Goal: Task Accomplishment & Management: Manage account settings

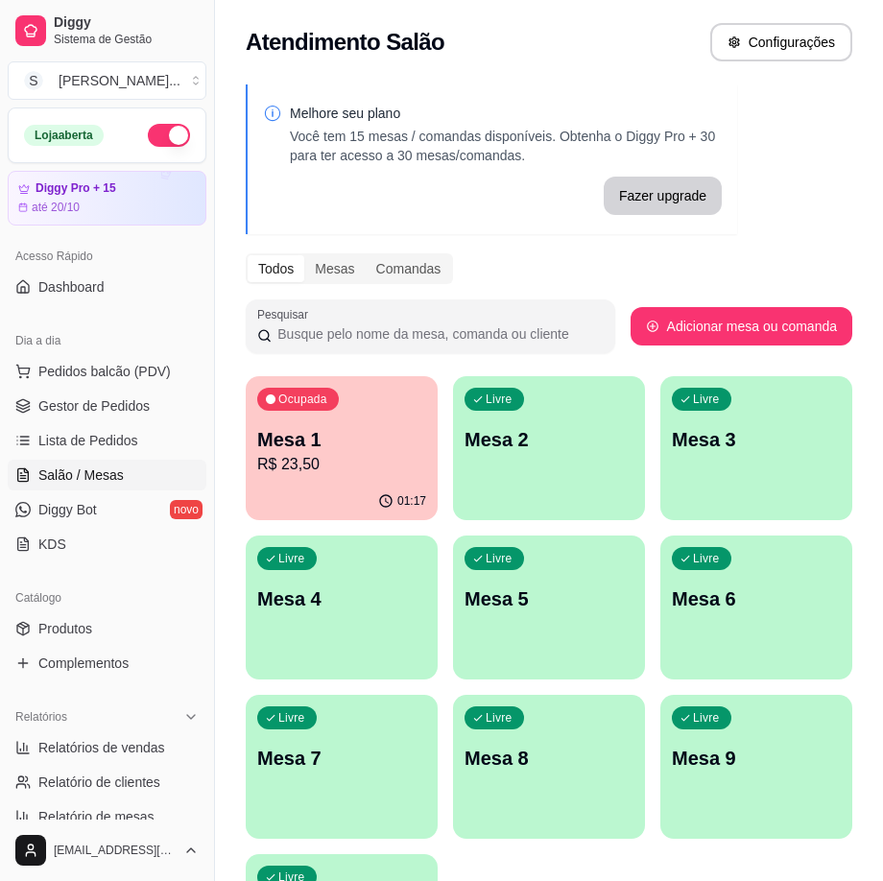
click at [533, 416] on div "Livre Mesa 2" at bounding box center [549, 436] width 192 height 121
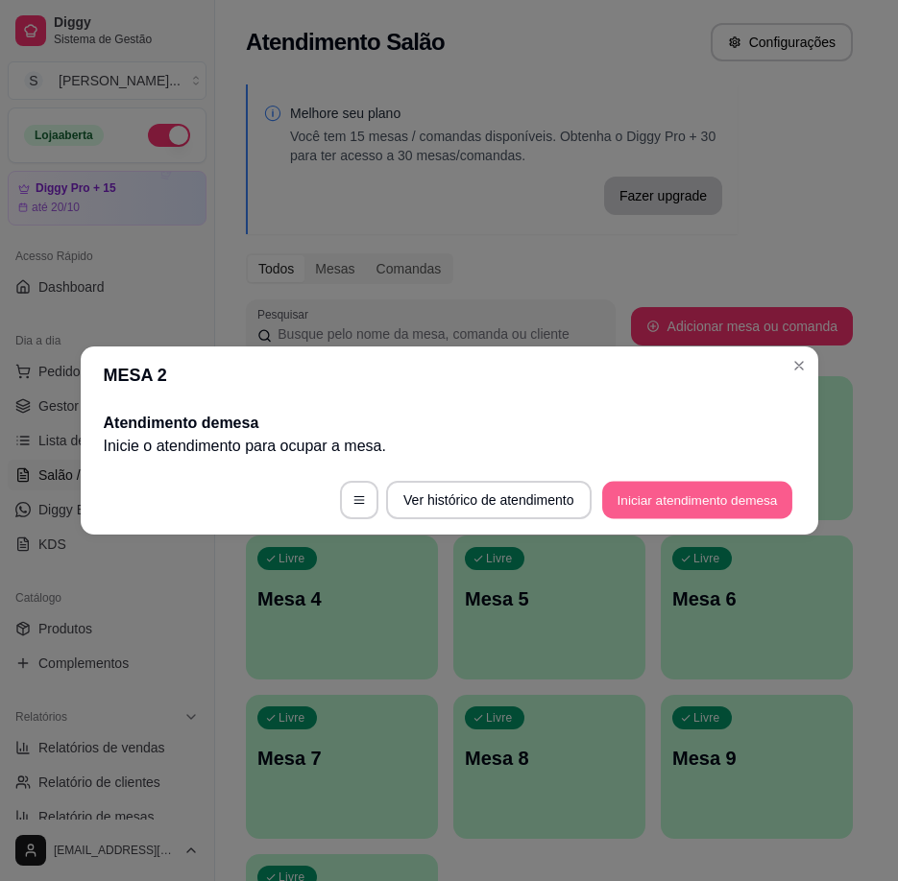
click at [686, 496] on button "Iniciar atendimento de mesa" at bounding box center [697, 500] width 190 height 37
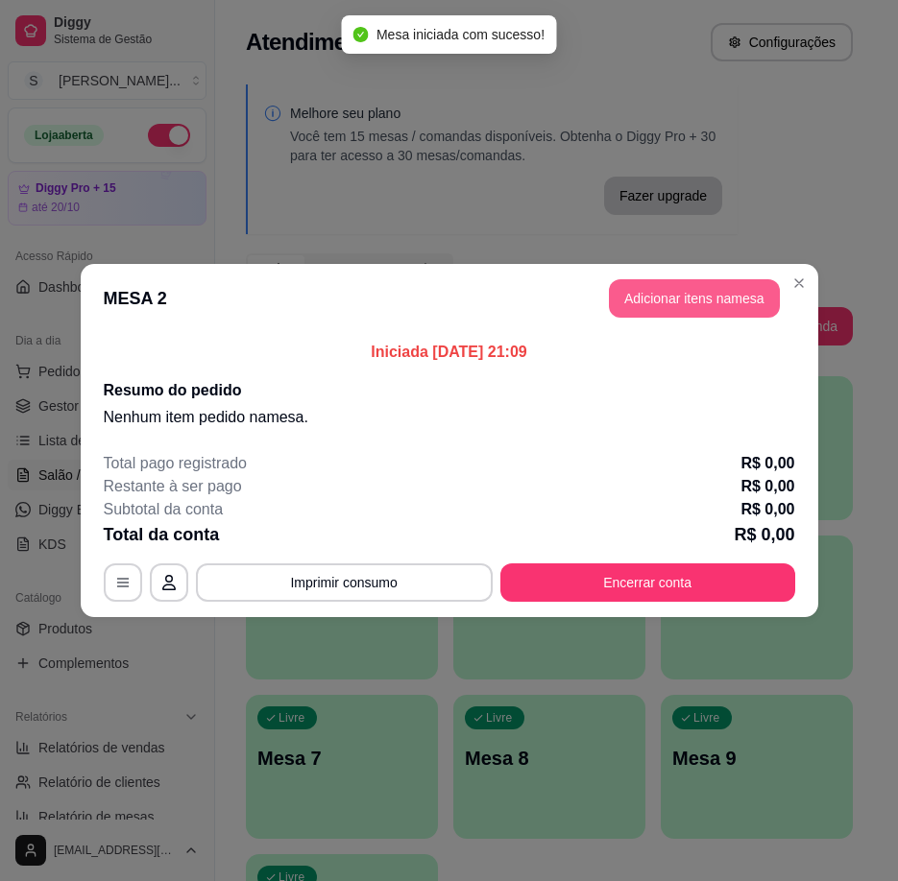
click at [658, 298] on button "Adicionar itens na mesa" at bounding box center [694, 298] width 171 height 38
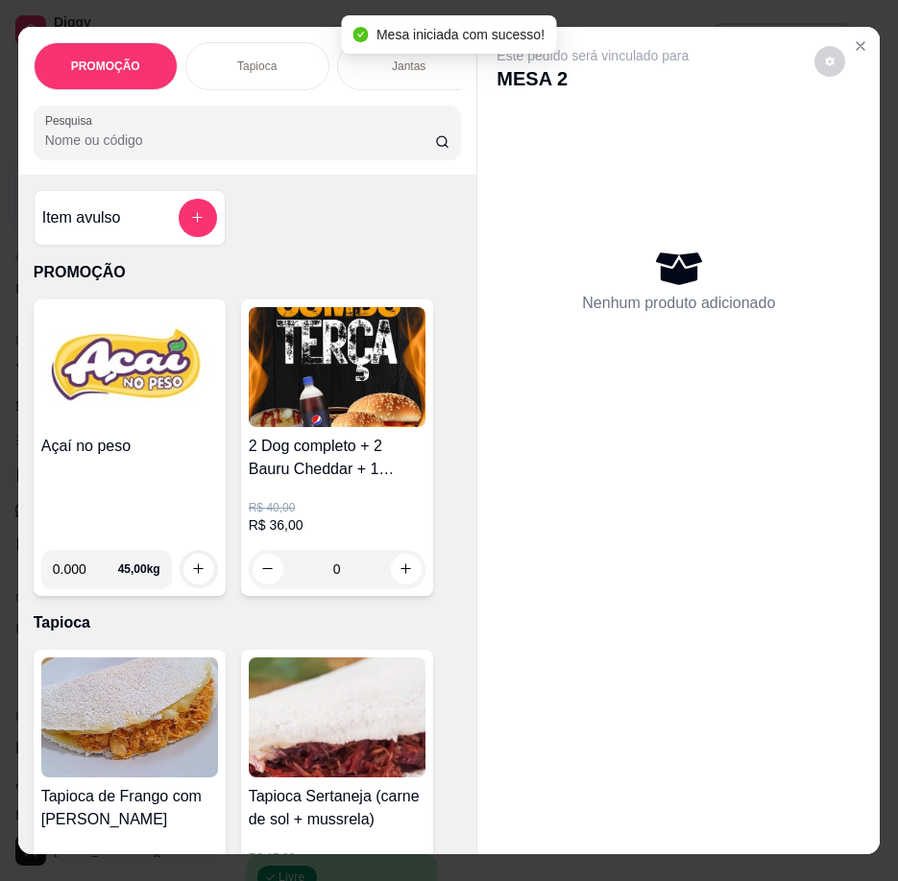
click at [109, 458] on h4 "Açaí no peso" at bounding box center [129, 446] width 177 height 23
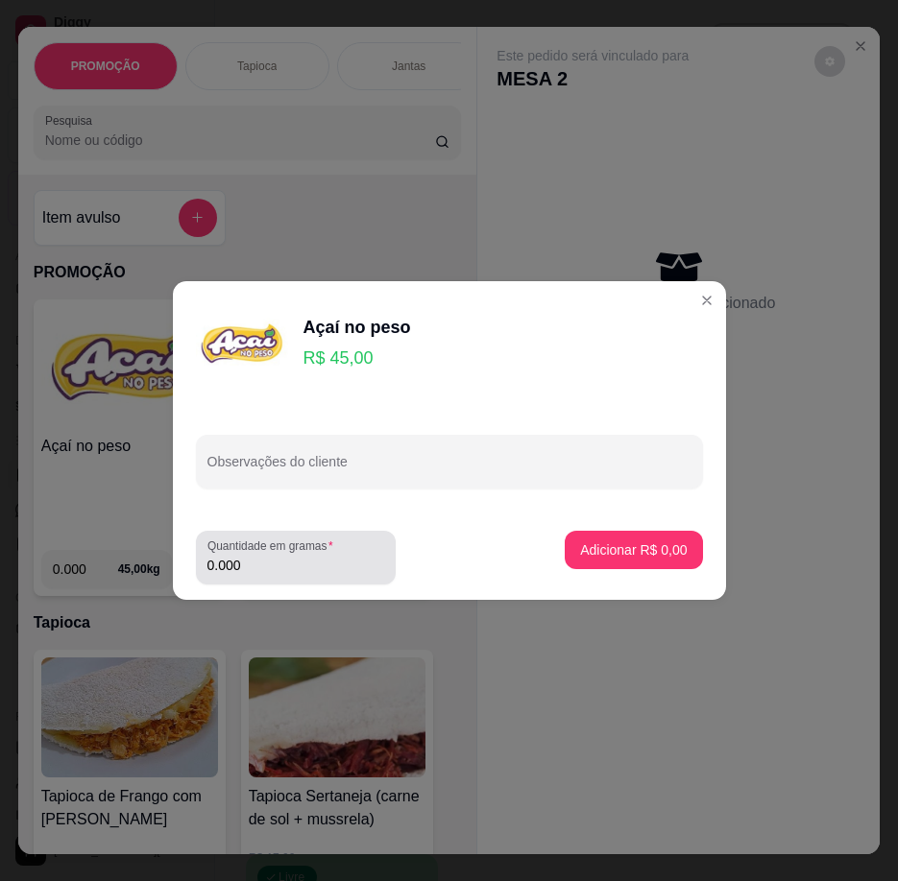
click at [278, 544] on label "Quantidade em gramas" at bounding box center [273, 546] width 133 height 16
click at [278, 556] on input "0.000" at bounding box center [295, 565] width 177 height 19
click at [280, 560] on input "0.000" at bounding box center [295, 565] width 177 height 19
click at [296, 563] on input "0.000" at bounding box center [295, 565] width 177 height 19
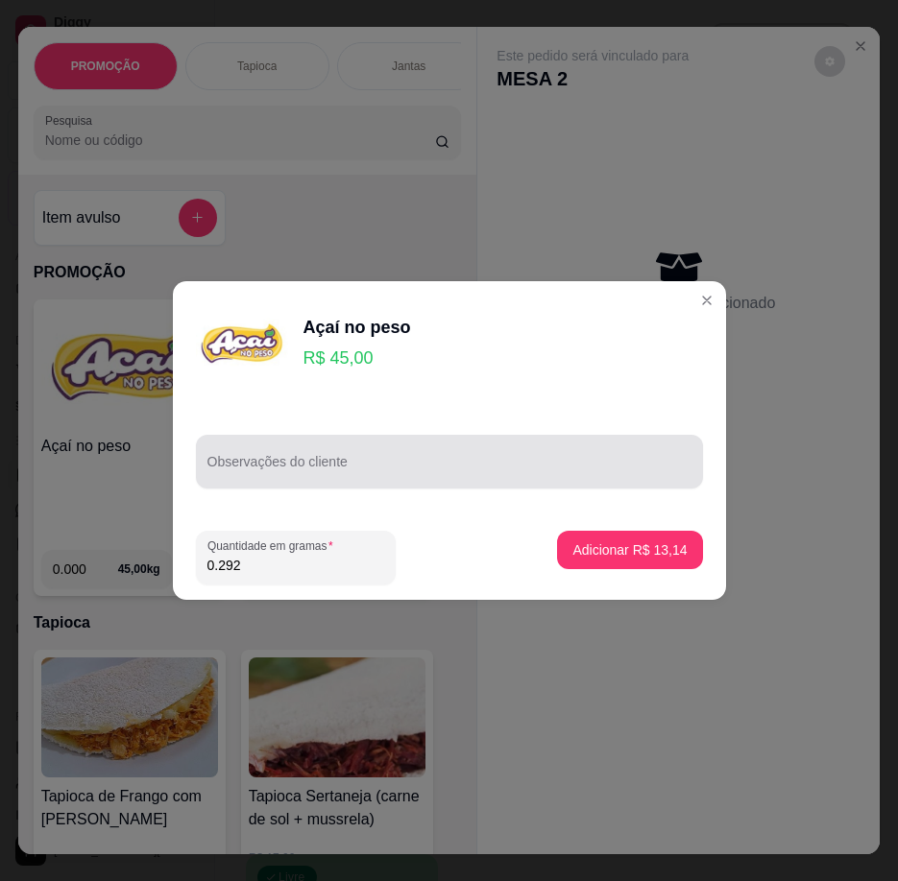
type input "0.292"
click at [332, 446] on div at bounding box center [449, 462] width 484 height 38
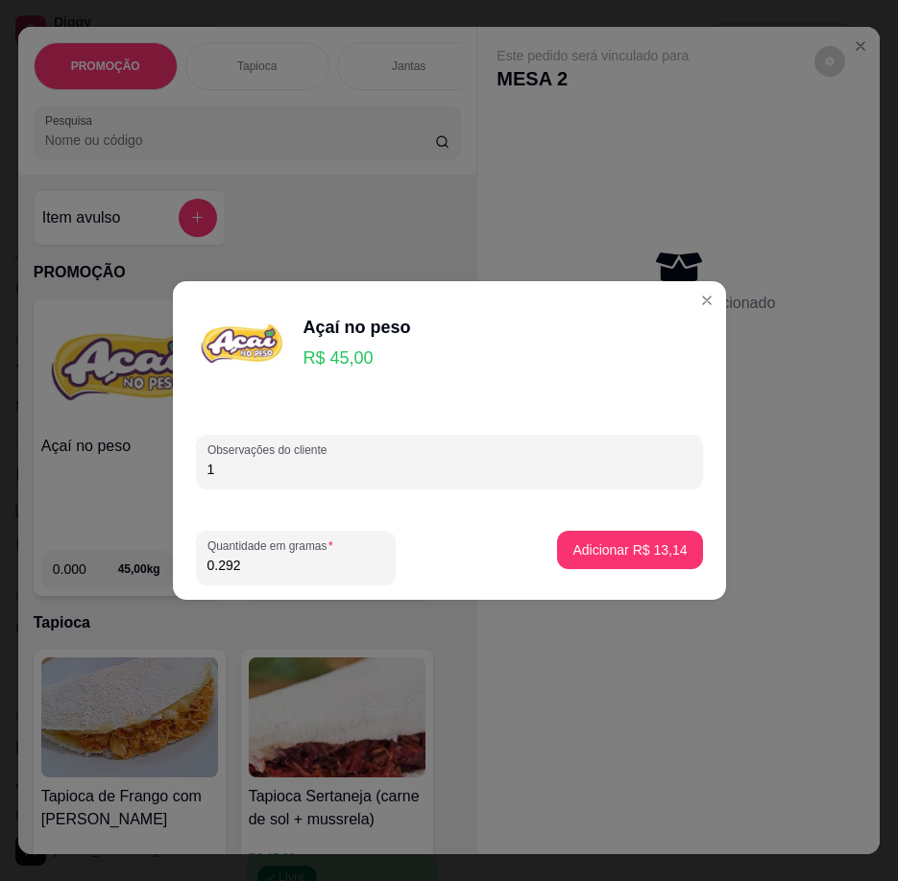
type input "1"
click at [595, 547] on p "Adicionar R$ 13,14" at bounding box center [629, 550] width 111 height 18
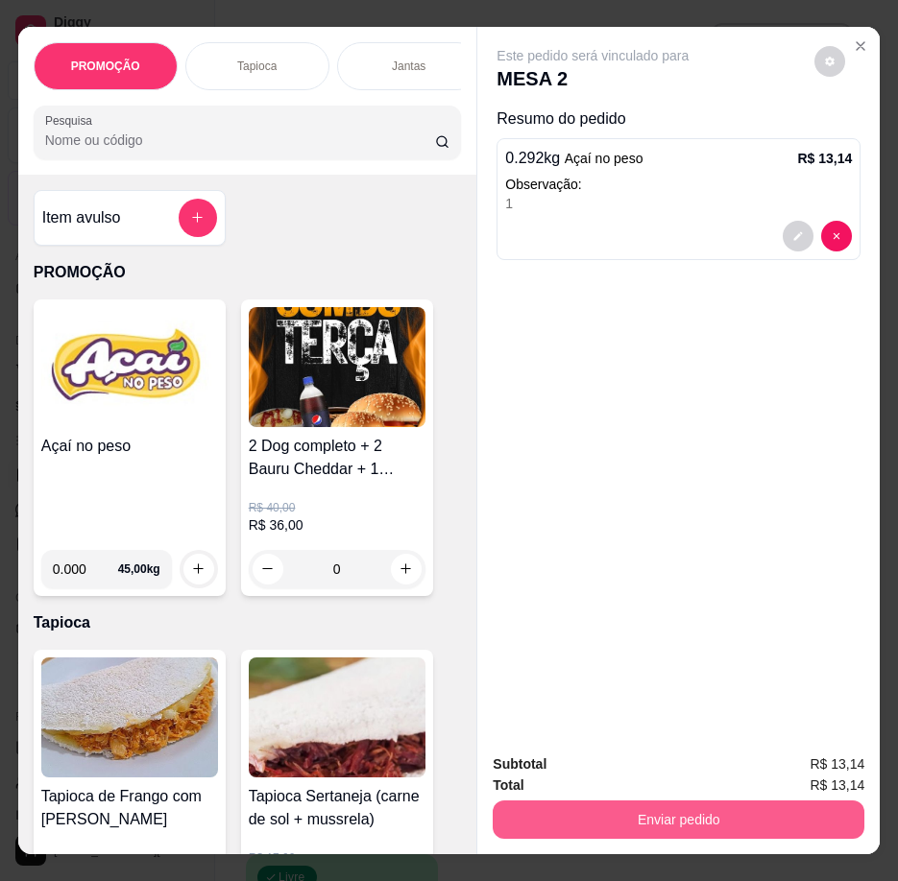
click at [725, 825] on button "Enviar pedido" at bounding box center [679, 820] width 372 height 38
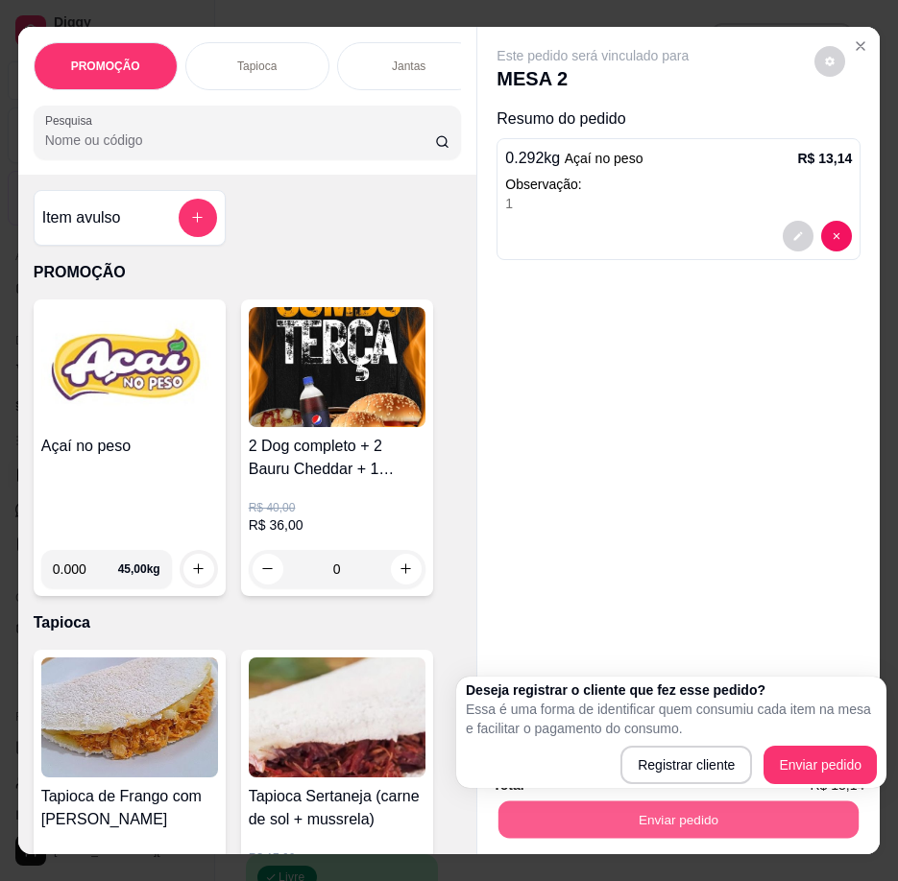
click at [573, 807] on button "Enviar pedido" at bounding box center [678, 820] width 360 height 37
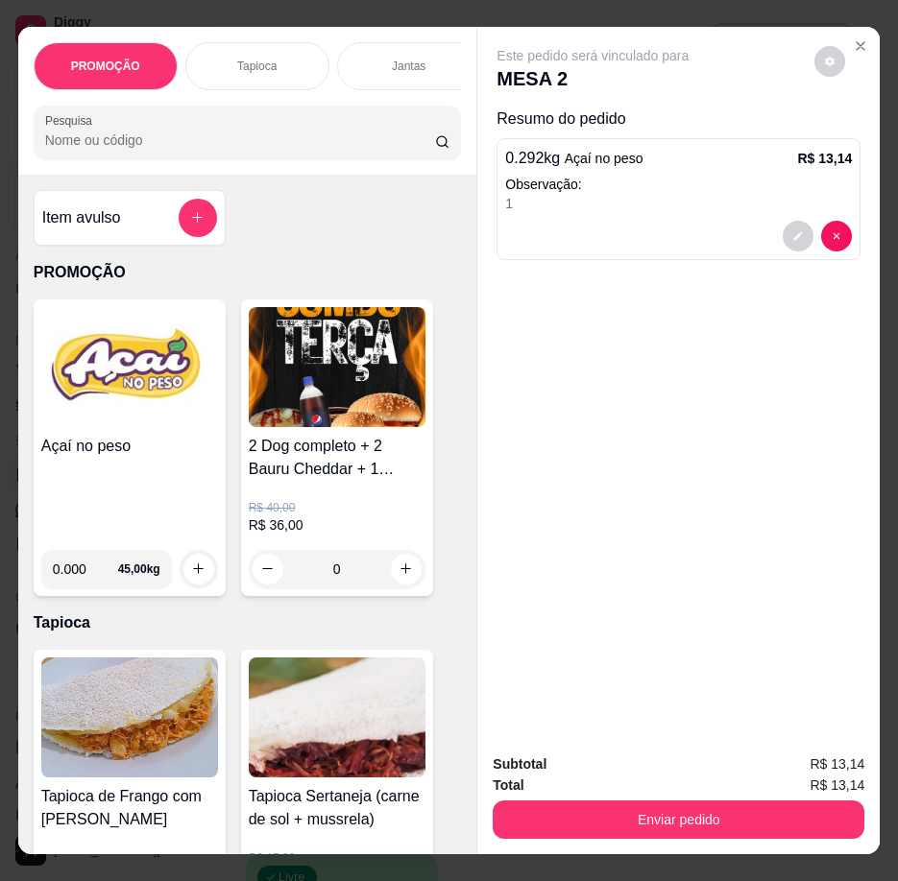
click at [755, 419] on div "Este pedido será vinculado para MESA 2 Resumo do pedido 0.292 kg Açaí no peso R…" at bounding box center [678, 383] width 402 height 712
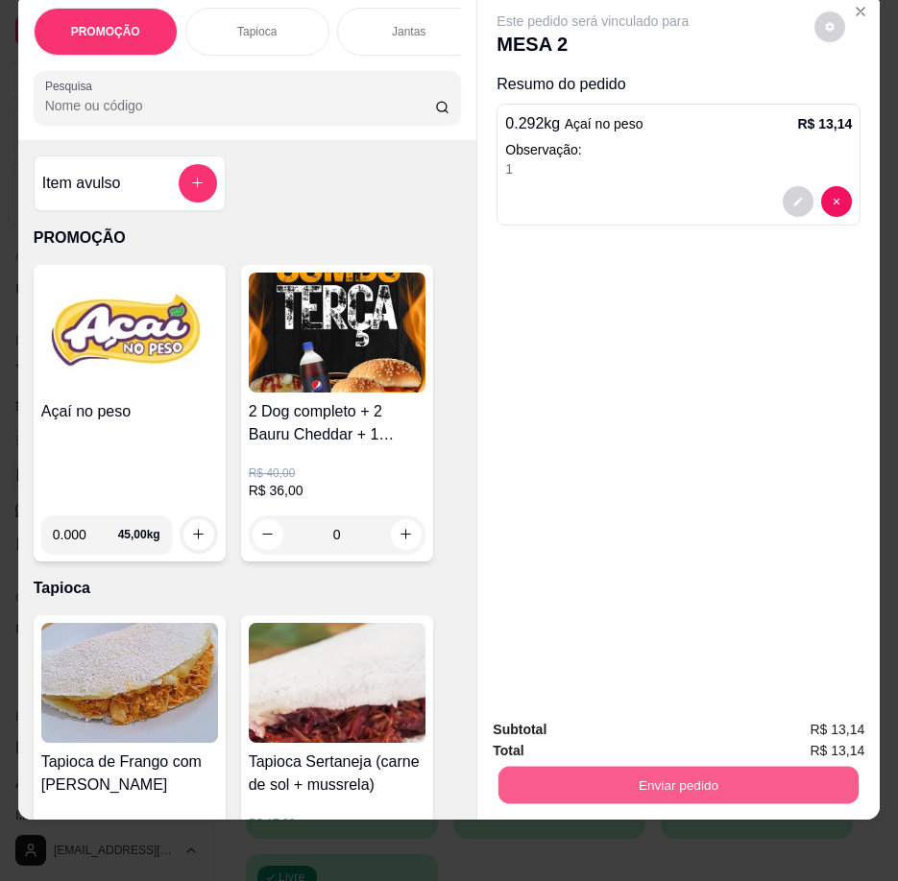
click at [527, 768] on button "Enviar pedido" at bounding box center [678, 785] width 360 height 37
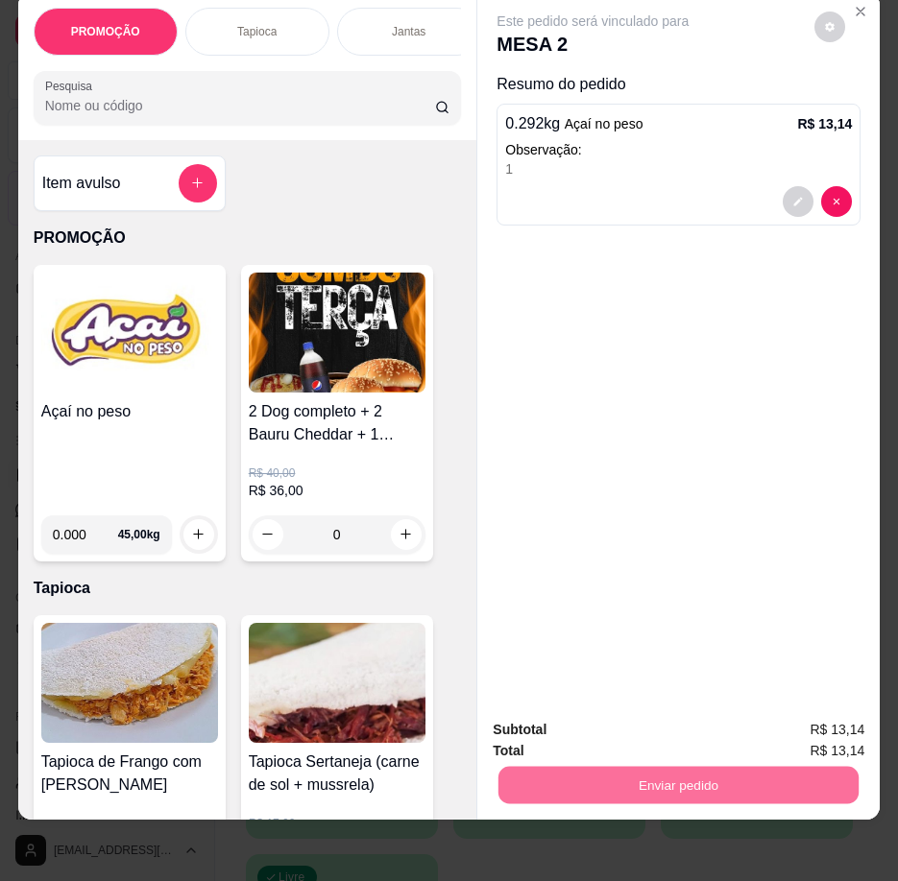
click at [791, 728] on button "Enviar pedido" at bounding box center [814, 724] width 109 height 36
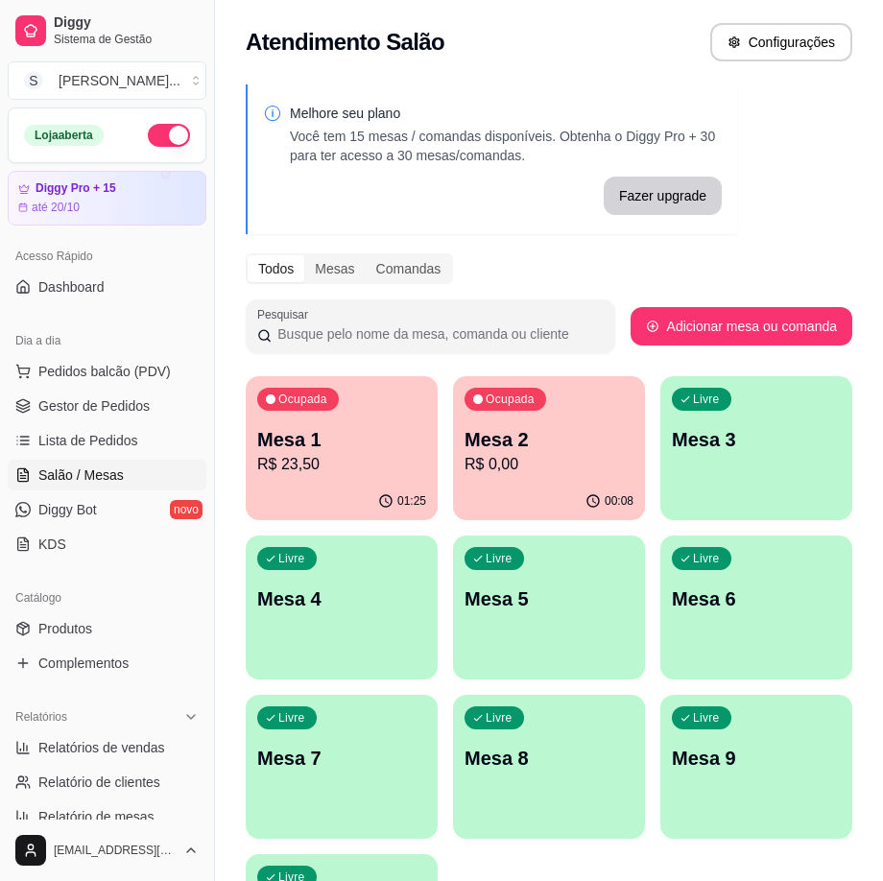
click at [528, 467] on p "R$ 0,00" at bounding box center [549, 464] width 169 height 23
click at [278, 468] on p "R$ 23,50" at bounding box center [341, 464] width 169 height 23
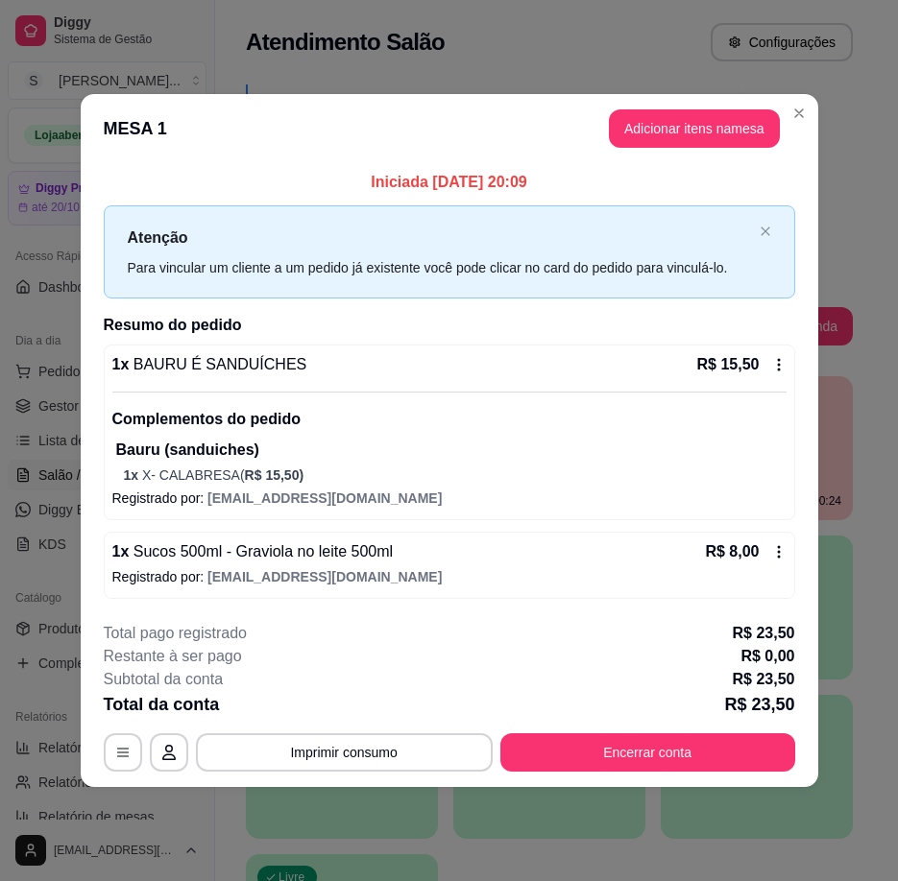
click at [809, 482] on div "Iniciada [DATE] 20:09 Atenção Para vincular um cliente a um pedido já existente…" at bounding box center [449, 385] width 737 height 444
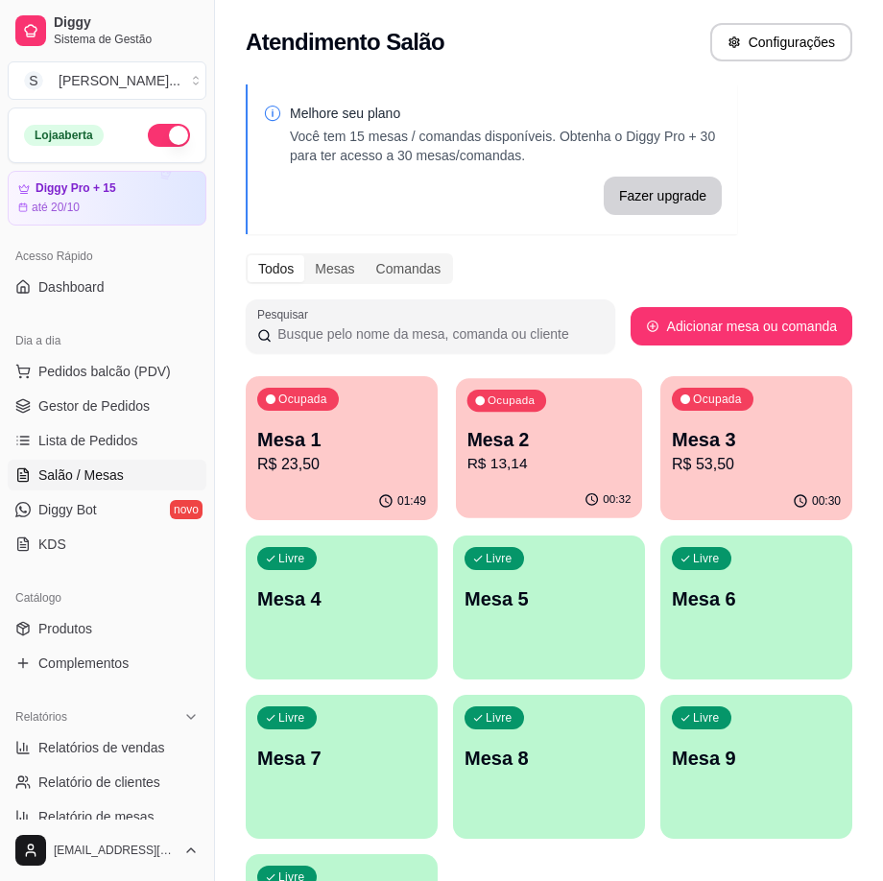
click at [590, 498] on icon "button" at bounding box center [592, 500] width 12 height 12
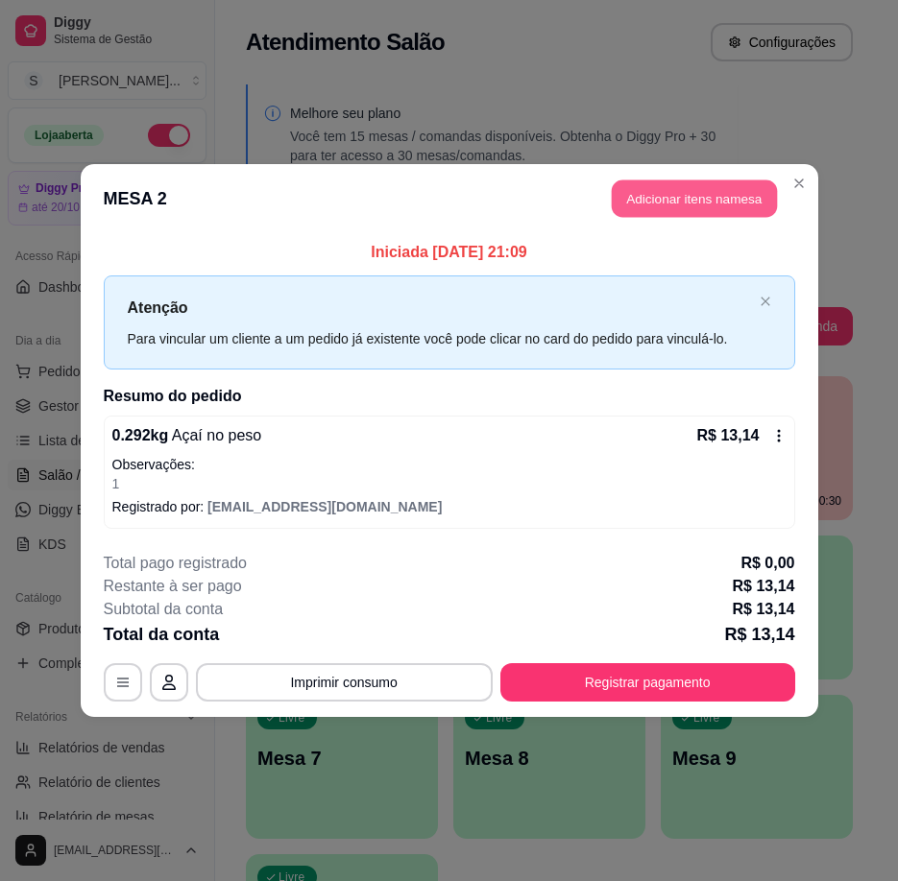
click at [698, 197] on button "Adicionar itens na mesa" at bounding box center [694, 199] width 165 height 37
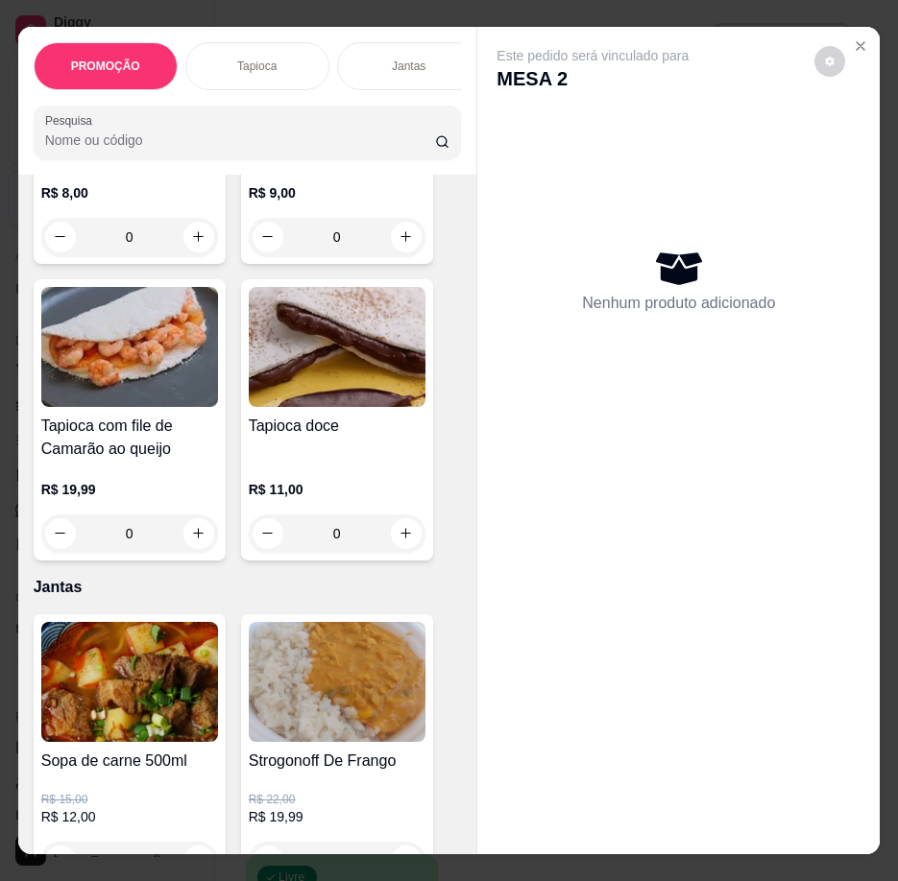
scroll to position [1344, 0]
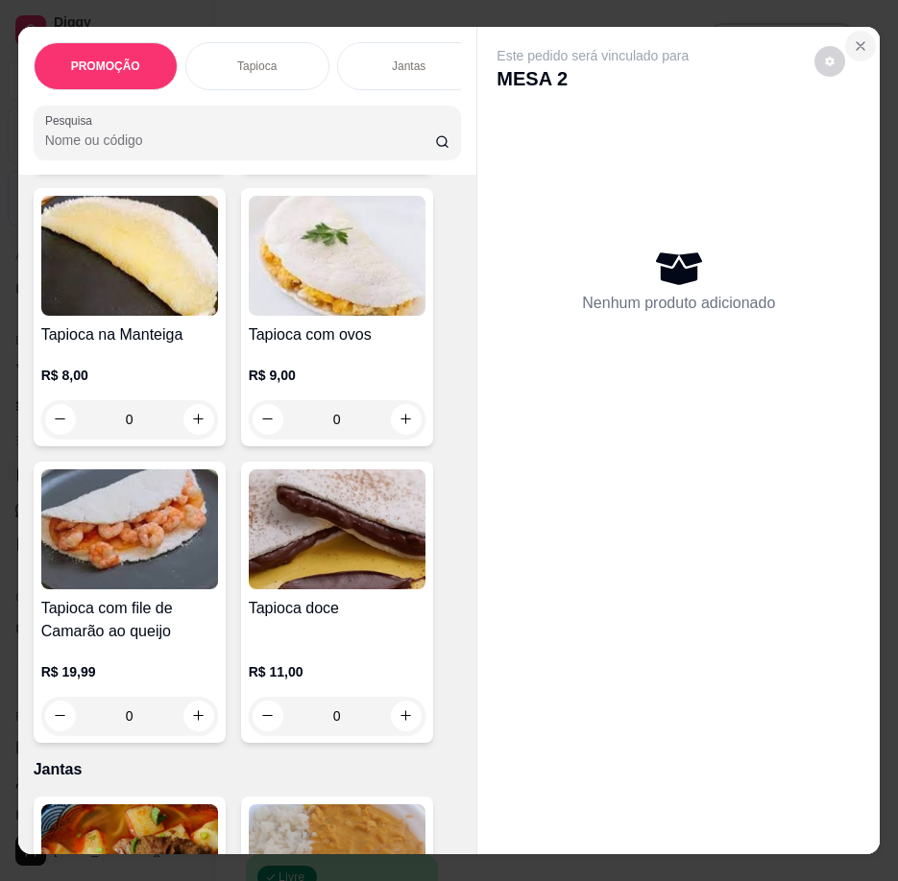
click at [860, 38] on icon "Close" at bounding box center [860, 45] width 15 height 15
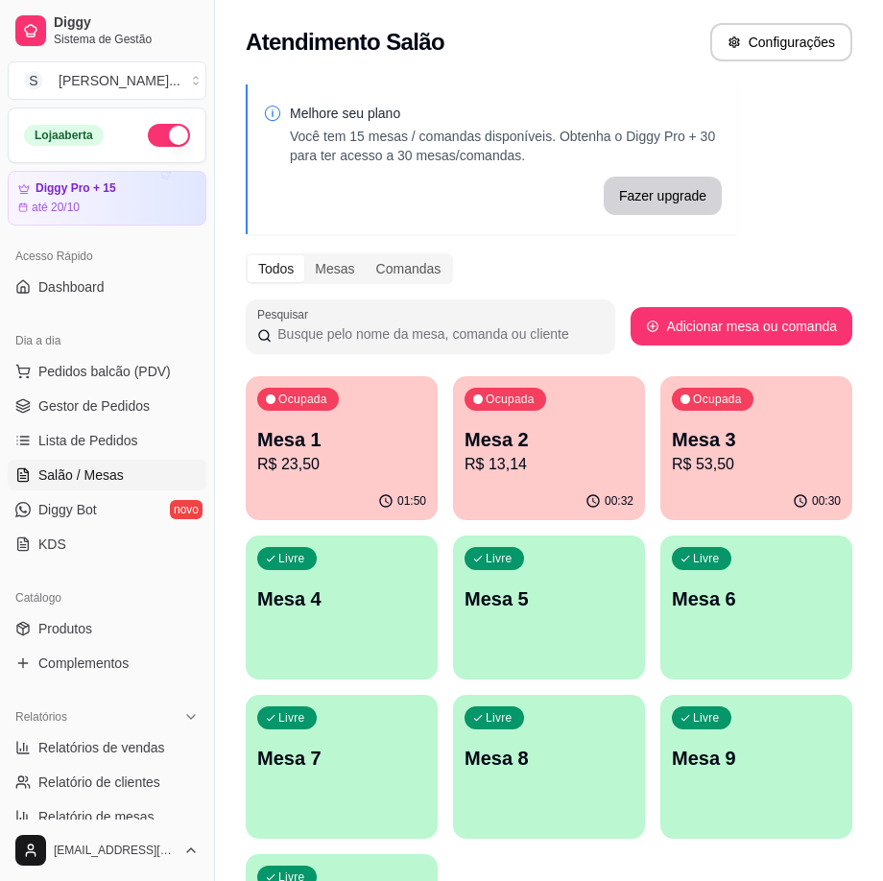
click at [727, 480] on div "Ocupada Mesa 3 R$ 53,50" at bounding box center [757, 429] width 192 height 107
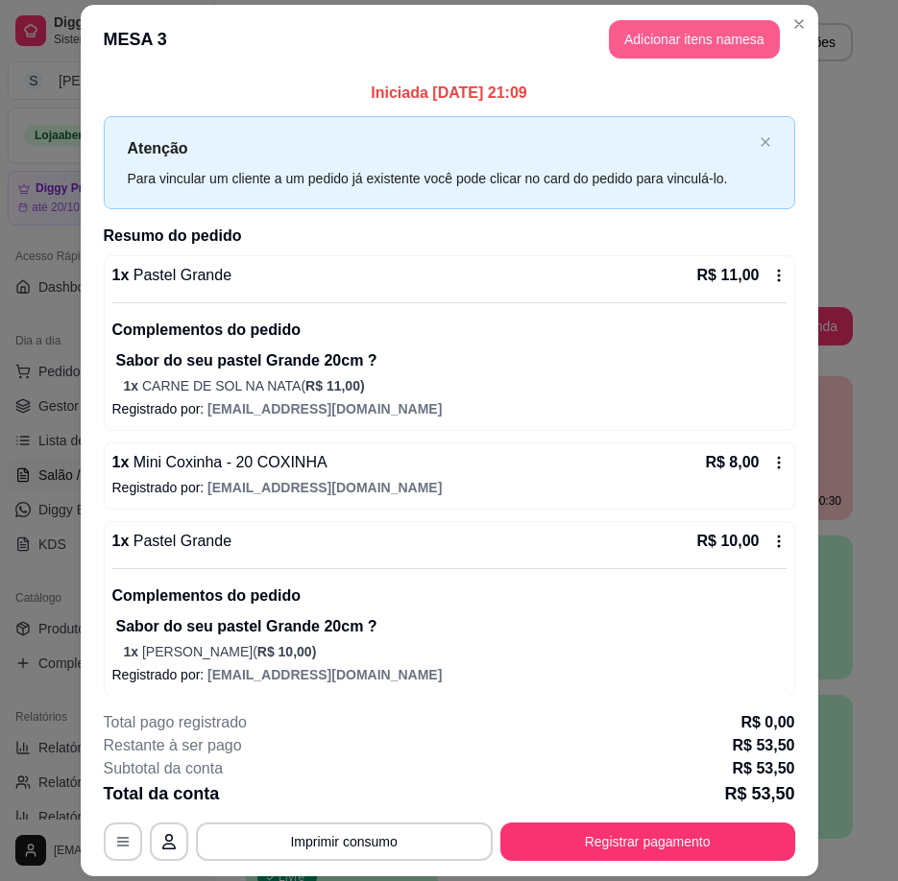
click at [624, 42] on button "Adicionar itens na mesa" at bounding box center [694, 39] width 171 height 38
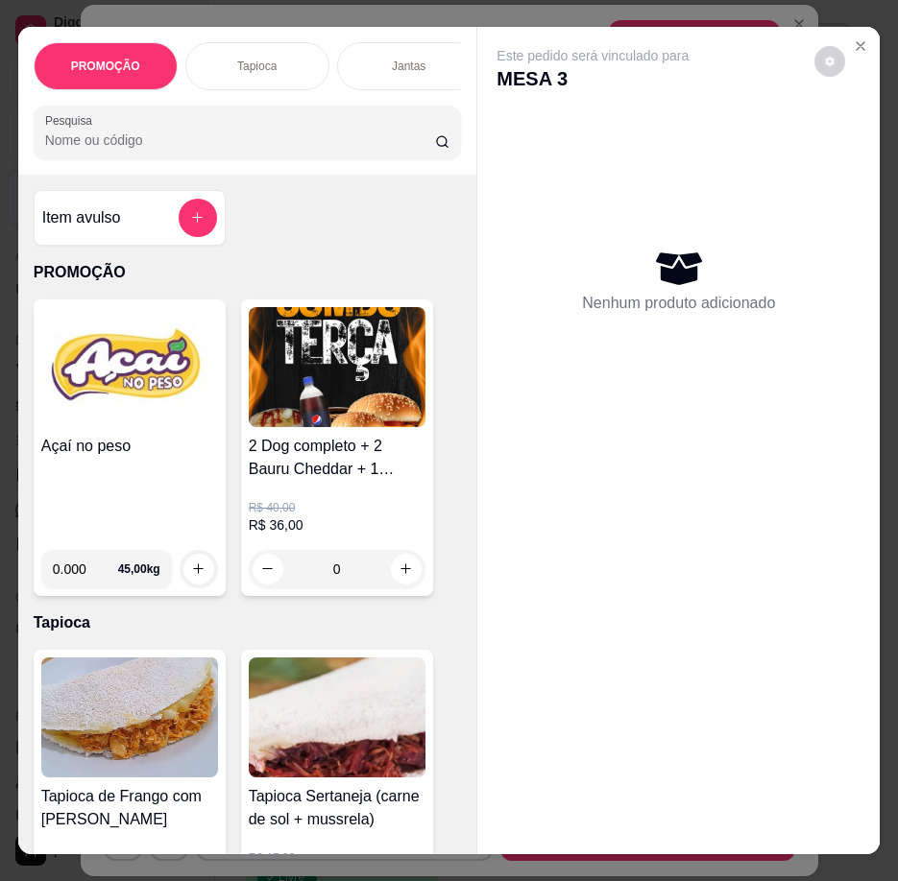
click at [124, 237] on div "Item avulso" at bounding box center [129, 218] width 175 height 38
drag, startPoint x: 13, startPoint y: 414, endPoint x: 86, endPoint y: 419, distance: 73.1
click at [18, 414] on div "Item avulso PROMOÇÃO Açaí no peso 0.000 45,00 kg 2 Dog completo + 2 Bauru Chedd…" at bounding box center [247, 515] width 459 height 681
click at [90, 420] on img at bounding box center [129, 367] width 177 height 120
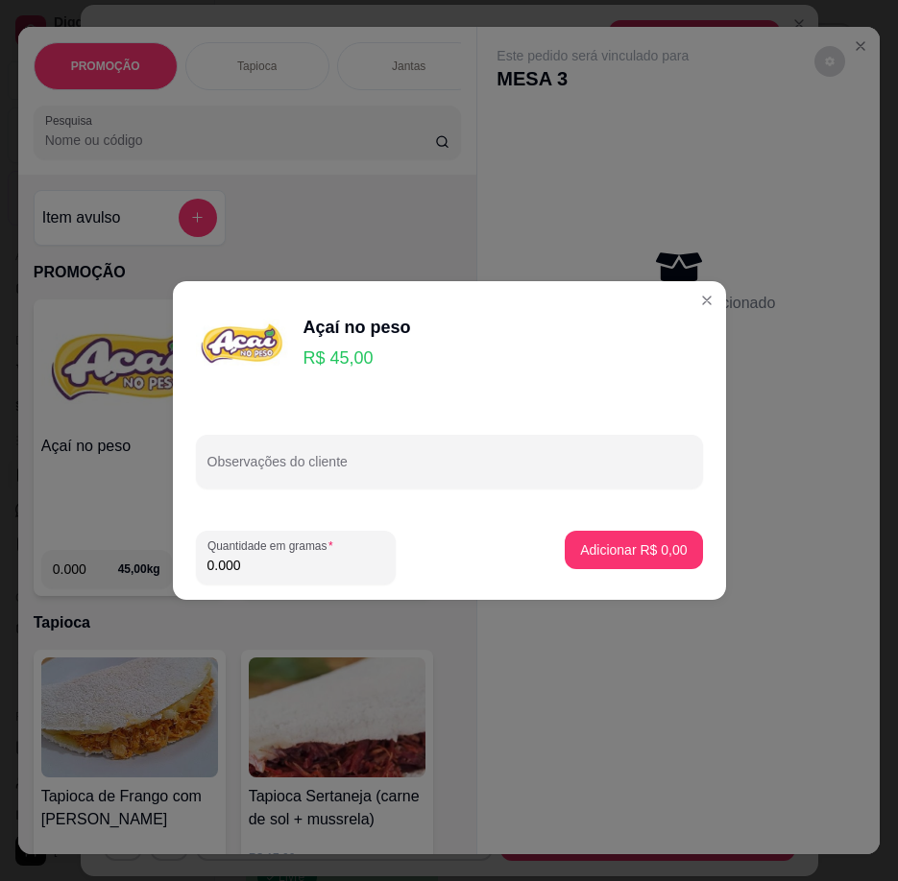
click at [305, 590] on footer "Quantidade em gramas 0.000 Adicionar R$ 0,00" at bounding box center [449, 558] width 553 height 84
click at [309, 571] on input "0.000" at bounding box center [295, 565] width 177 height 19
type input "0.236"
click at [662, 554] on p "Adicionar R$ 10,62" at bounding box center [629, 550] width 111 height 18
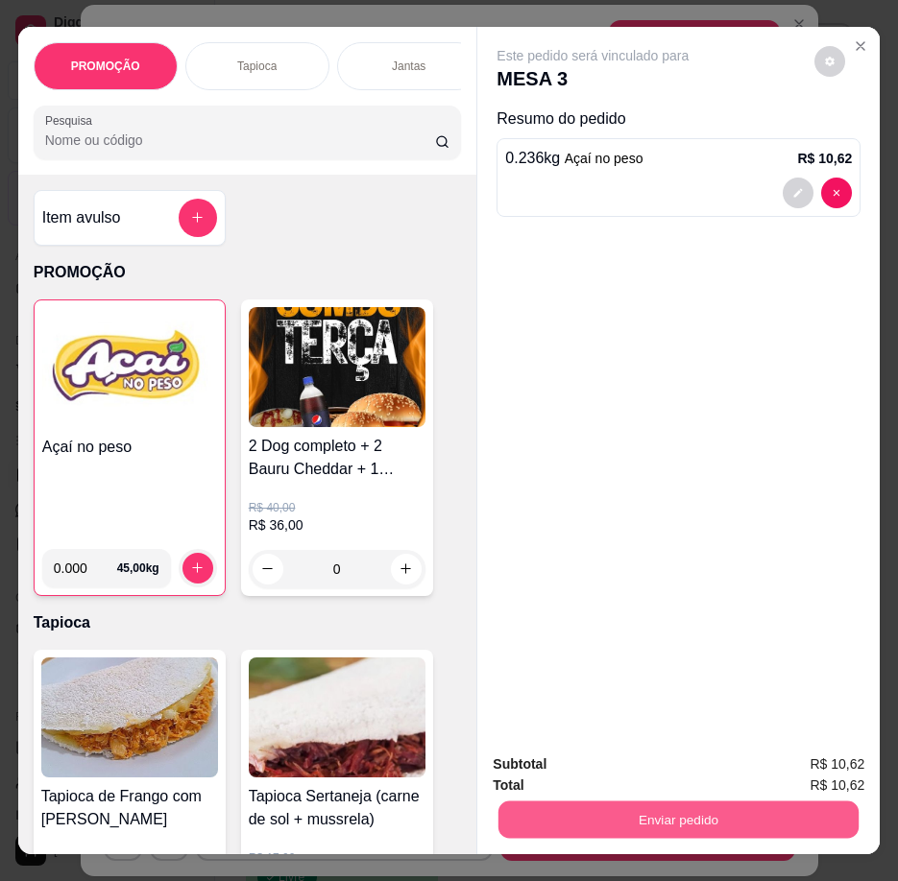
click at [645, 814] on button "Enviar pedido" at bounding box center [678, 820] width 360 height 37
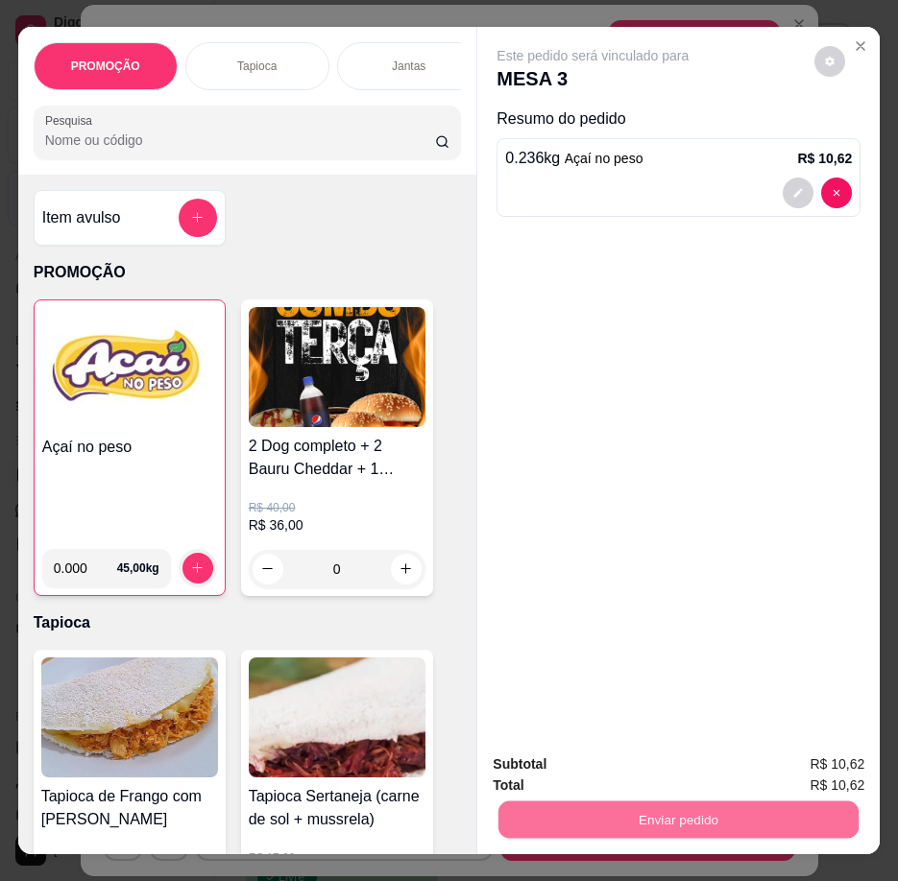
click at [840, 749] on button "Enviar pedido" at bounding box center [814, 766] width 109 height 36
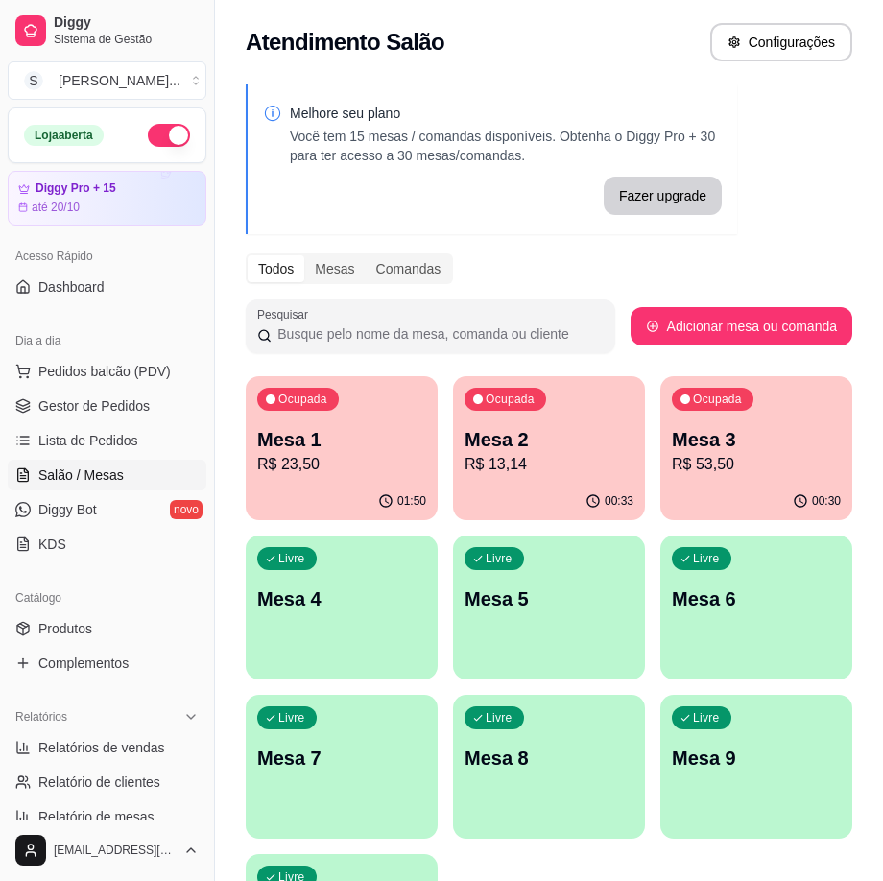
click at [260, 610] on p "Mesa 4" at bounding box center [341, 599] width 169 height 27
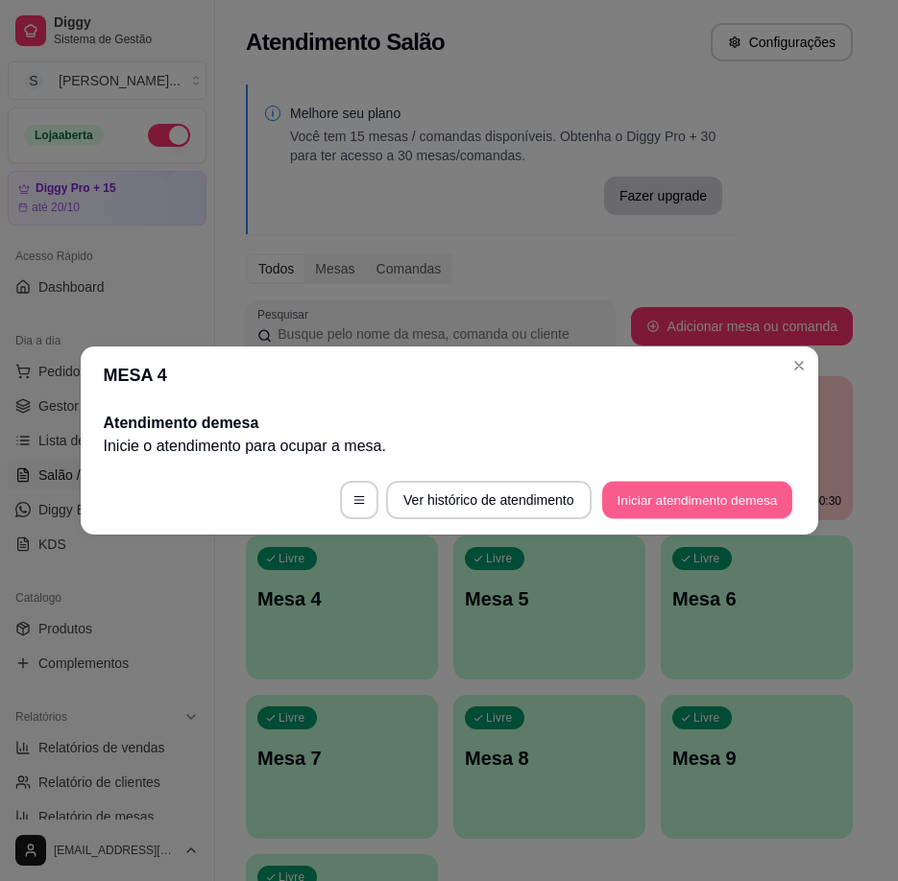
click at [776, 496] on button "Iniciar atendimento de mesa" at bounding box center [697, 500] width 190 height 37
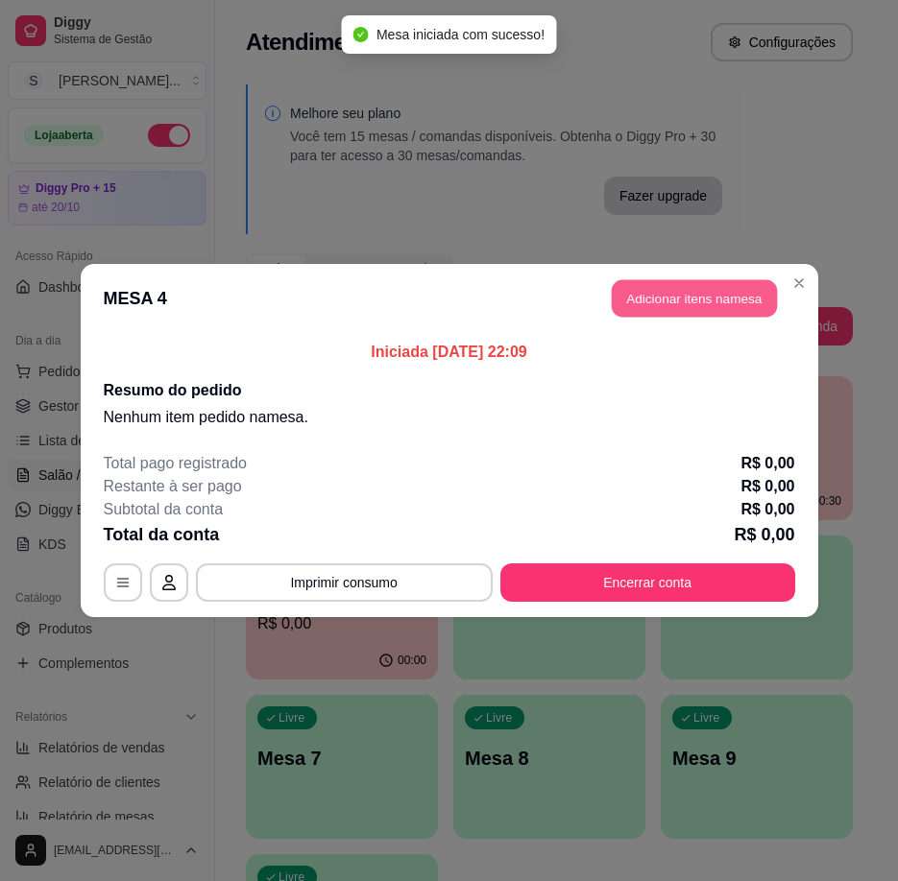
click at [712, 288] on button "Adicionar itens na mesa" at bounding box center [694, 298] width 165 height 37
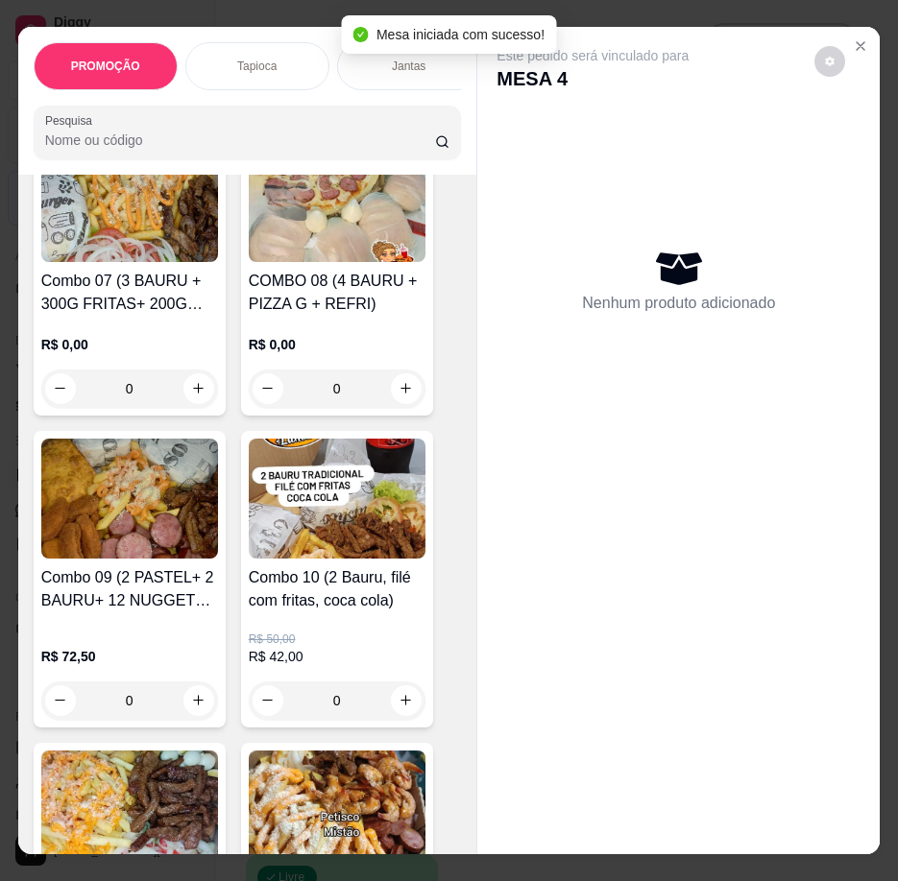
scroll to position [3745, 0]
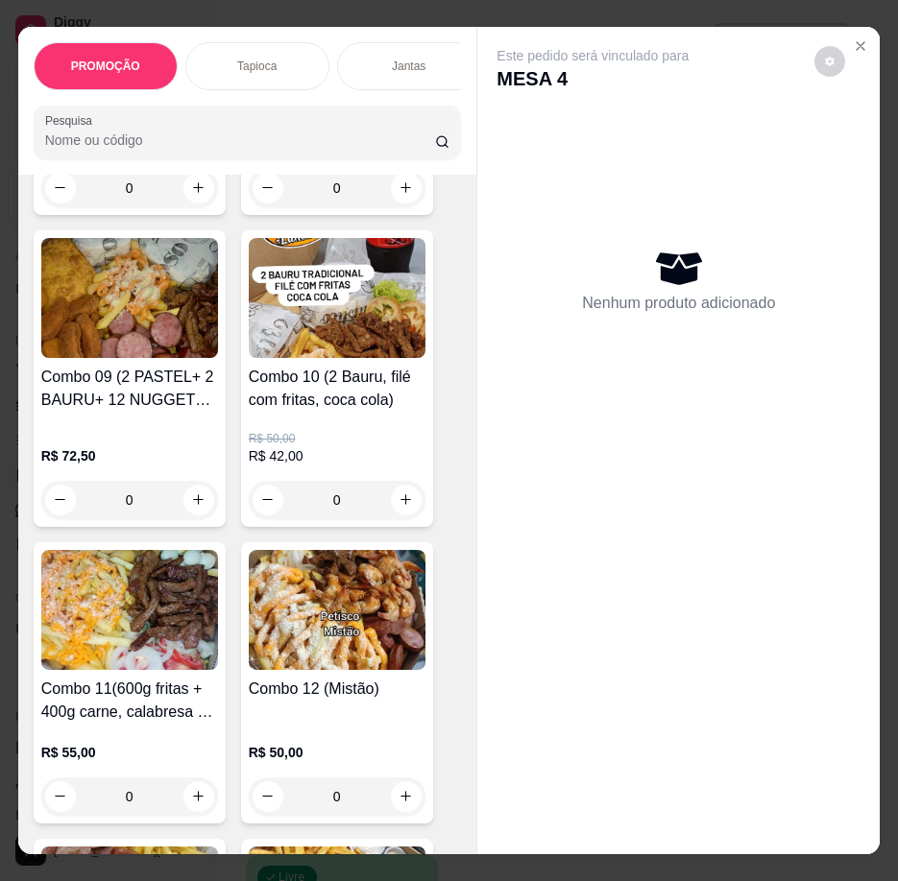
click at [180, 697] on h4 "Combo 11(600g fritas + 400g carne, calabresa + 5 ovos + 10 coxinha + 6 aneis)" at bounding box center [129, 701] width 177 height 46
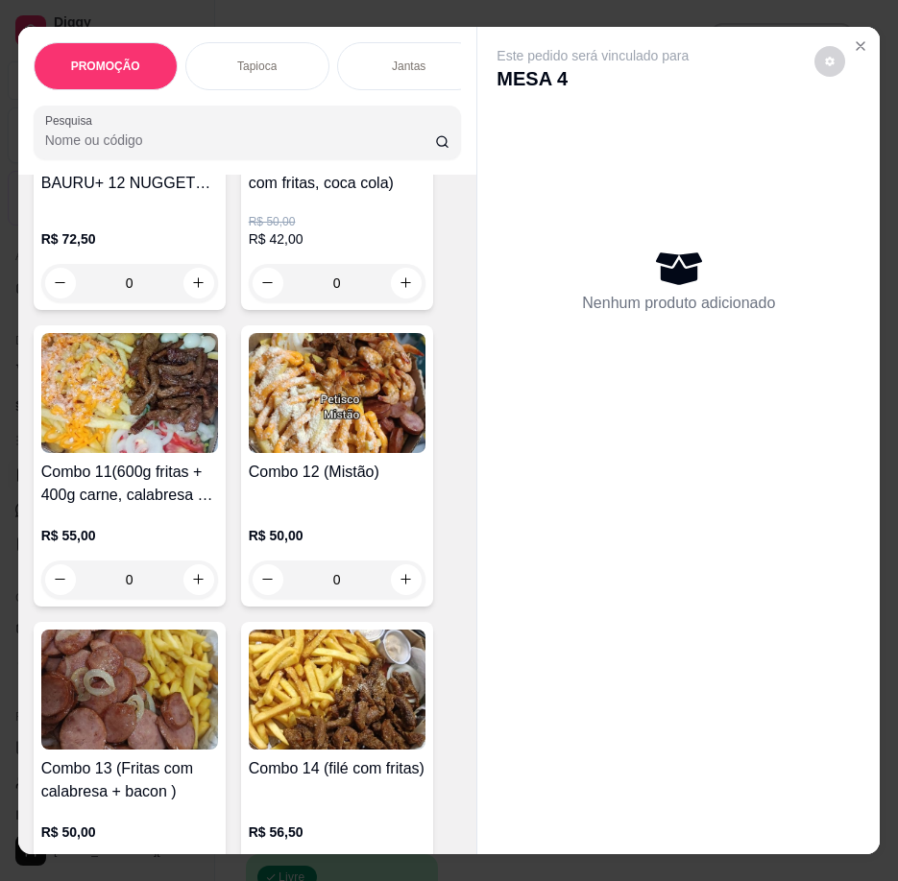
scroll to position [4225, 0]
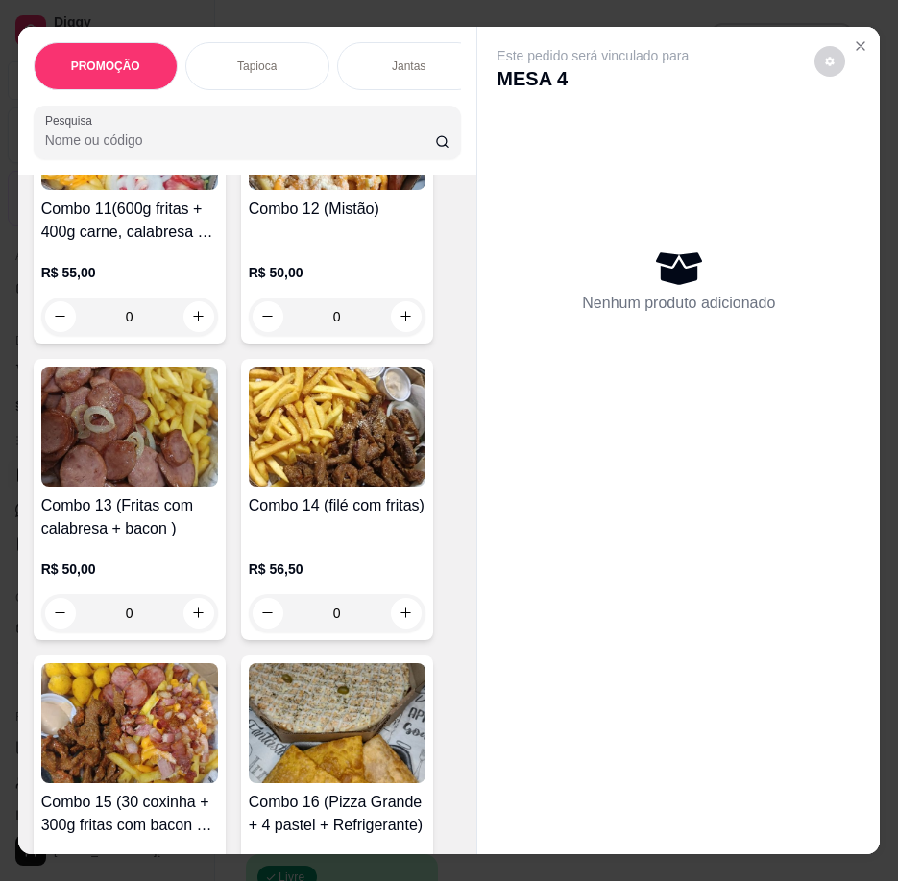
click at [302, 518] on h4 "Combo 14 (filé com fritas)" at bounding box center [337, 506] width 177 height 23
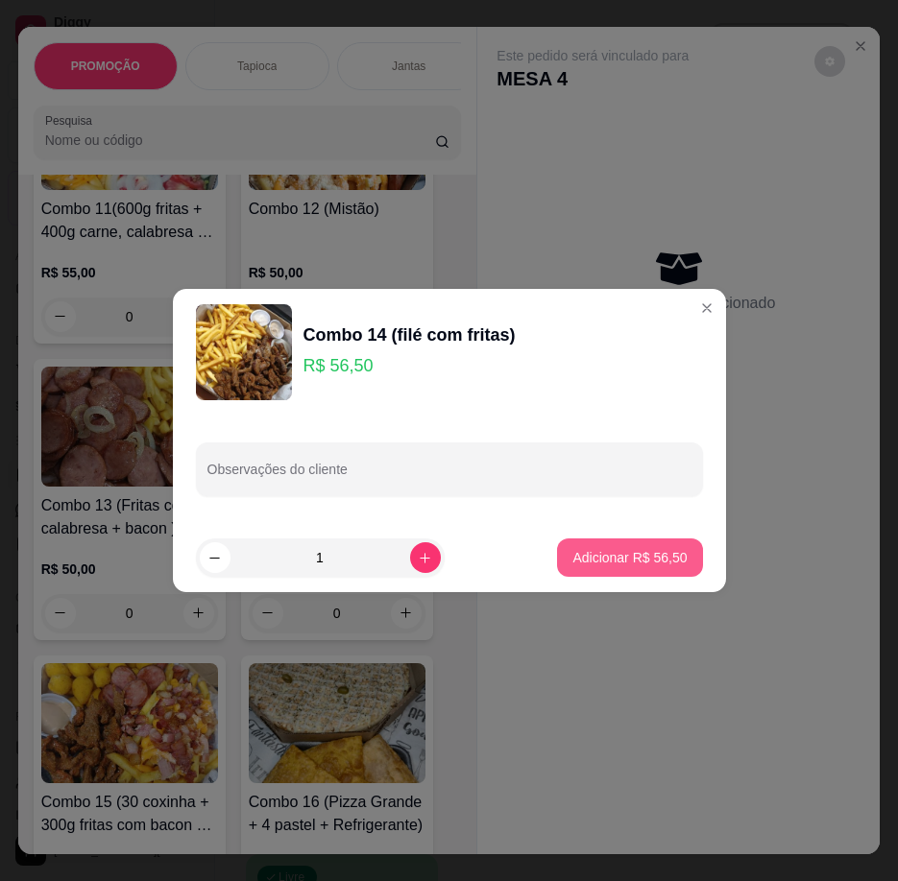
click at [628, 538] on footer "1 Adicionar R$ 56,50" at bounding box center [449, 557] width 553 height 69
click at [670, 560] on p "Adicionar R$ 56,50" at bounding box center [629, 557] width 111 height 18
type input "1"
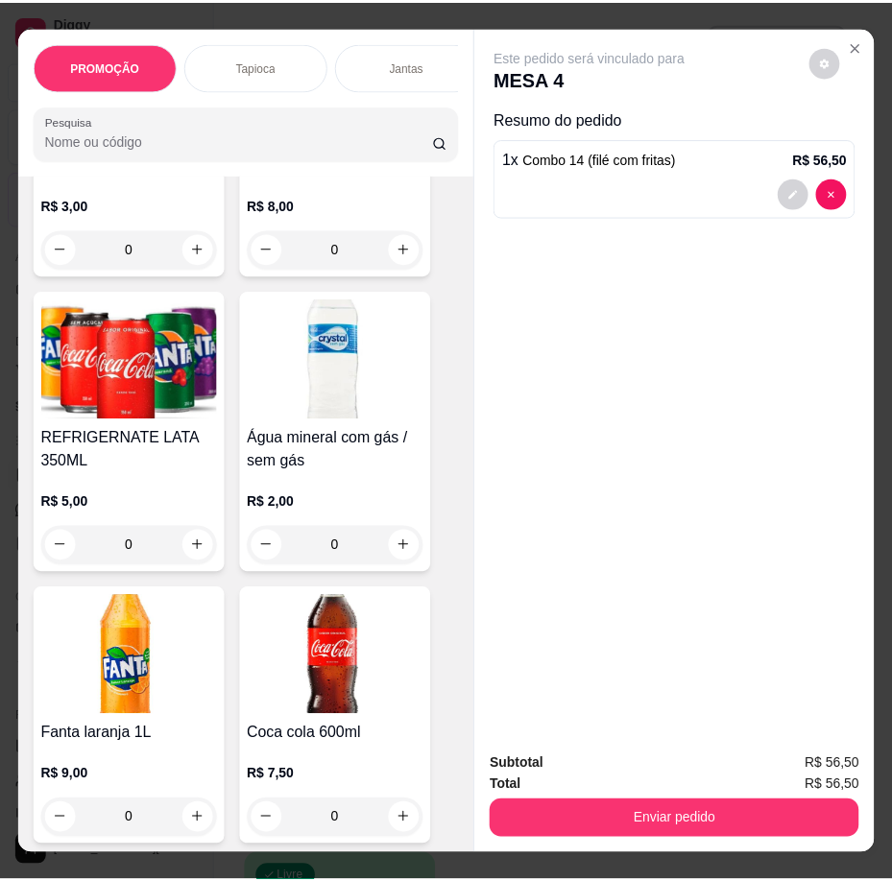
scroll to position [9602, 0]
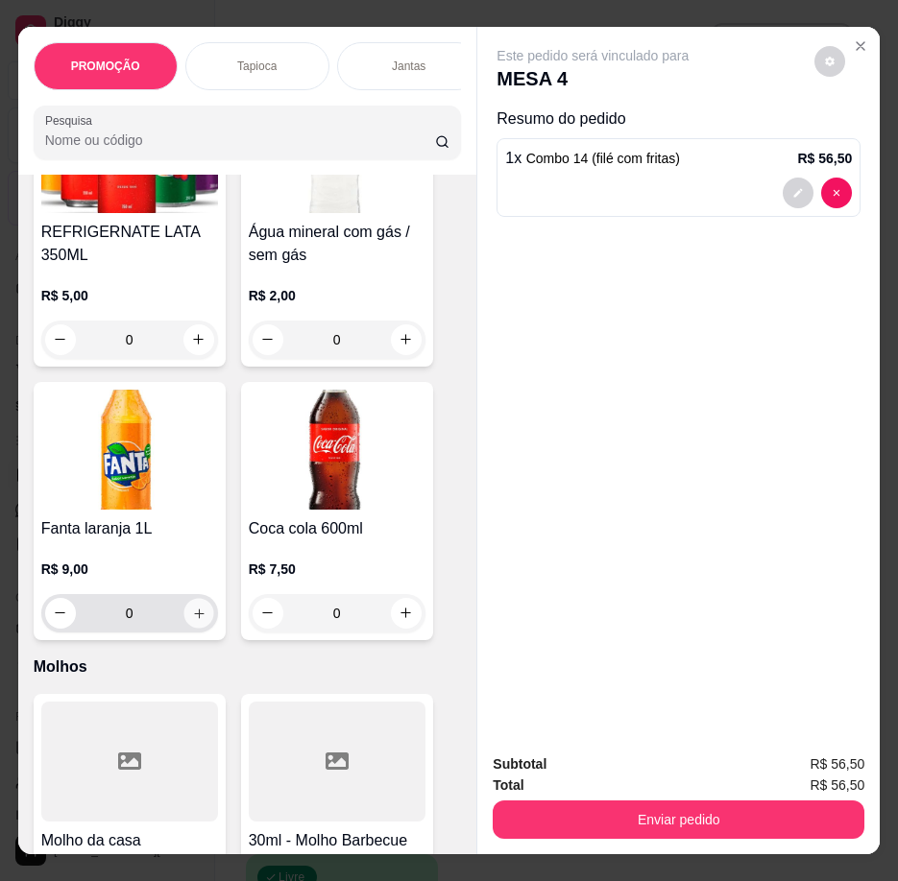
click at [201, 601] on button "increase-product-quantity" at bounding box center [198, 613] width 30 height 30
type input "1"
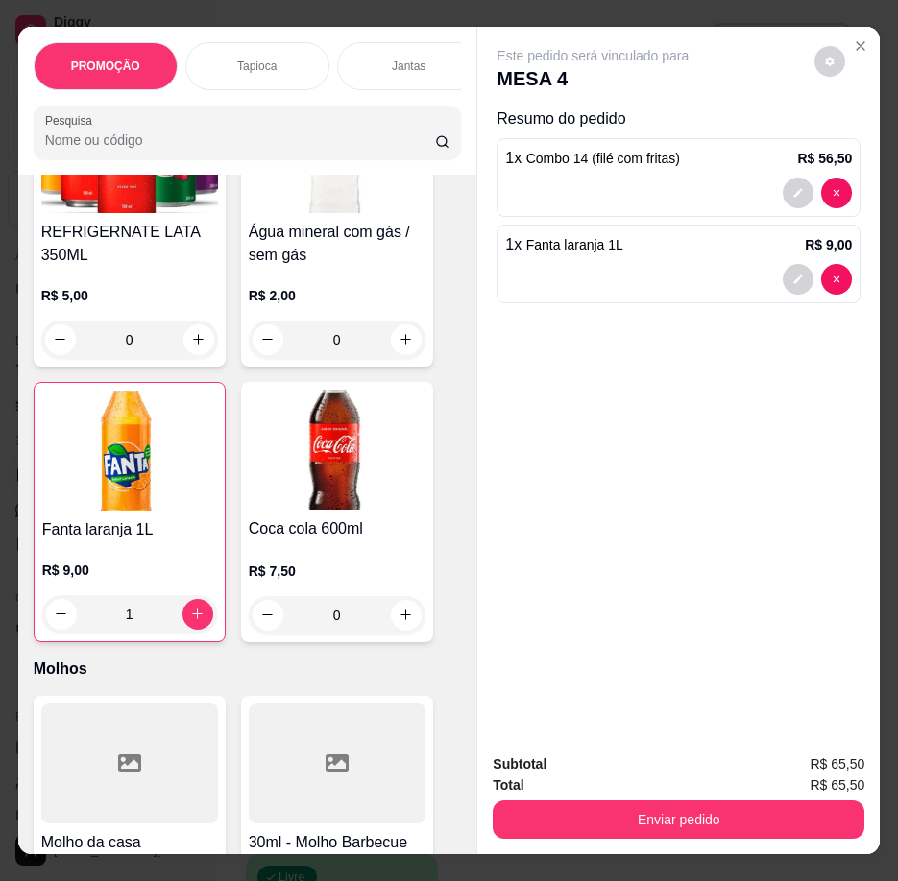
click at [663, 835] on div "Subtotal R$ 65,50 Total R$ 65,50 Enviar pedido" at bounding box center [678, 796] width 402 height 116
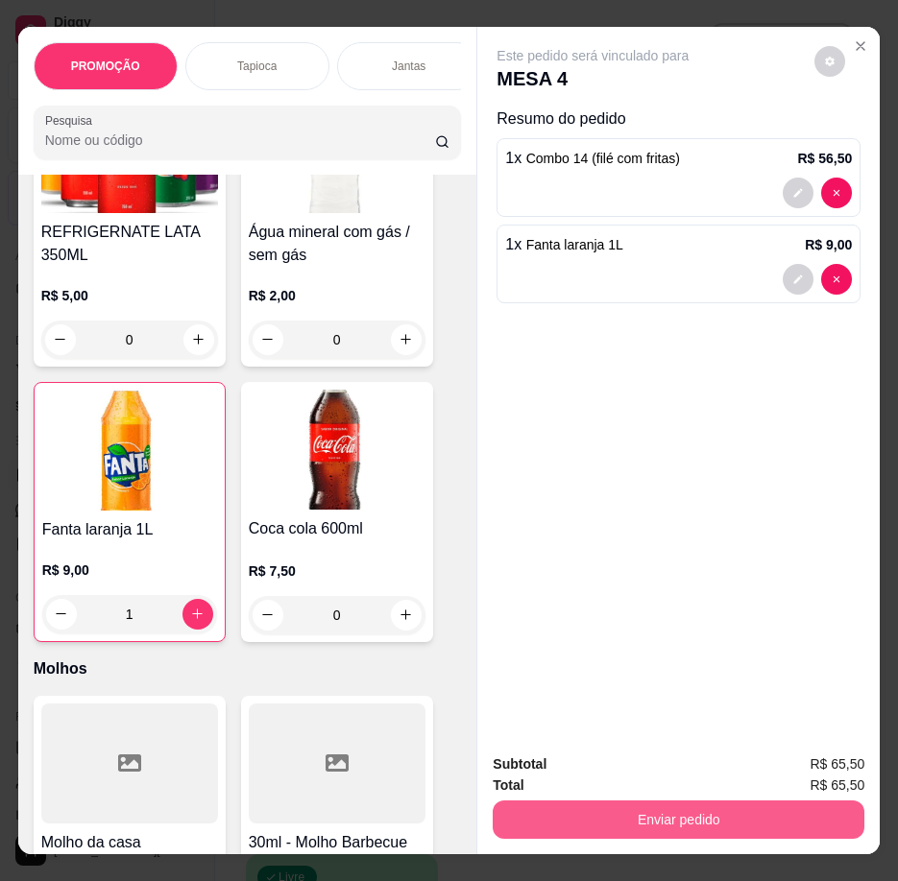
click at [657, 816] on button "Enviar pedido" at bounding box center [679, 820] width 372 height 38
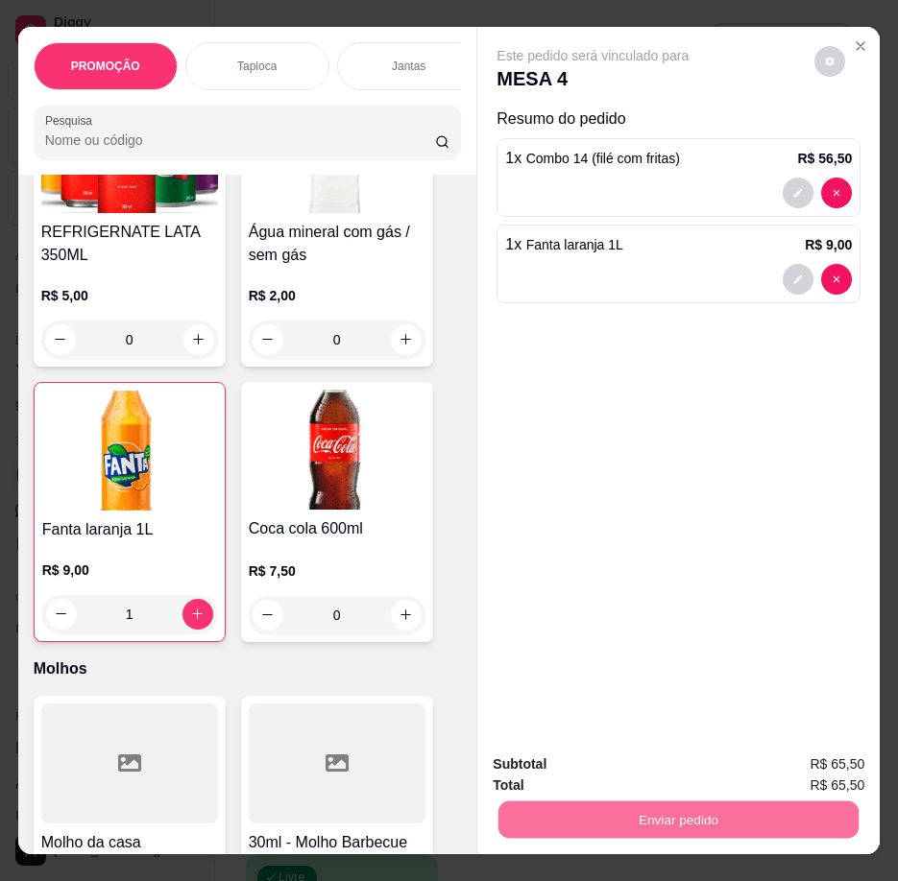
click at [822, 749] on button "Enviar pedido" at bounding box center [814, 766] width 109 height 36
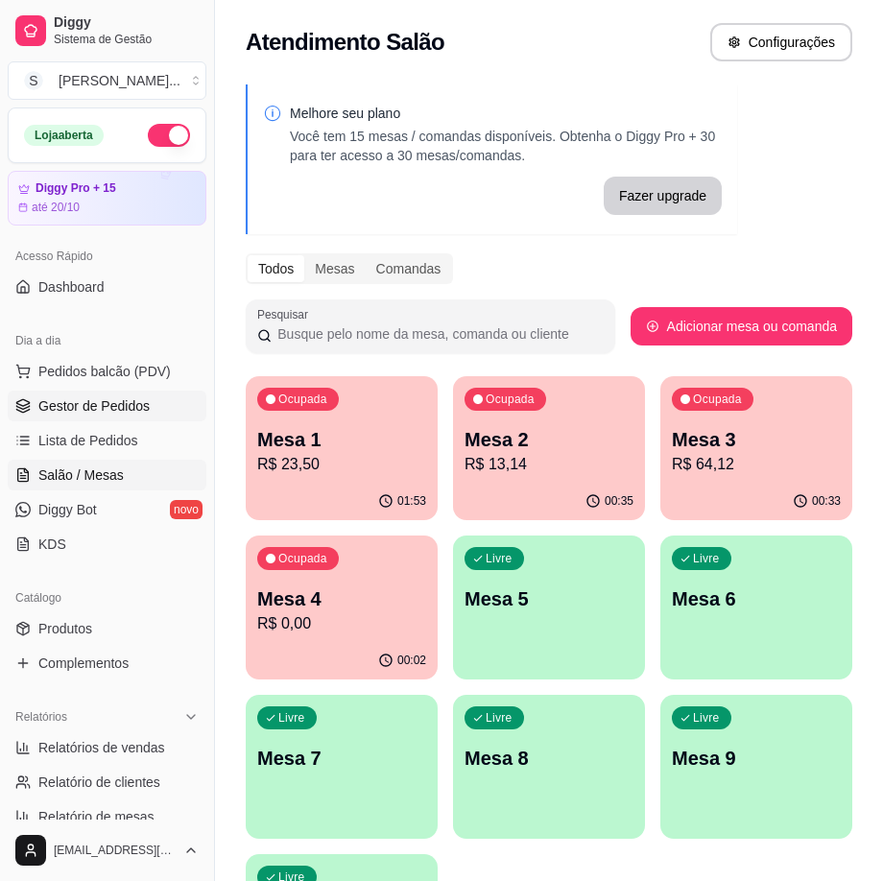
click at [83, 397] on span "Gestor de Pedidos" at bounding box center [93, 406] width 111 height 19
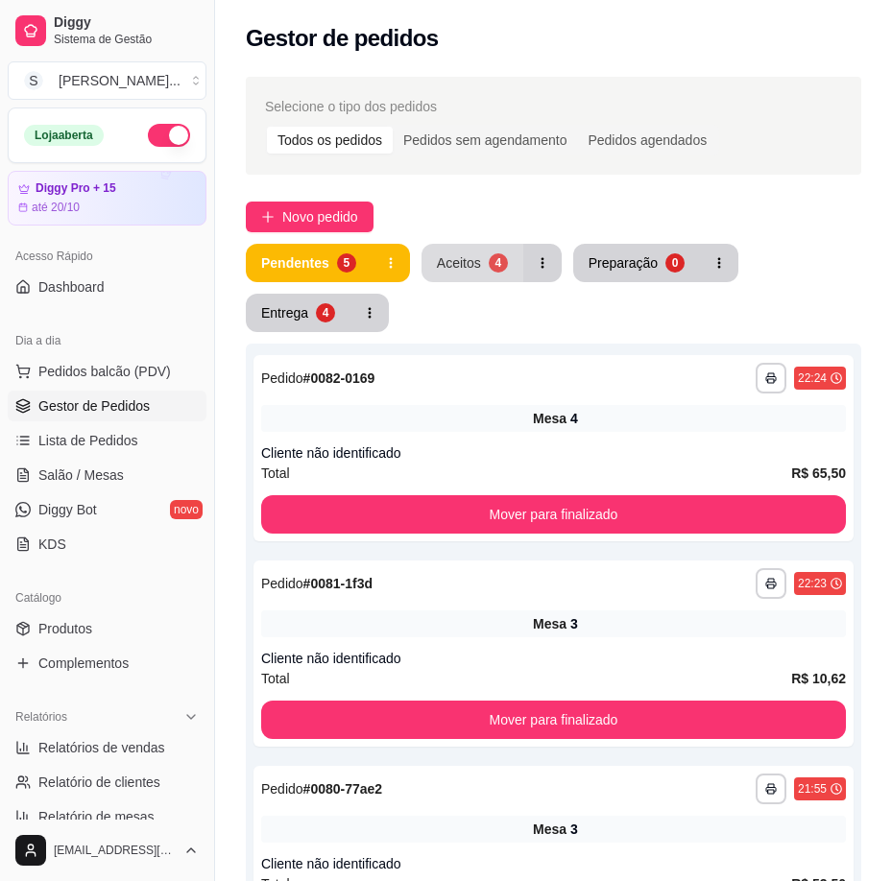
click at [461, 259] on div "Aceitos" at bounding box center [459, 262] width 44 height 19
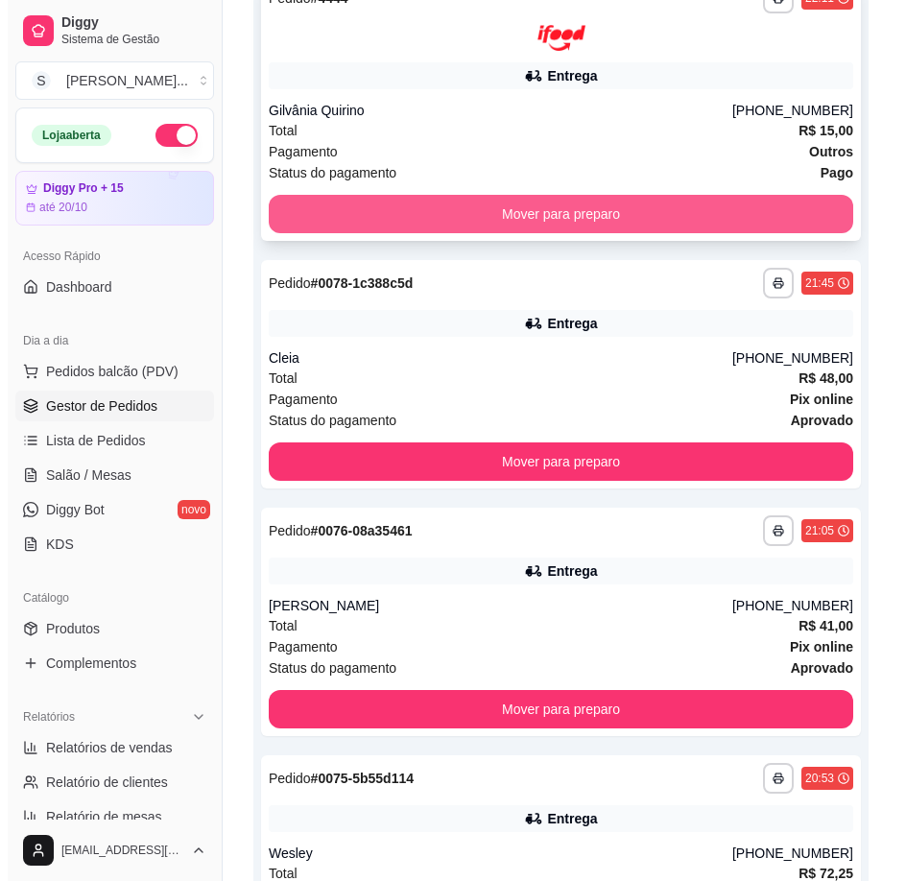
scroll to position [384, 0]
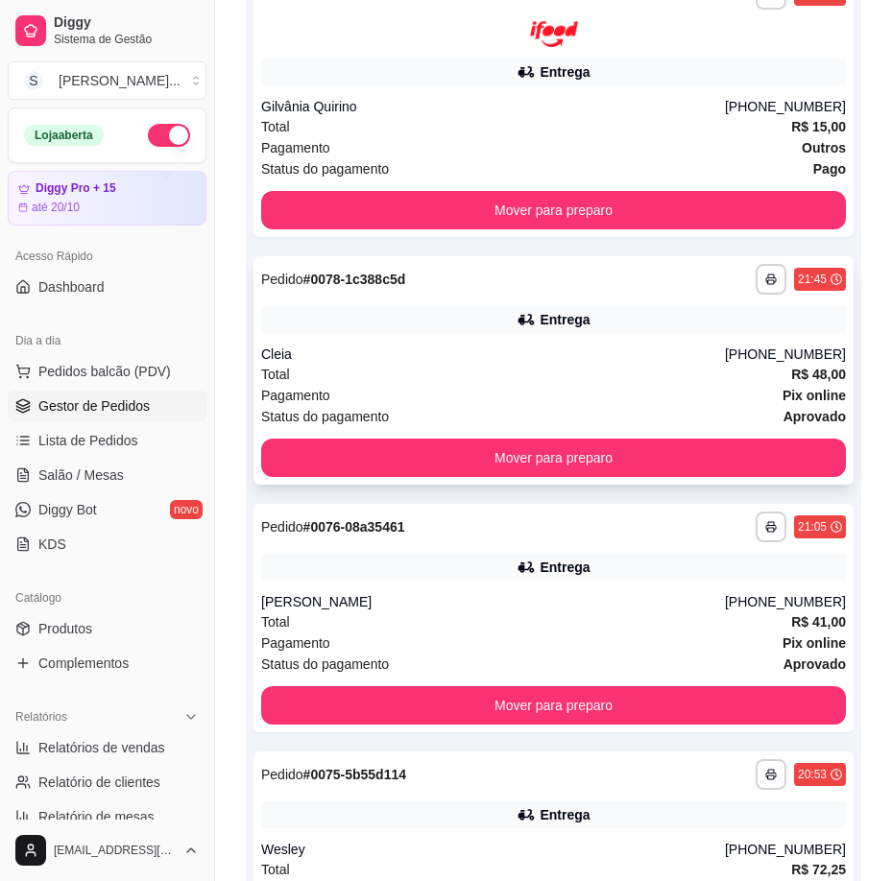
click at [418, 319] on div "Entrega" at bounding box center [553, 319] width 585 height 27
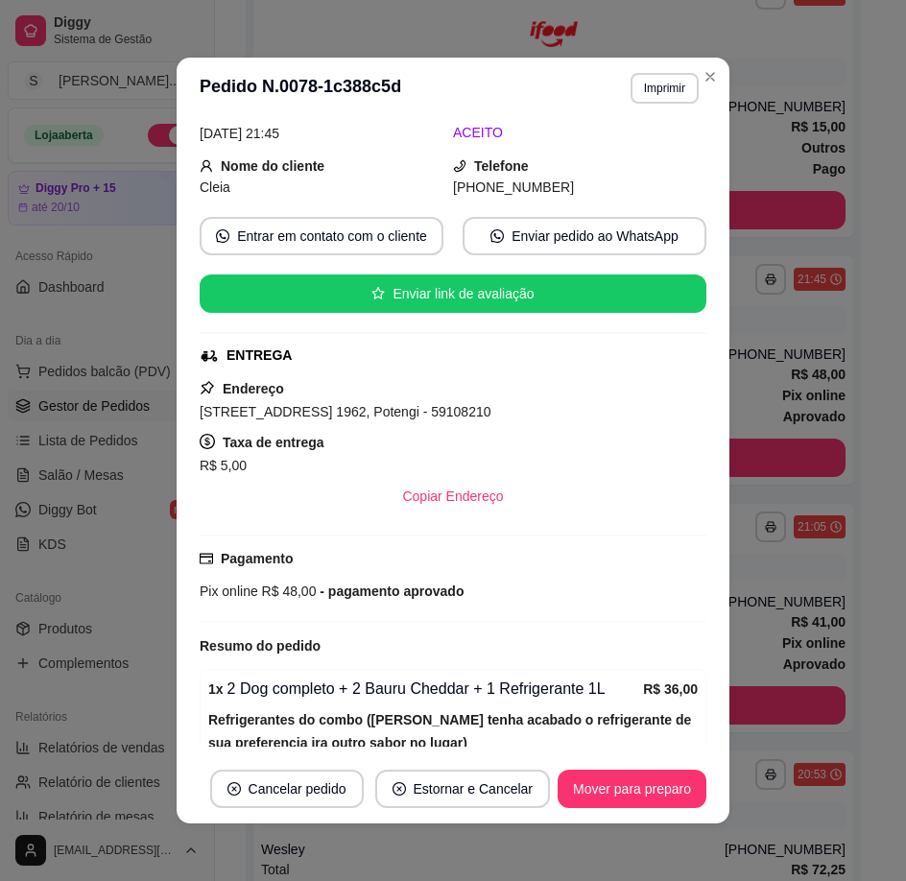
scroll to position [288, 0]
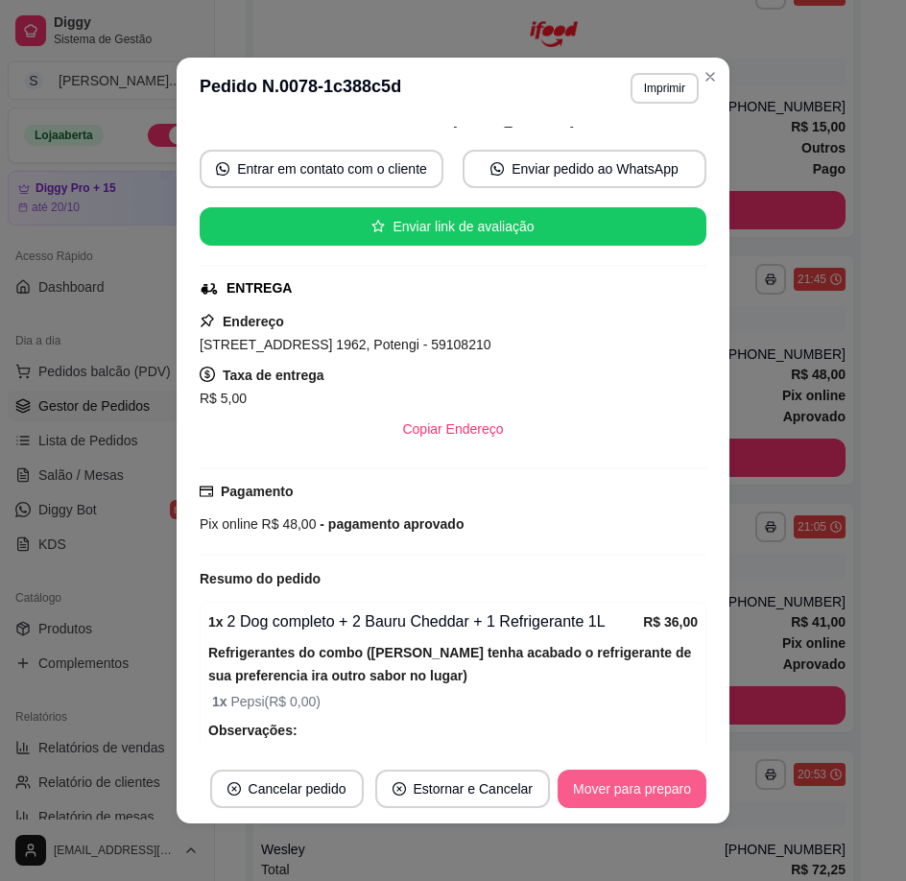
click at [649, 776] on button "Mover para preparo" at bounding box center [632, 789] width 149 height 38
click at [661, 787] on button "Mover para entrega" at bounding box center [633, 789] width 144 height 37
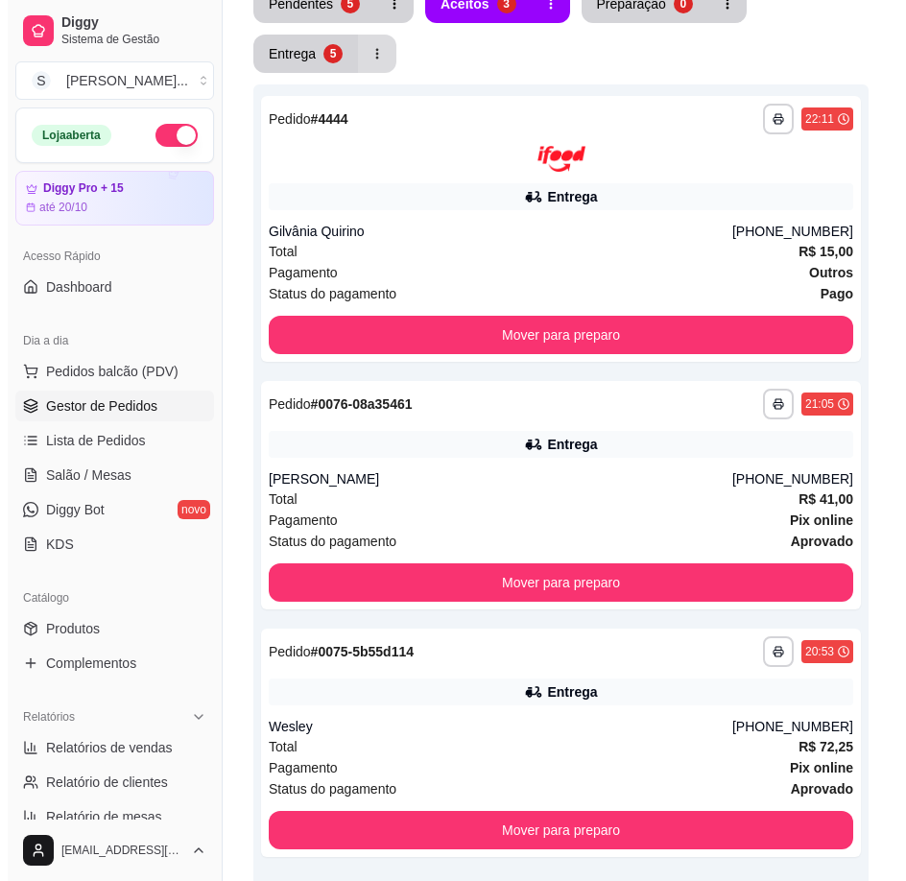
scroll to position [0, 0]
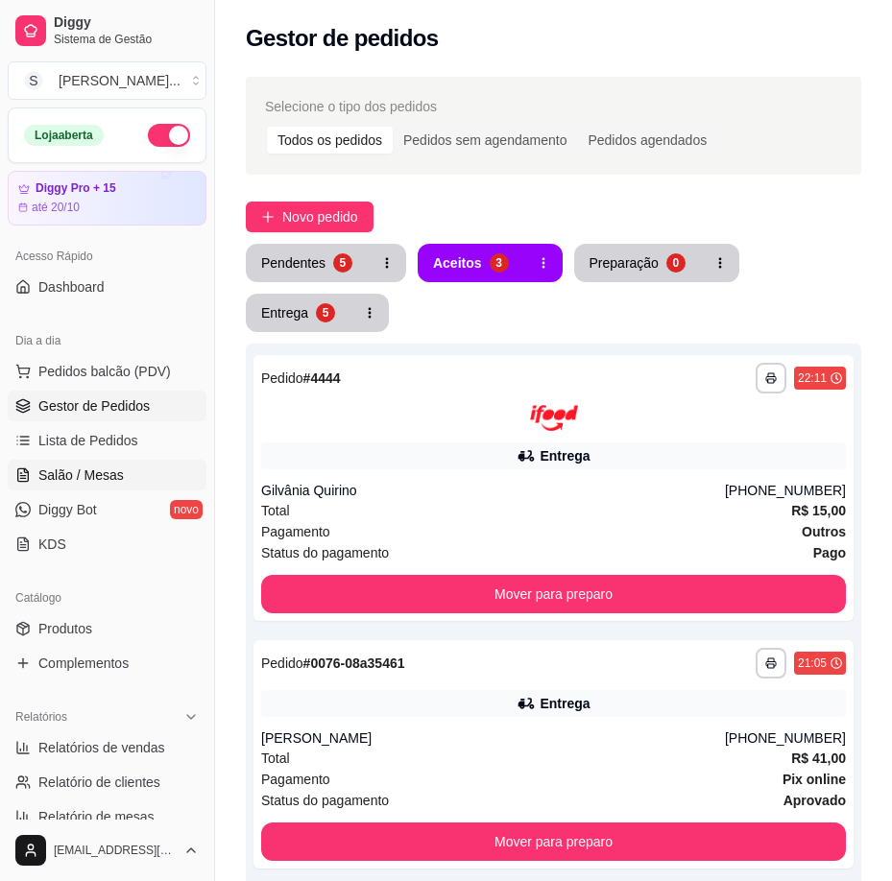
click at [96, 488] on link "Salão / Mesas" at bounding box center [107, 475] width 199 height 31
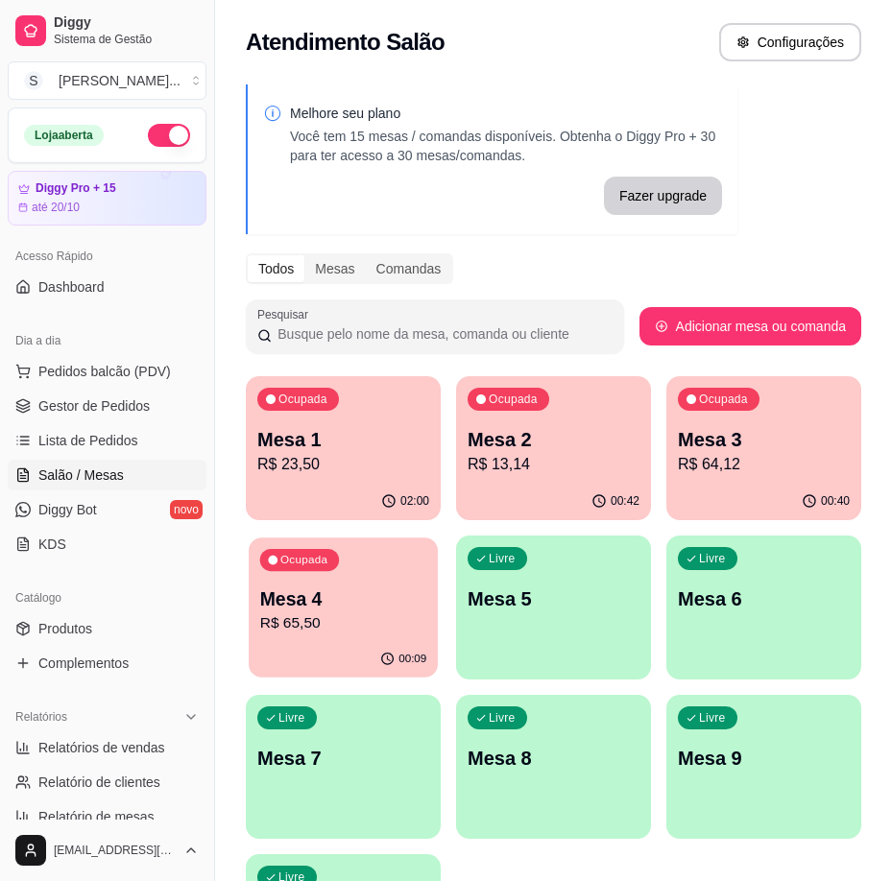
click at [263, 611] on p "Mesa 4" at bounding box center [343, 600] width 167 height 26
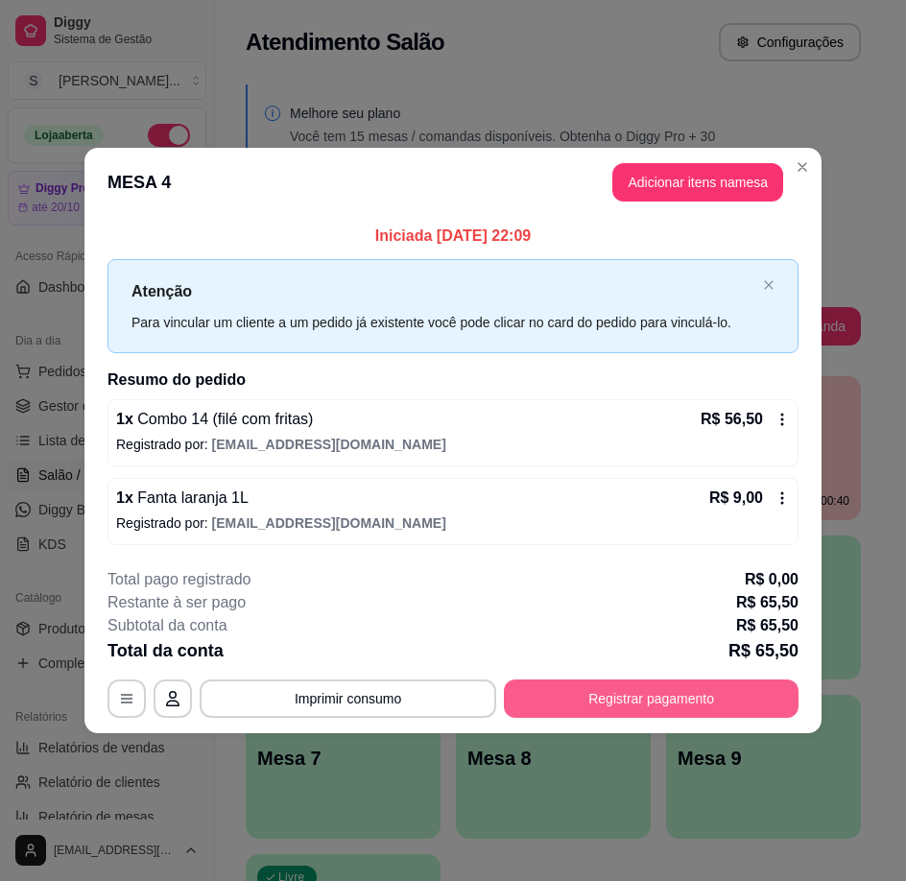
click at [711, 687] on button "Registrar pagamento" at bounding box center [651, 699] width 295 height 38
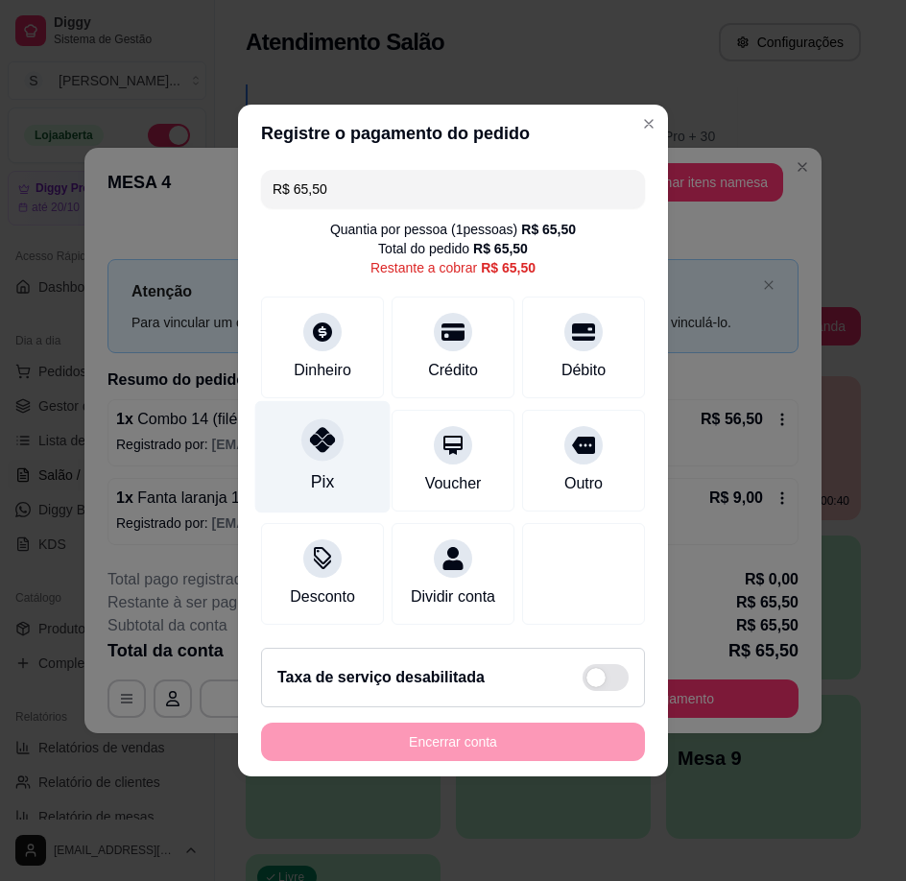
click at [278, 432] on div "Pix" at bounding box center [322, 457] width 135 height 112
click at [302, 443] on div "Pix" at bounding box center [322, 457] width 135 height 112
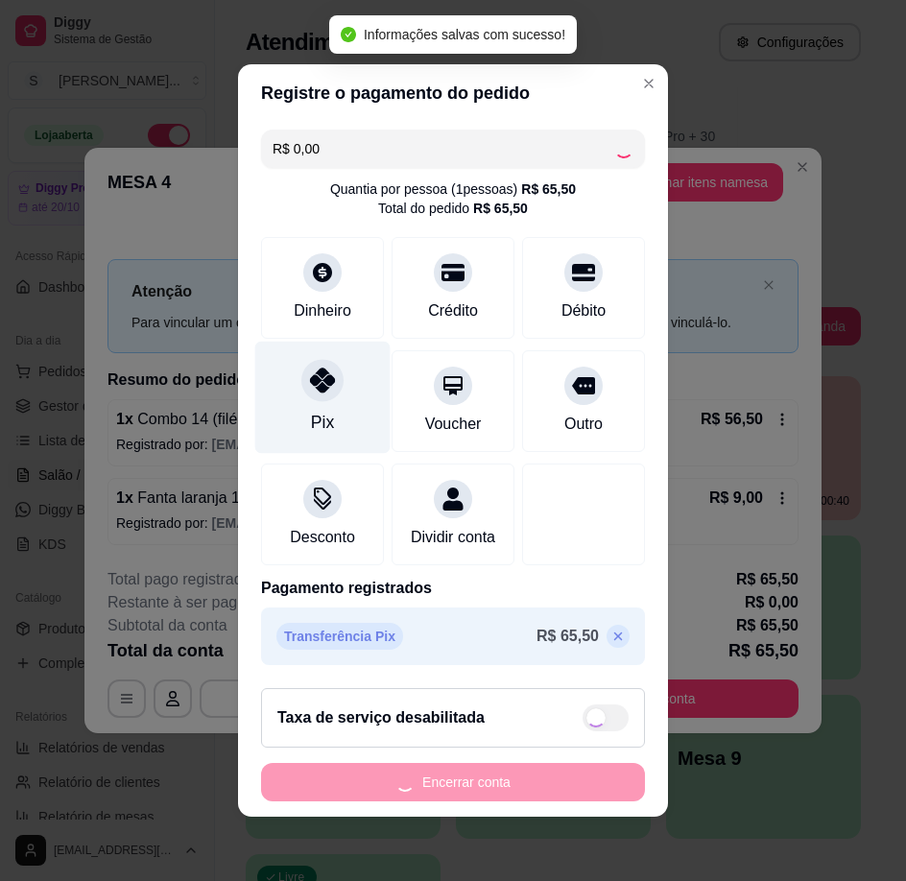
type input "R$ 0,00"
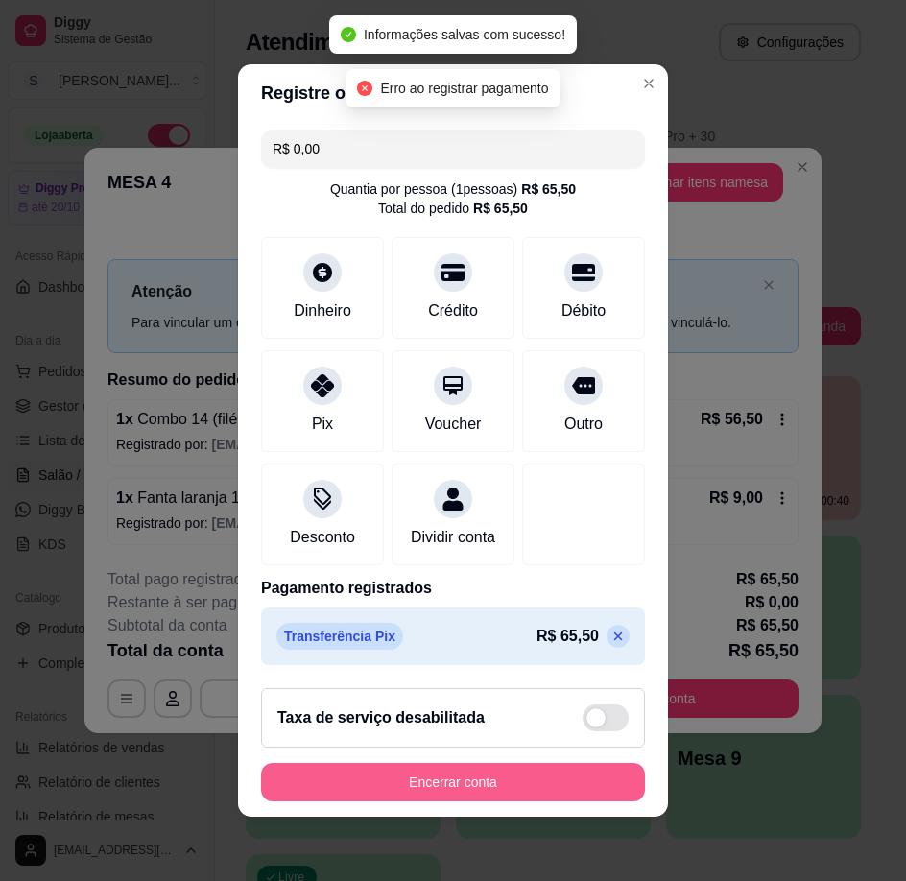
click at [436, 802] on button "Encerrar conta" at bounding box center [453, 782] width 384 height 38
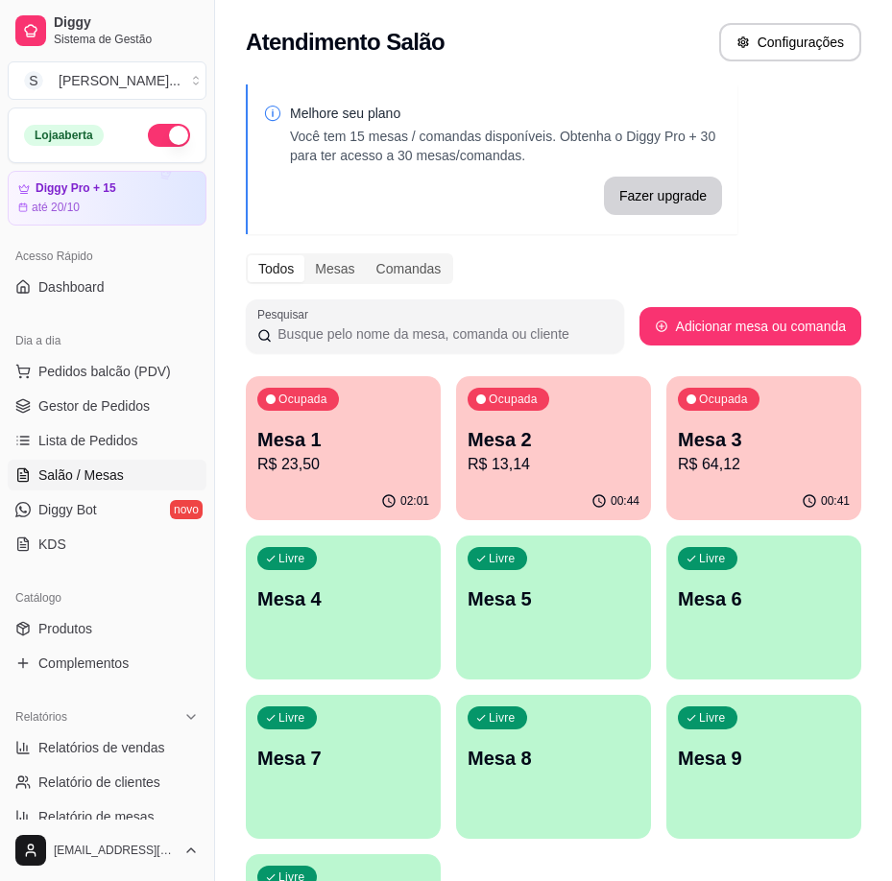
click at [522, 471] on p "R$ 13,14" at bounding box center [554, 464] width 172 height 23
click at [858, 497] on div "00:42" at bounding box center [763, 501] width 195 height 37
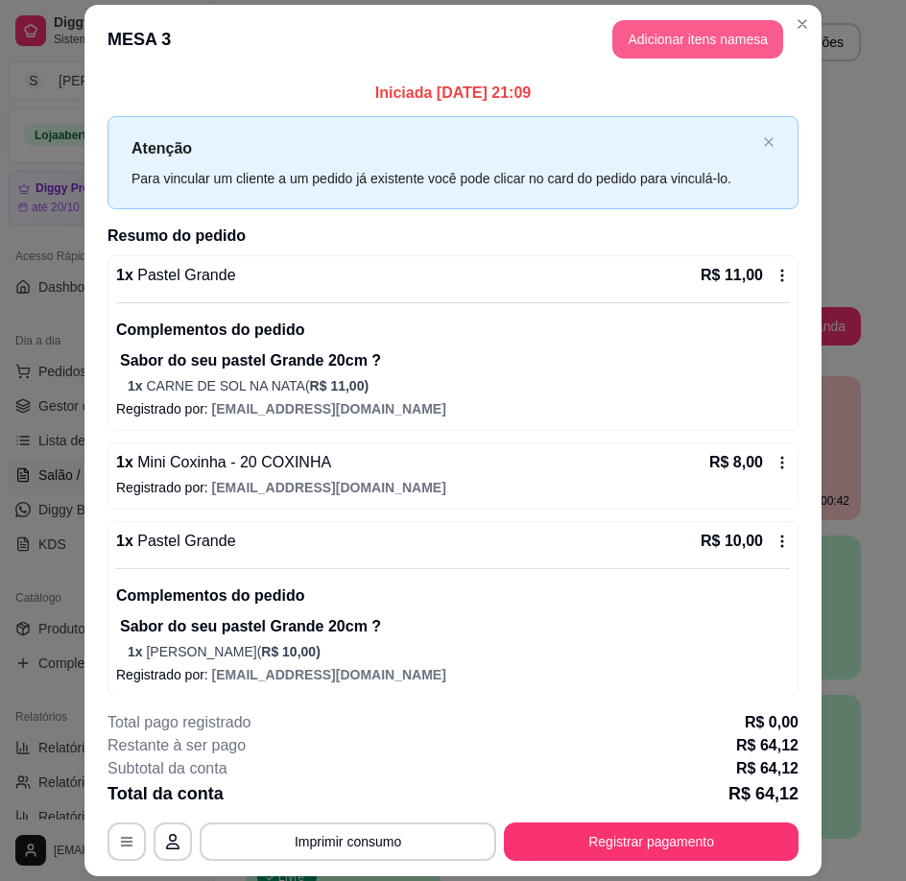
click at [697, 40] on button "Adicionar itens na mesa" at bounding box center [698, 39] width 171 height 38
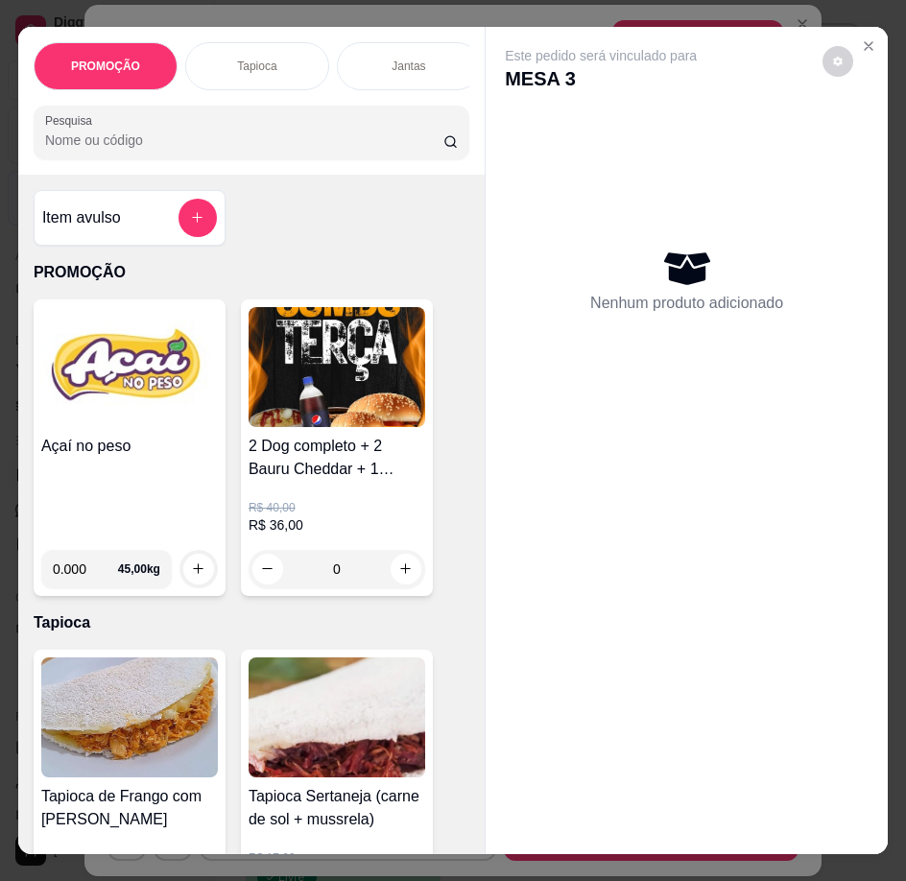
click at [123, 450] on h4 "Açaí no peso" at bounding box center [129, 446] width 177 height 23
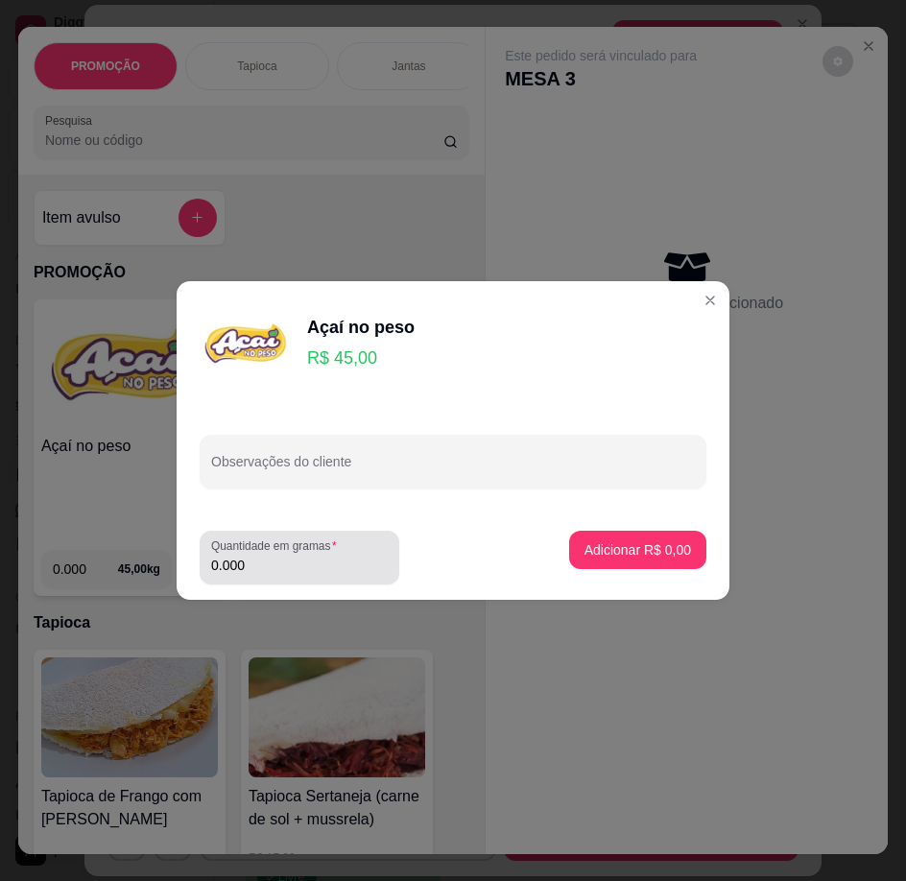
click at [327, 557] on div "Quantidade em gramas 0.000" at bounding box center [300, 558] width 200 height 54
click at [326, 566] on input "0.000" at bounding box center [299, 565] width 177 height 19
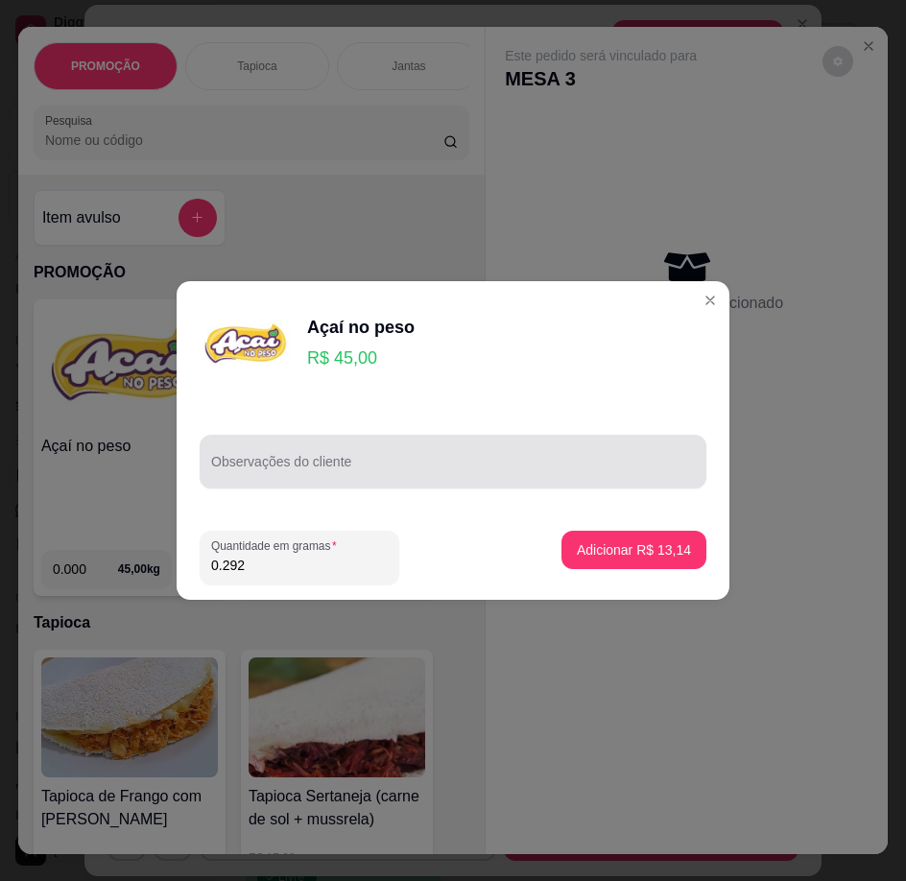
type input "0.292"
click at [388, 471] on input "Observações do cliente" at bounding box center [453, 469] width 484 height 19
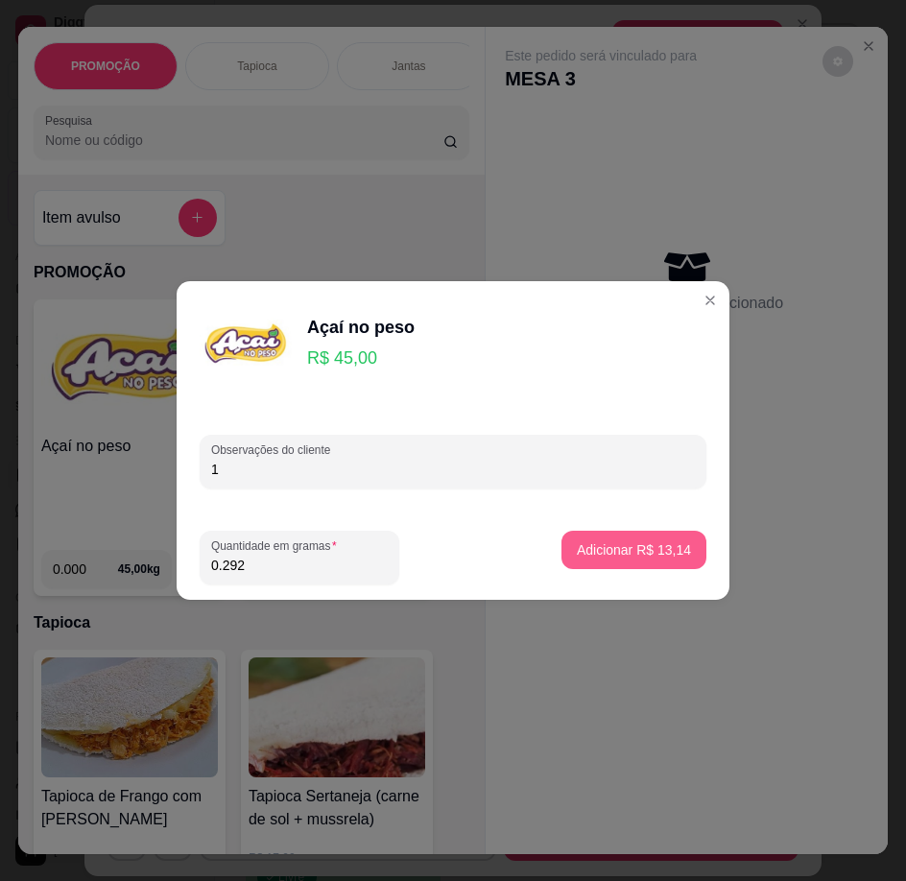
type input "1"
click at [586, 554] on p "Adicionar R$ 13,14" at bounding box center [634, 550] width 114 height 19
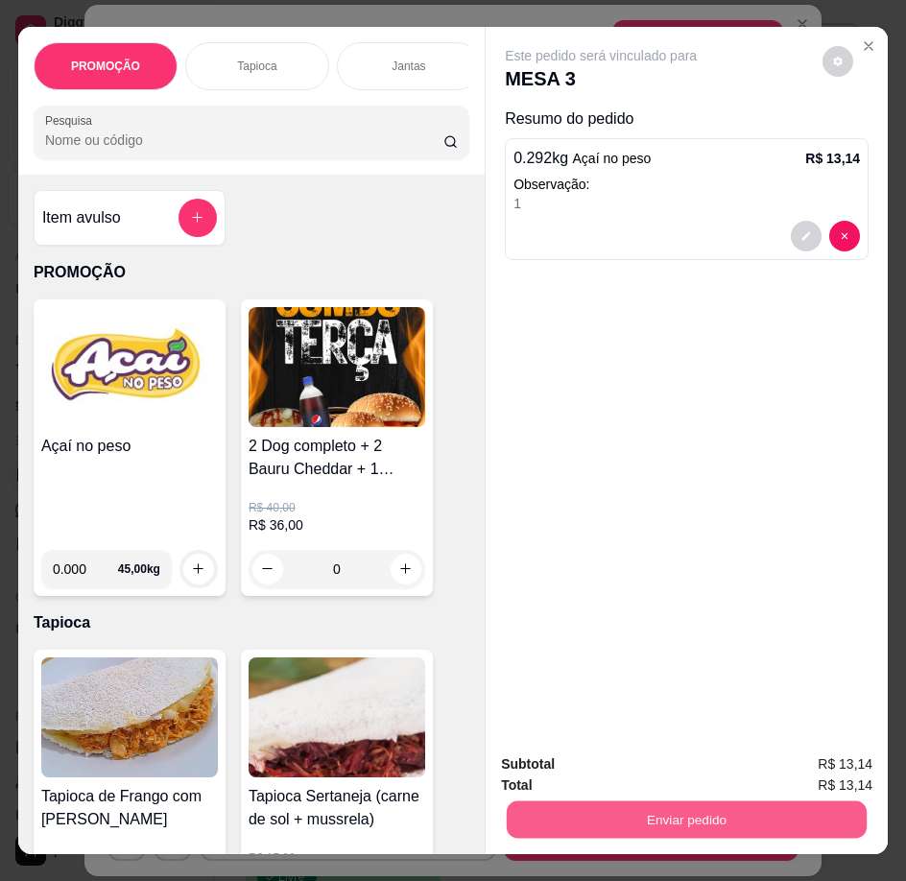
click at [675, 822] on button "Enviar pedido" at bounding box center [687, 820] width 360 height 37
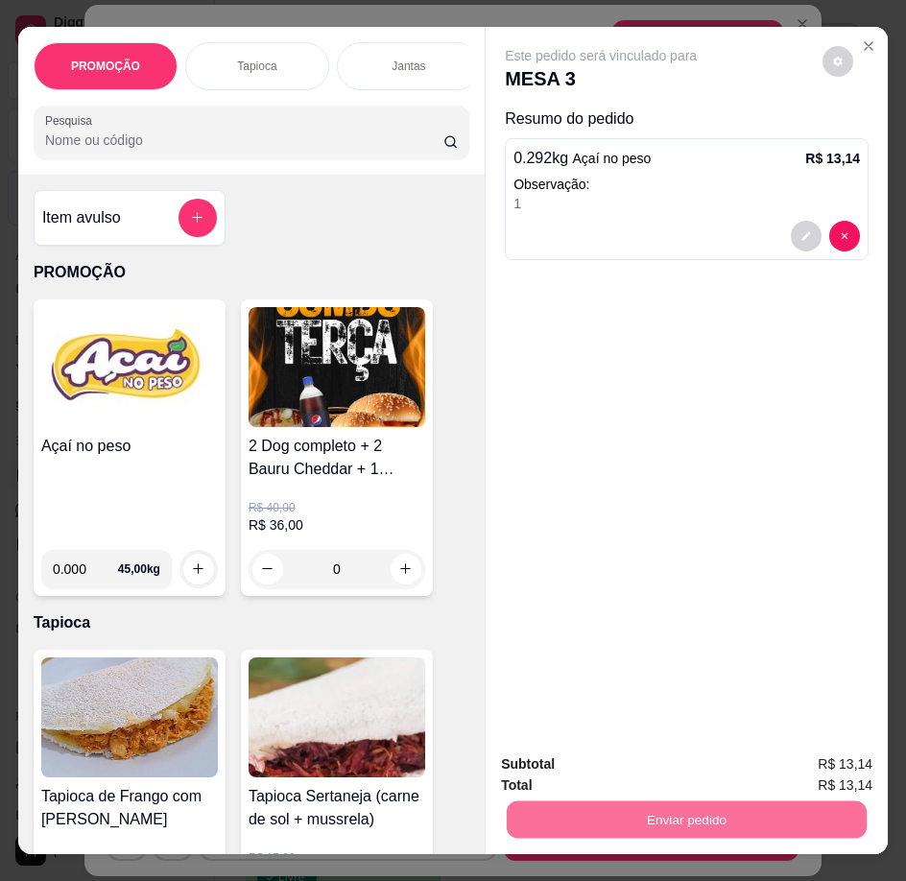
click at [671, 779] on button "Registrar cliente" at bounding box center [694, 766] width 127 height 36
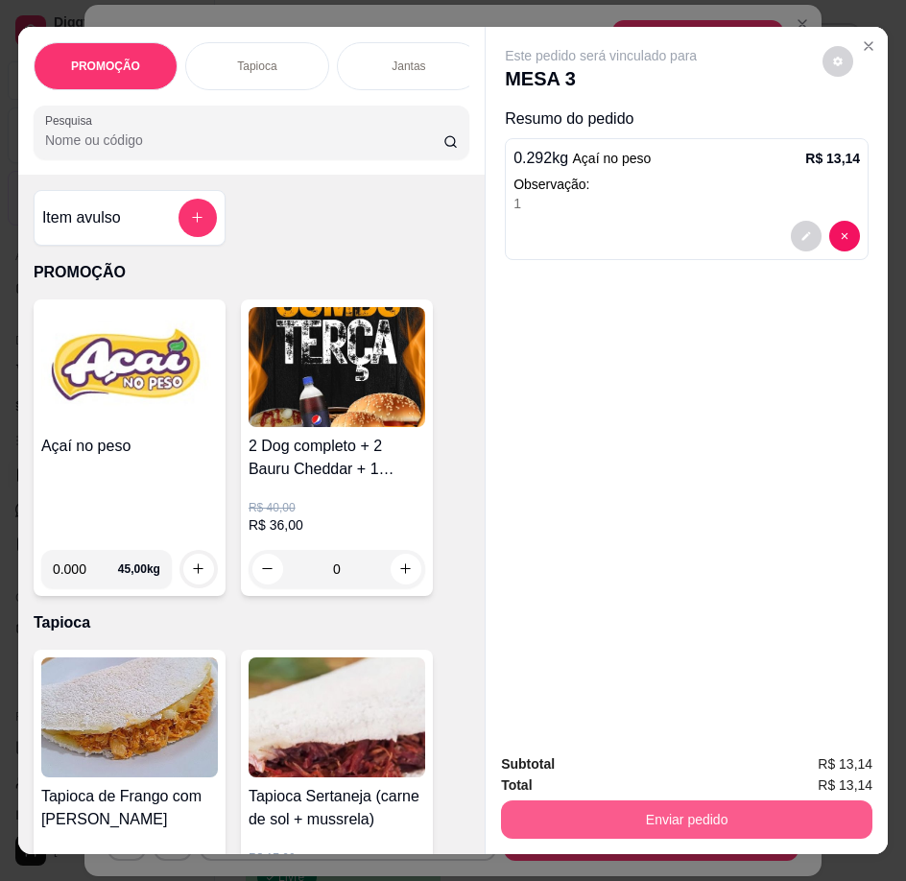
click at [673, 812] on button "Enviar pedido" at bounding box center [687, 820] width 372 height 38
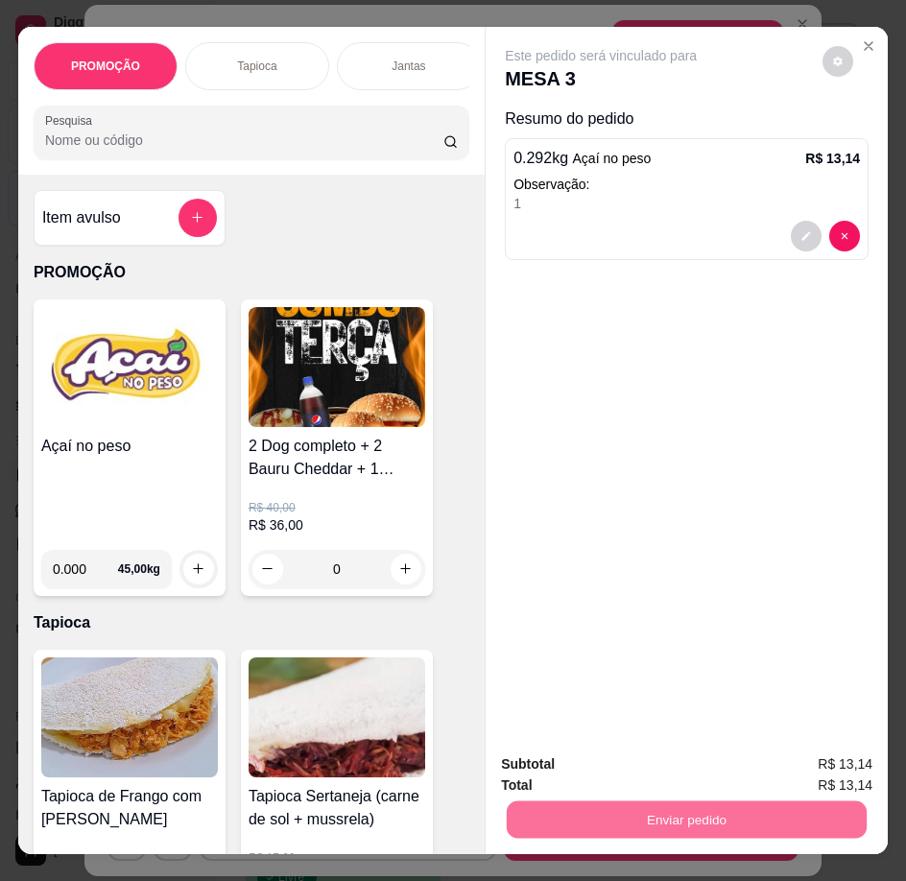
click at [857, 748] on button "Enviar pedido" at bounding box center [823, 766] width 106 height 36
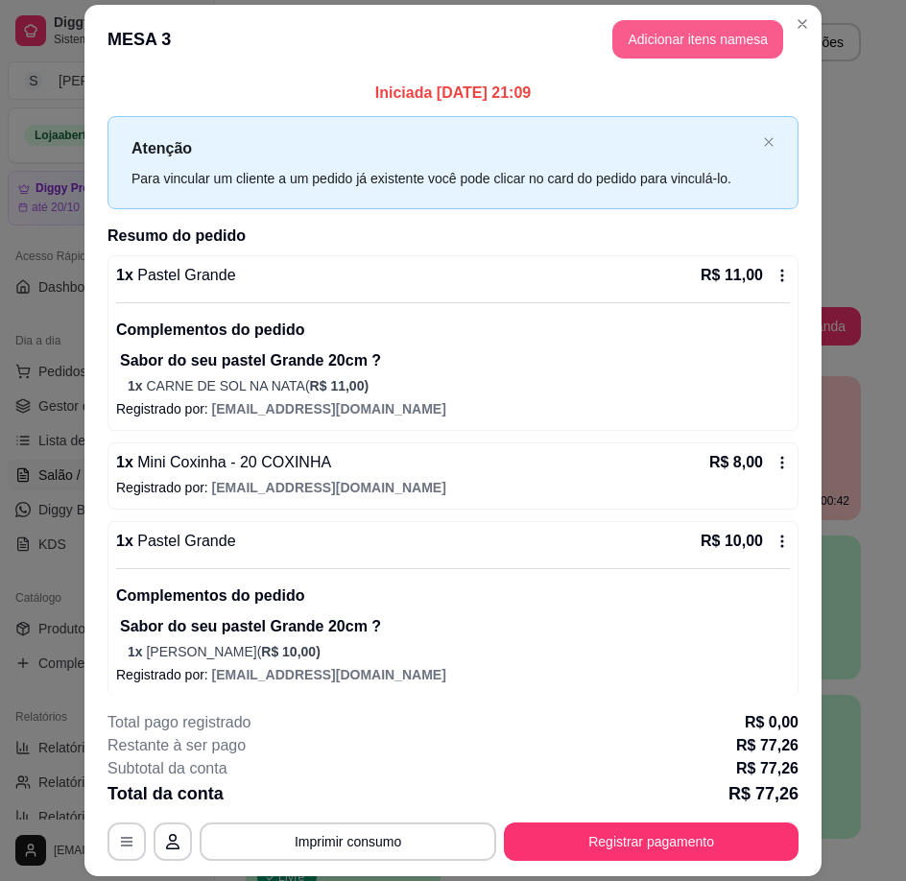
click at [717, 28] on button "Adicionar itens na mesa" at bounding box center [698, 39] width 171 height 38
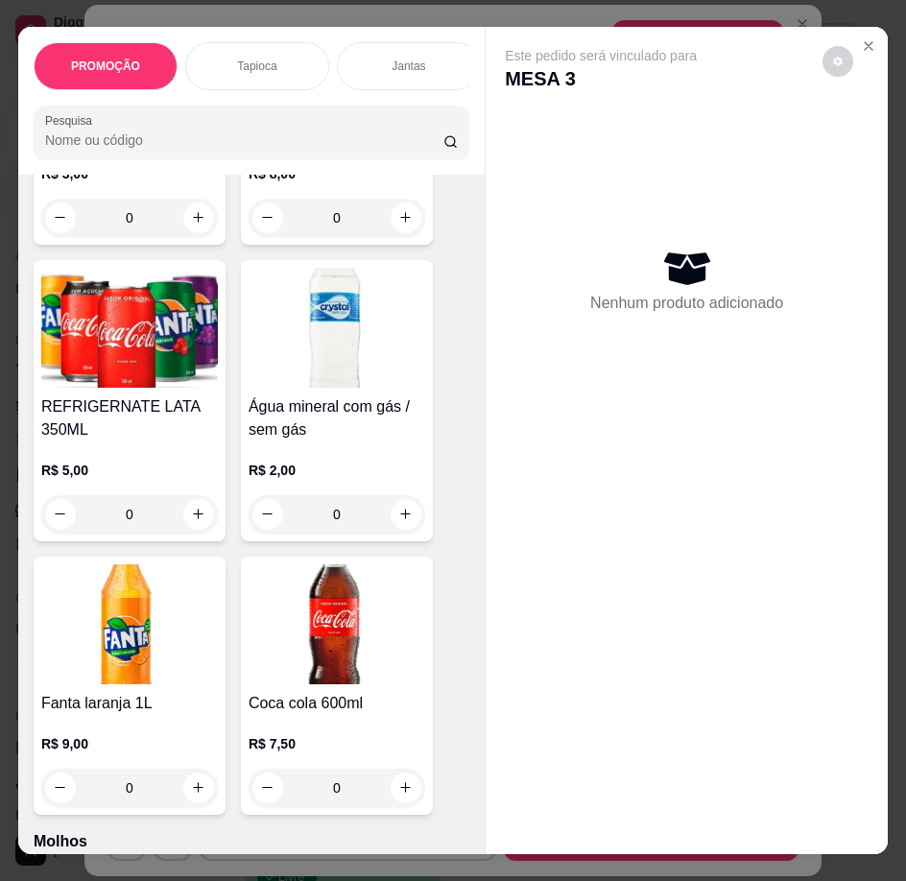
scroll to position [9416, 0]
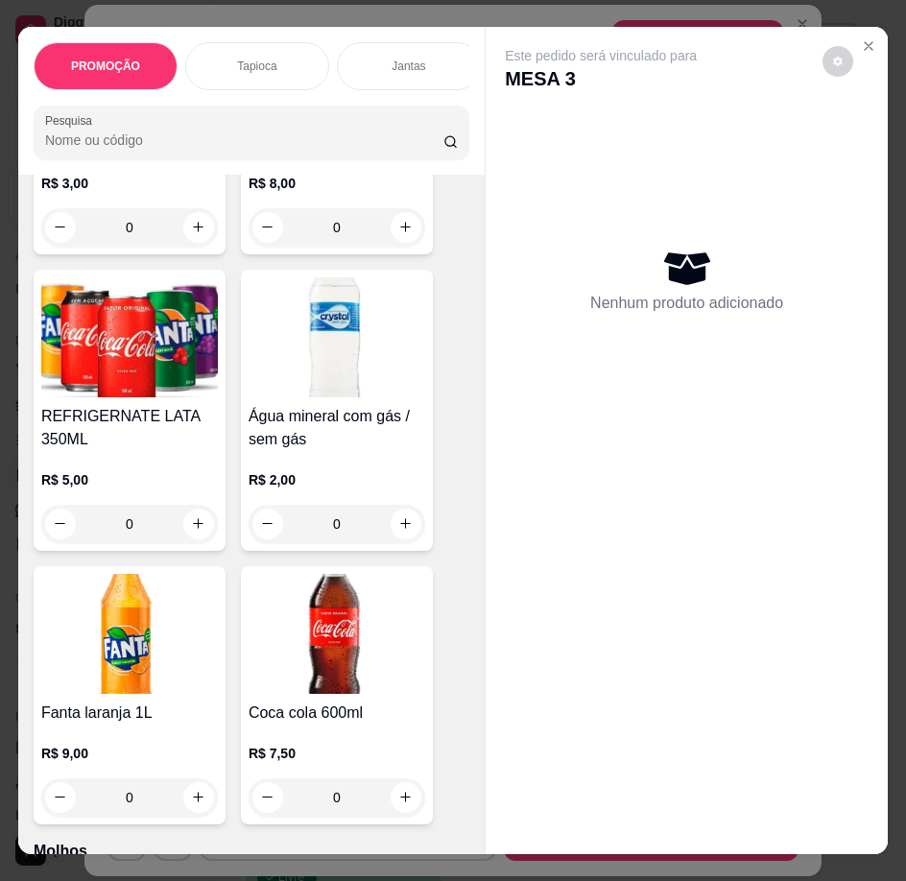
click at [302, 451] on div "R$ 2,00 0" at bounding box center [337, 497] width 177 height 92
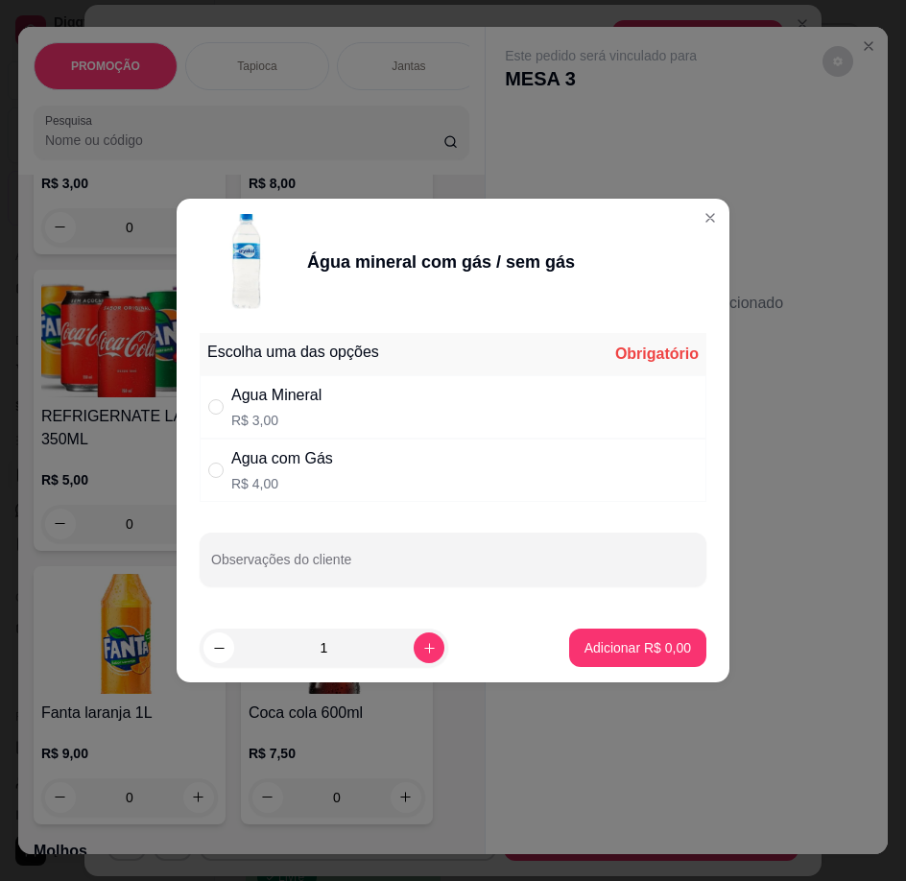
click at [532, 401] on div "Agua Mineral R$ 3,00" at bounding box center [453, 406] width 507 height 63
radio input "true"
click at [649, 666] on button "Adicionar R$ 3,00" at bounding box center [637, 648] width 133 height 37
type input "1"
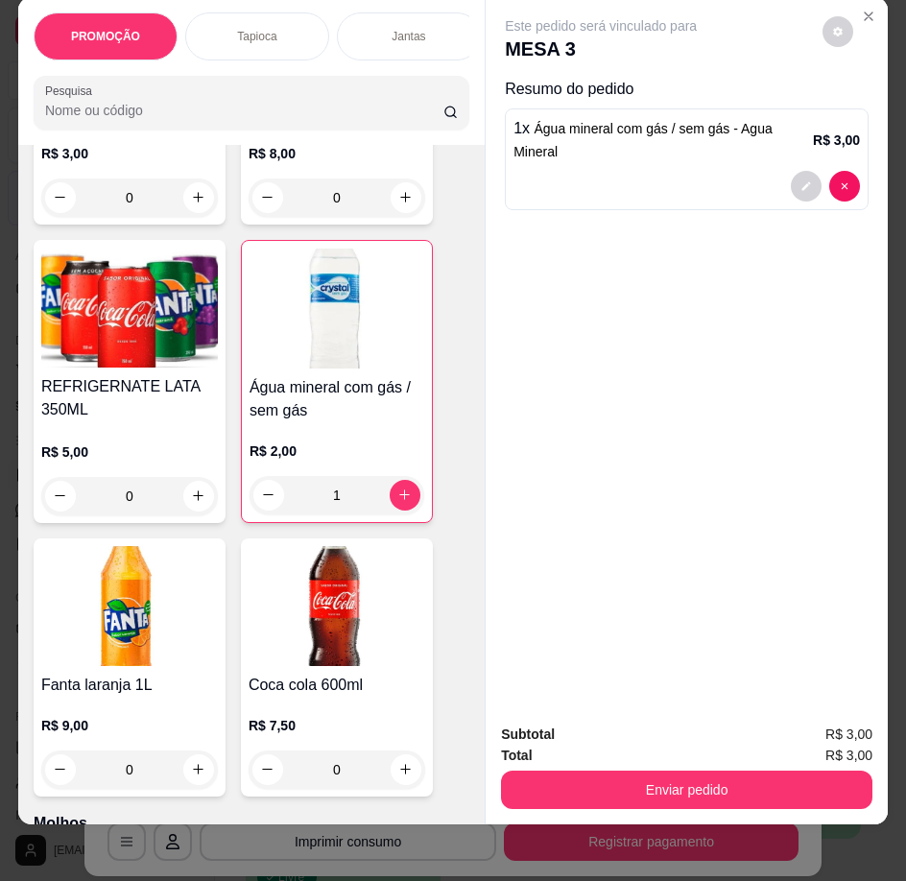
scroll to position [42, 0]
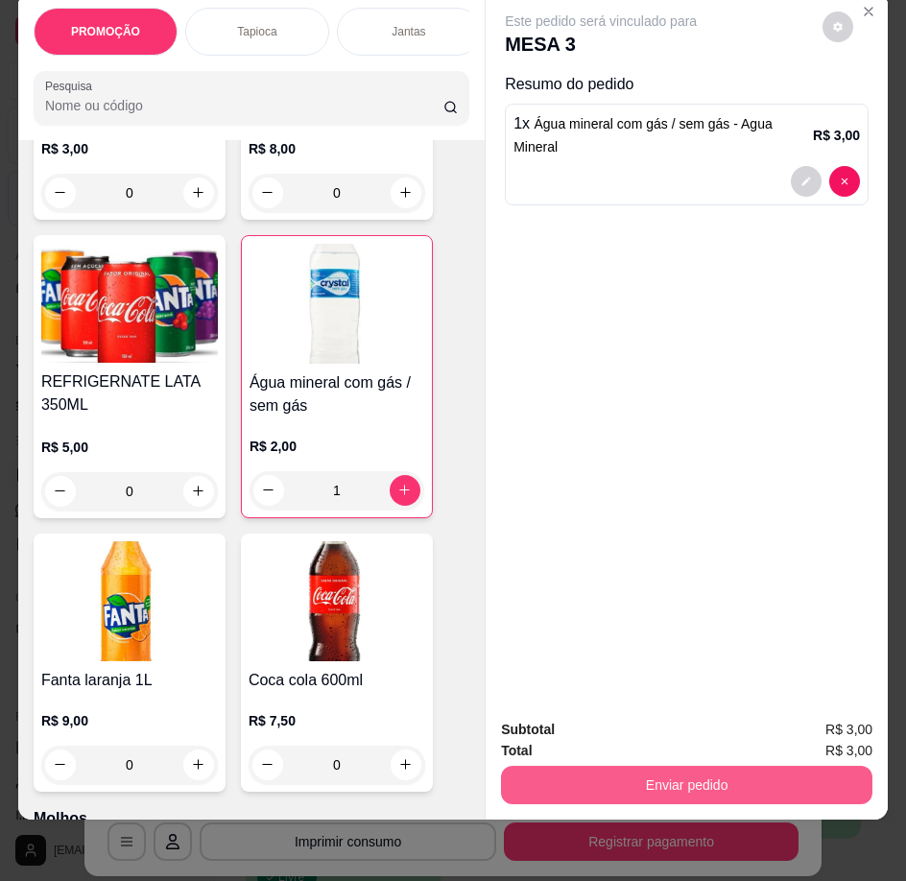
click at [599, 766] on button "Enviar pedido" at bounding box center [687, 785] width 372 height 38
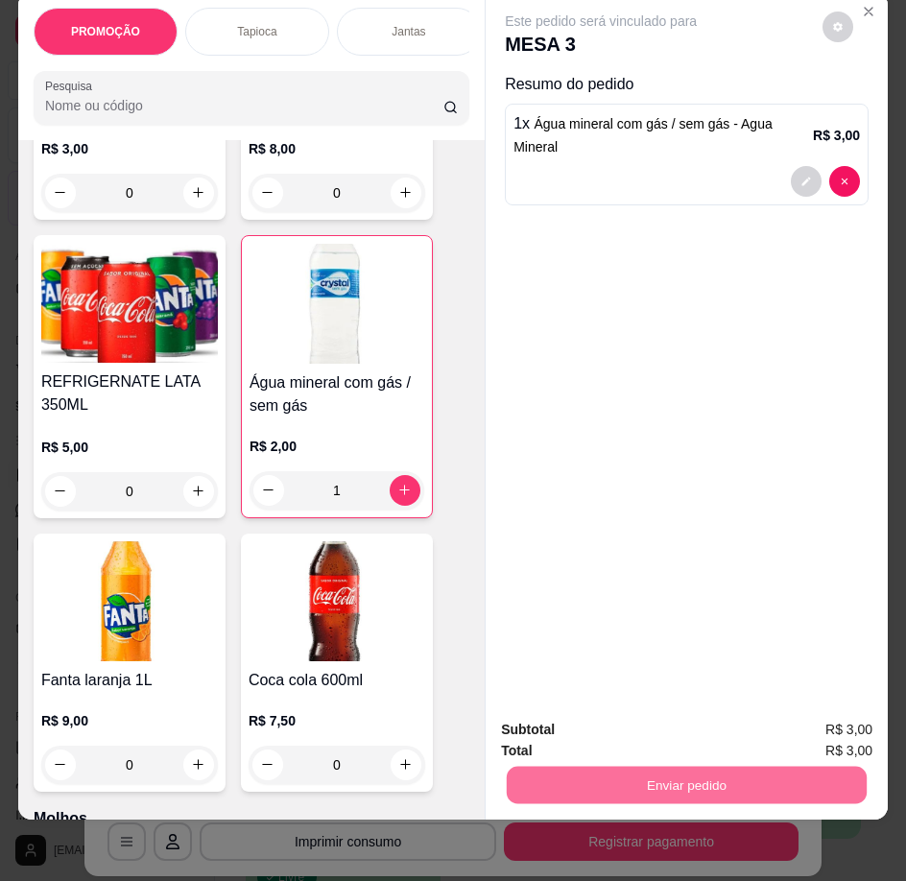
click at [864, 706] on button "Enviar pedido" at bounding box center [823, 724] width 106 height 36
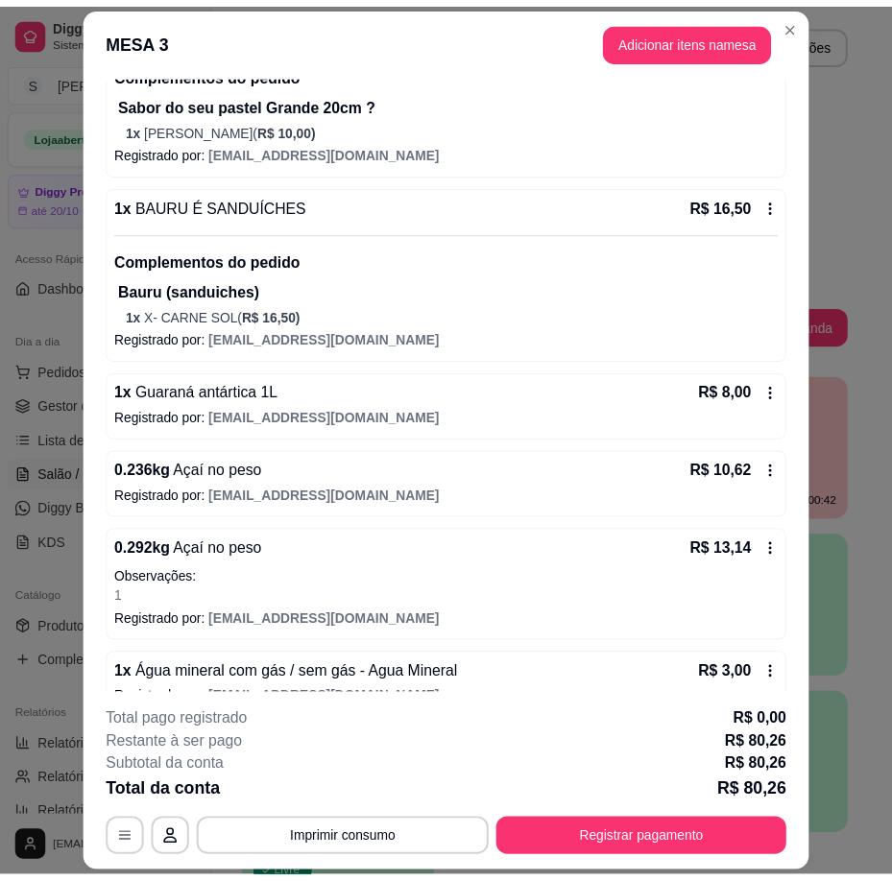
scroll to position [556, 0]
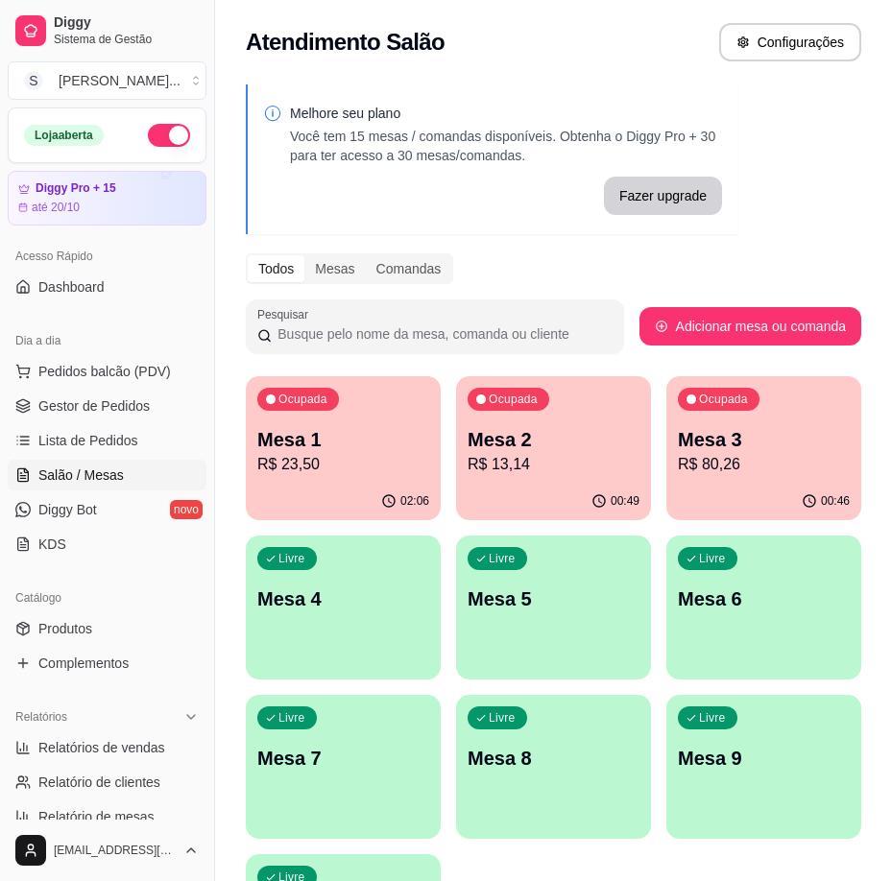
click at [492, 420] on div "Ocupada Mesa 2 R$ 13,14" at bounding box center [553, 429] width 195 height 107
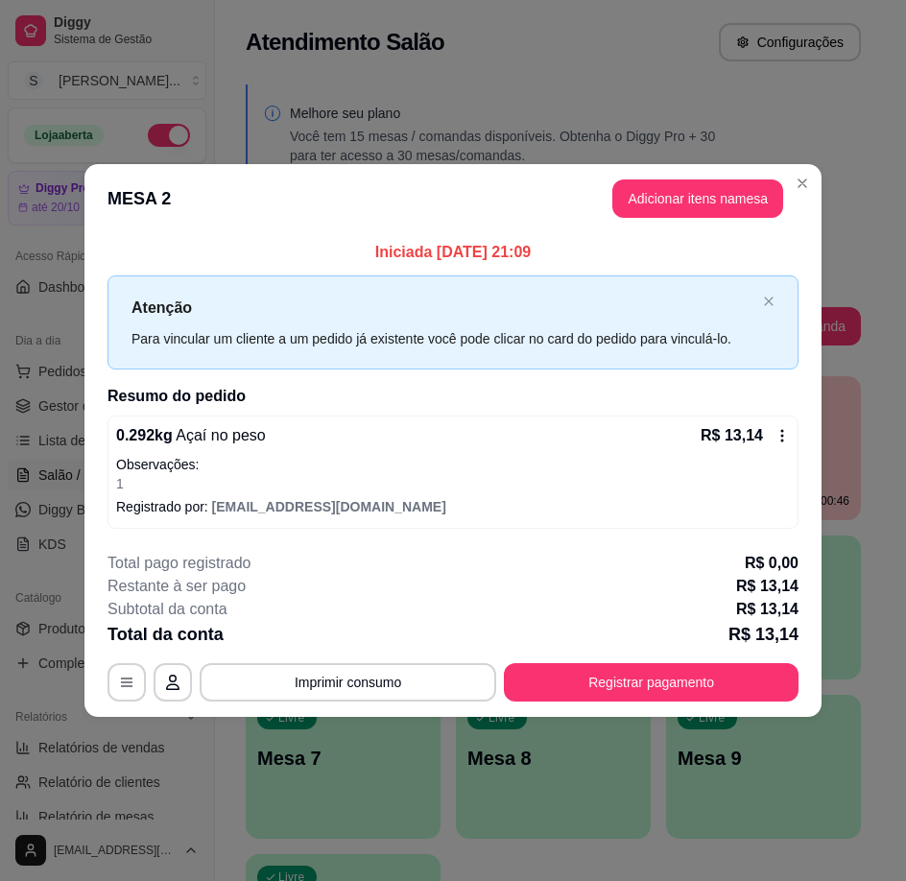
click at [785, 434] on icon at bounding box center [782, 435] width 15 height 15
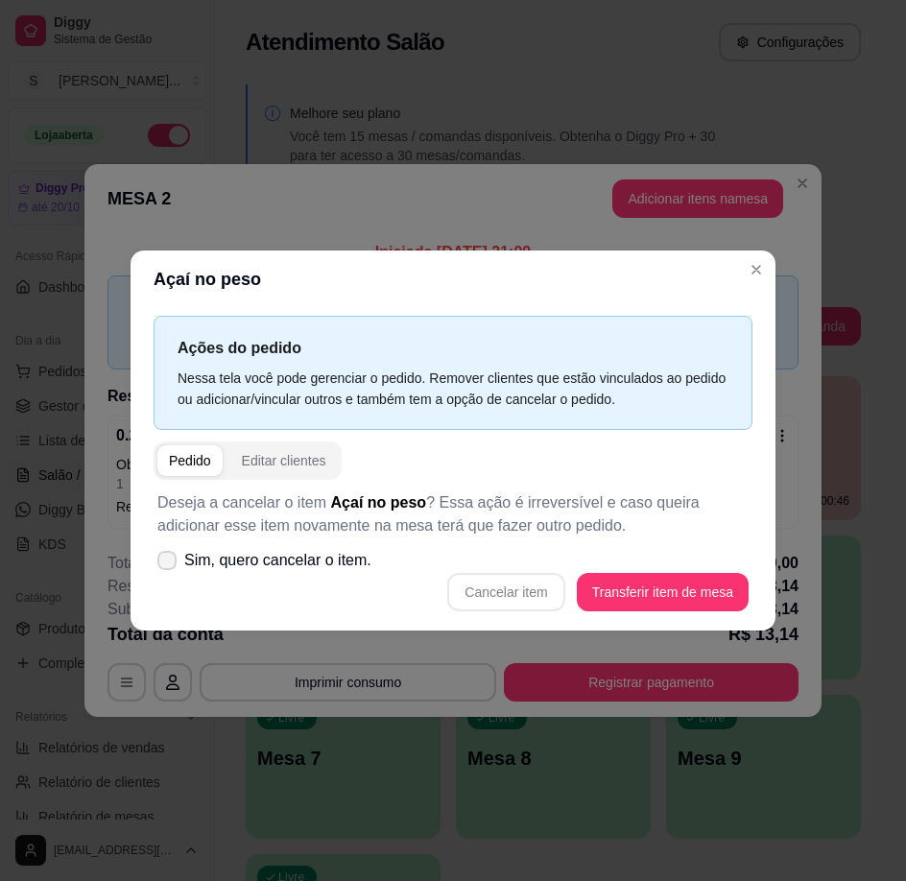
click at [170, 557] on icon at bounding box center [166, 561] width 15 height 12
click at [169, 565] on input "Sim, quero cancelar o item." at bounding box center [163, 571] width 12 height 12
checkbox input "true"
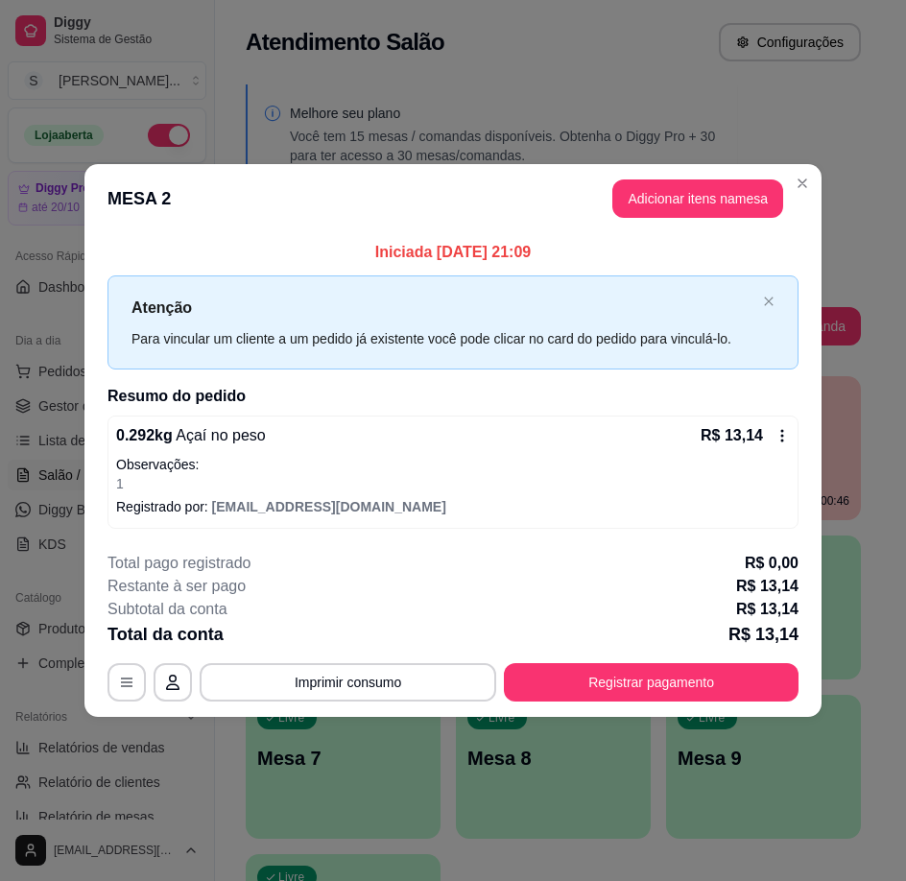
click at [773, 437] on div "R$ 13,14" at bounding box center [745, 435] width 89 height 23
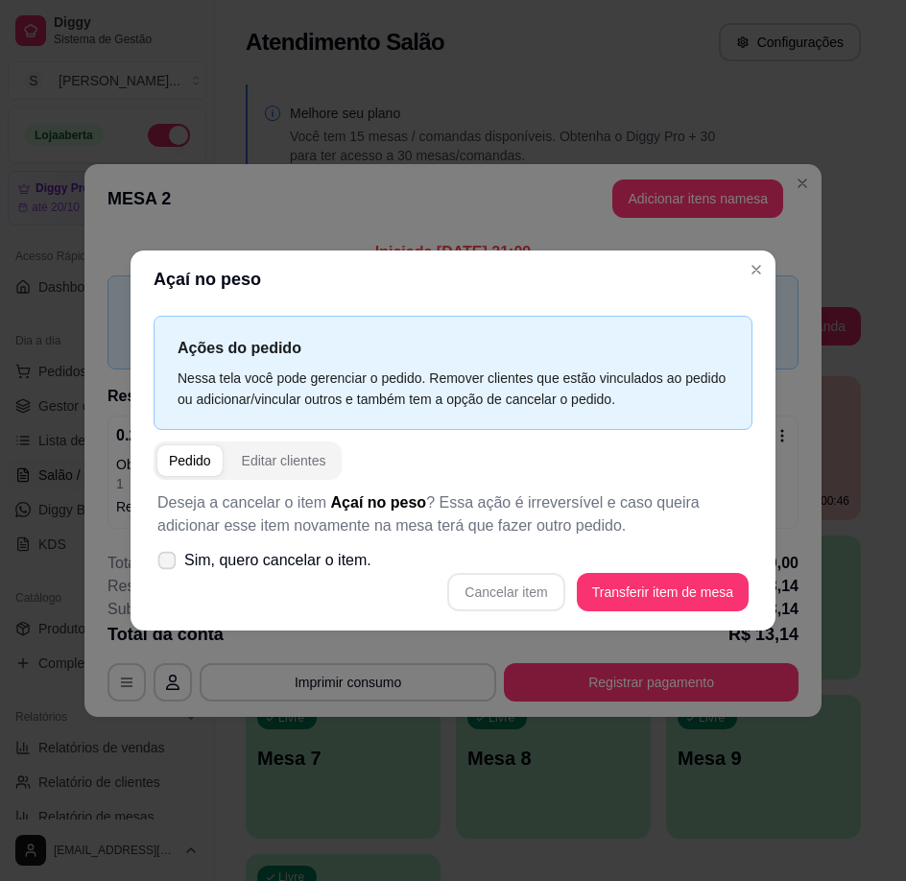
click at [159, 570] on label "Sim, quero cancelar o item." at bounding box center [264, 561] width 229 height 38
click at [159, 570] on input "Sim, quero cancelar o item." at bounding box center [163, 571] width 12 height 12
checkbox input "true"
click at [548, 588] on button "Cancelar item" at bounding box center [505, 592] width 117 height 38
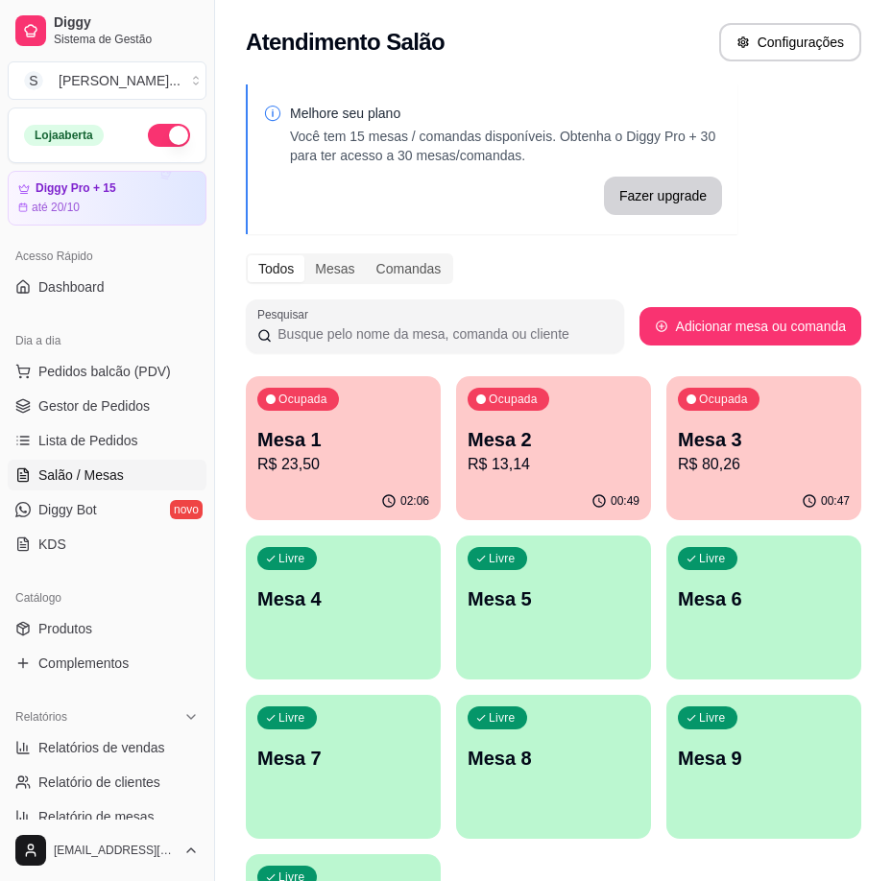
click at [529, 448] on p "Mesa 2" at bounding box center [554, 439] width 172 height 27
click at [546, 412] on div "Ocupada Mesa 2 R$ 13,14" at bounding box center [553, 429] width 195 height 107
click at [591, 458] on p "R$ 13,14" at bounding box center [554, 464] width 172 height 23
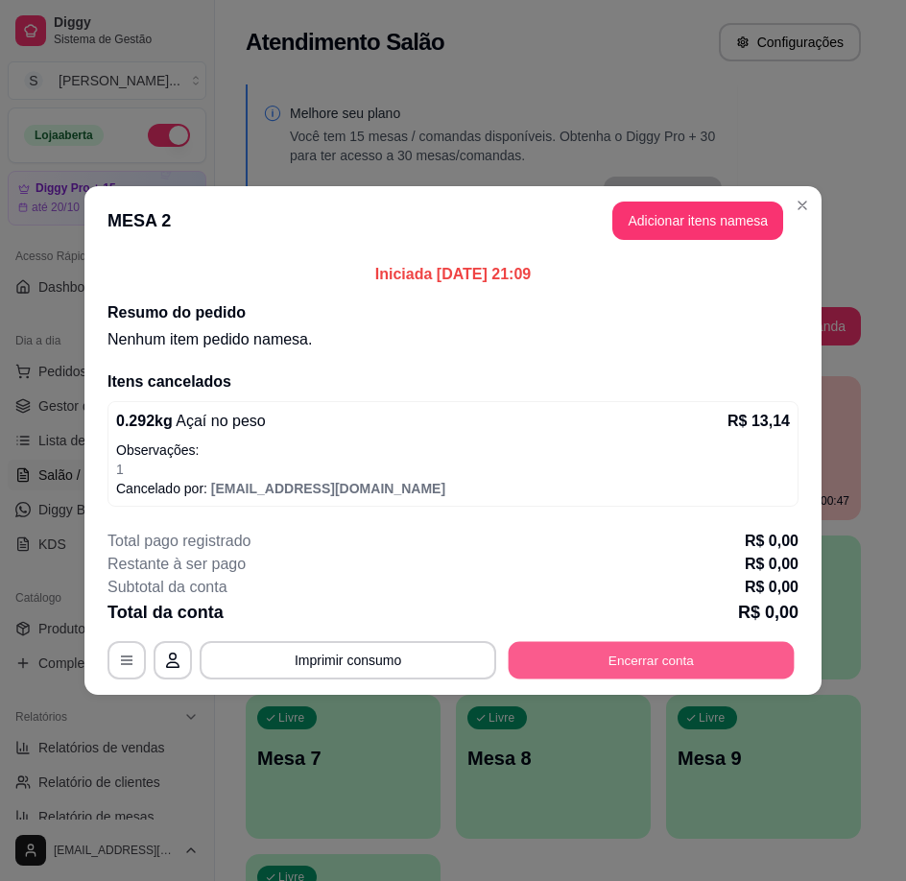
click at [719, 649] on button "Encerrar conta" at bounding box center [652, 660] width 286 height 37
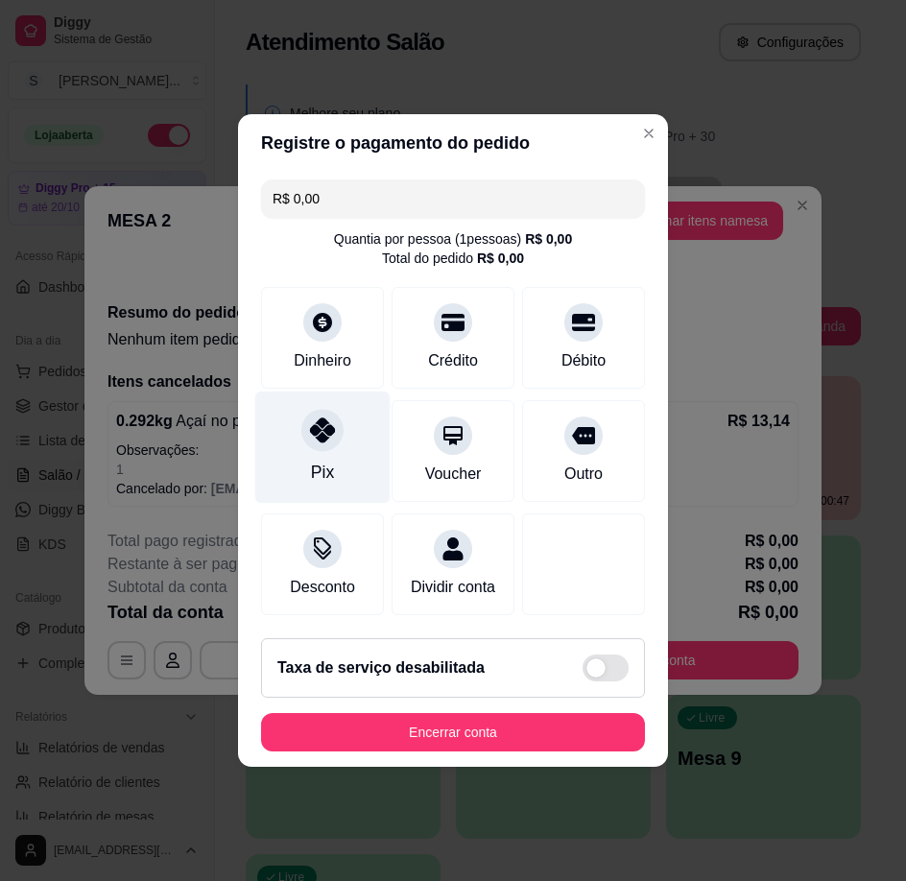
click at [311, 424] on icon at bounding box center [322, 430] width 25 height 25
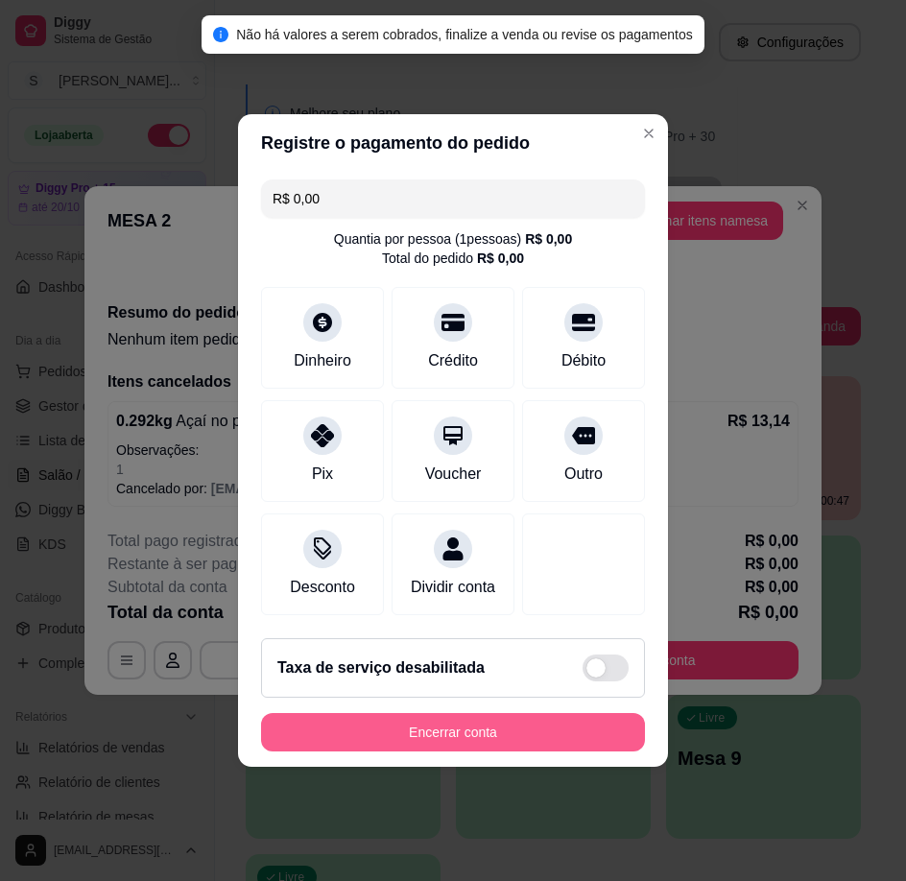
click at [400, 728] on button "Encerrar conta" at bounding box center [453, 732] width 384 height 38
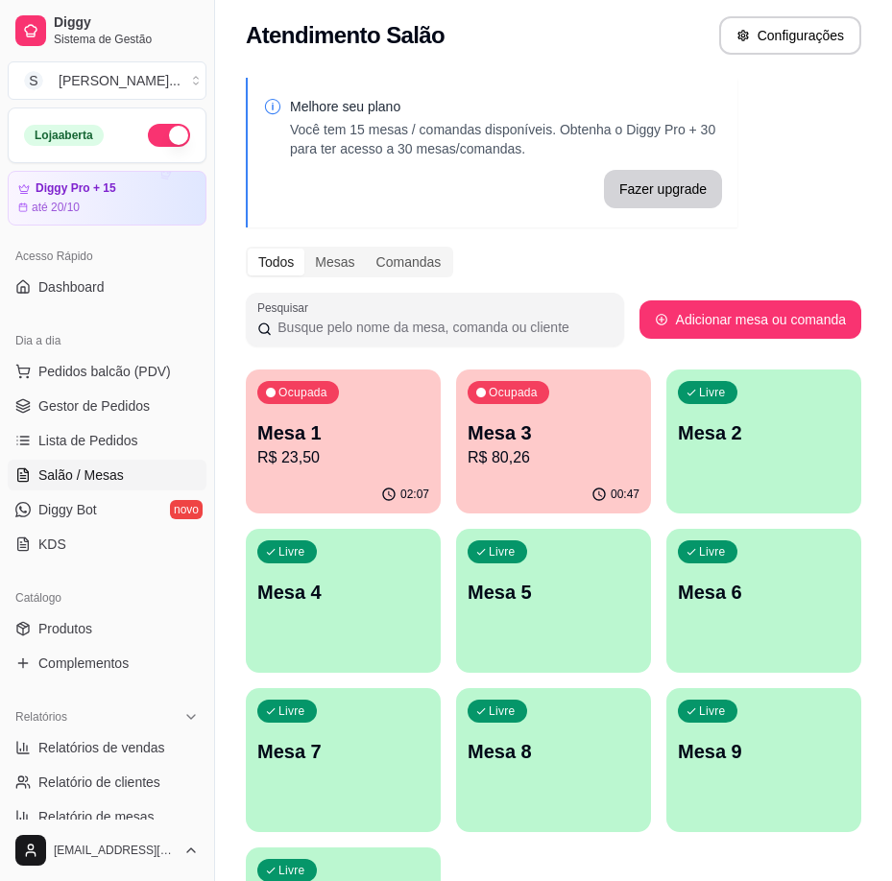
scroll to position [0, 0]
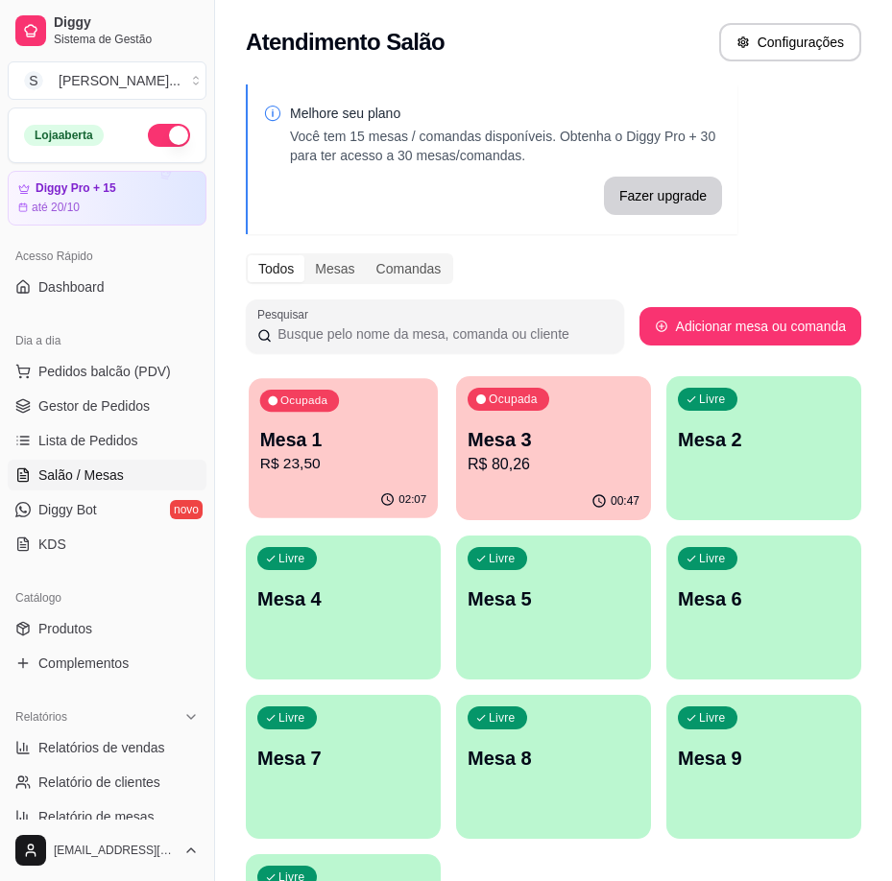
click at [261, 447] on p "Mesa 1" at bounding box center [343, 440] width 167 height 26
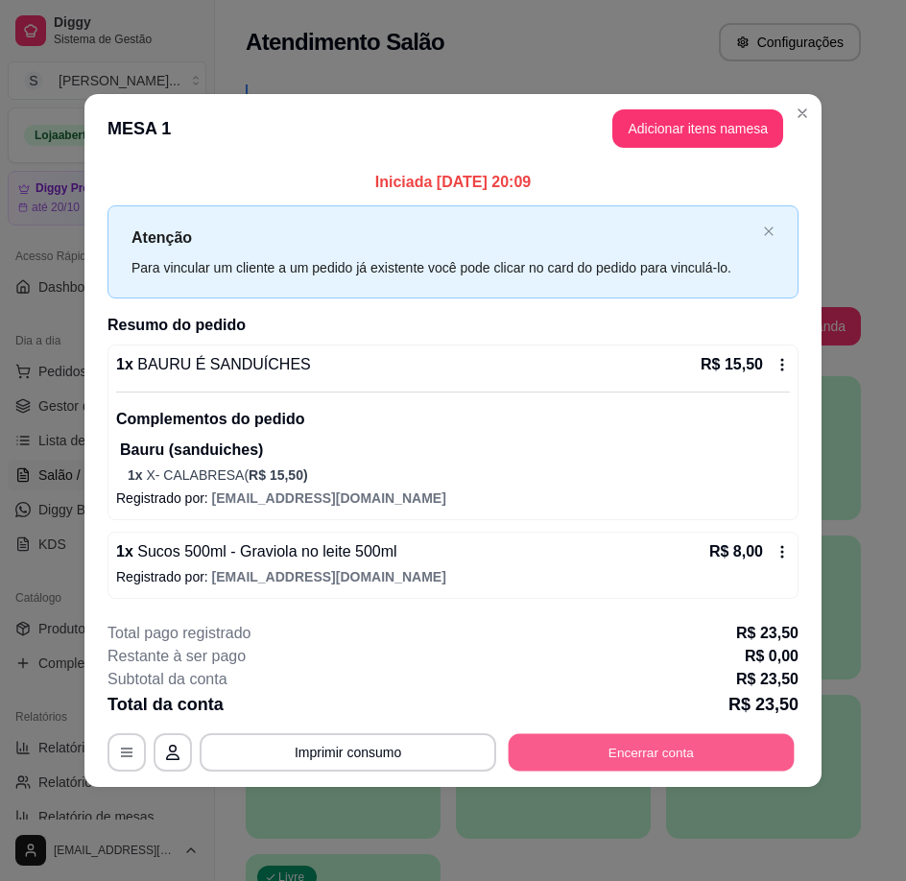
click at [658, 760] on button "Encerrar conta" at bounding box center [652, 753] width 286 height 37
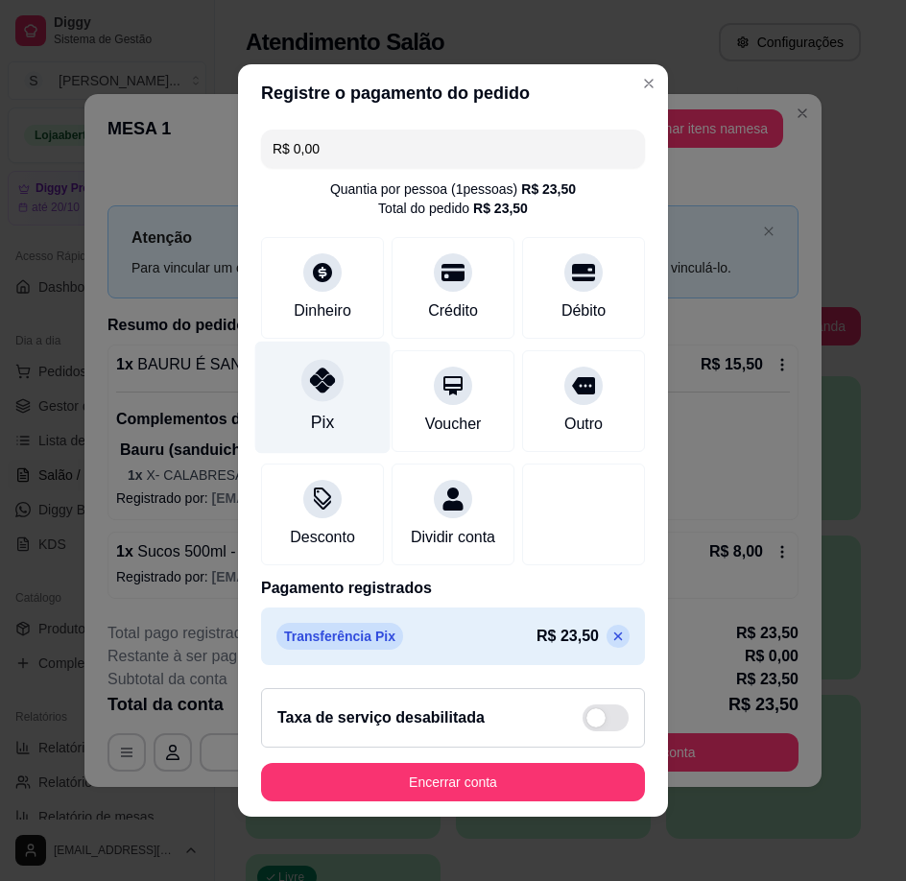
click at [313, 359] on div at bounding box center [323, 380] width 42 height 42
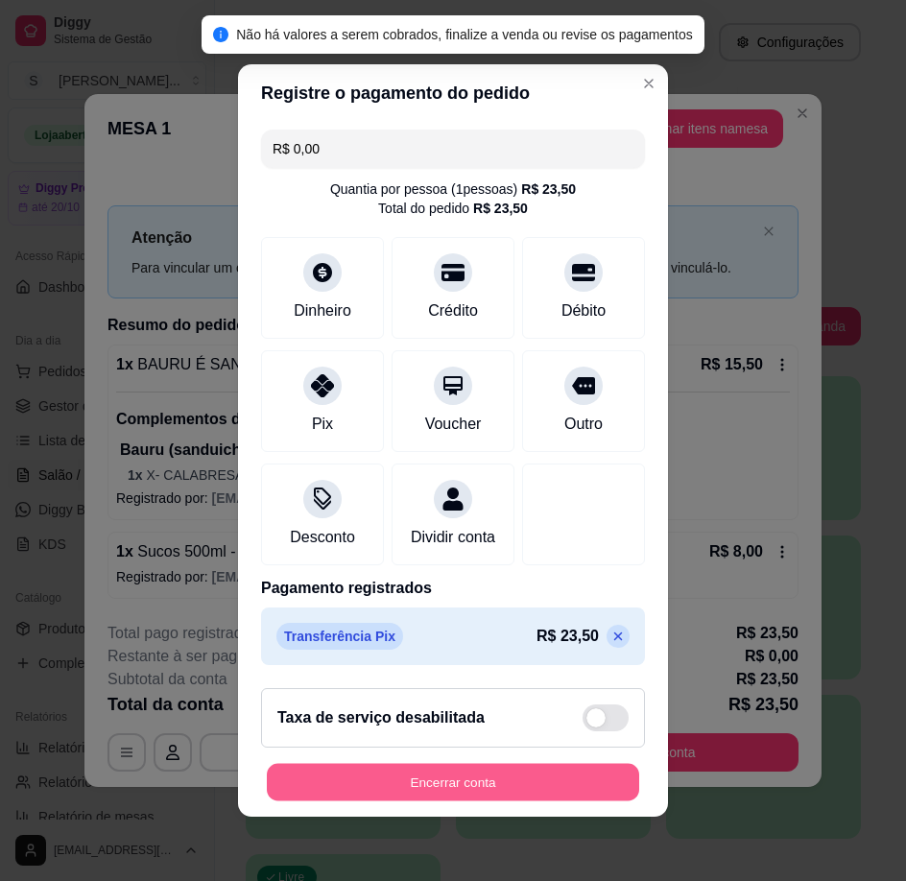
click at [471, 790] on button "Encerrar conta" at bounding box center [453, 782] width 373 height 37
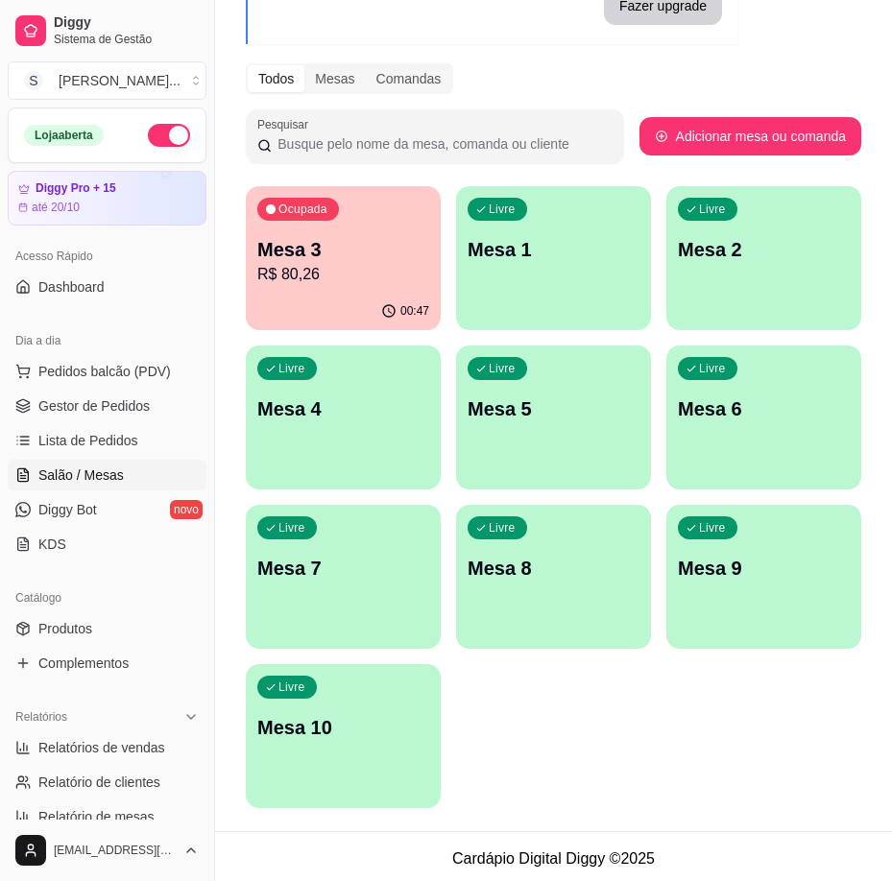
scroll to position [195, 0]
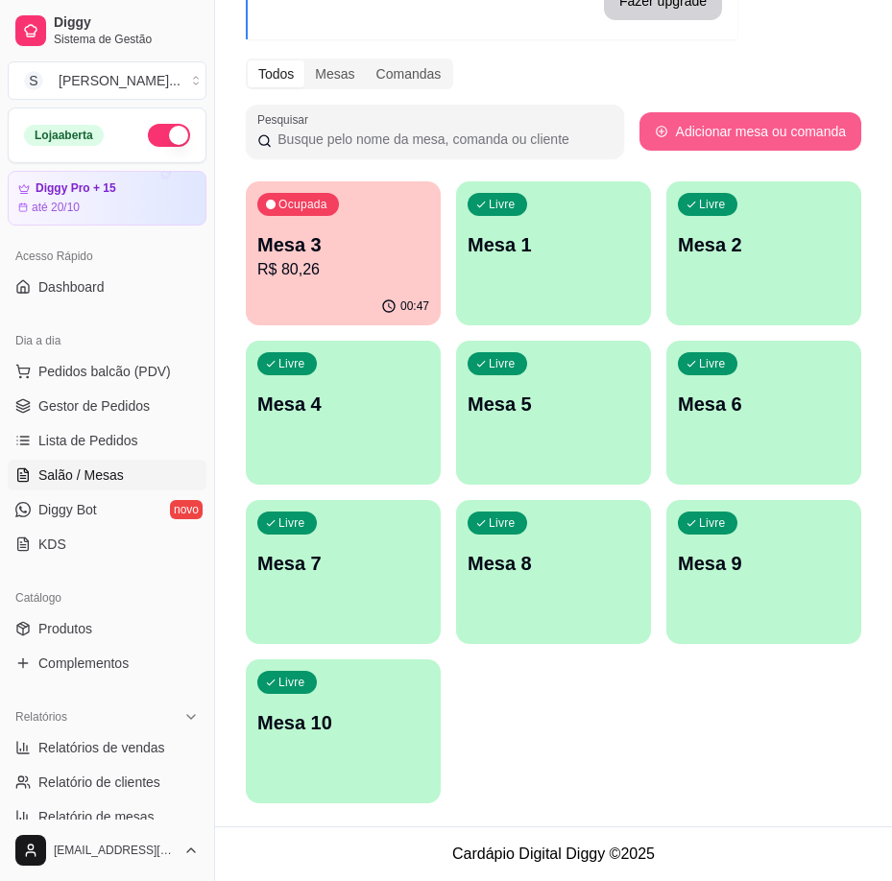
click at [752, 125] on button "Adicionar mesa ou comanda" at bounding box center [751, 131] width 222 height 38
select select "TABLE"
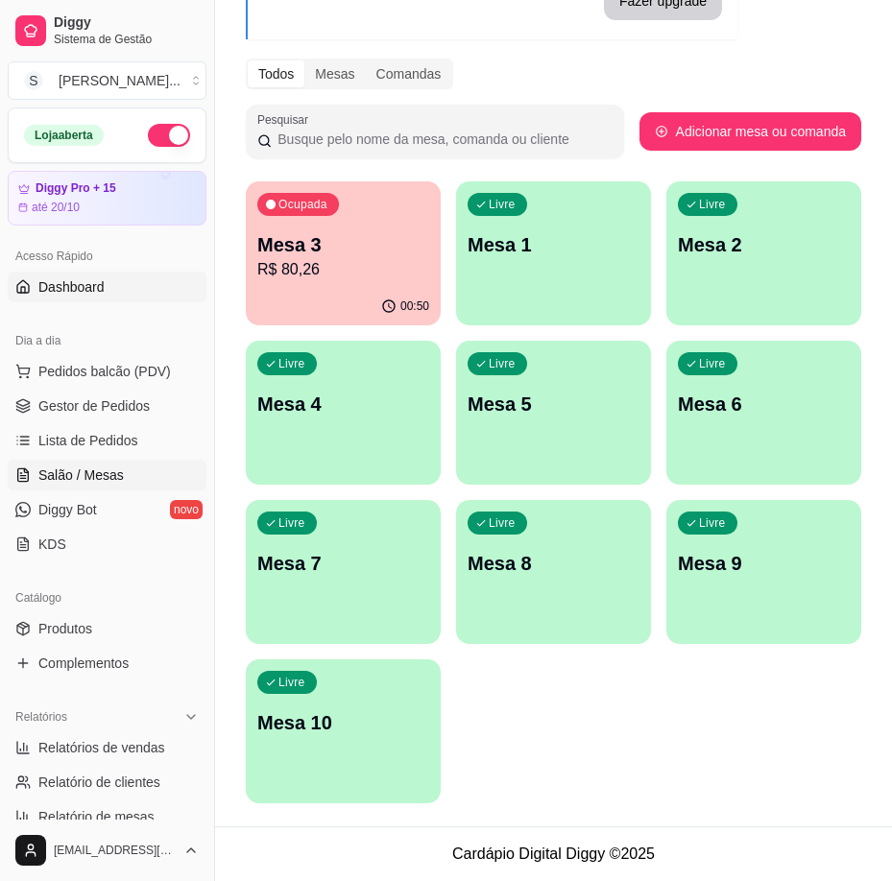
click at [80, 294] on span "Dashboard" at bounding box center [71, 287] width 66 height 19
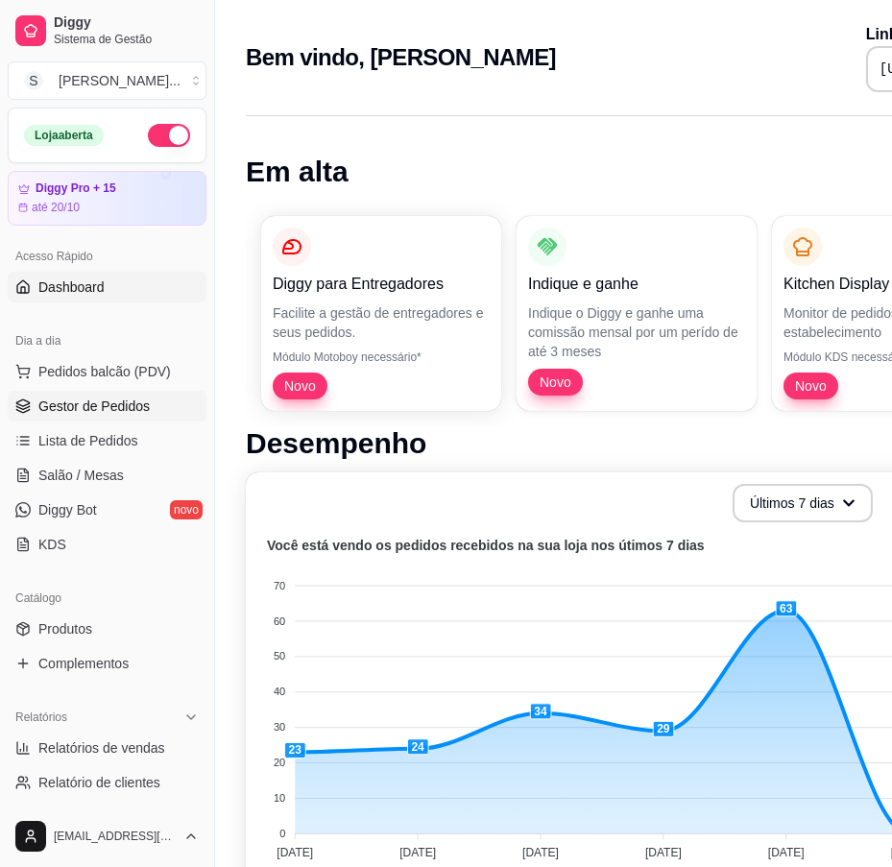
click at [124, 406] on span "Gestor de Pedidos" at bounding box center [93, 406] width 111 height 19
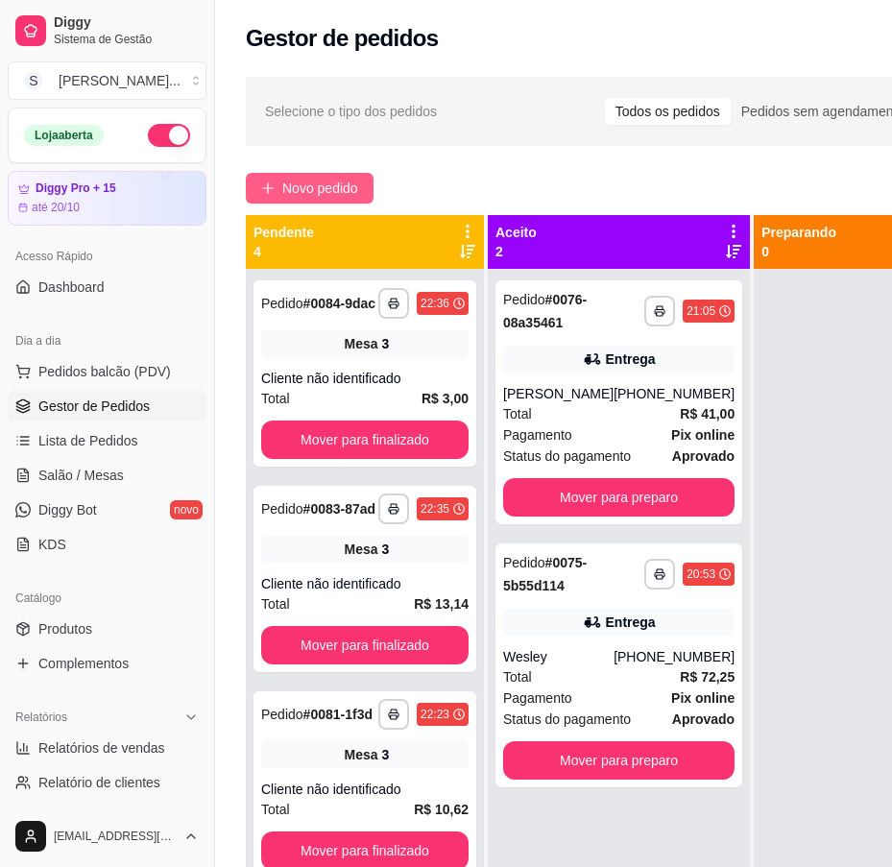
click at [350, 184] on span "Novo pedido" at bounding box center [320, 188] width 76 height 21
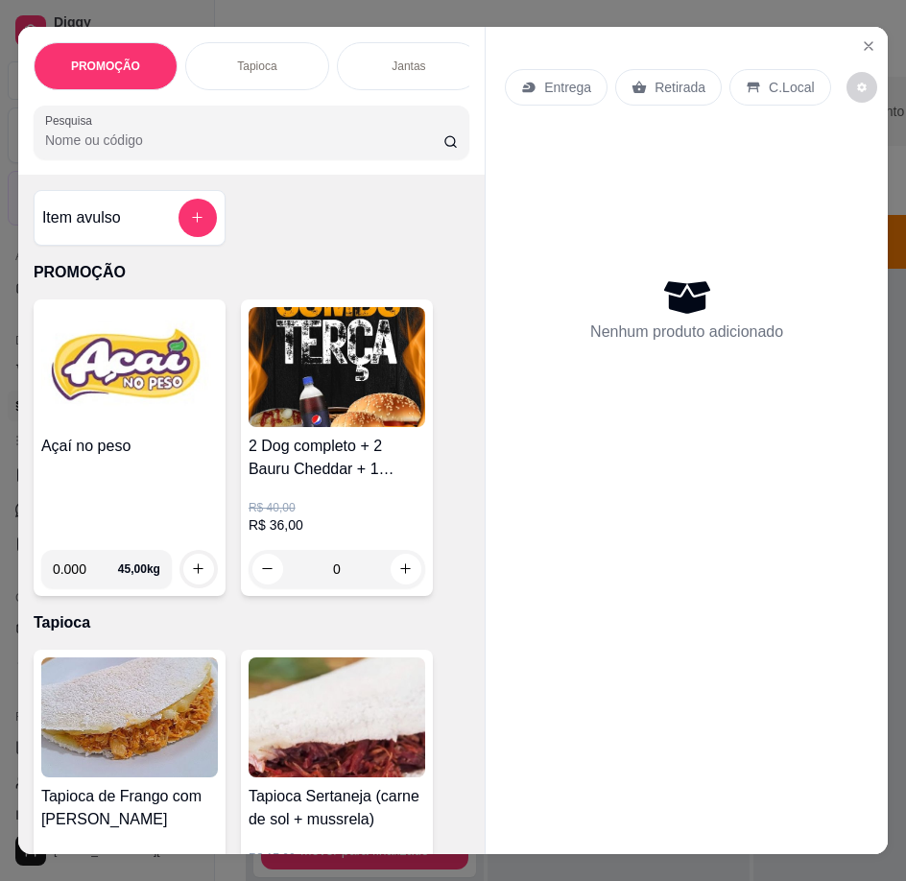
click at [170, 392] on img at bounding box center [129, 367] width 177 height 120
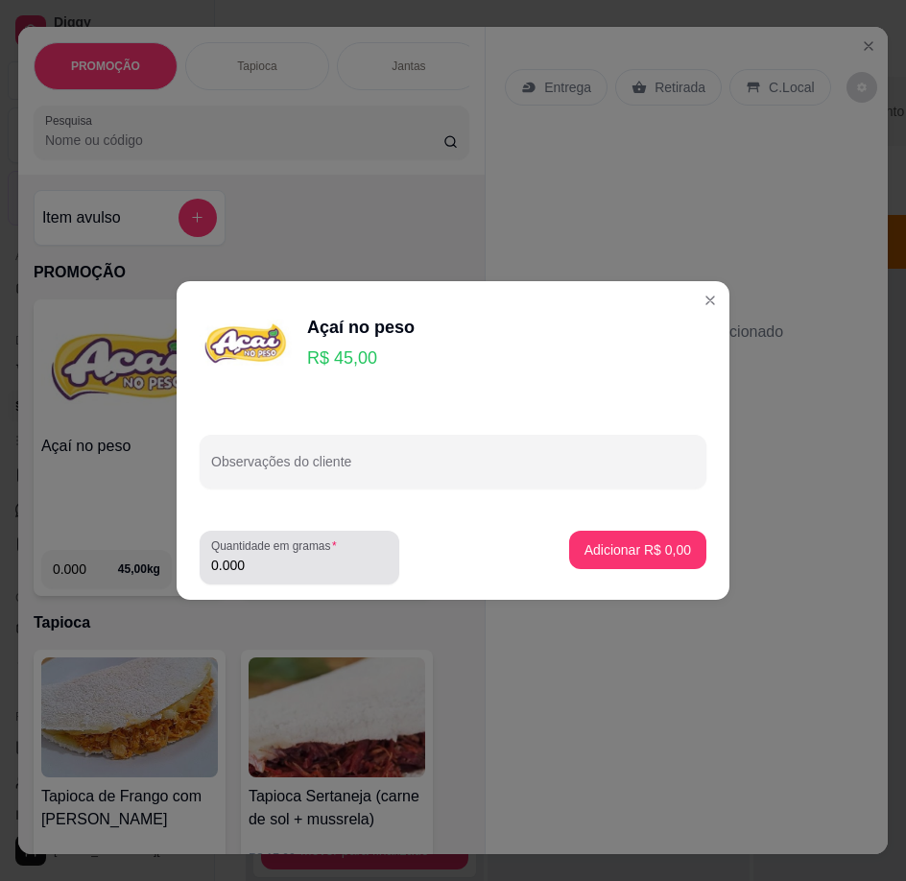
click at [377, 543] on div "0.000" at bounding box center [299, 558] width 177 height 38
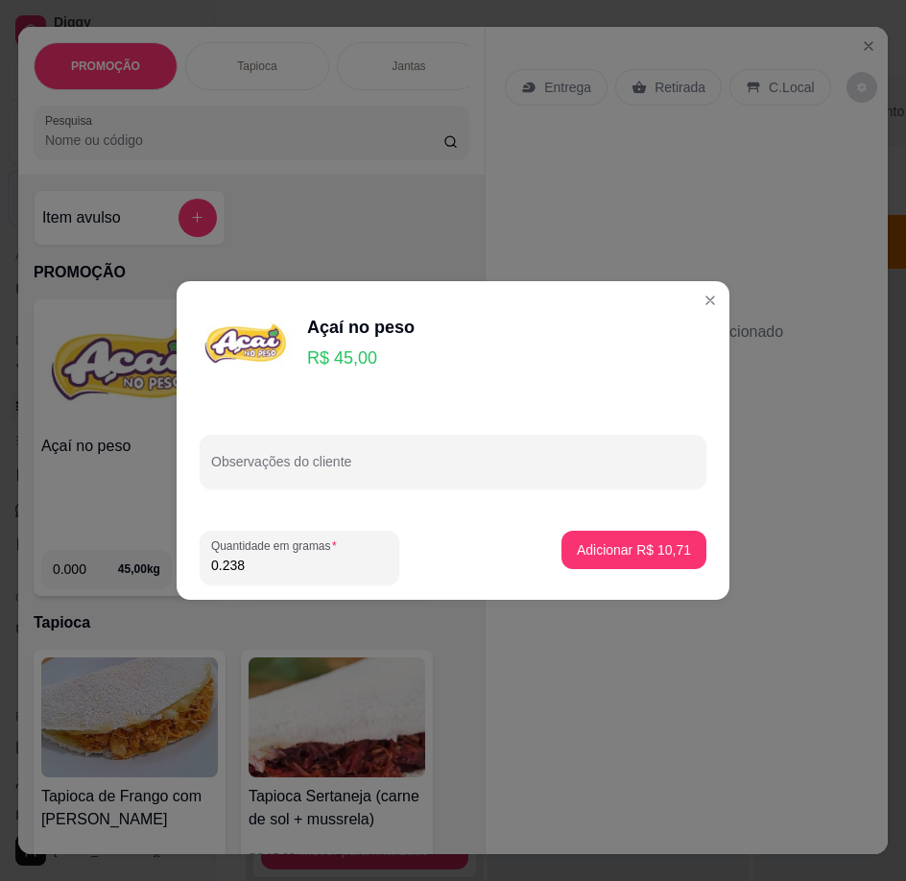
type input "0.238"
click at [668, 544] on p "Adicionar R$ 10,71" at bounding box center [634, 550] width 114 height 19
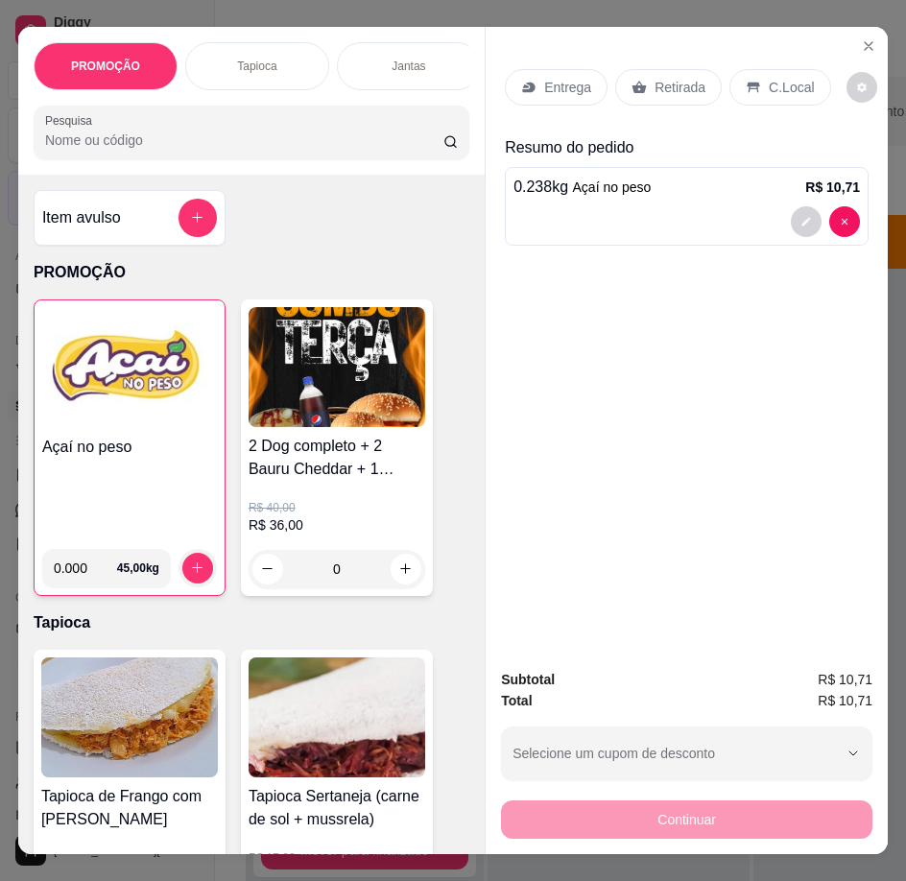
click at [656, 99] on div "Entrega Retirada C.Local" at bounding box center [687, 87] width 364 height 67
click at [656, 88] on p "Retirada" at bounding box center [680, 87] width 51 height 19
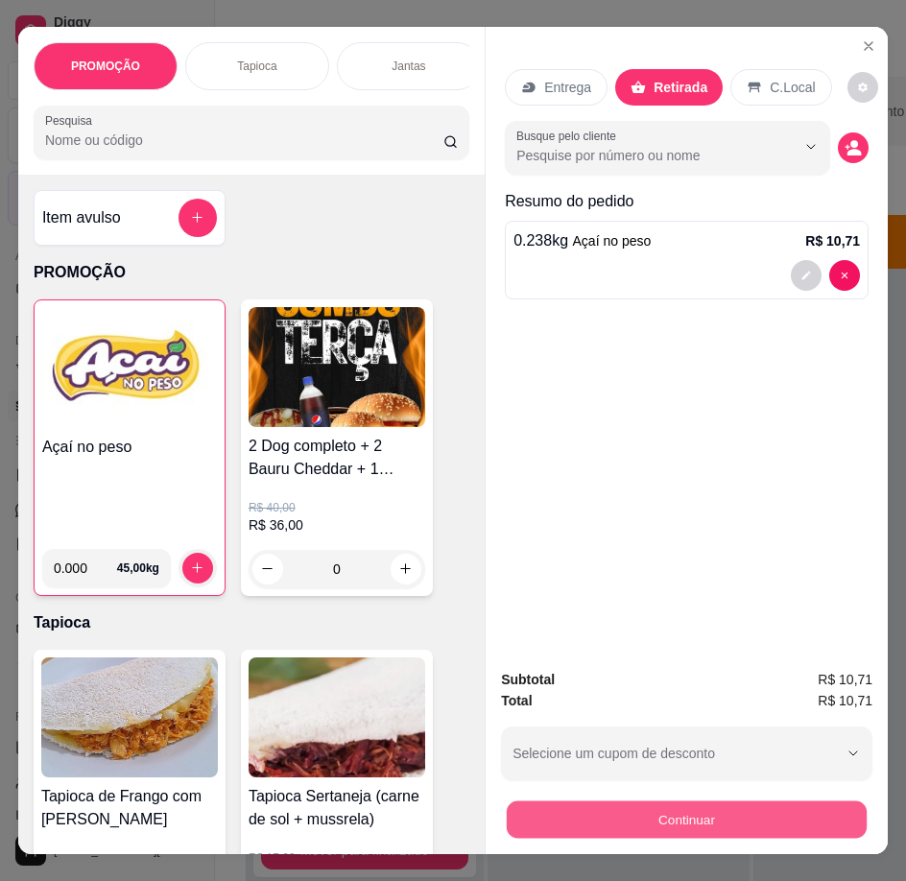
click at [662, 817] on button "Continuar" at bounding box center [687, 820] width 360 height 37
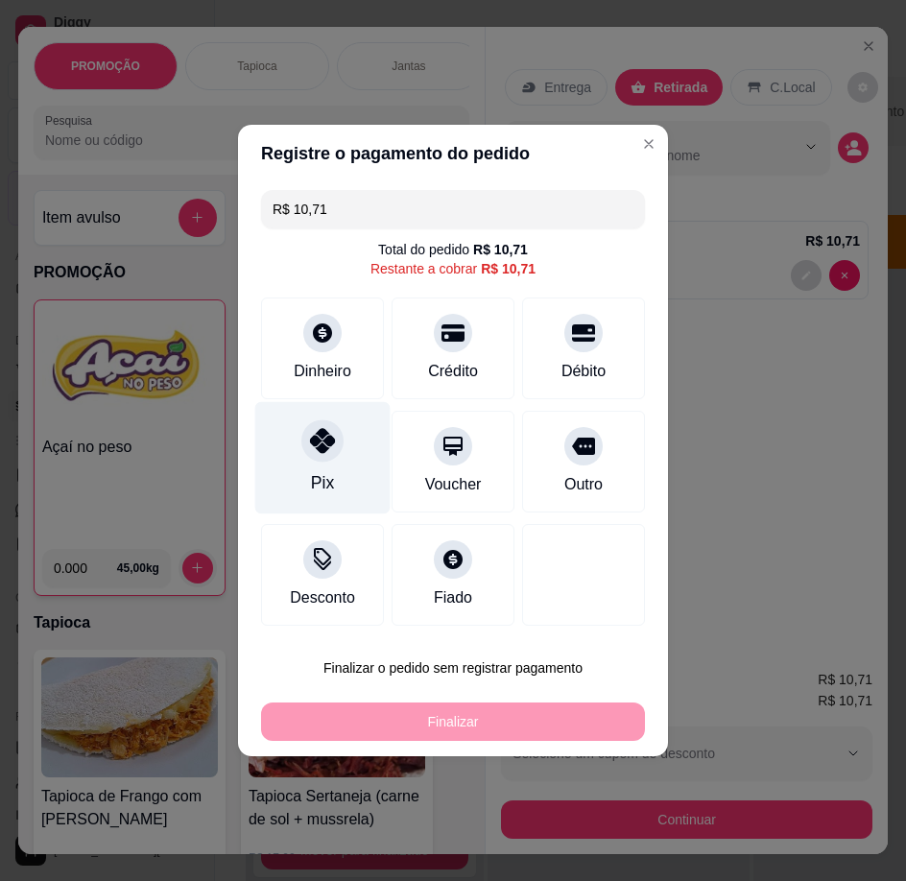
click at [324, 470] on div "Pix" at bounding box center [322, 458] width 135 height 112
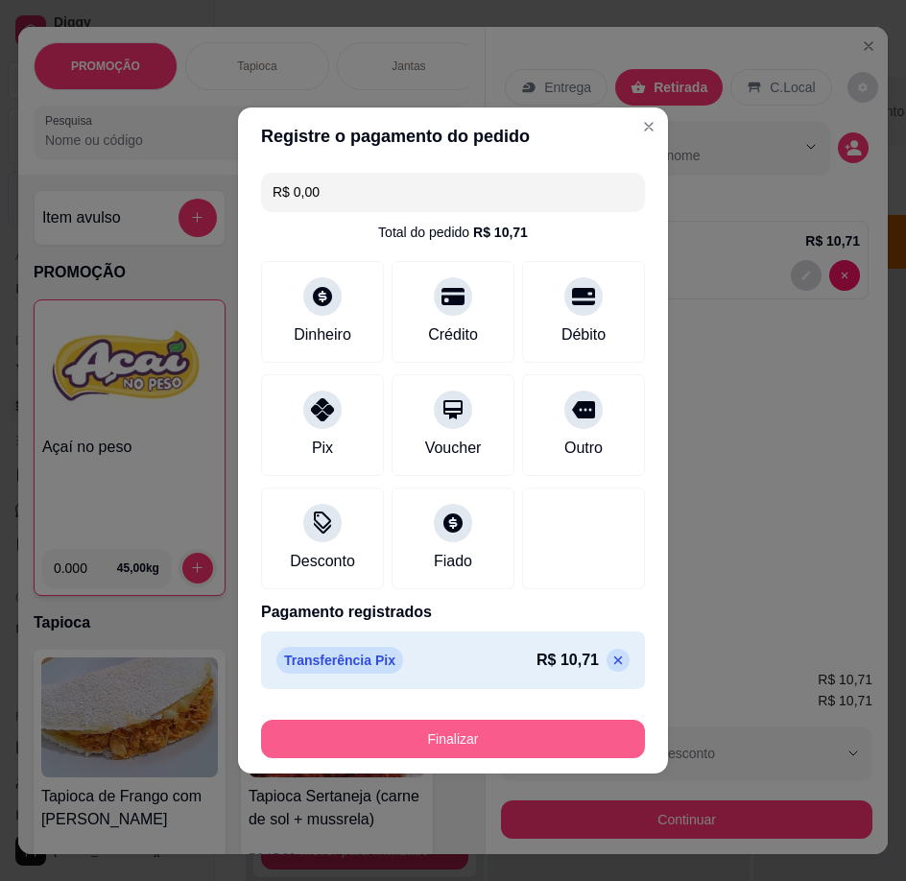
click at [400, 745] on button "Finalizar" at bounding box center [453, 739] width 384 height 38
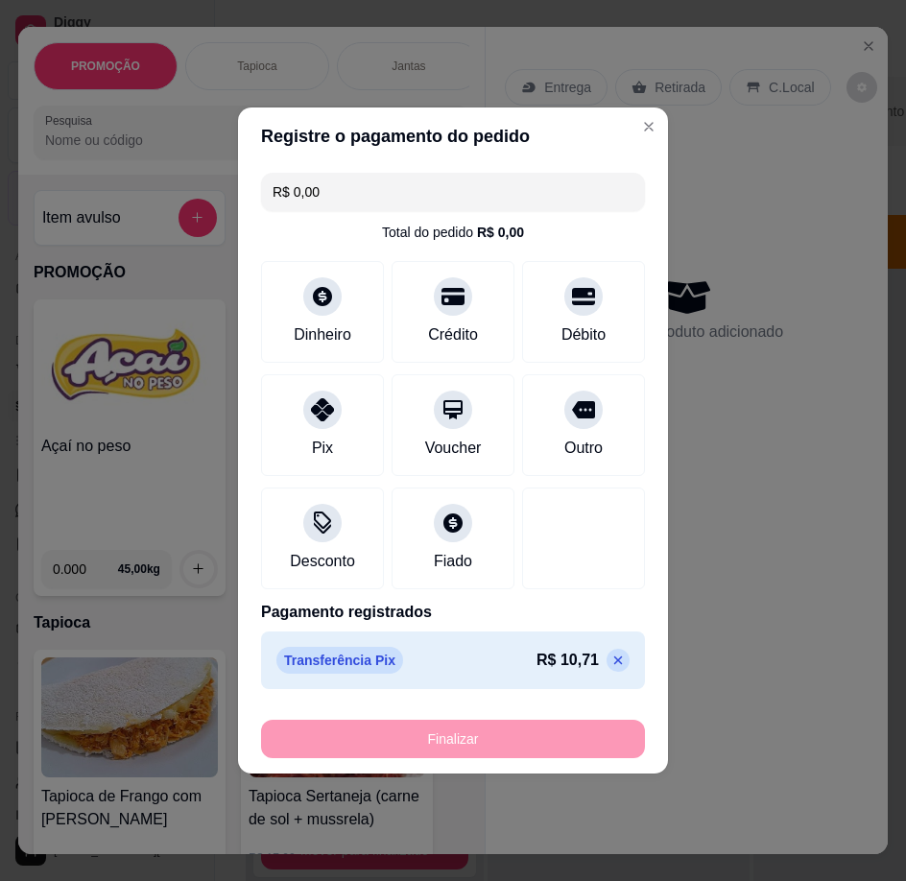
type input "-R$ 10,71"
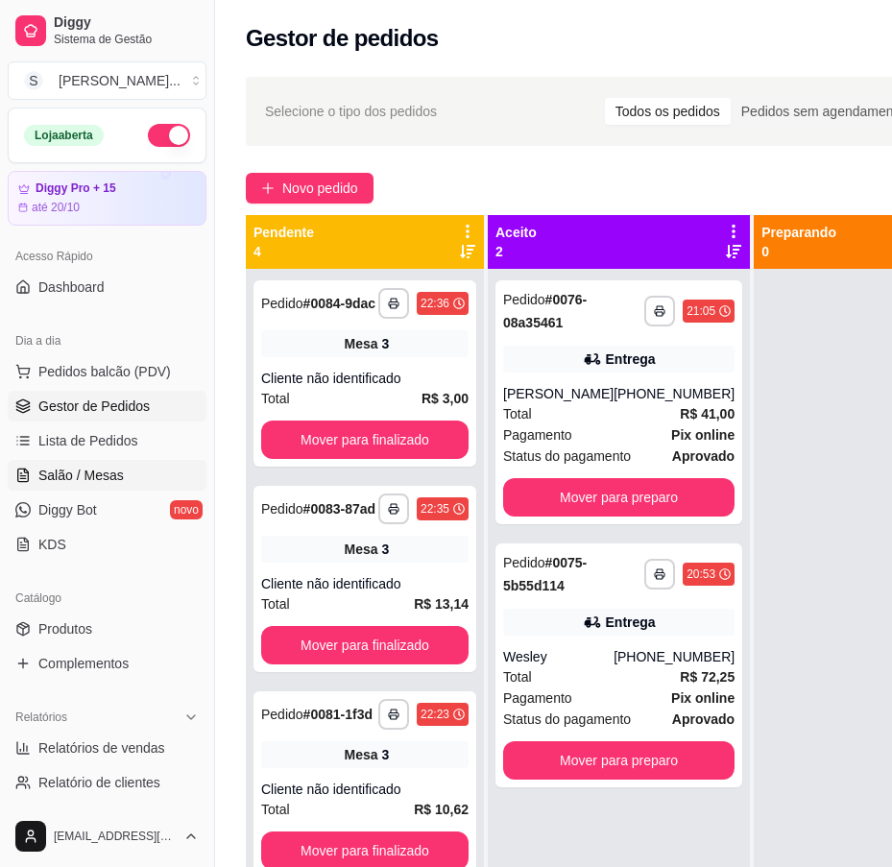
click at [83, 465] on link "Salão / Mesas" at bounding box center [107, 475] width 199 height 31
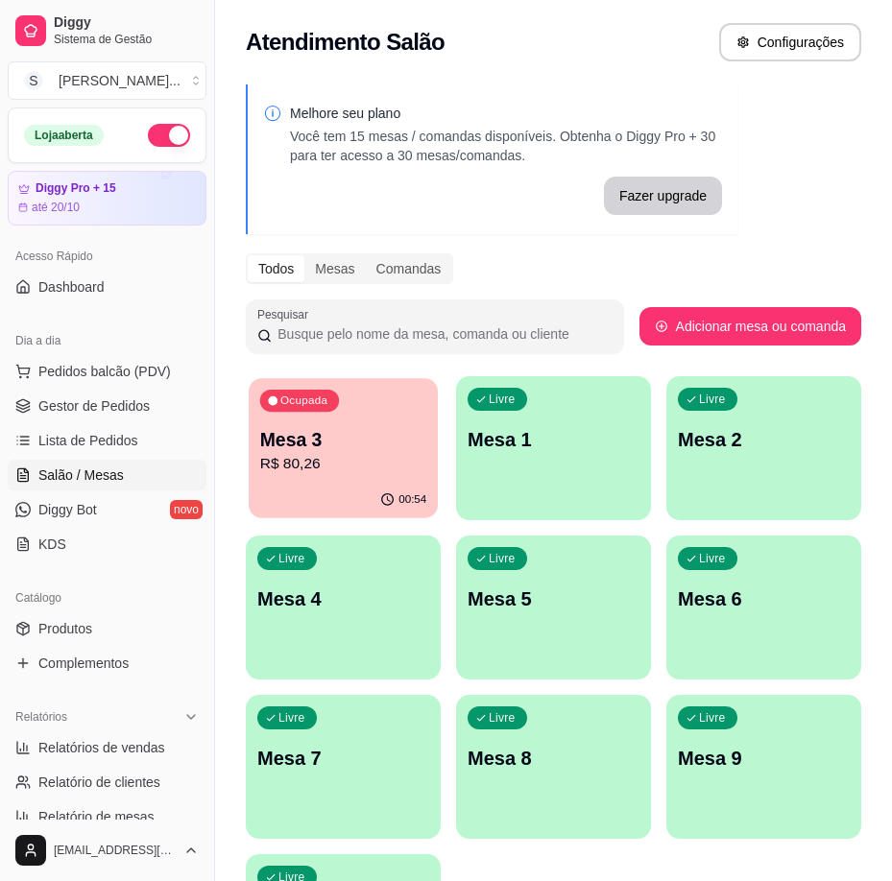
click at [354, 463] on p "R$ 80,26" at bounding box center [343, 464] width 167 height 22
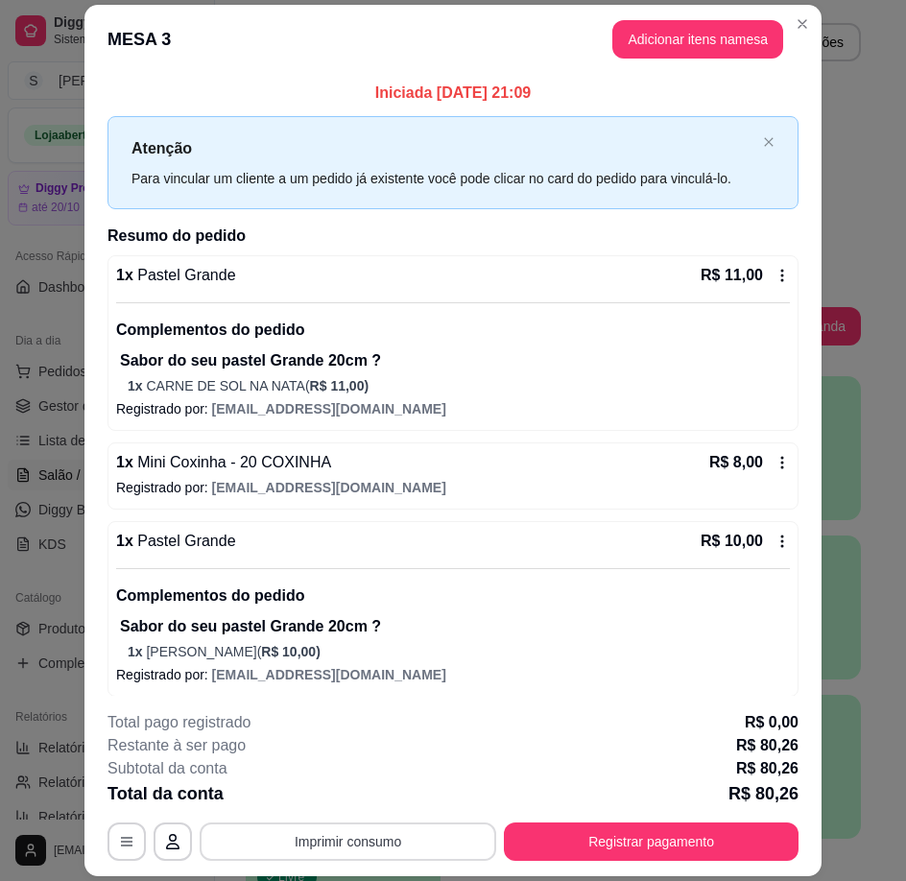
click at [400, 836] on button "Imprimir consumo" at bounding box center [348, 842] width 297 height 38
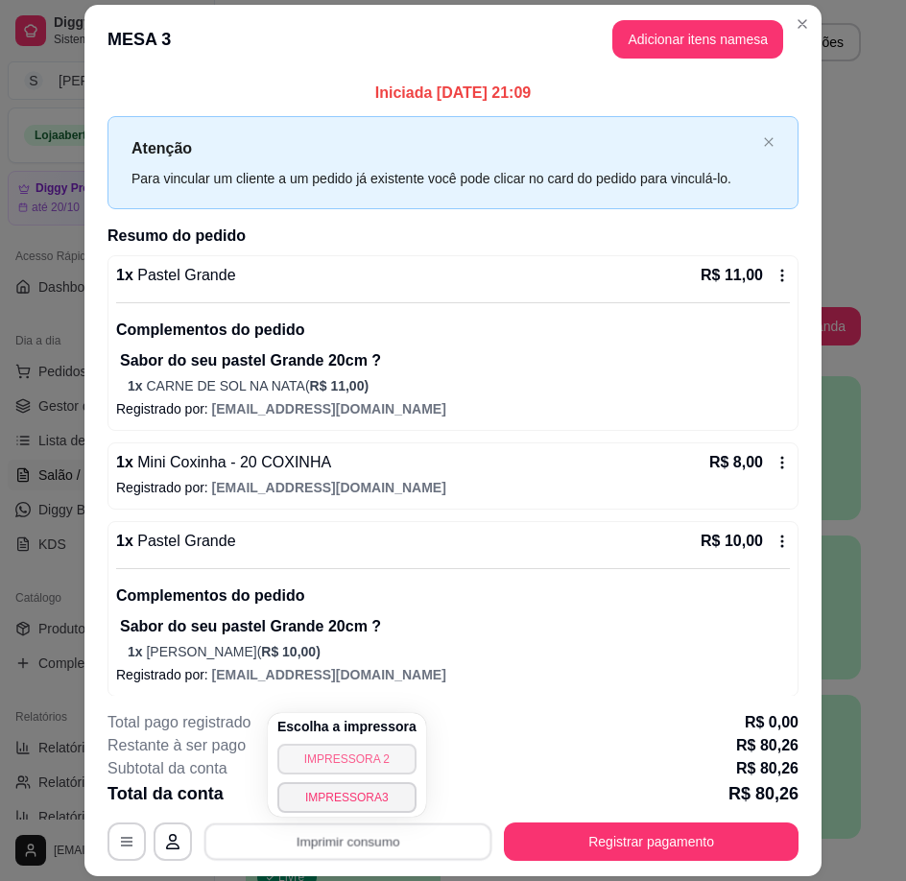
click at [377, 760] on button "IMPRESSORA 2" at bounding box center [347, 759] width 139 height 31
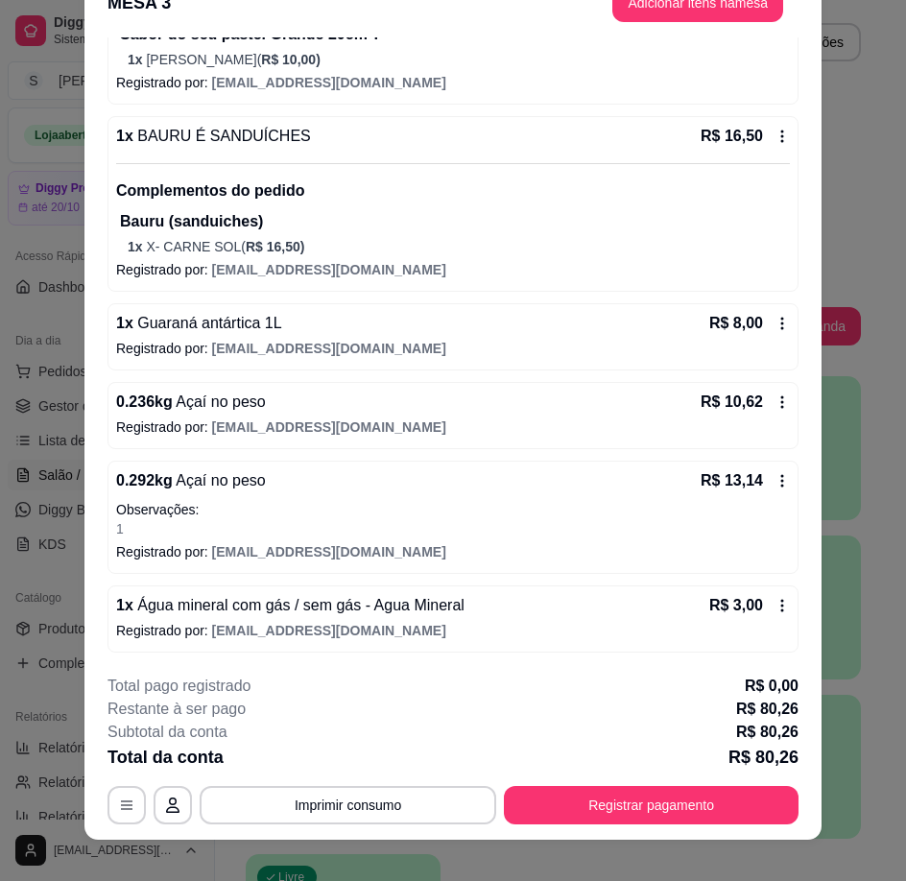
scroll to position [57, 0]
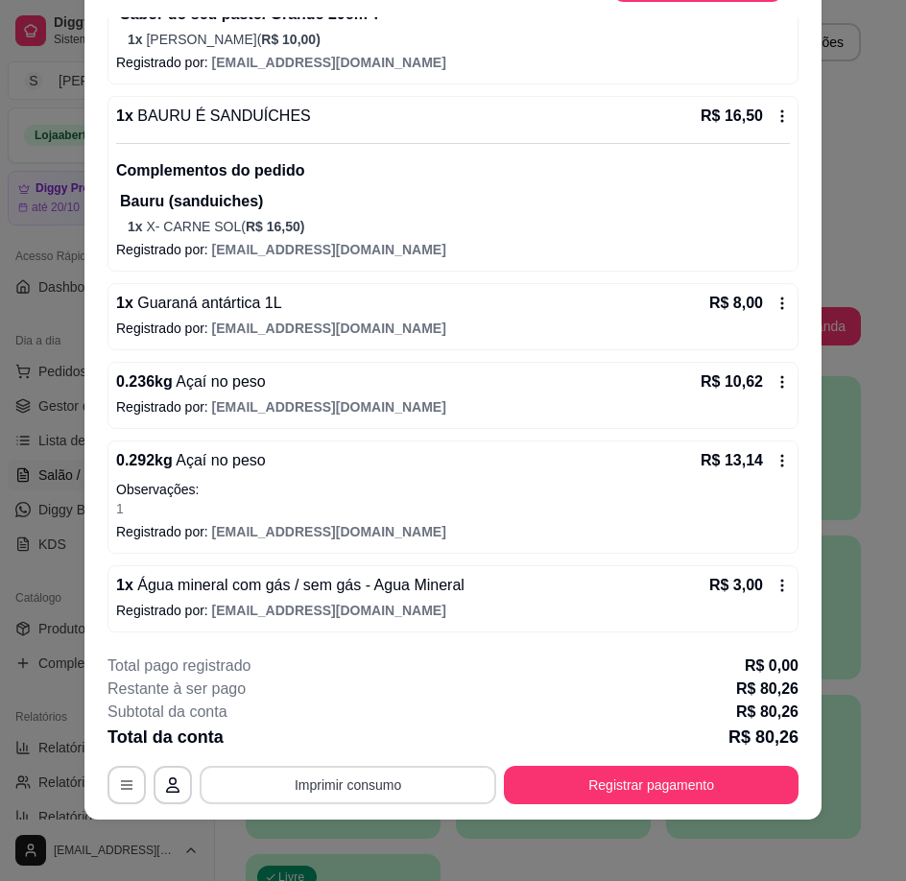
click at [409, 800] on button "Imprimir consumo" at bounding box center [348, 785] width 297 height 38
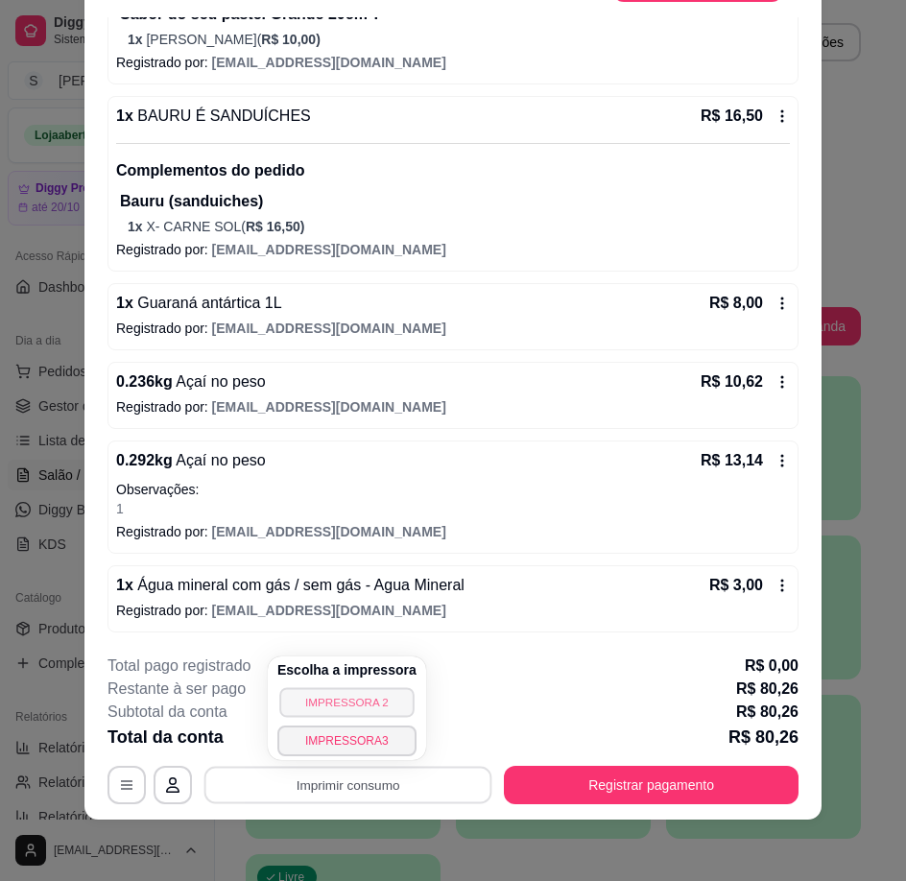
click at [372, 693] on button "IMPRESSORA 2" at bounding box center [346, 703] width 134 height 30
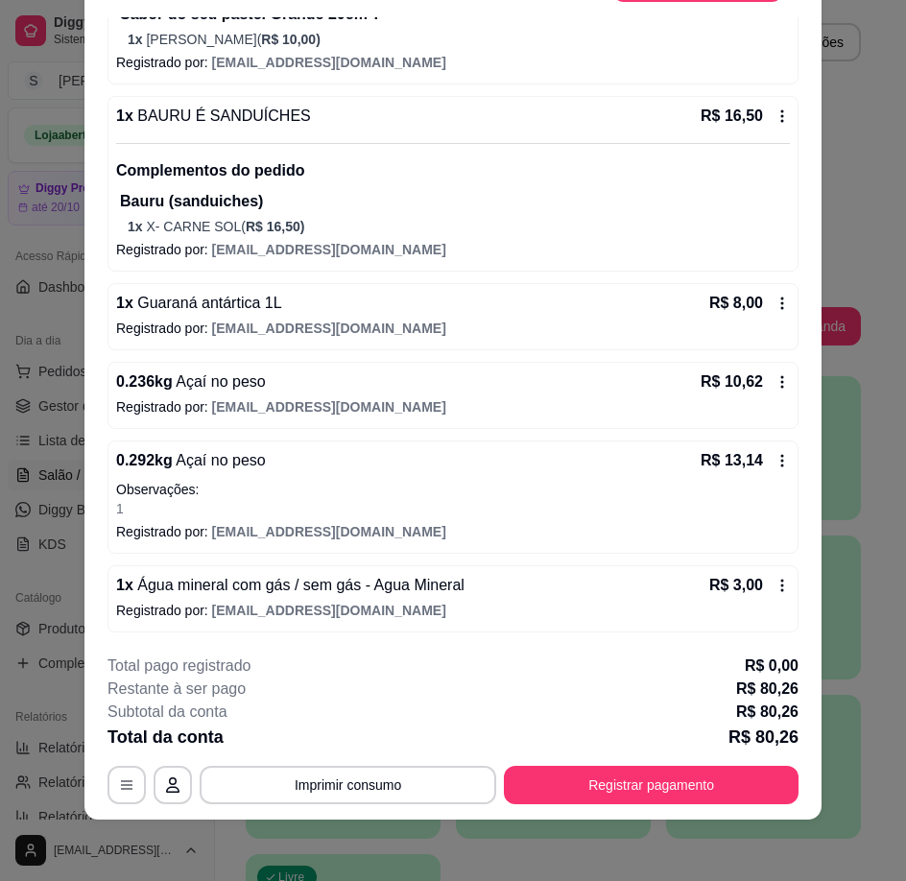
drag, startPoint x: 372, startPoint y: 689, endPoint x: 416, endPoint y: 707, distance: 47.4
click at [414, 699] on div "Restante à ser pago R$ 80,26" at bounding box center [453, 689] width 691 height 23
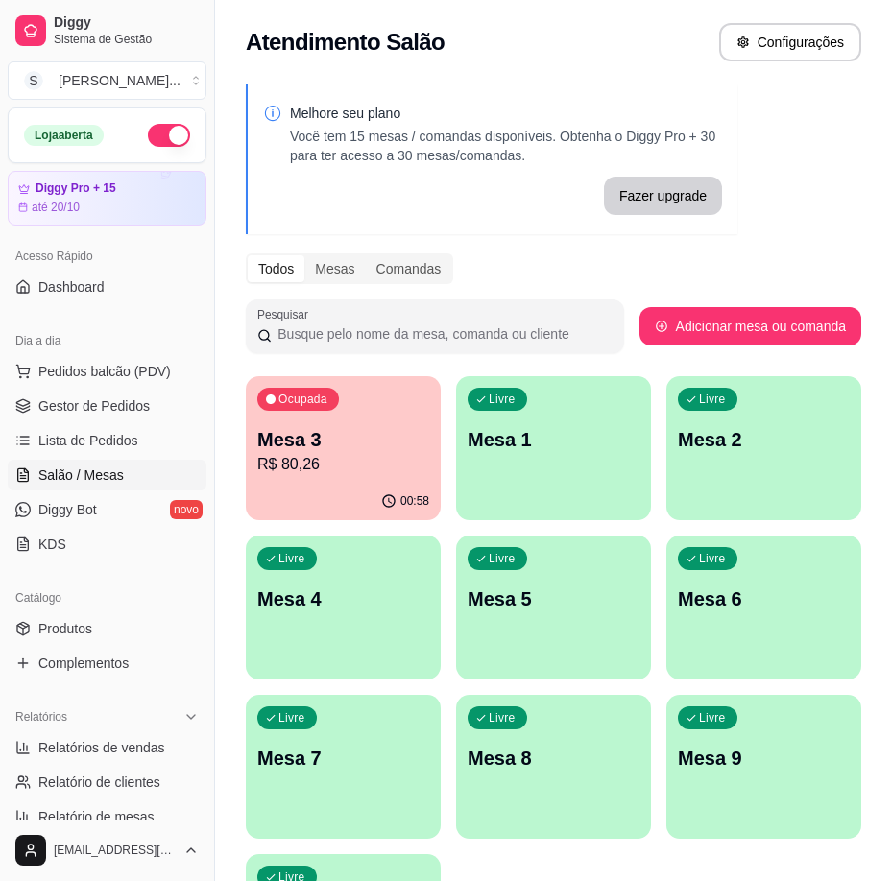
click at [342, 452] on div "Mesa 3 R$ 80,26" at bounding box center [343, 451] width 172 height 50
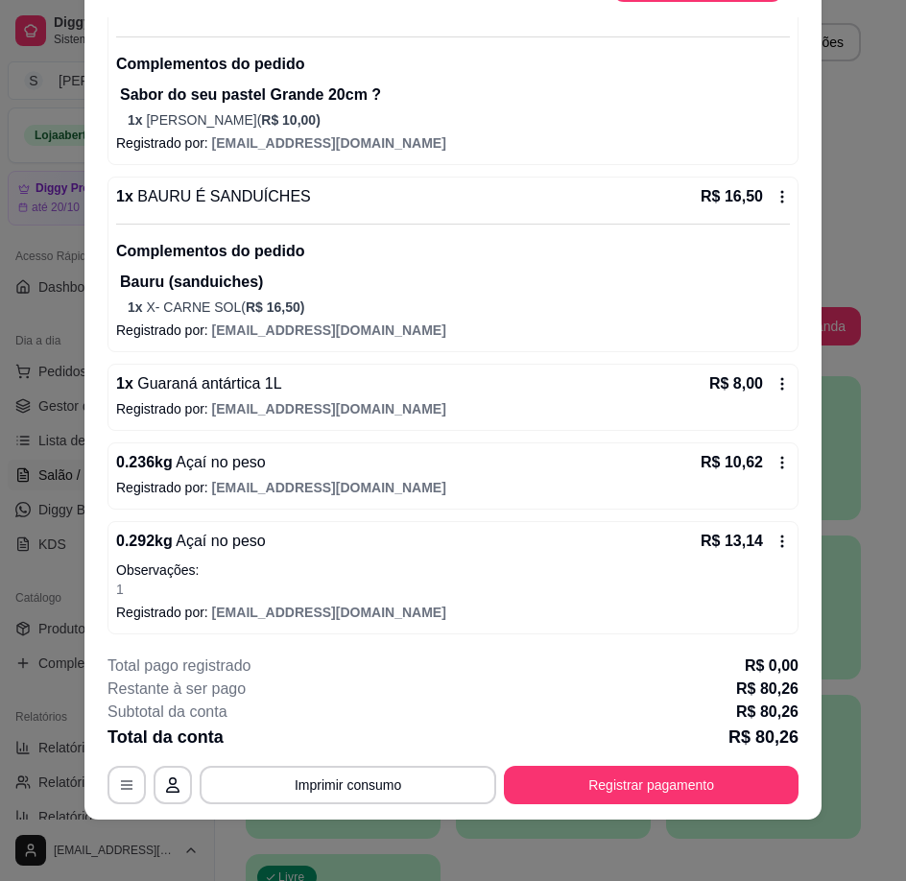
scroll to position [480, 0]
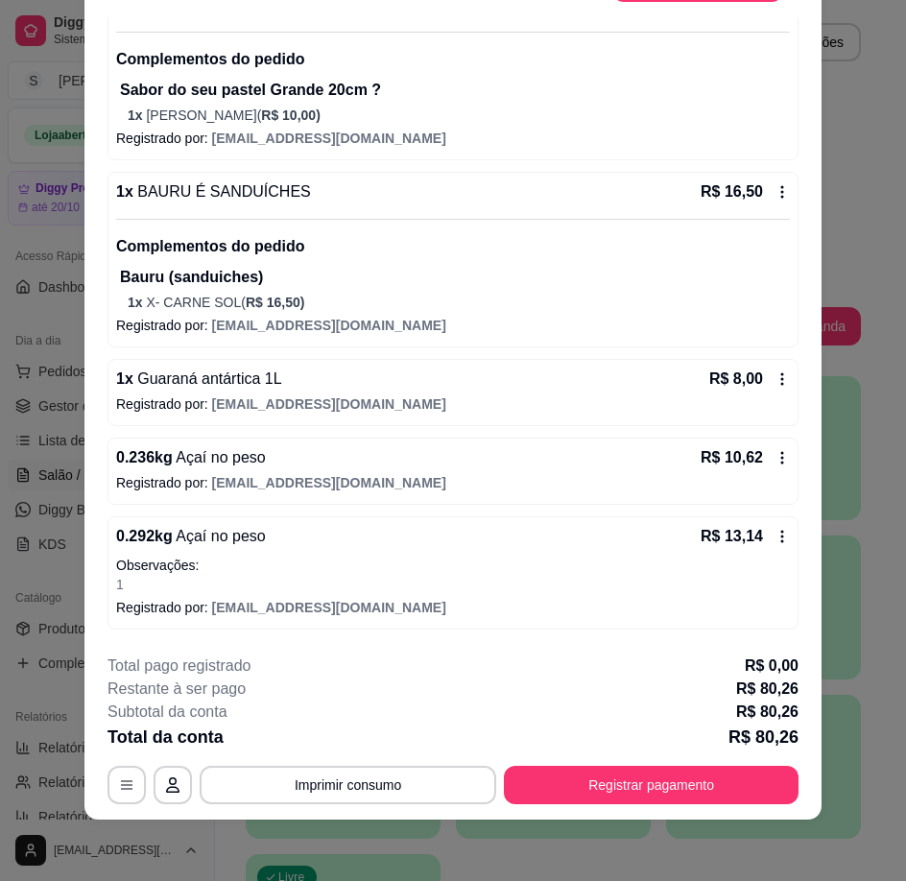
click at [668, 763] on div "**********" at bounding box center [453, 730] width 691 height 150
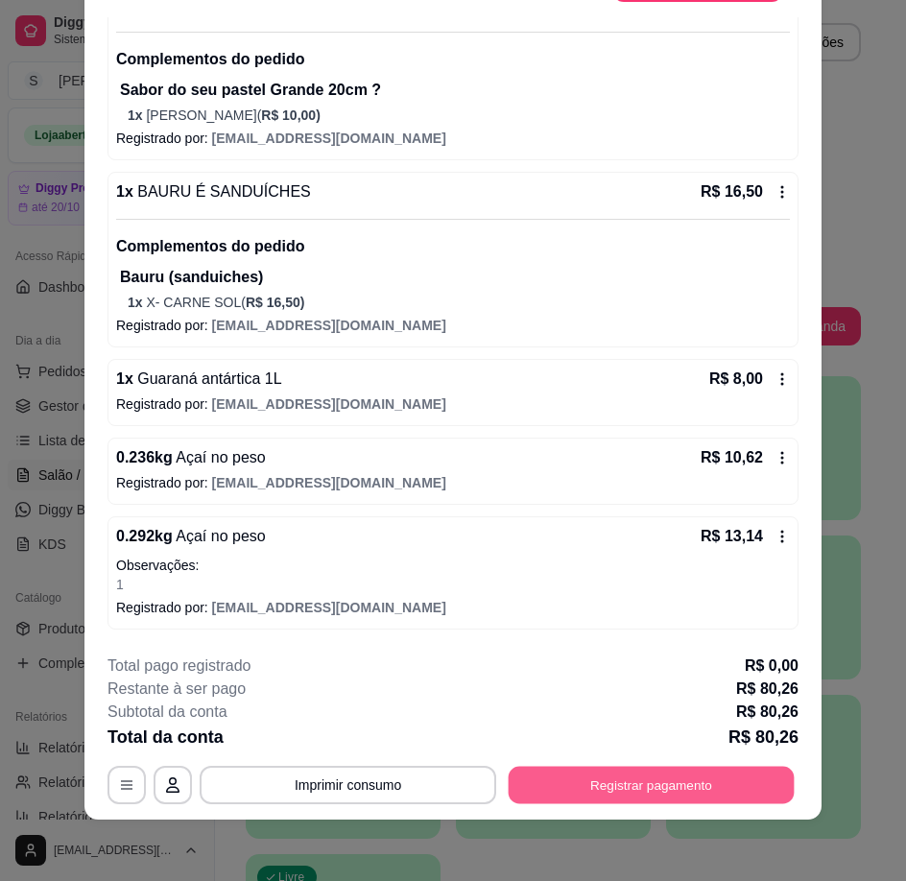
click at [647, 775] on button "Registrar pagamento" at bounding box center [652, 785] width 286 height 37
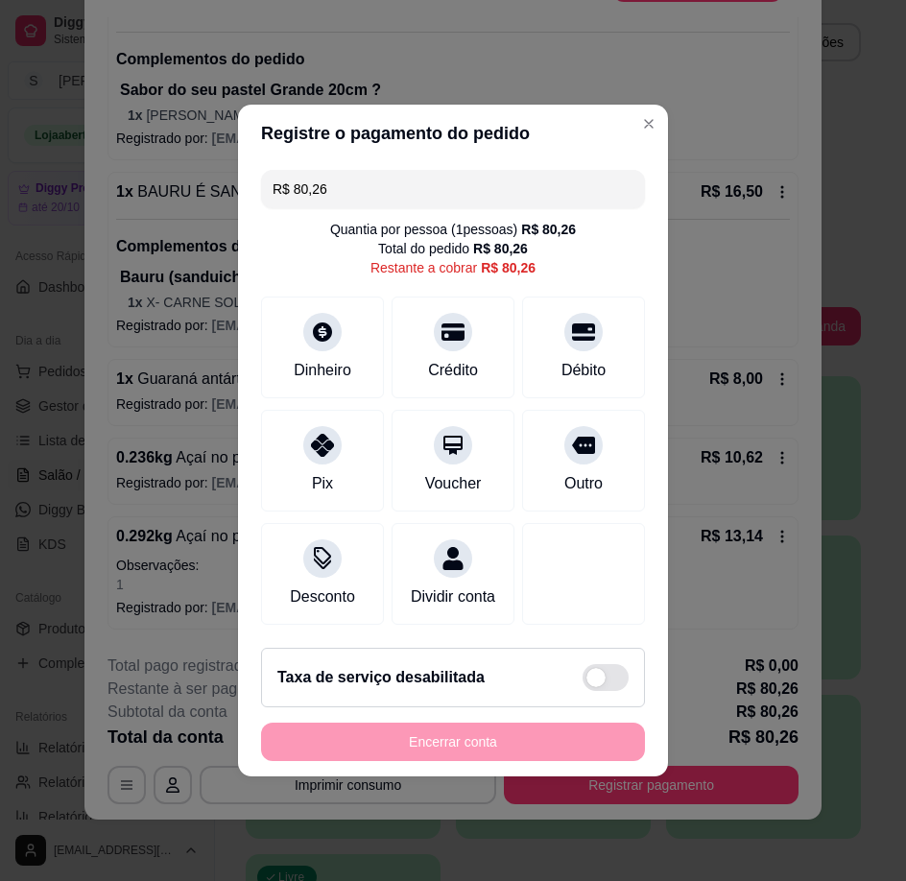
click at [579, 344] on div "Débito" at bounding box center [583, 348] width 123 height 102
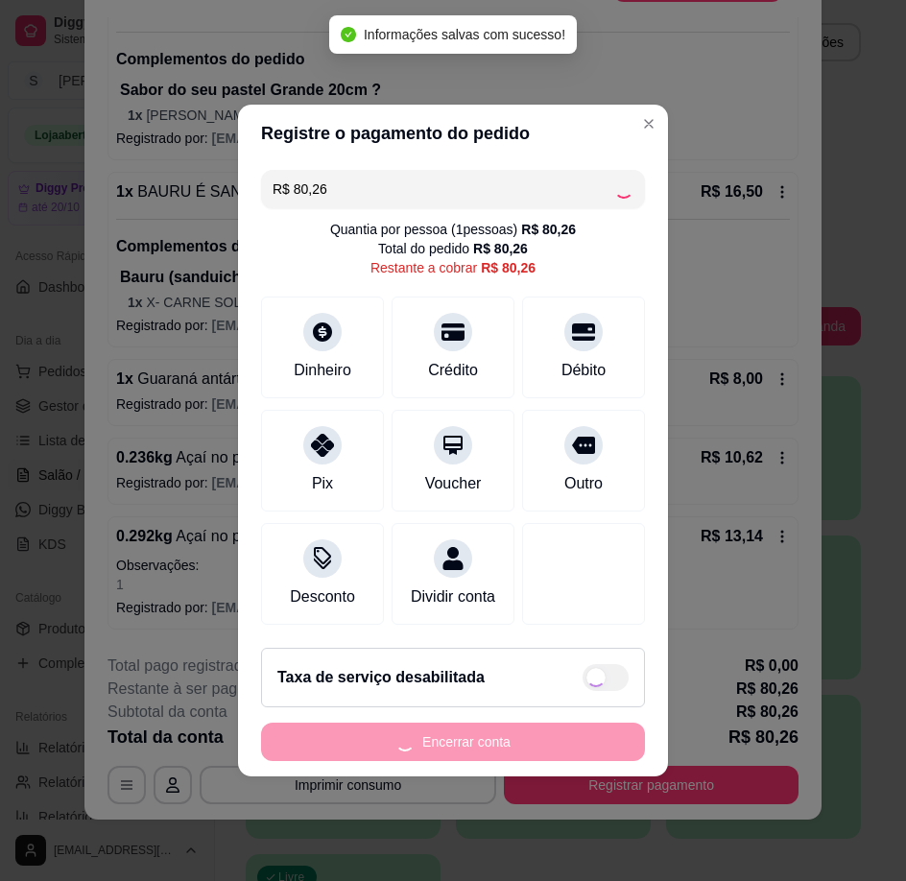
type input "R$ 0,00"
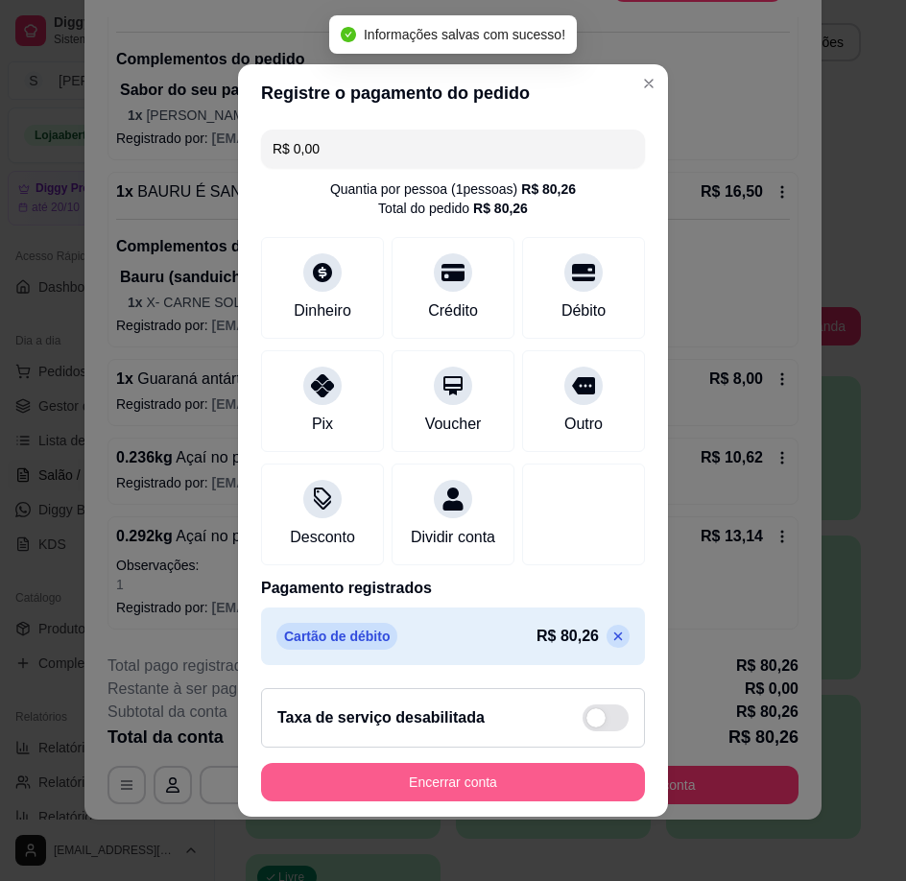
click at [505, 799] on button "Encerrar conta" at bounding box center [453, 782] width 384 height 38
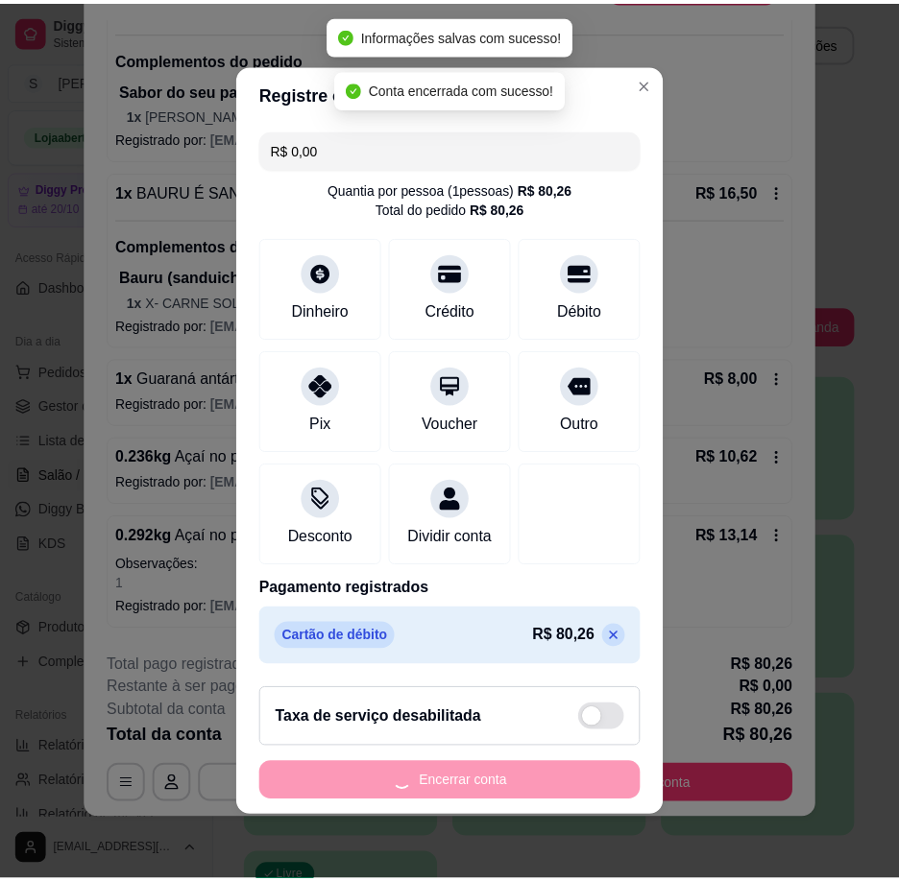
scroll to position [0, 0]
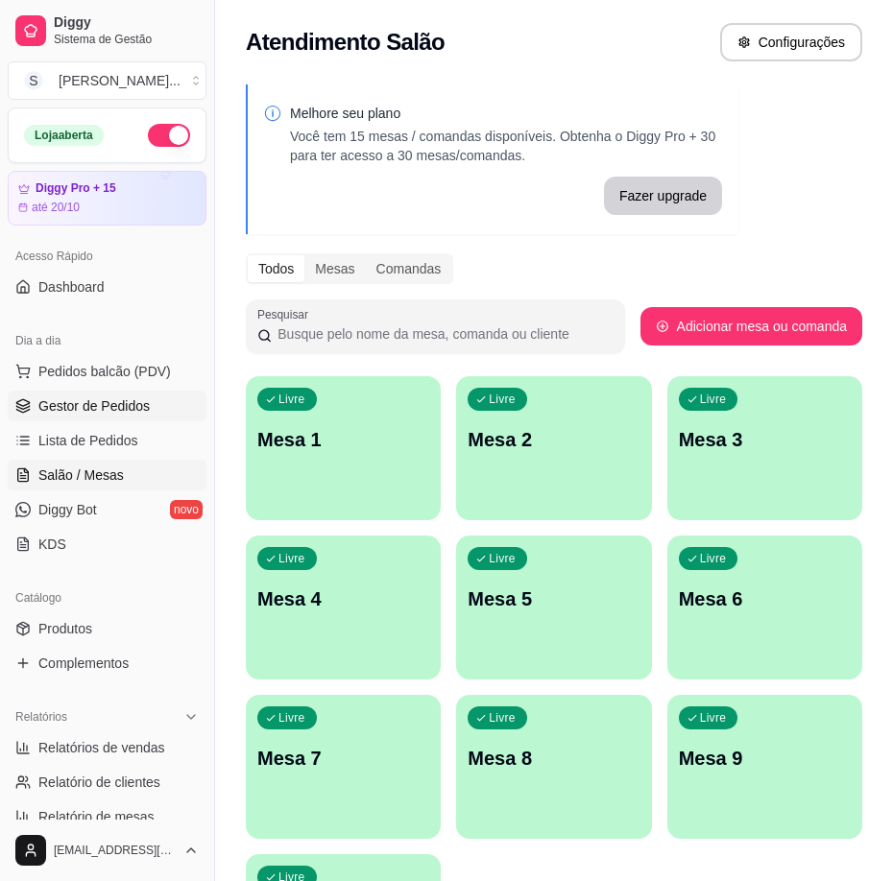
click at [118, 417] on link "Gestor de Pedidos" at bounding box center [107, 406] width 199 height 31
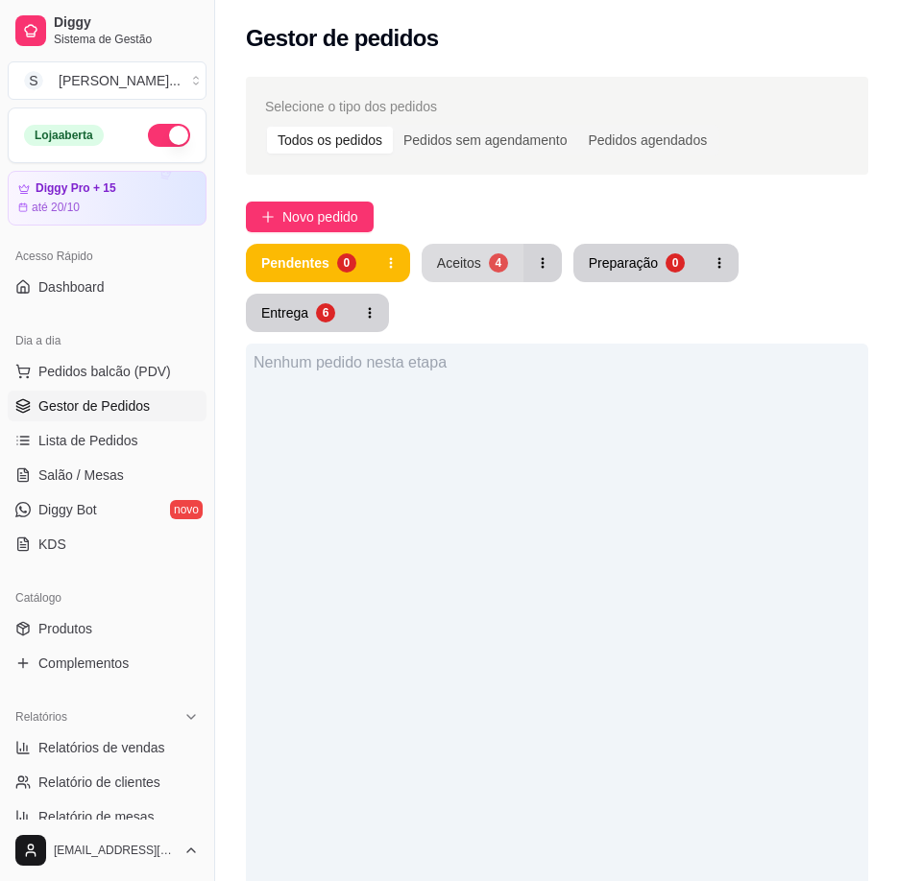
click at [465, 272] on div "Aceitos" at bounding box center [459, 262] width 44 height 19
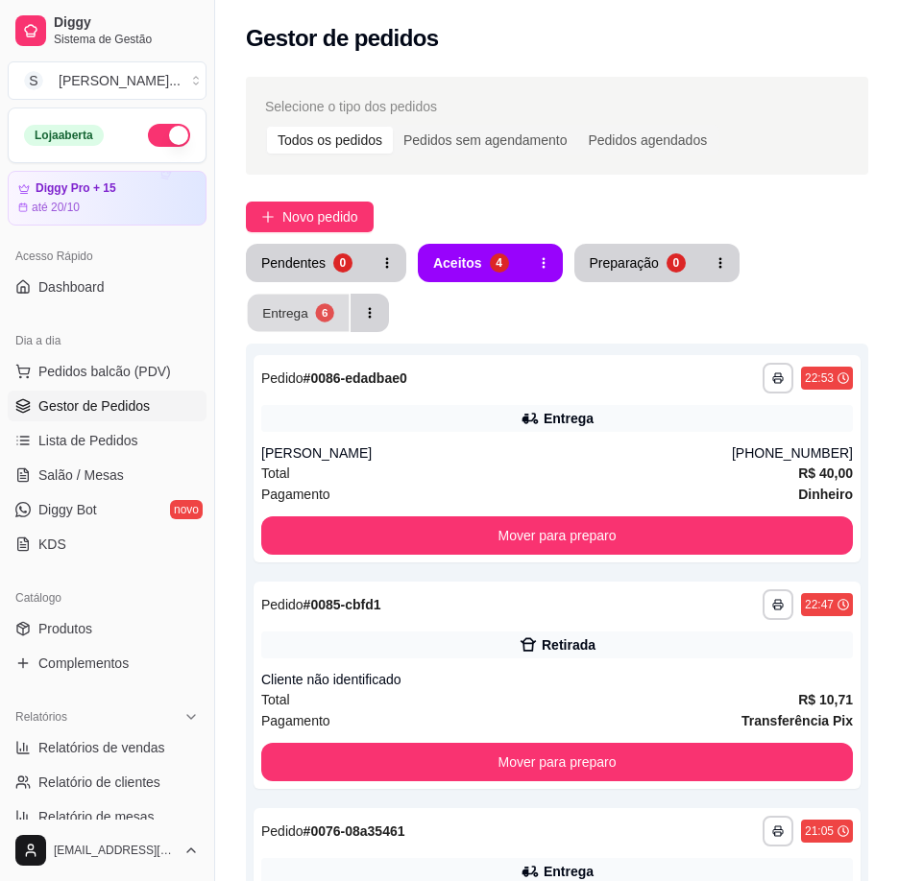
click at [278, 310] on div "Entrega" at bounding box center [285, 312] width 46 height 18
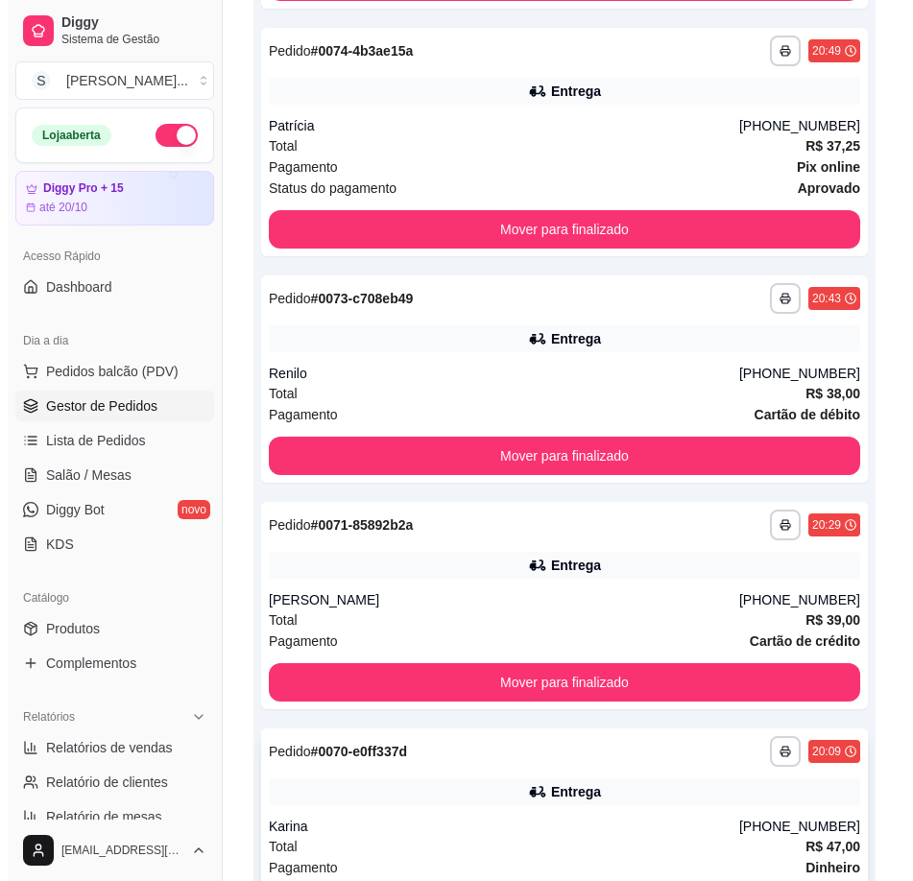
scroll to position [1020, 0]
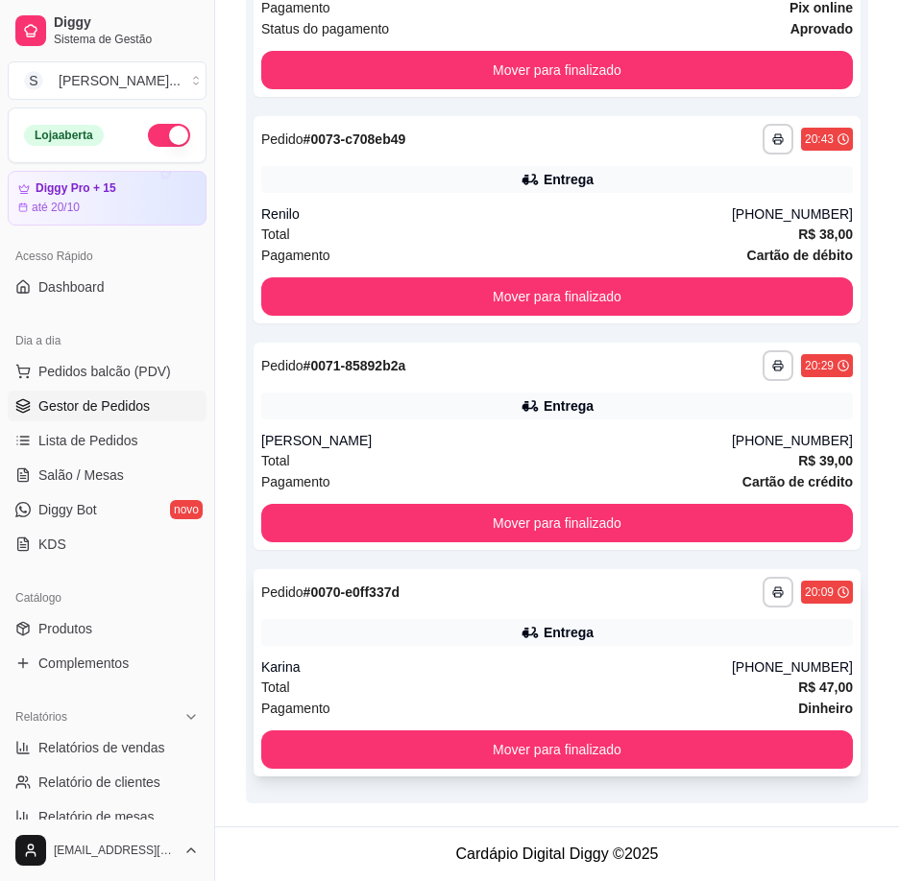
click at [691, 640] on div "Entrega" at bounding box center [556, 632] width 591 height 27
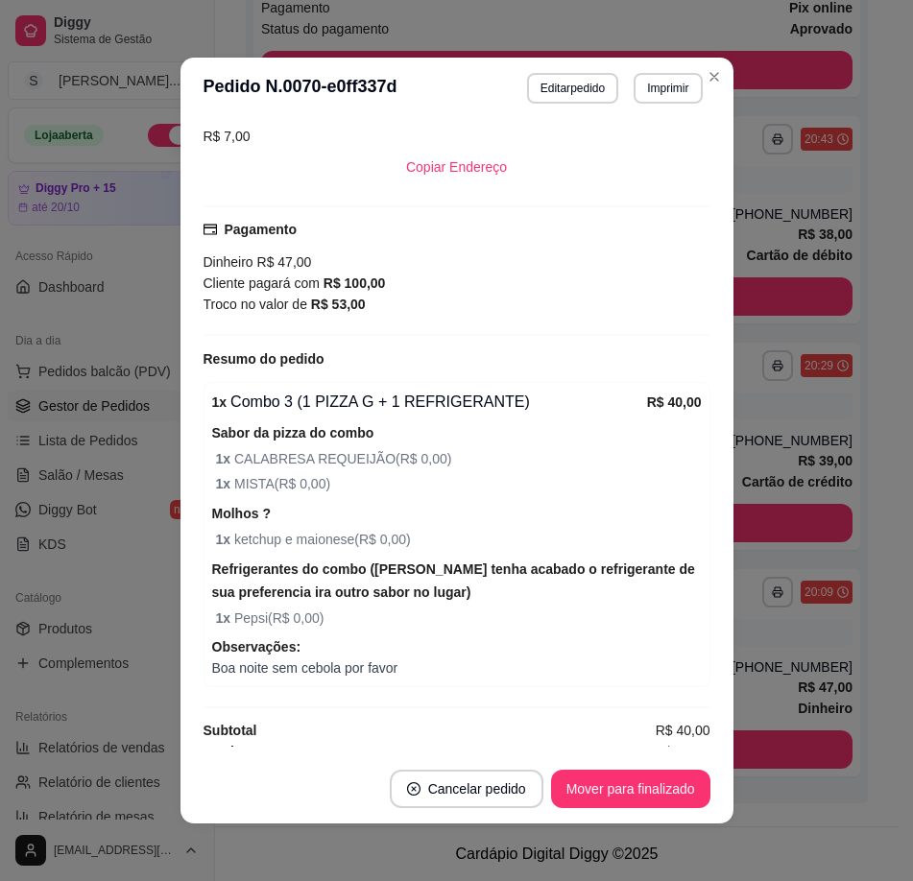
scroll to position [566, 0]
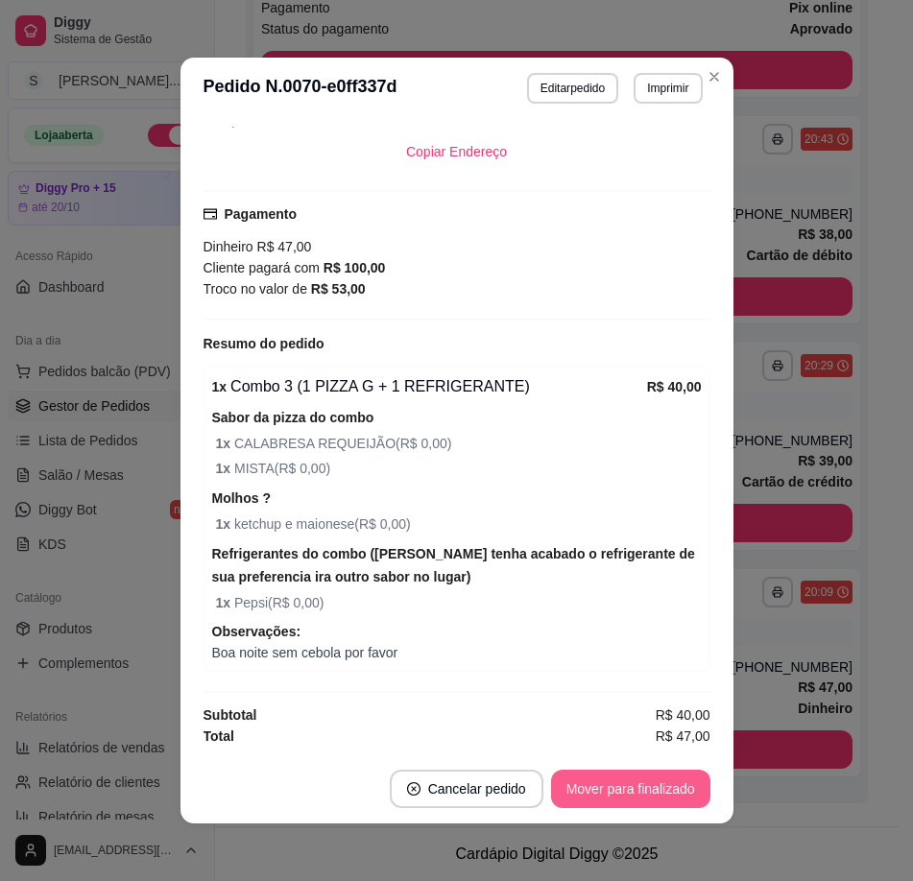
click at [616, 796] on button "Mover para finalizado" at bounding box center [630, 789] width 159 height 38
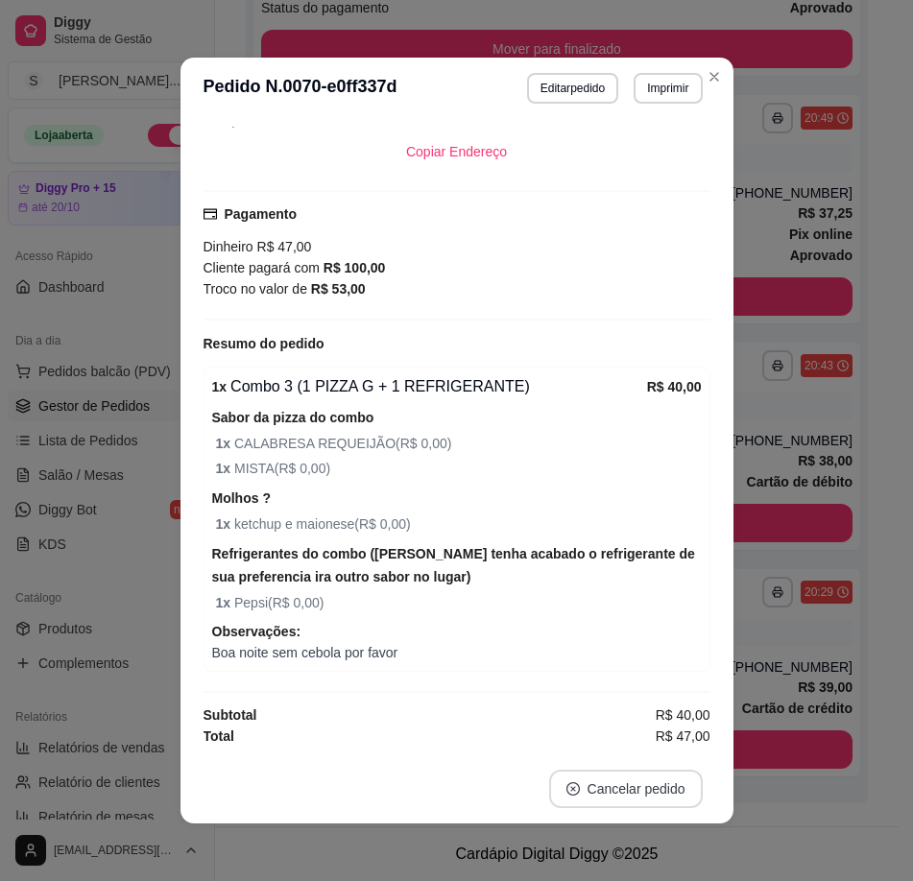
scroll to position [502, 0]
click at [613, 790] on button "Cancelar pedido" at bounding box center [626, 789] width 154 height 38
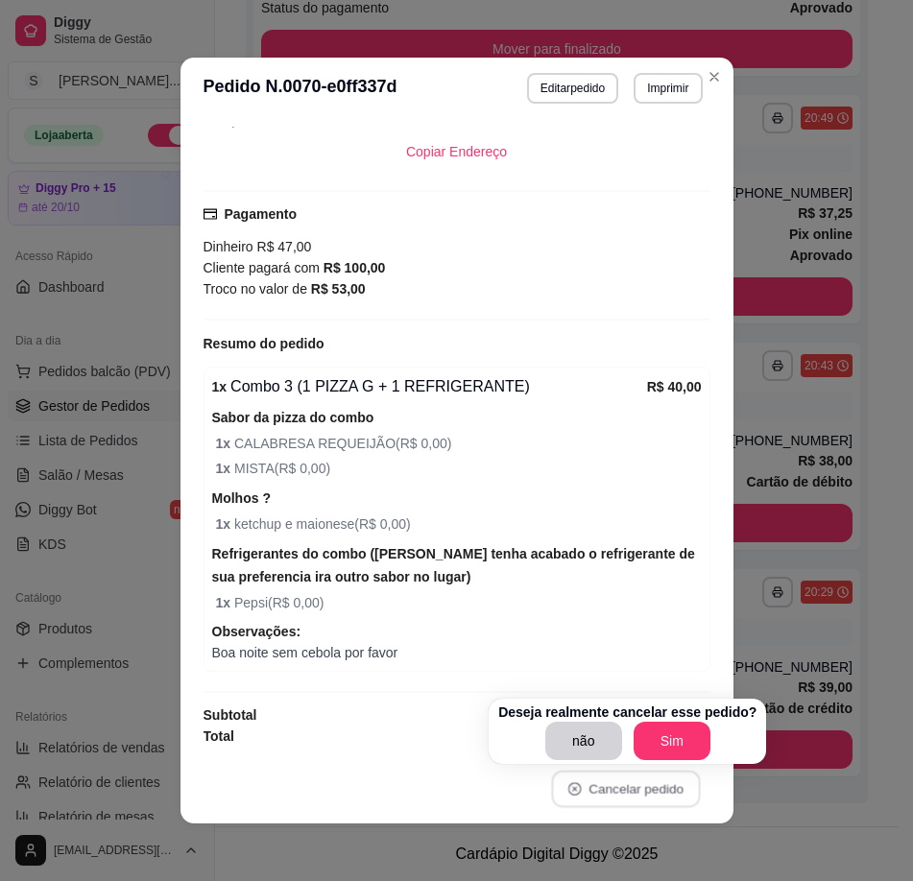
click at [725, 809] on footer "Cancelar pedido" at bounding box center [457, 789] width 553 height 69
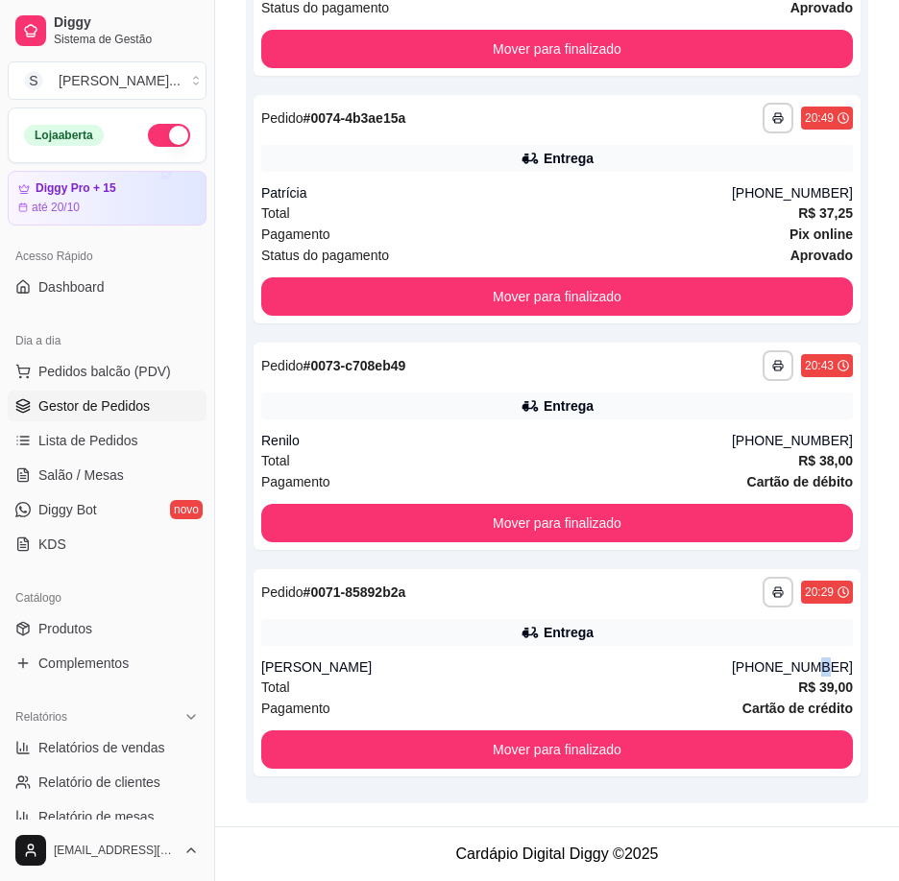
click at [818, 669] on div "[PHONE_NUMBER]" at bounding box center [792, 667] width 121 height 19
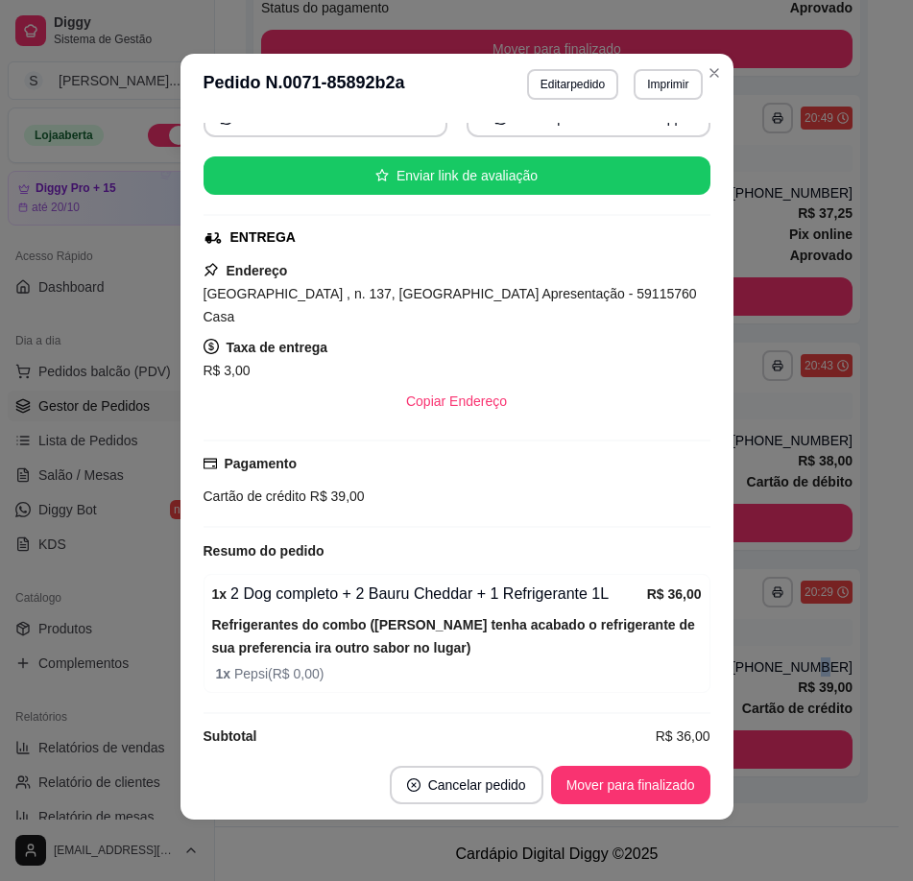
scroll to position [337, 0]
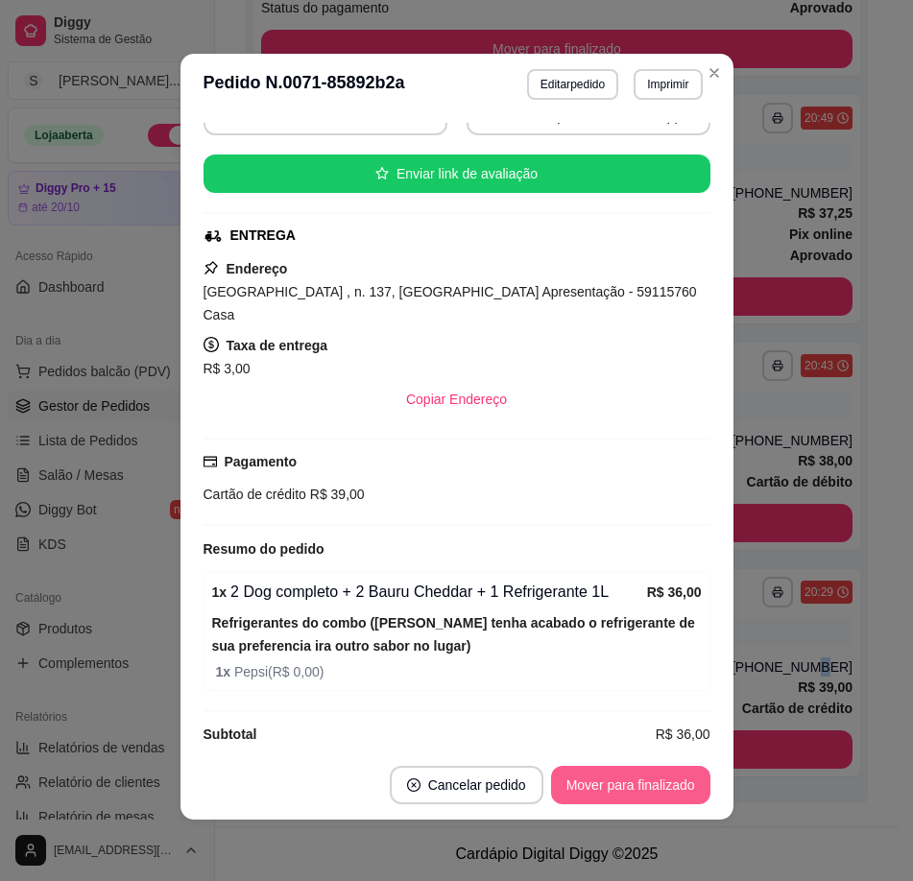
click at [602, 796] on button "Mover para finalizado" at bounding box center [630, 785] width 159 height 38
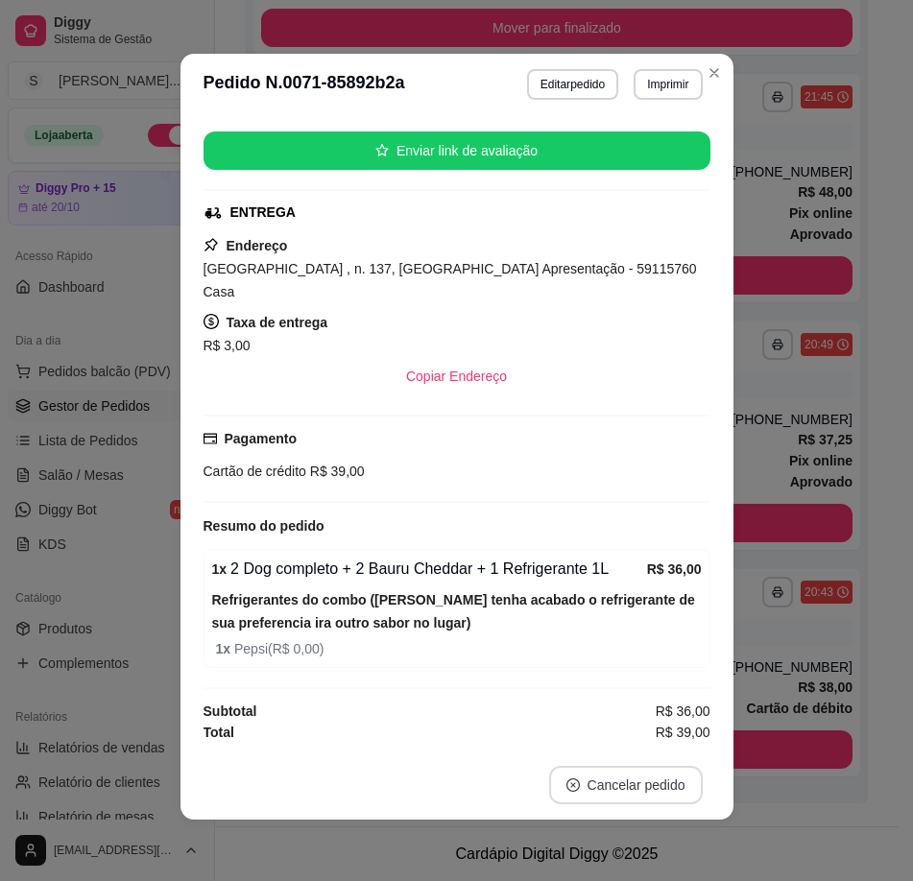
scroll to position [274, 0]
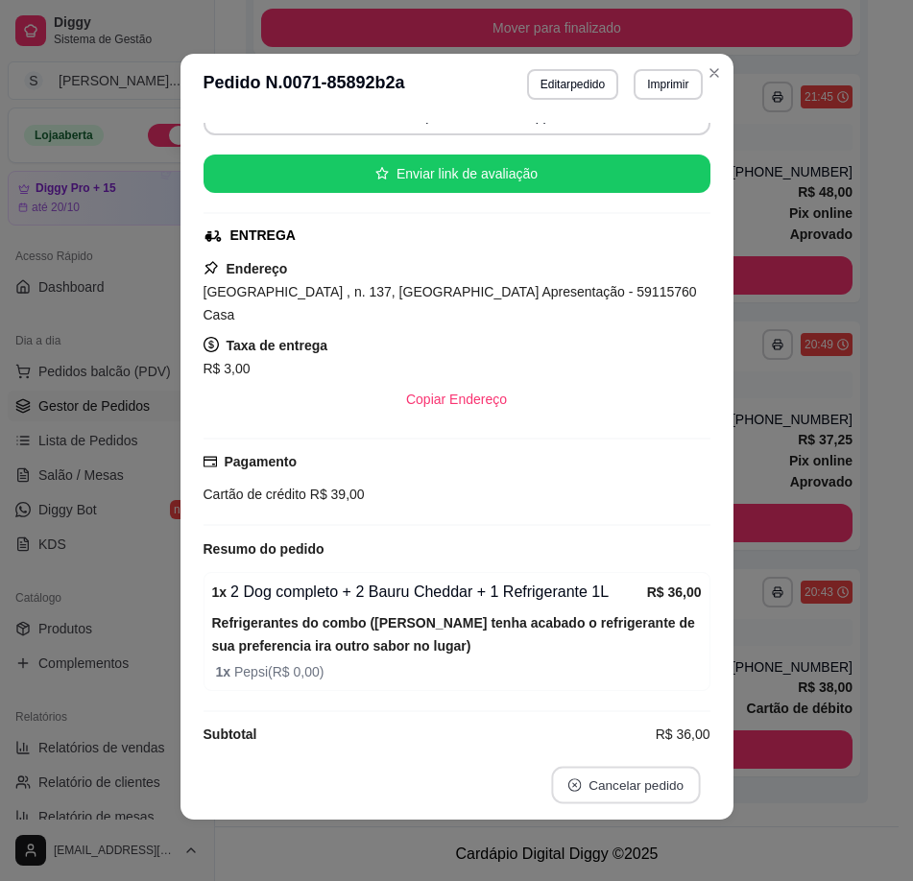
click at [583, 780] on button "Cancelar pedido" at bounding box center [625, 785] width 149 height 37
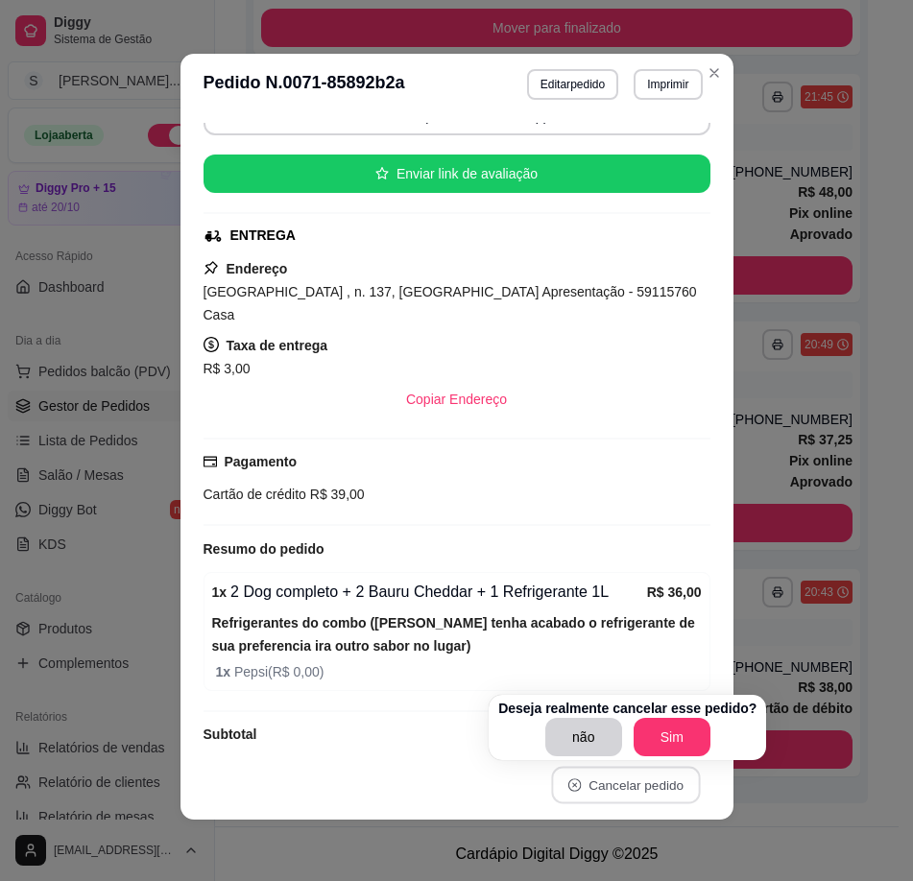
scroll to position [160, 0]
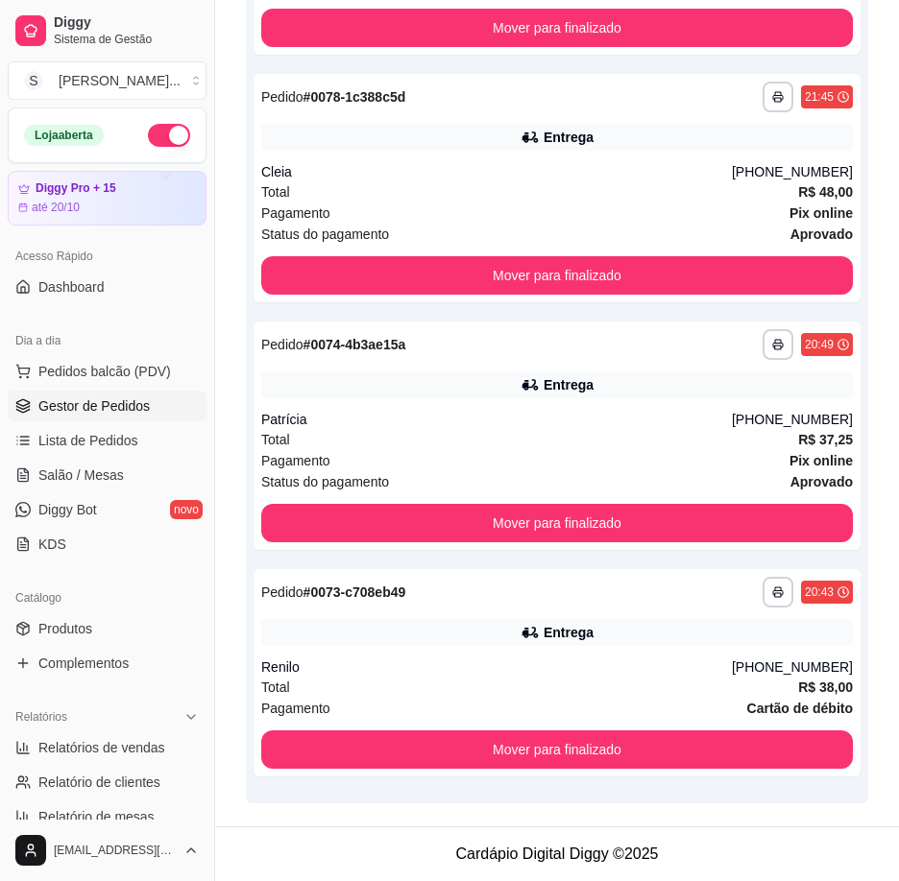
click at [641, 820] on div "**********" at bounding box center [557, 163] width 684 height 1328
click at [657, 641] on div "Entrega" at bounding box center [556, 632] width 591 height 27
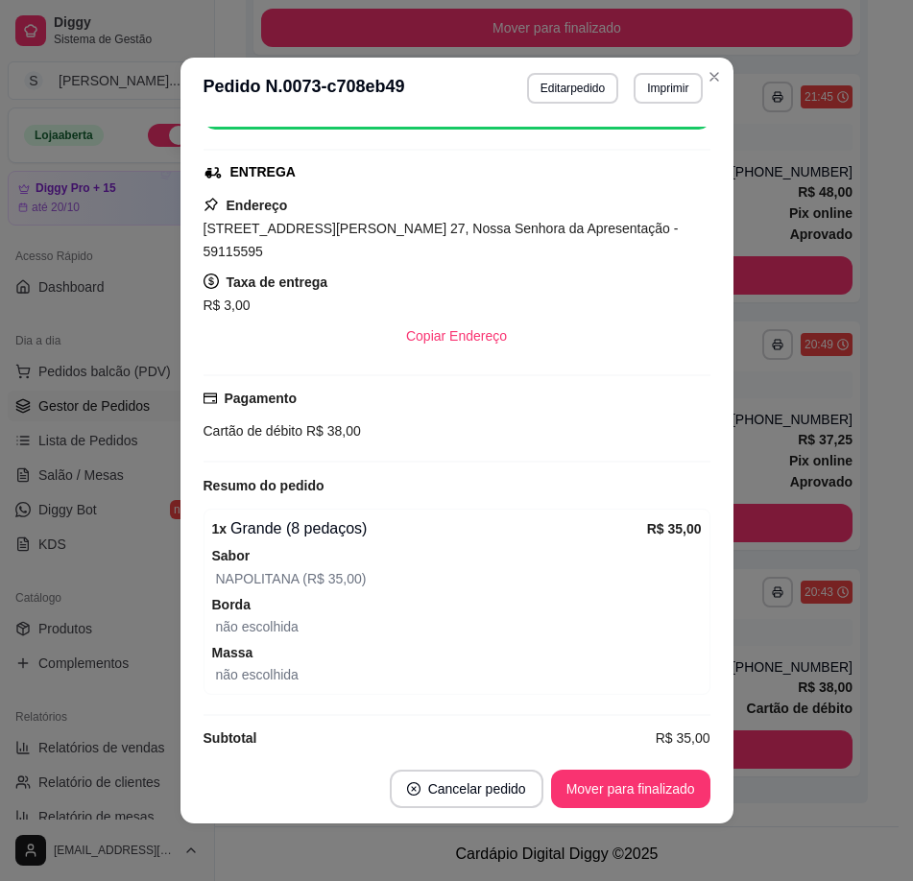
scroll to position [4, 0]
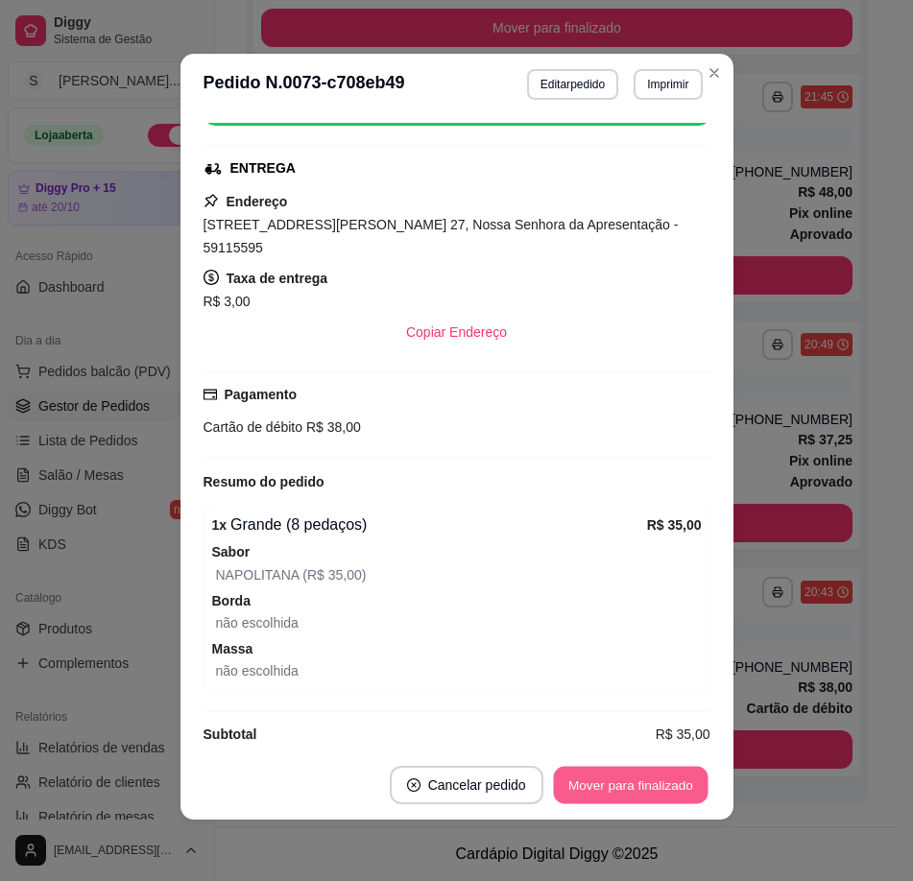
click at [657, 789] on button "Mover para finalizado" at bounding box center [630, 785] width 155 height 37
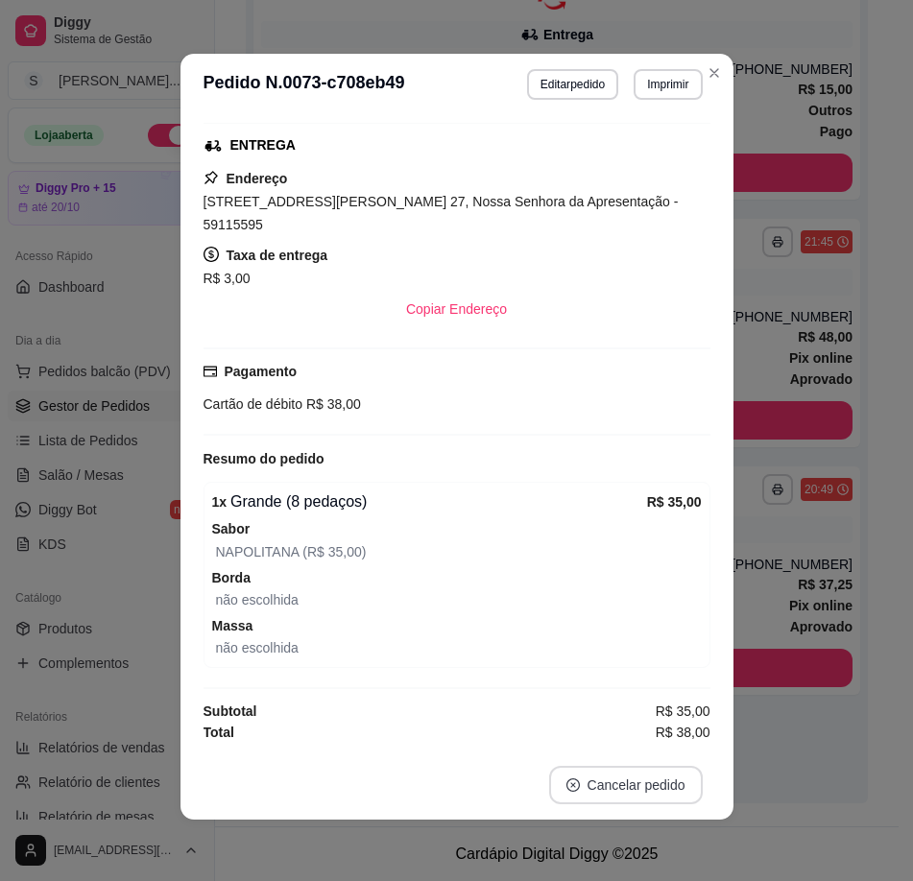
scroll to position [341, 0]
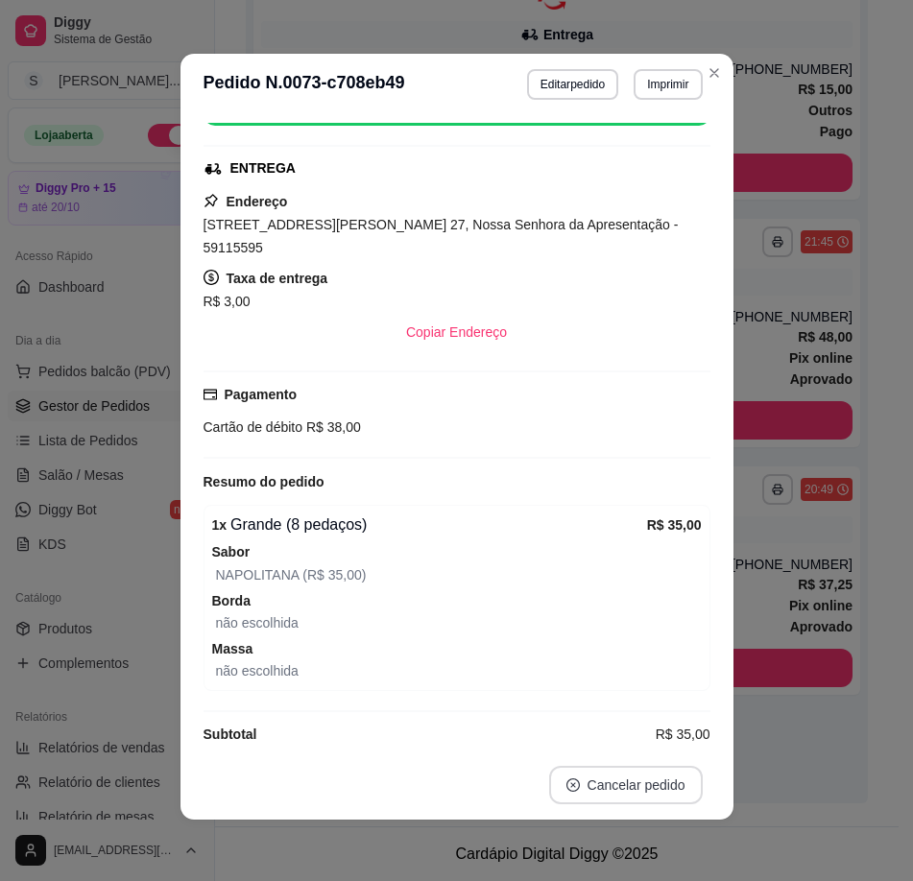
click at [657, 787] on button "Cancelar pedido" at bounding box center [626, 785] width 154 height 38
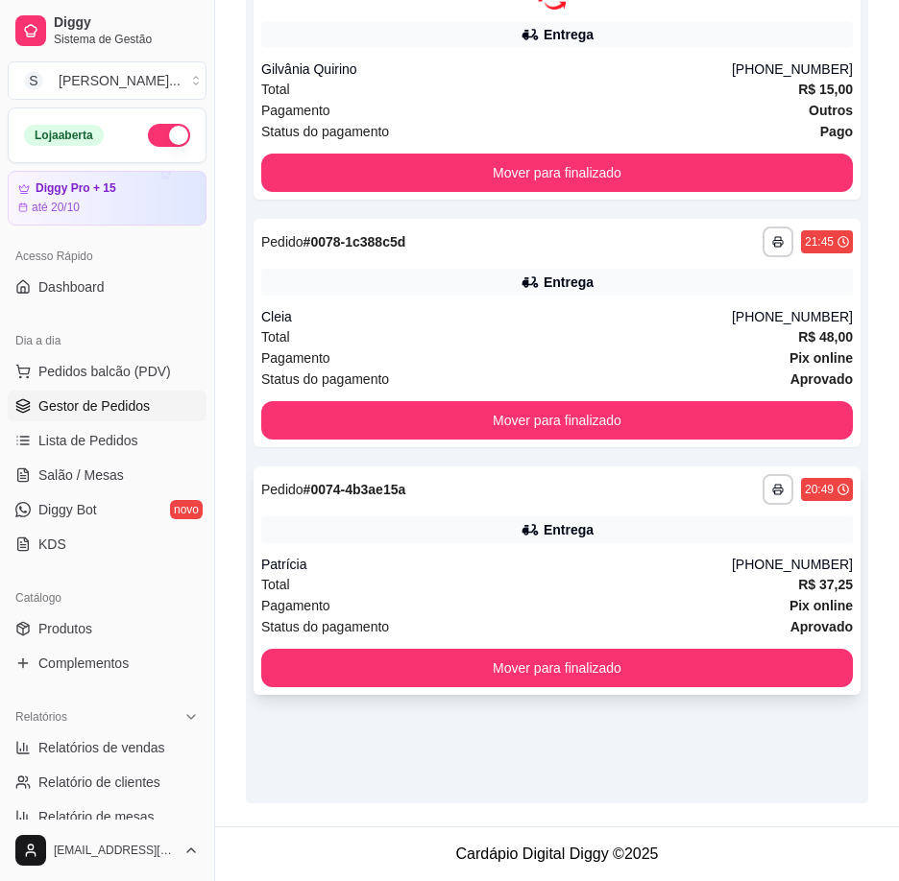
click at [746, 587] on div "Total R$ 37,25" at bounding box center [556, 584] width 591 height 21
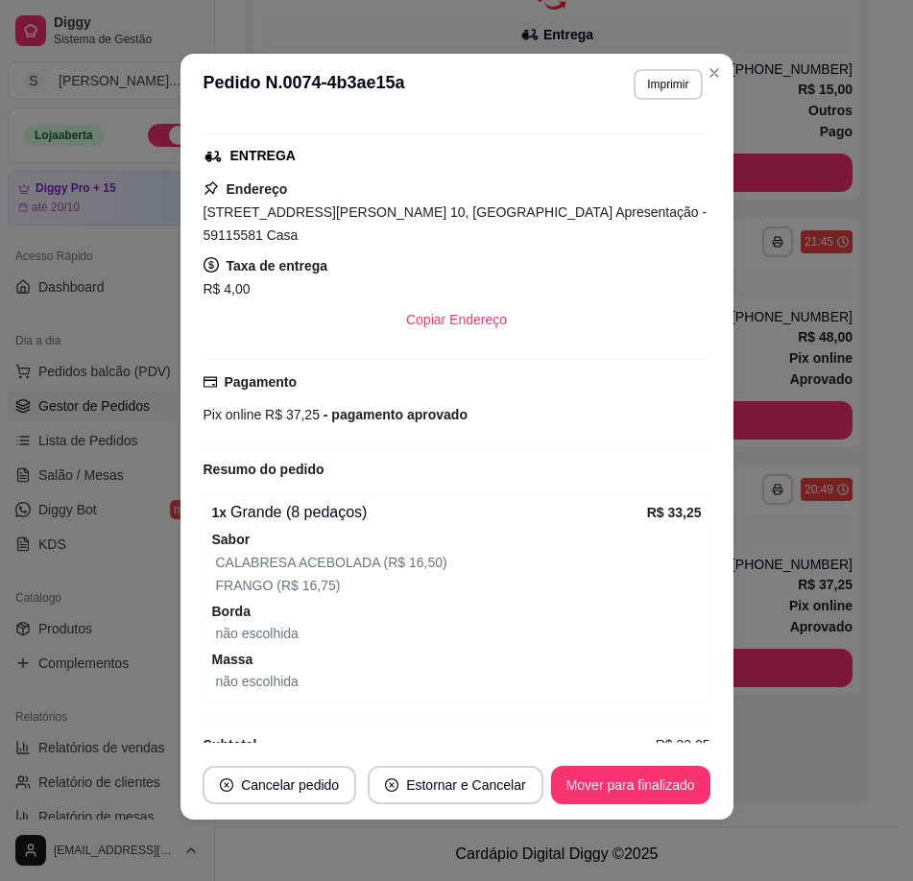
scroll to position [427, 0]
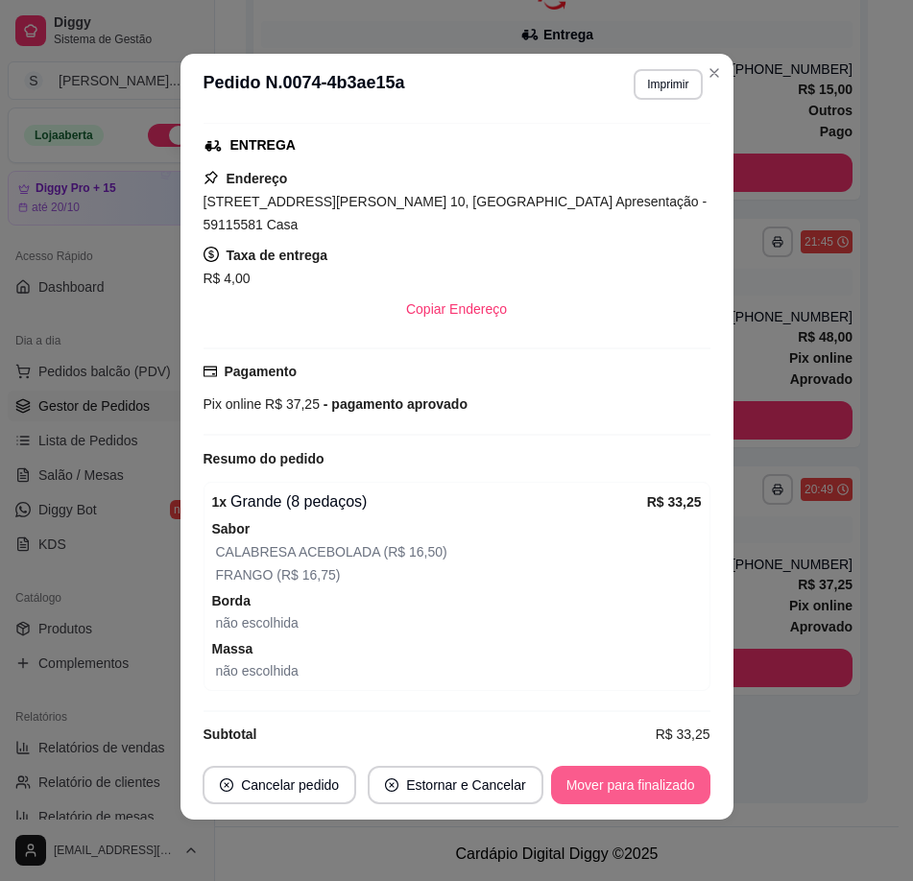
click at [649, 785] on button "Mover para finalizado" at bounding box center [630, 785] width 159 height 38
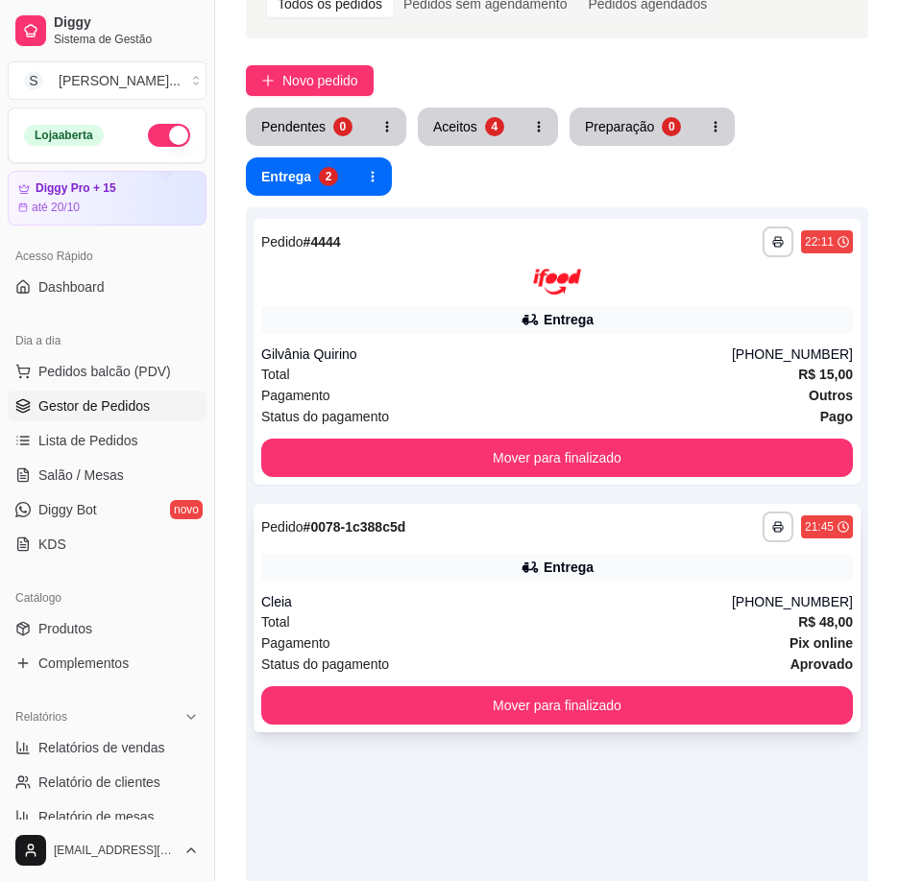
scroll to position [133, 0]
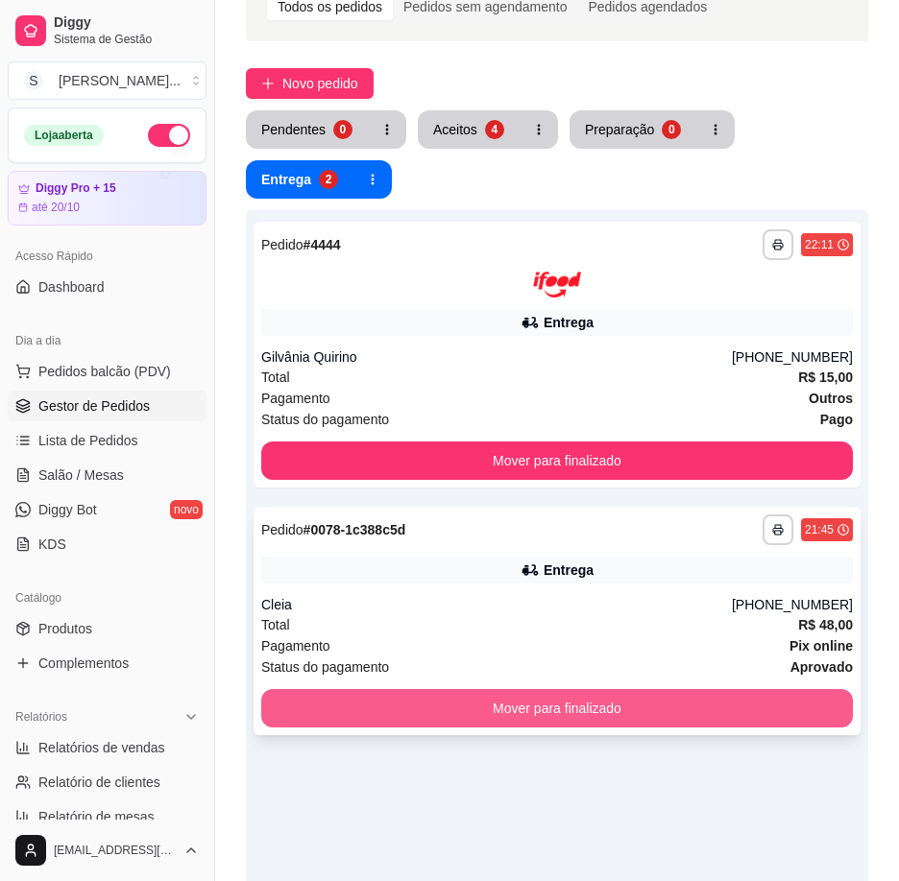
click at [724, 718] on button "Mover para finalizado" at bounding box center [556, 708] width 591 height 38
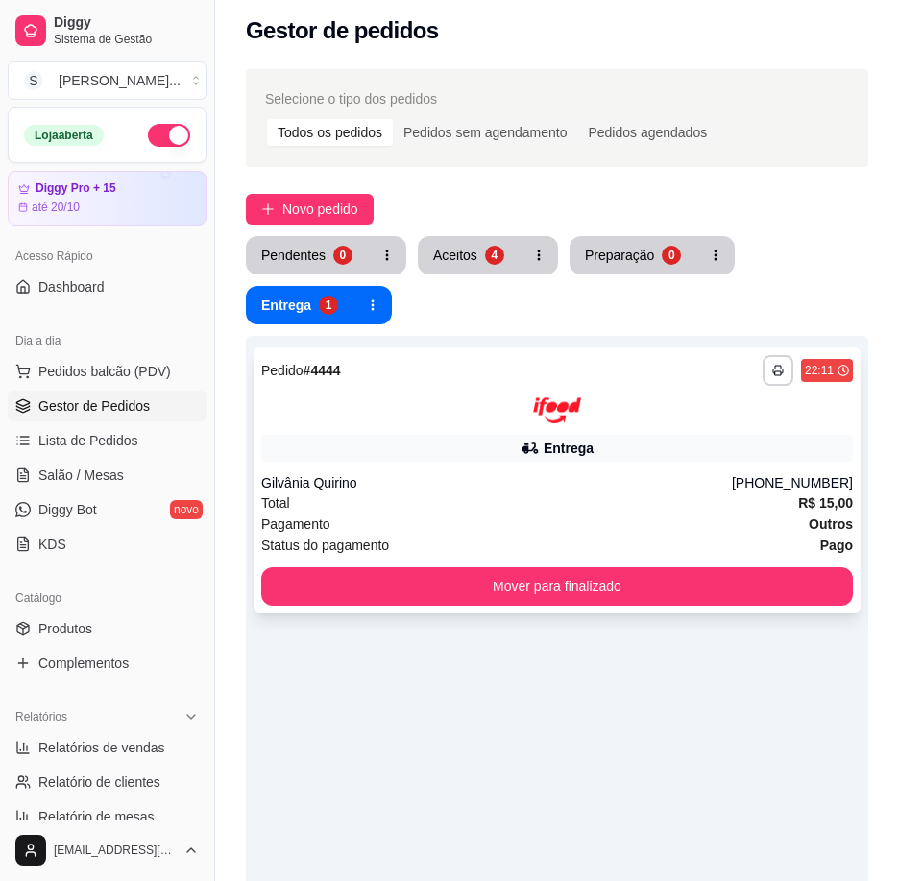
scroll to position [0, 0]
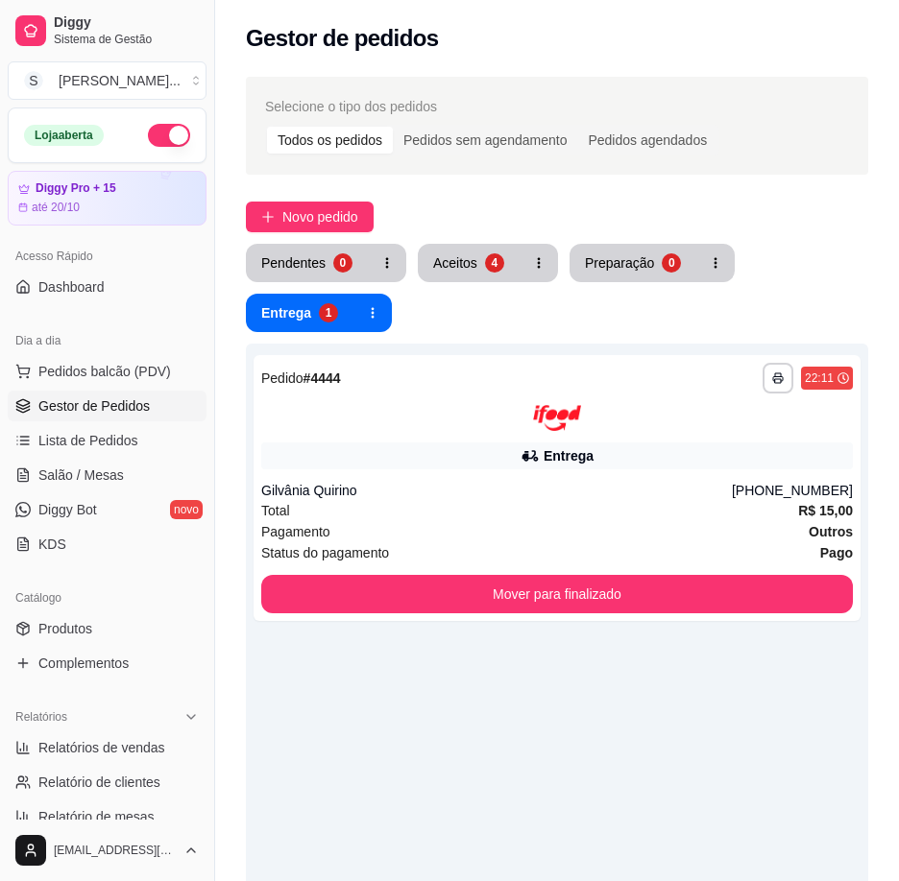
click at [487, 241] on div "**********" at bounding box center [557, 656] width 684 height 1183
click at [471, 246] on button "Aceitos 4" at bounding box center [469, 263] width 99 height 37
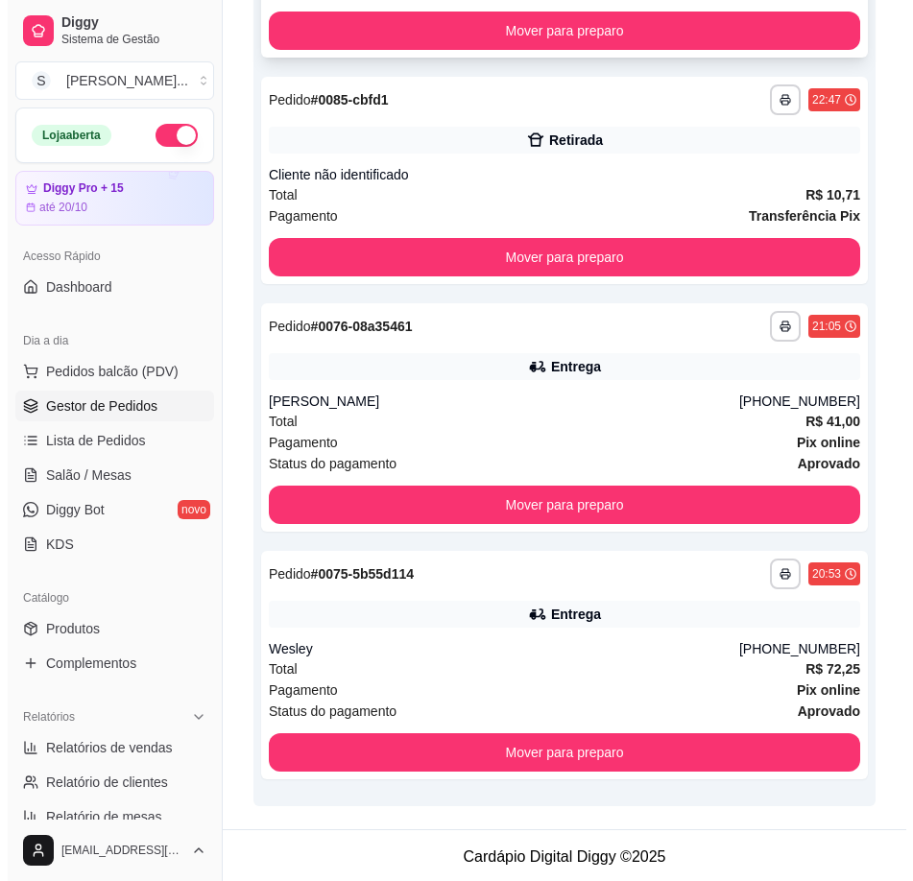
scroll to position [508, 0]
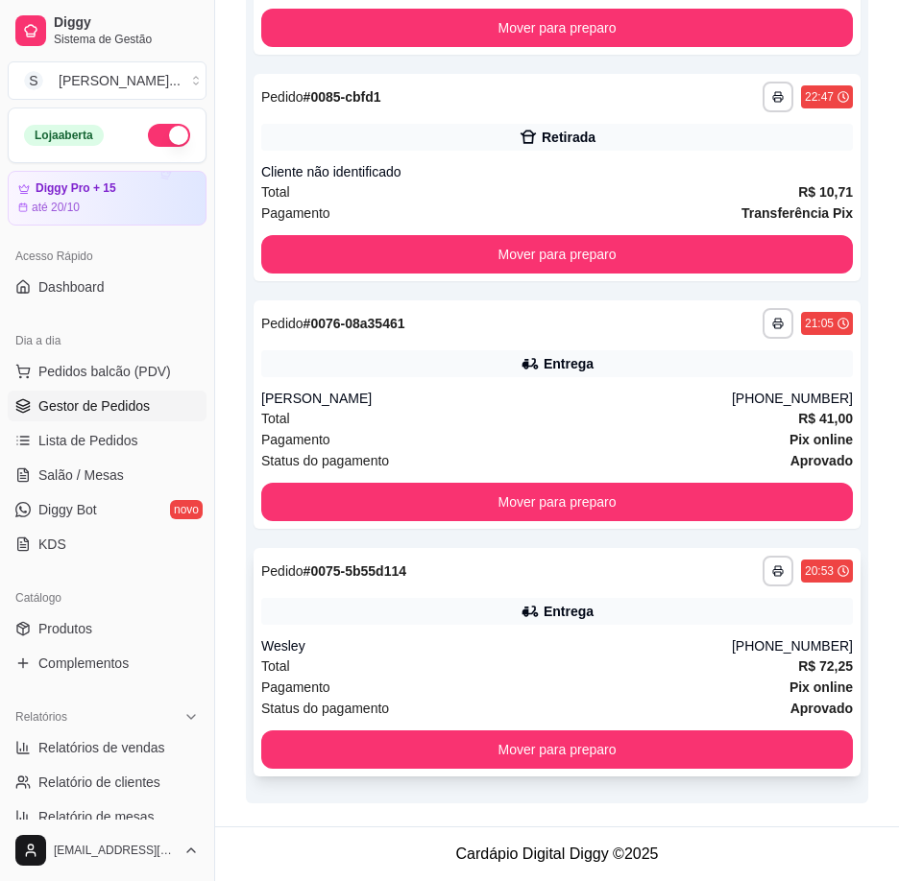
click at [548, 615] on div "Entrega" at bounding box center [568, 611] width 50 height 19
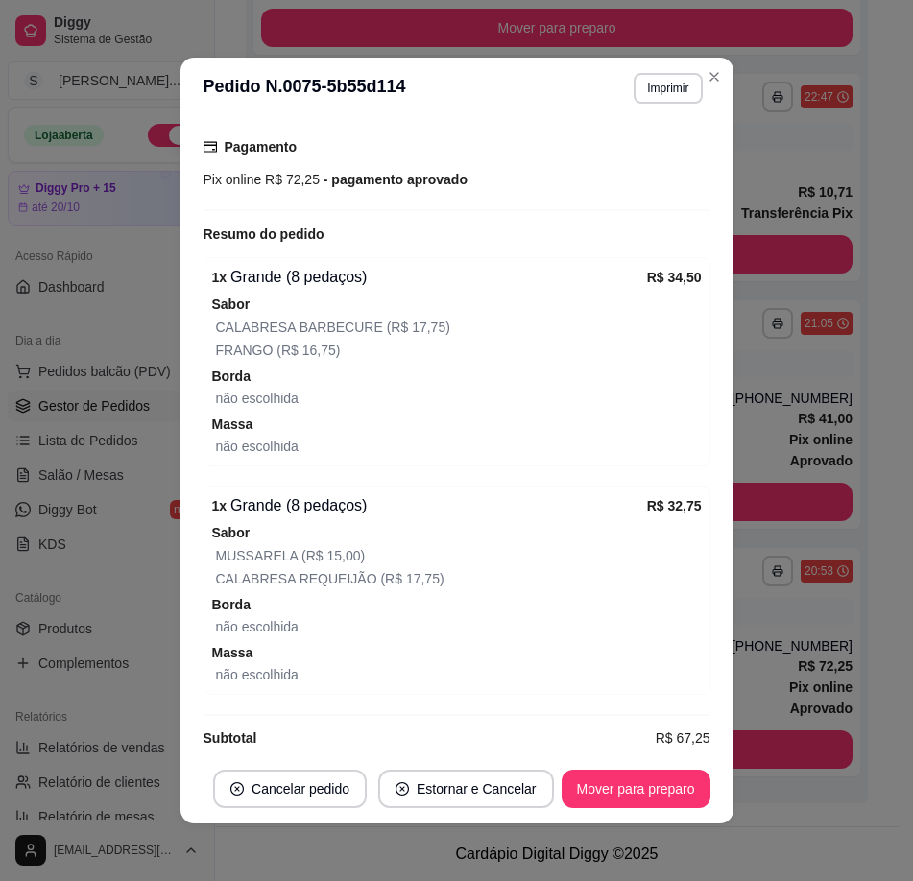
scroll to position [4, 0]
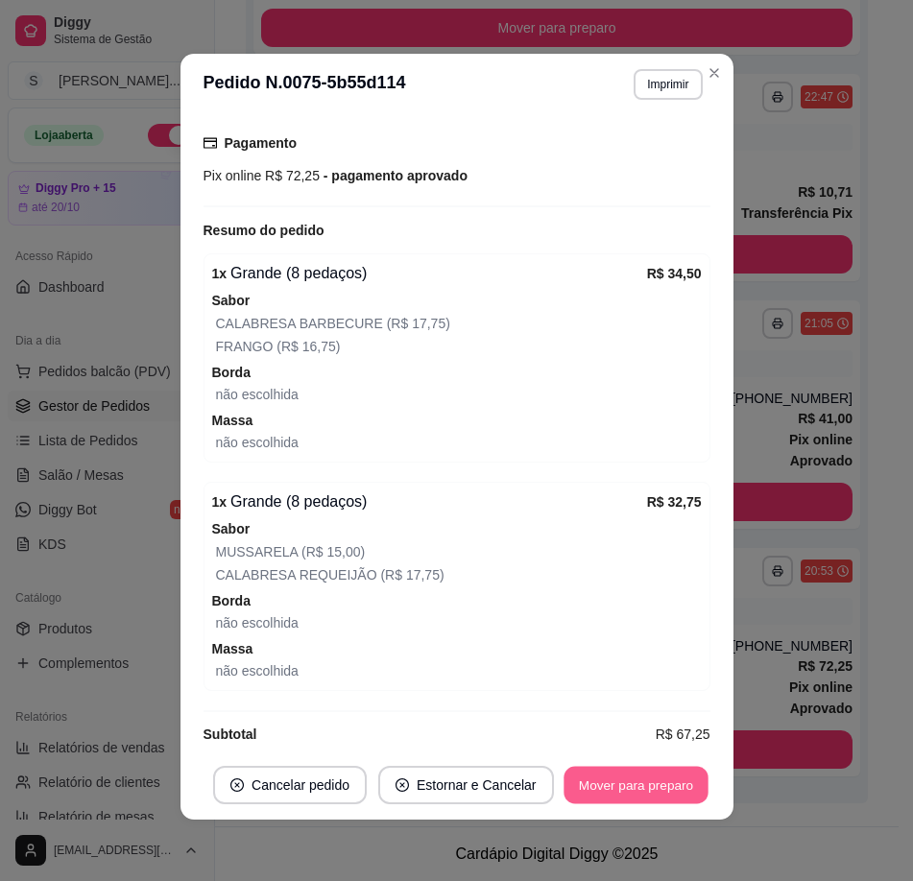
click at [636, 790] on button "Mover para preparo" at bounding box center [636, 785] width 144 height 37
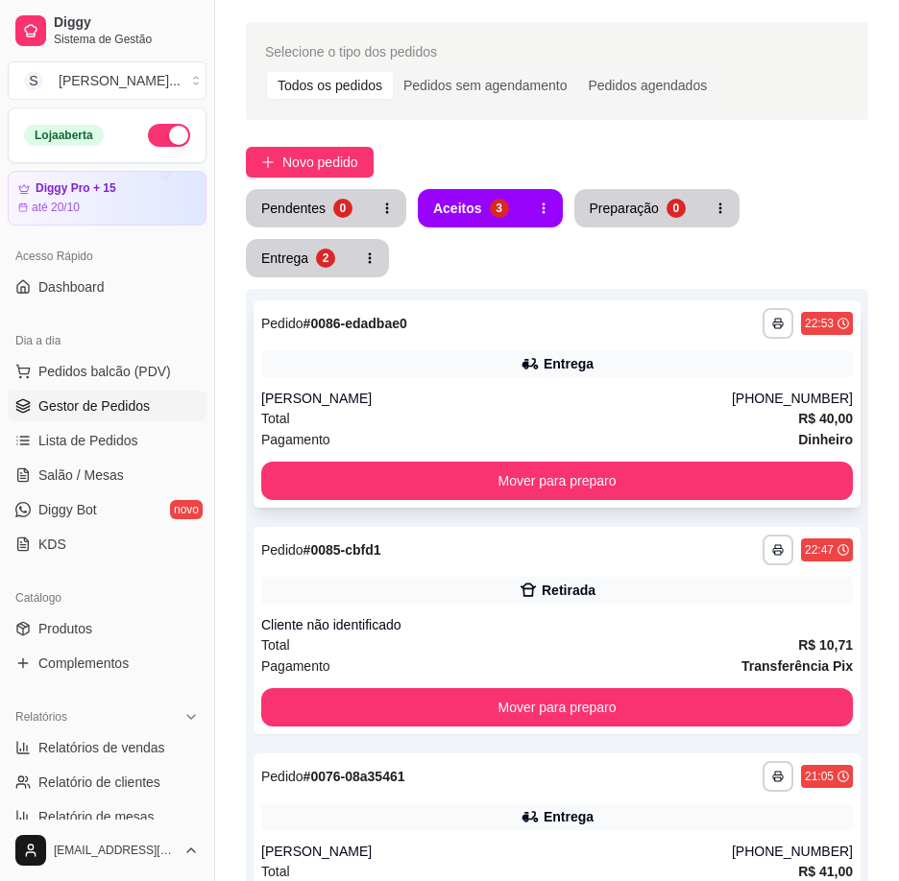
scroll to position [0, 0]
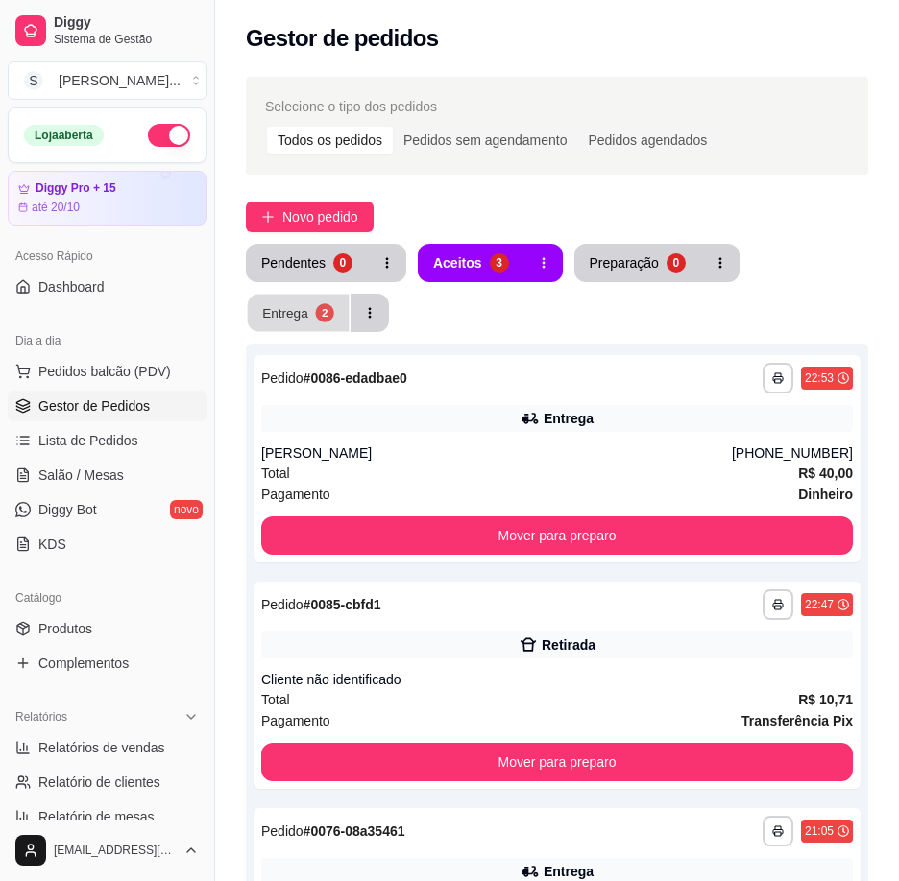
click at [311, 323] on button "Entrega 2" at bounding box center [299, 313] width 102 height 37
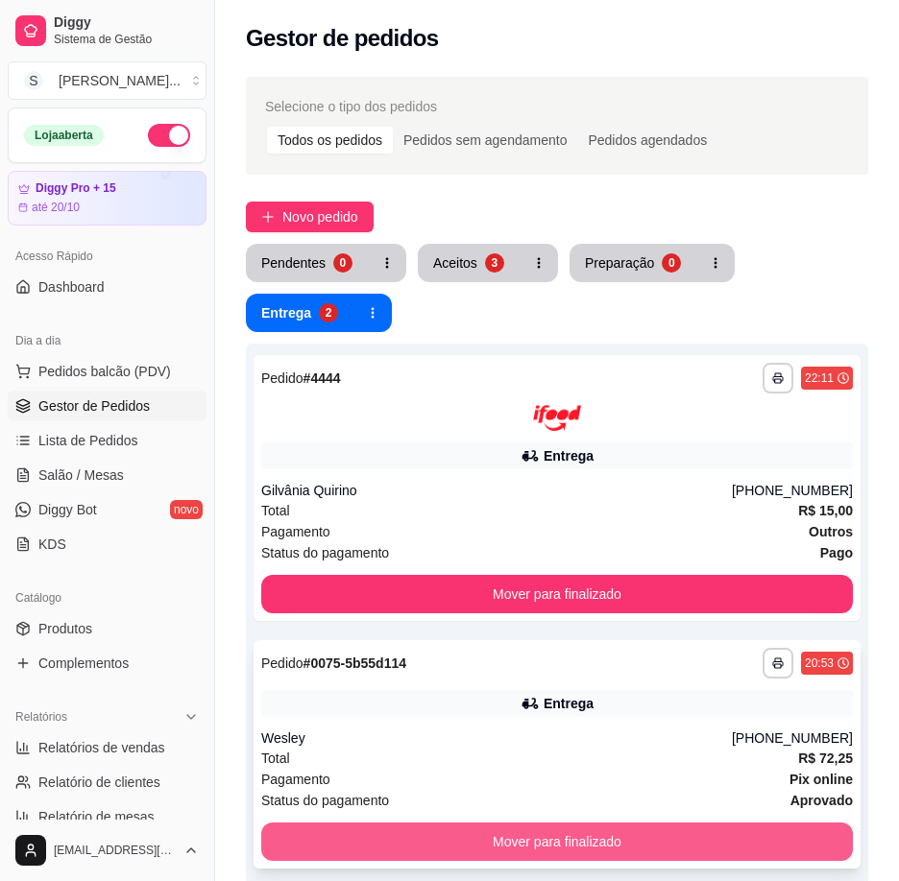
click at [769, 831] on button "Mover para finalizado" at bounding box center [556, 842] width 591 height 38
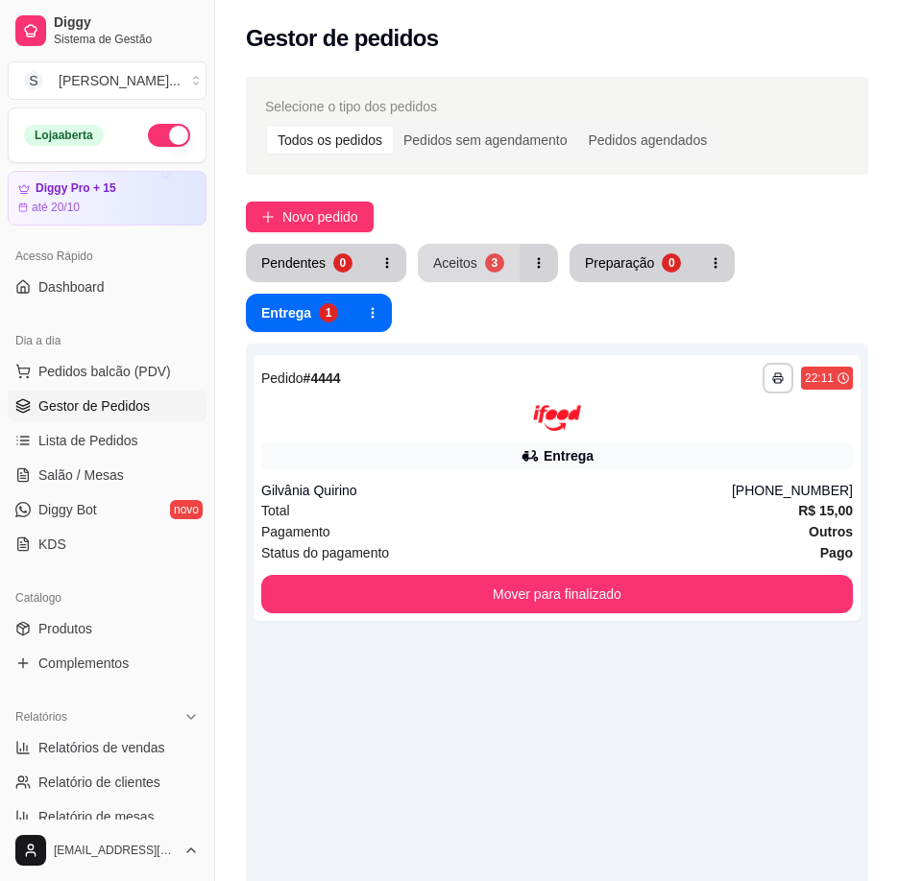
click at [485, 265] on div "3" at bounding box center [494, 262] width 19 height 19
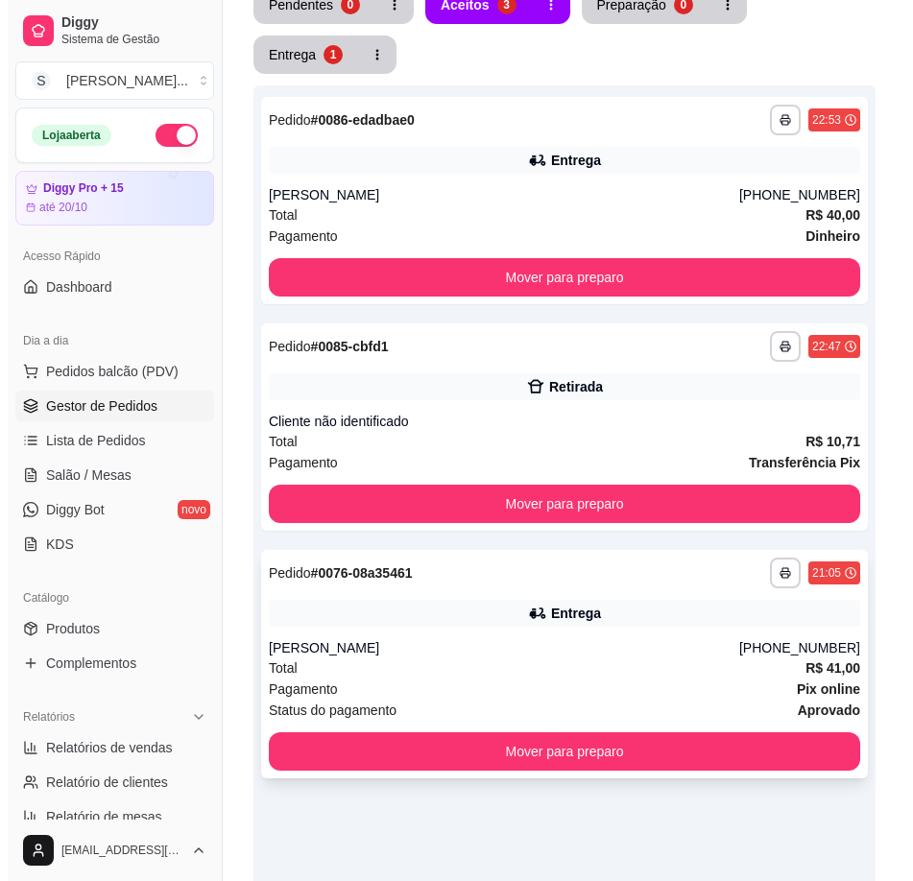
scroll to position [422, 0]
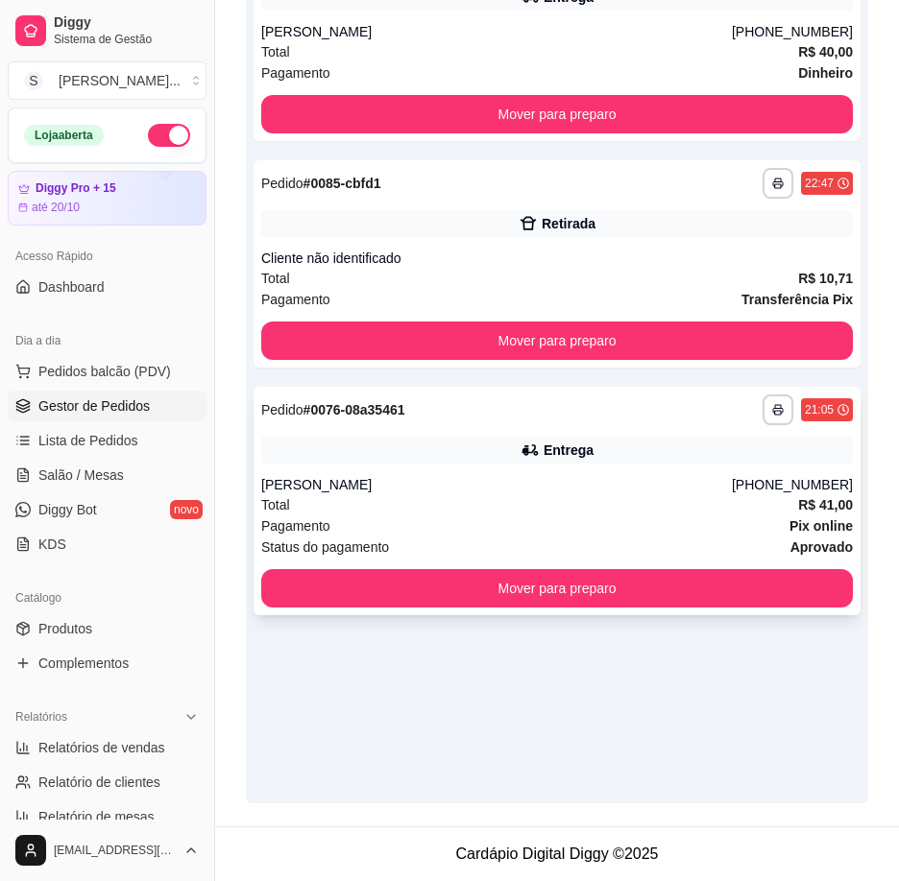
click at [514, 511] on div "Total R$ 41,00" at bounding box center [556, 505] width 591 height 21
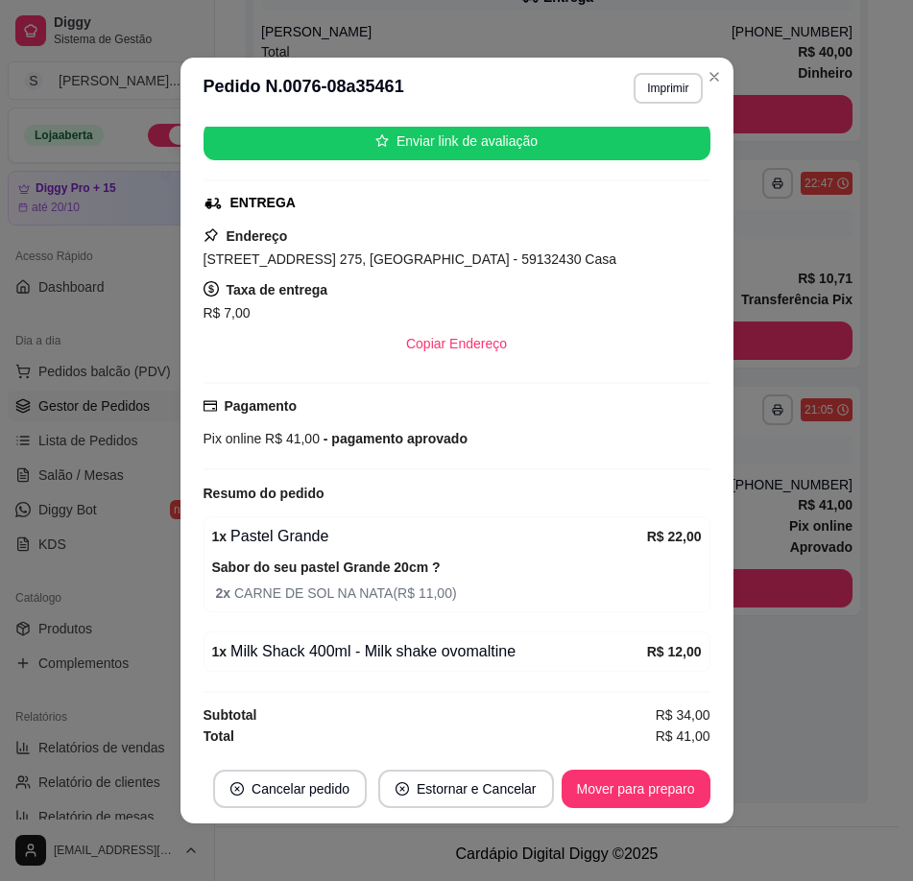
scroll to position [4, 0]
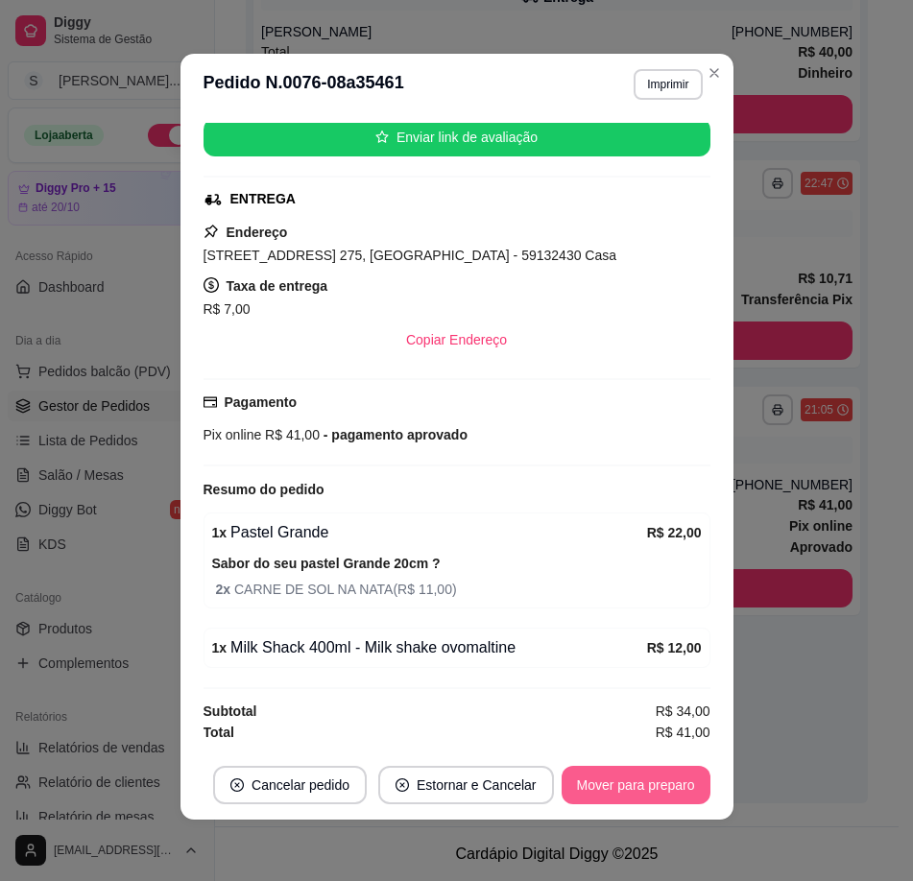
click at [594, 785] on button "Mover para preparo" at bounding box center [636, 785] width 149 height 38
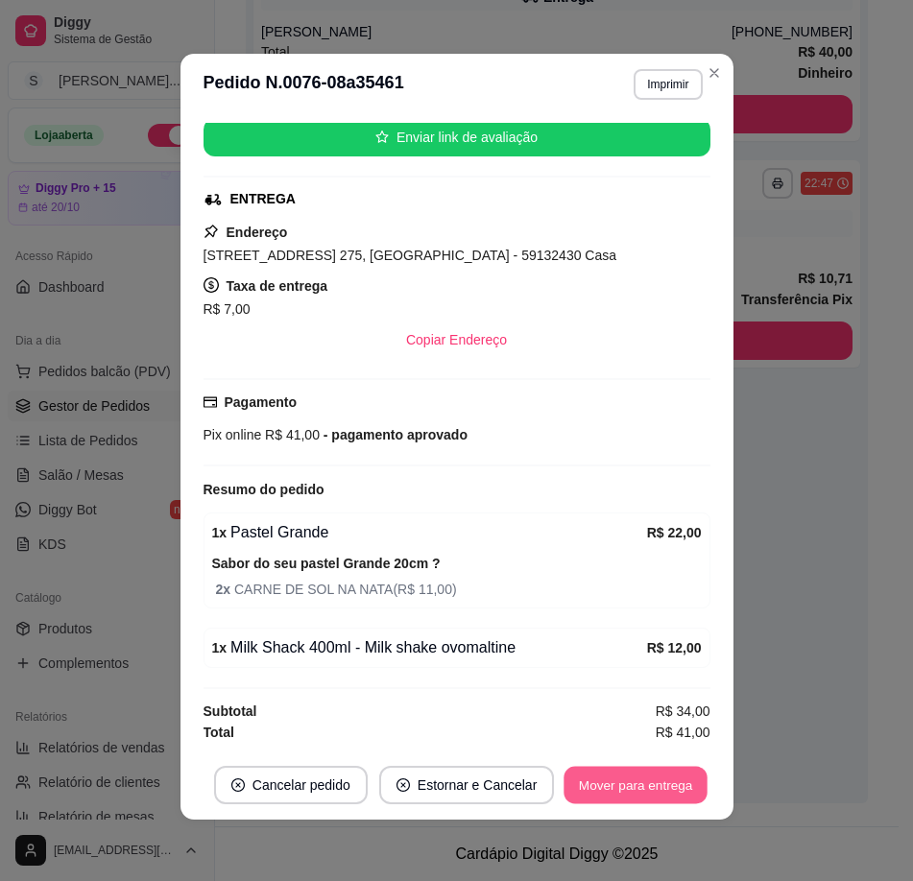
click at [593, 785] on button "Mover para entrega" at bounding box center [637, 785] width 144 height 37
click at [597, 790] on button "Mover para finalizado" at bounding box center [630, 785] width 159 height 38
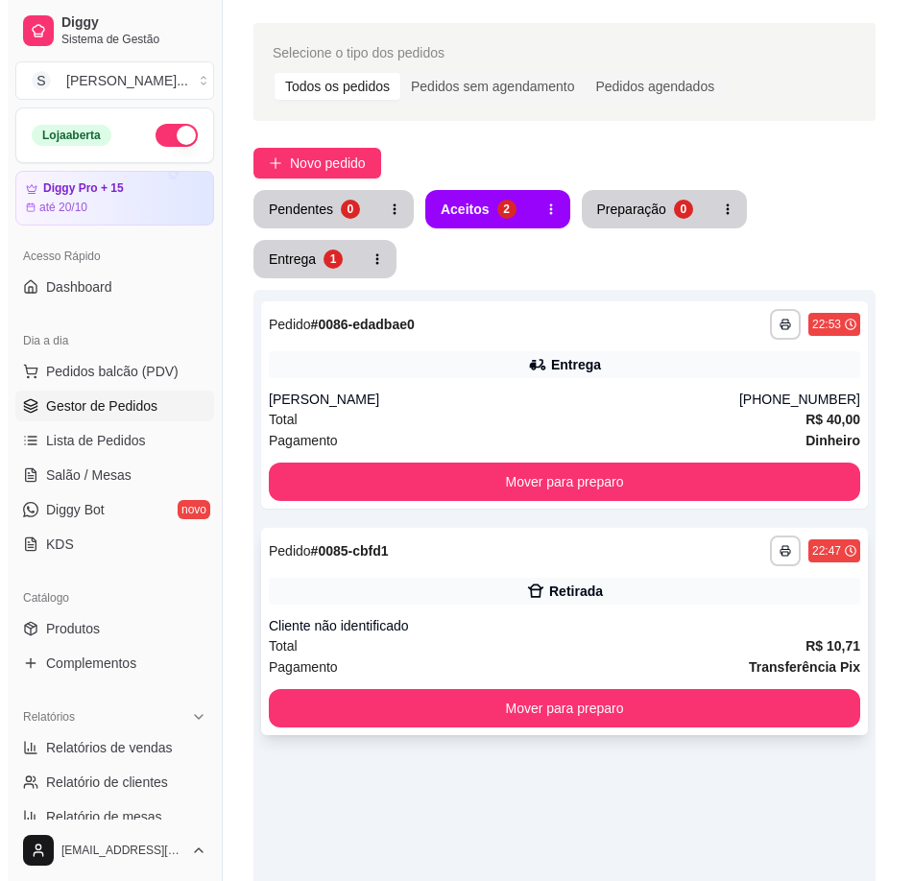
scroll to position [37, 0]
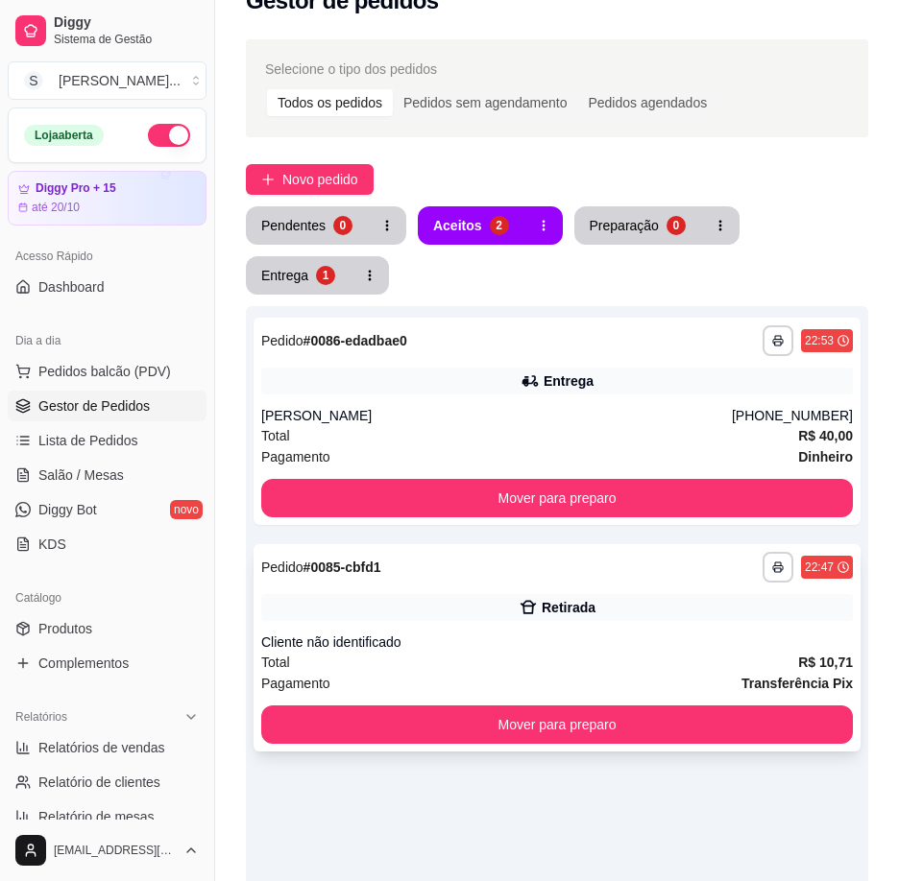
click at [711, 659] on div "Total R$ 10,71" at bounding box center [556, 662] width 591 height 21
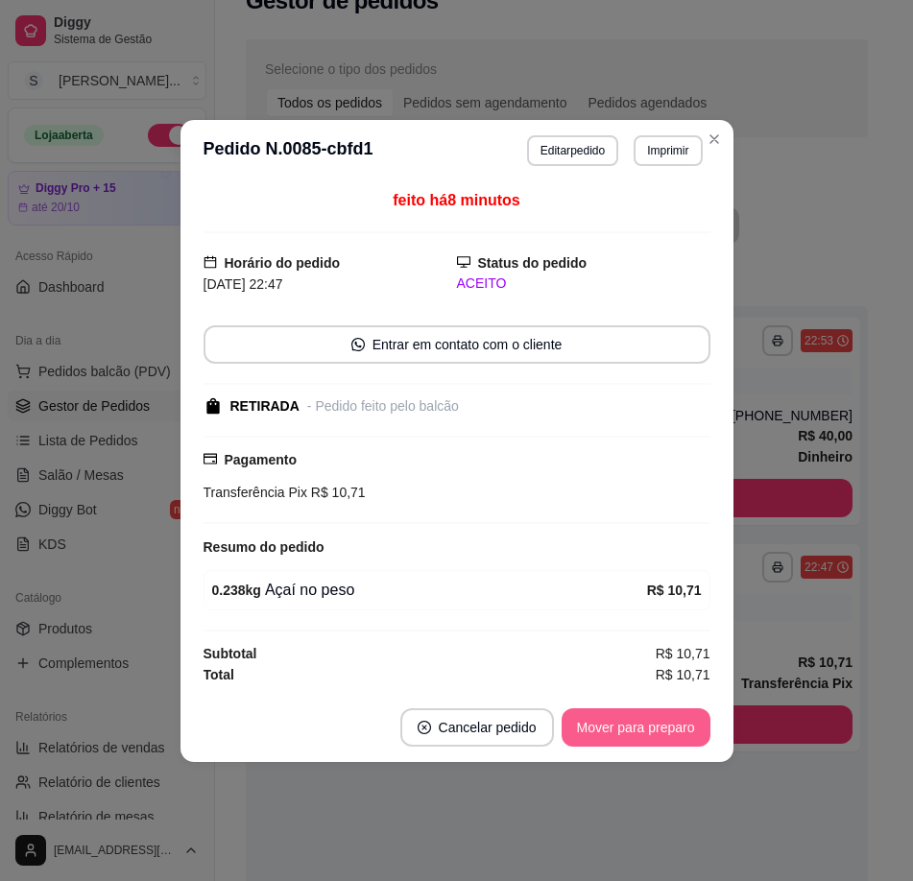
click at [690, 731] on button "Mover para preparo" at bounding box center [636, 728] width 149 height 38
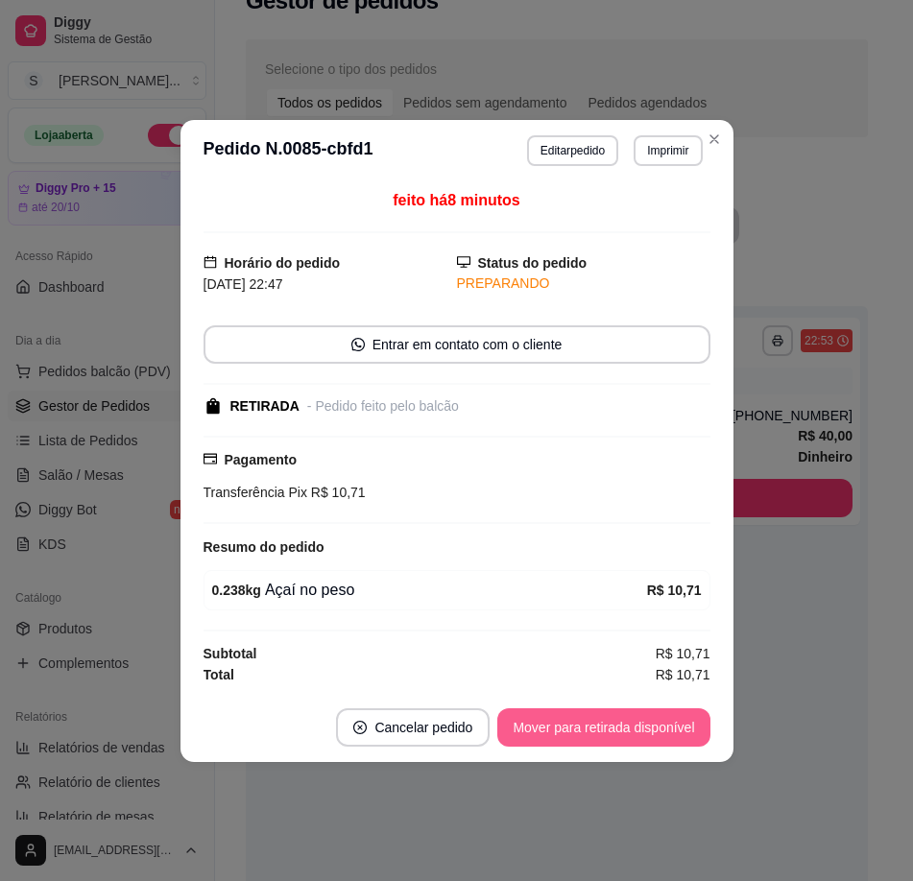
click at [695, 736] on button "Mover para retirada disponível" at bounding box center [603, 728] width 212 height 38
click at [671, 726] on button "Mover para finalizado" at bounding box center [630, 728] width 159 height 38
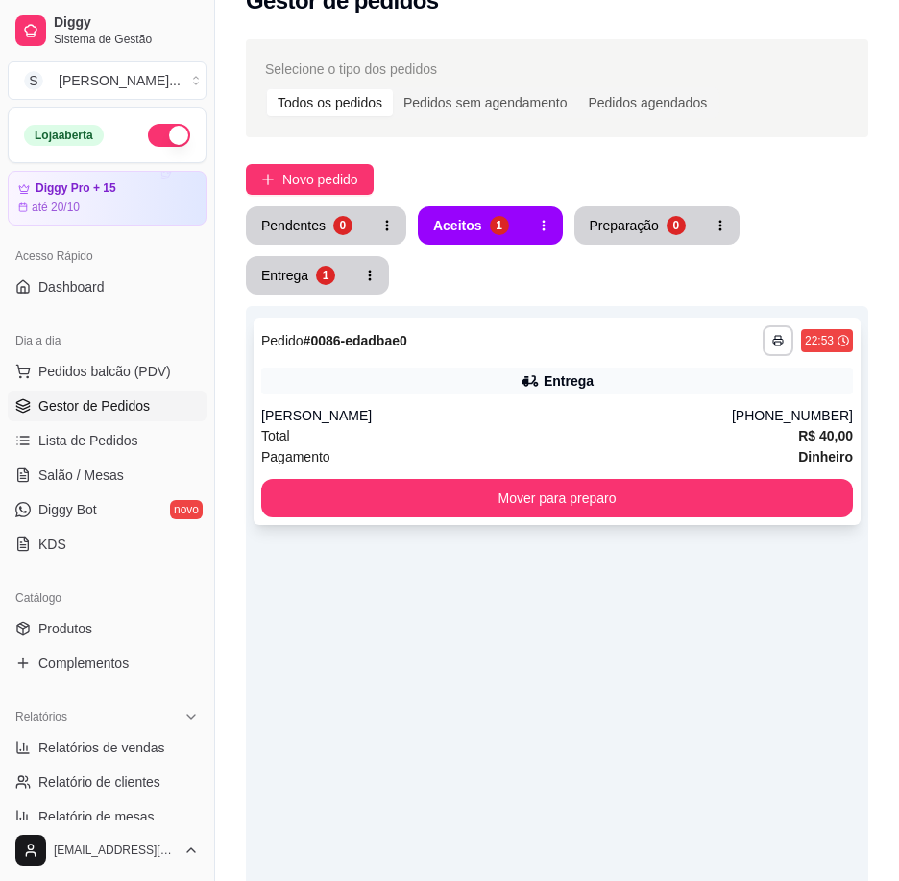
click at [526, 383] on icon at bounding box center [528, 381] width 13 height 12
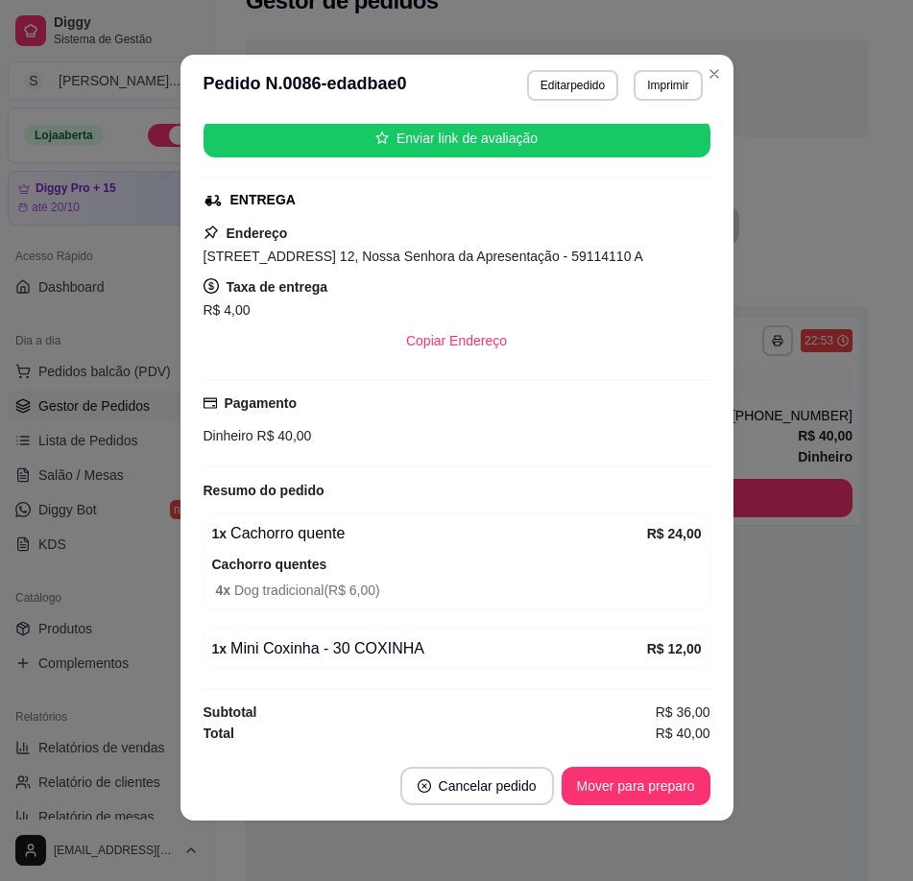
scroll to position [4, 0]
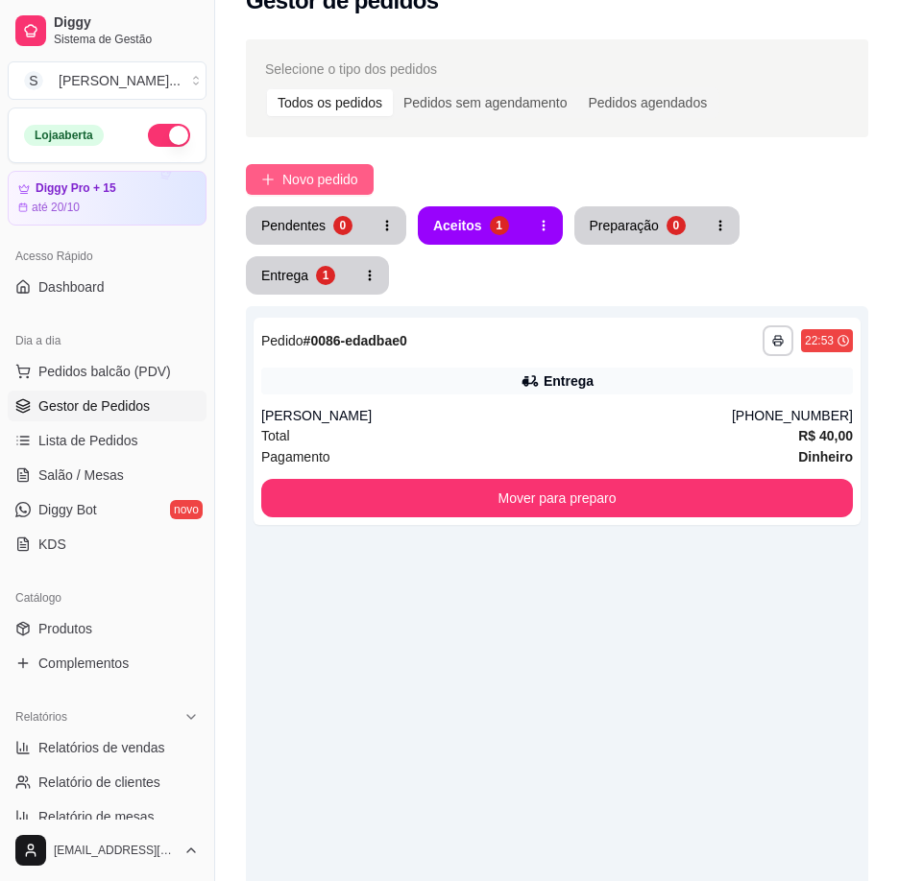
click at [342, 181] on span "Novo pedido" at bounding box center [320, 179] width 76 height 21
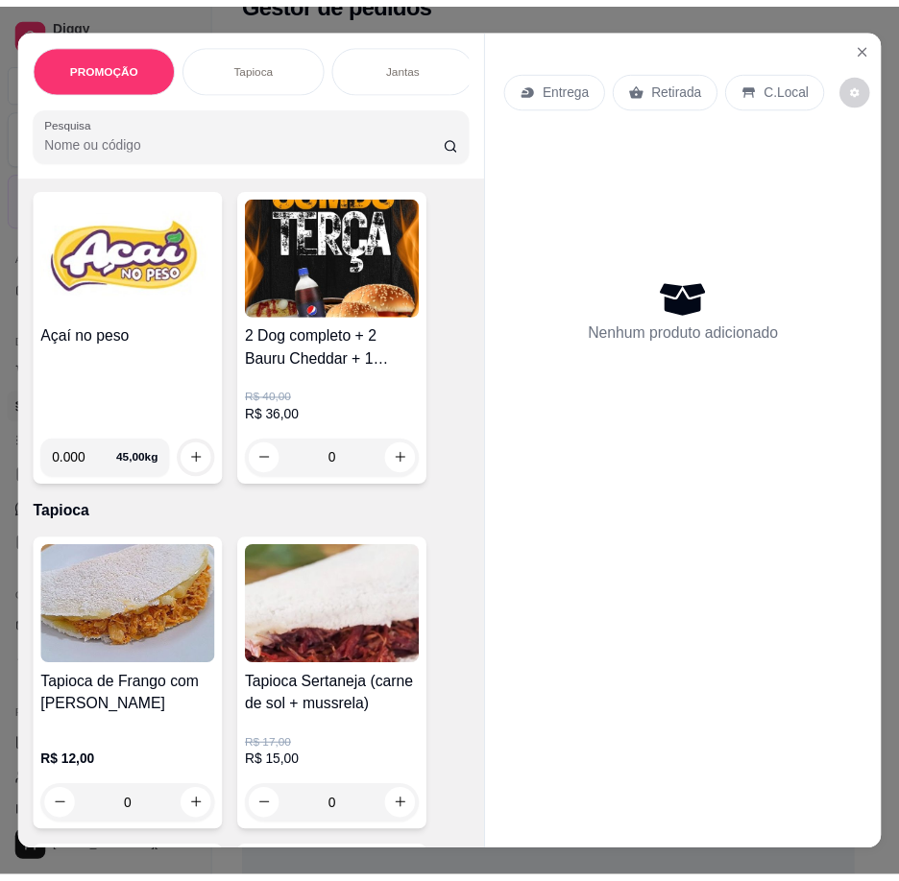
scroll to position [192, 0]
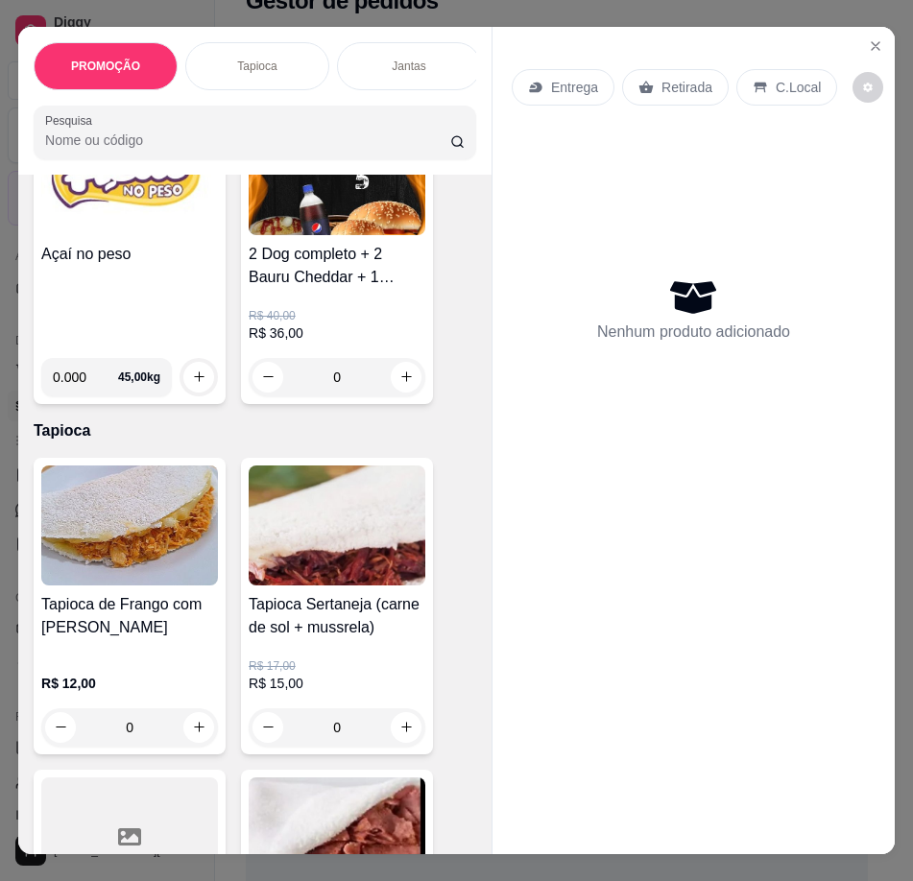
click at [338, 306] on div "R$ 40,00 R$ 36,00 0" at bounding box center [337, 343] width 177 height 108
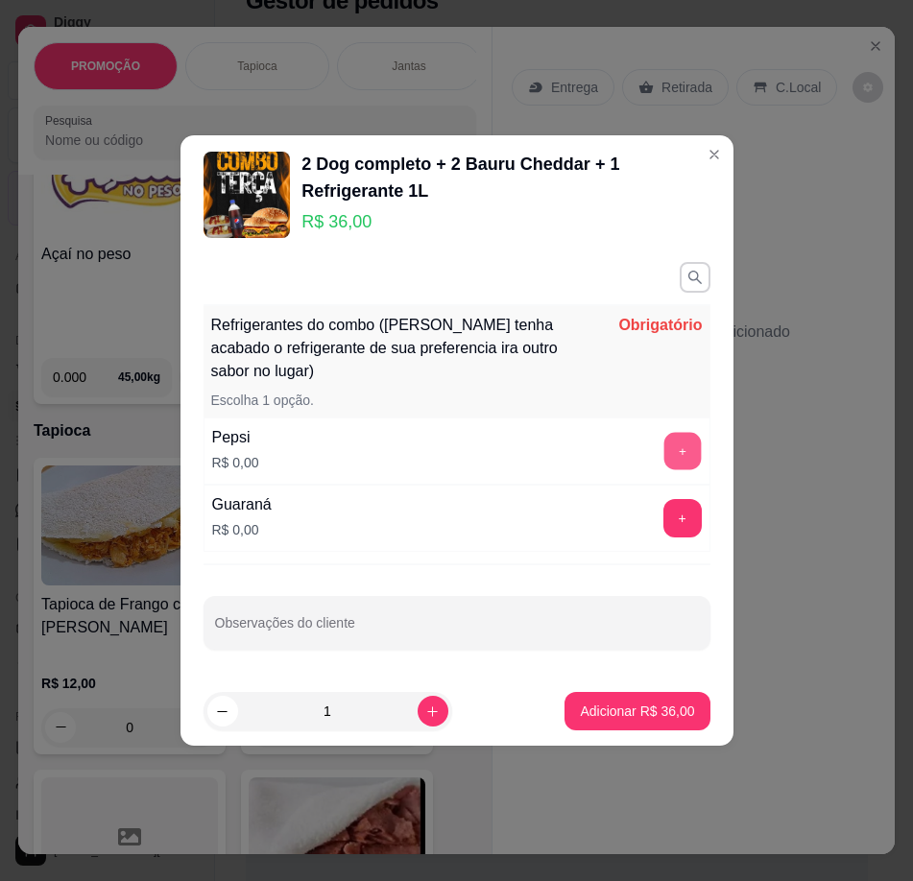
click at [674, 447] on button "+" at bounding box center [682, 451] width 37 height 37
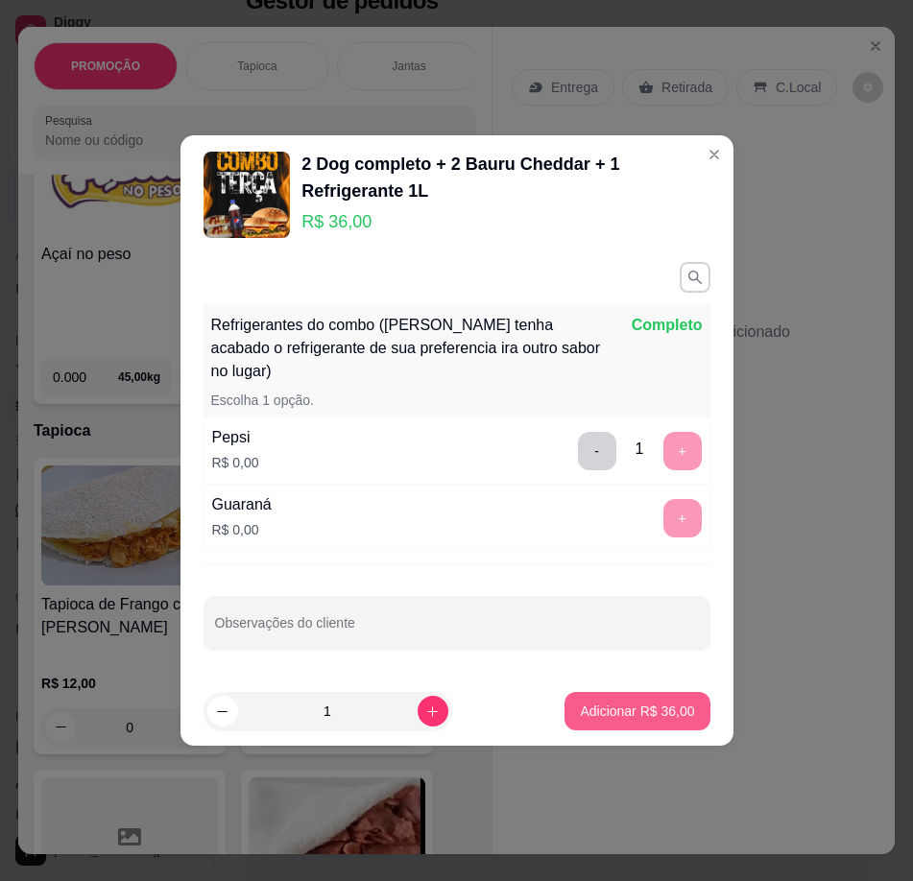
click at [585, 711] on p "Adicionar R$ 36,00" at bounding box center [637, 711] width 114 height 19
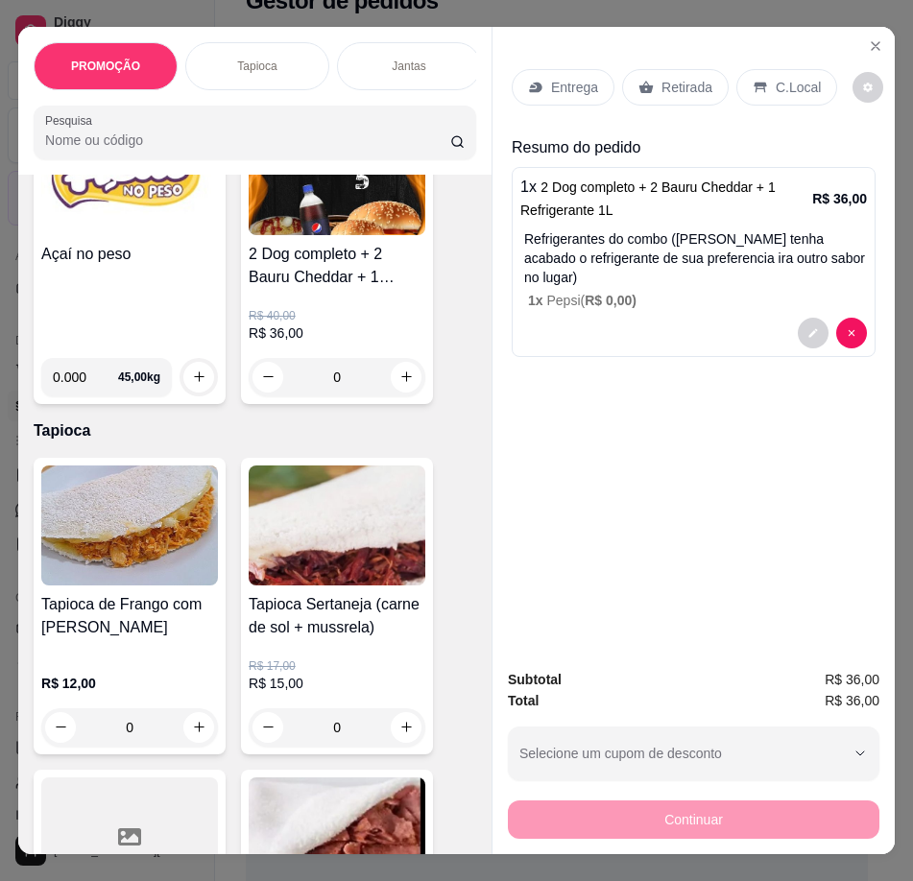
click at [544, 91] on div "Entrega" at bounding box center [563, 87] width 103 height 36
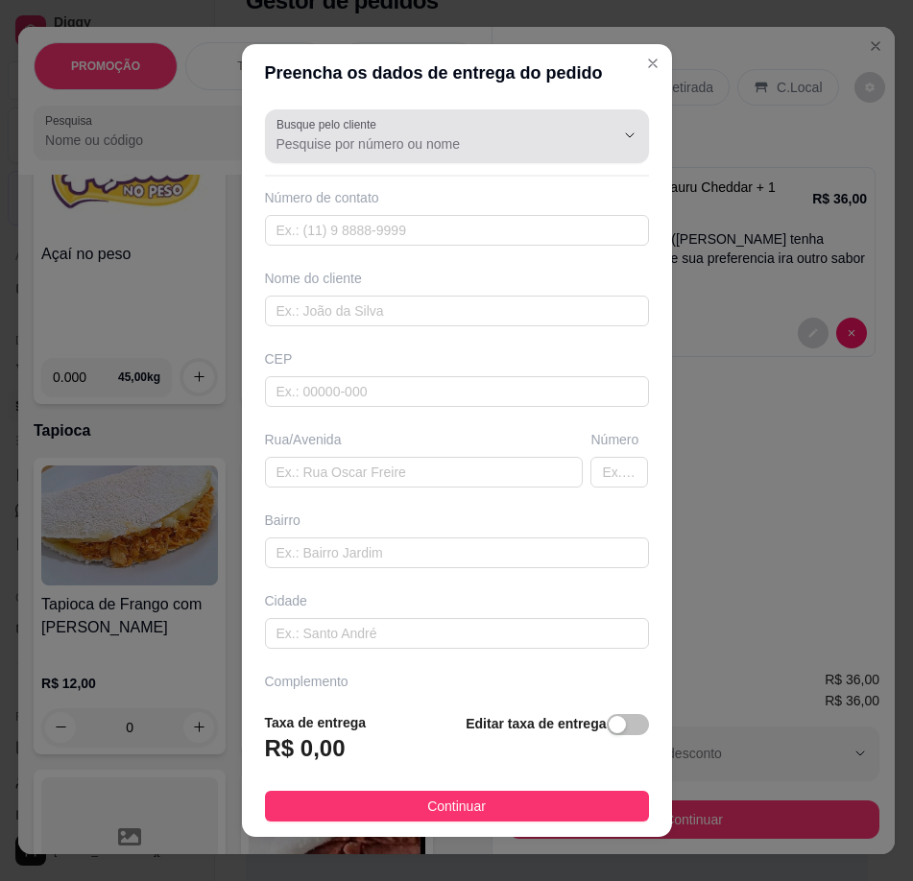
click at [527, 125] on div at bounding box center [457, 136] width 361 height 38
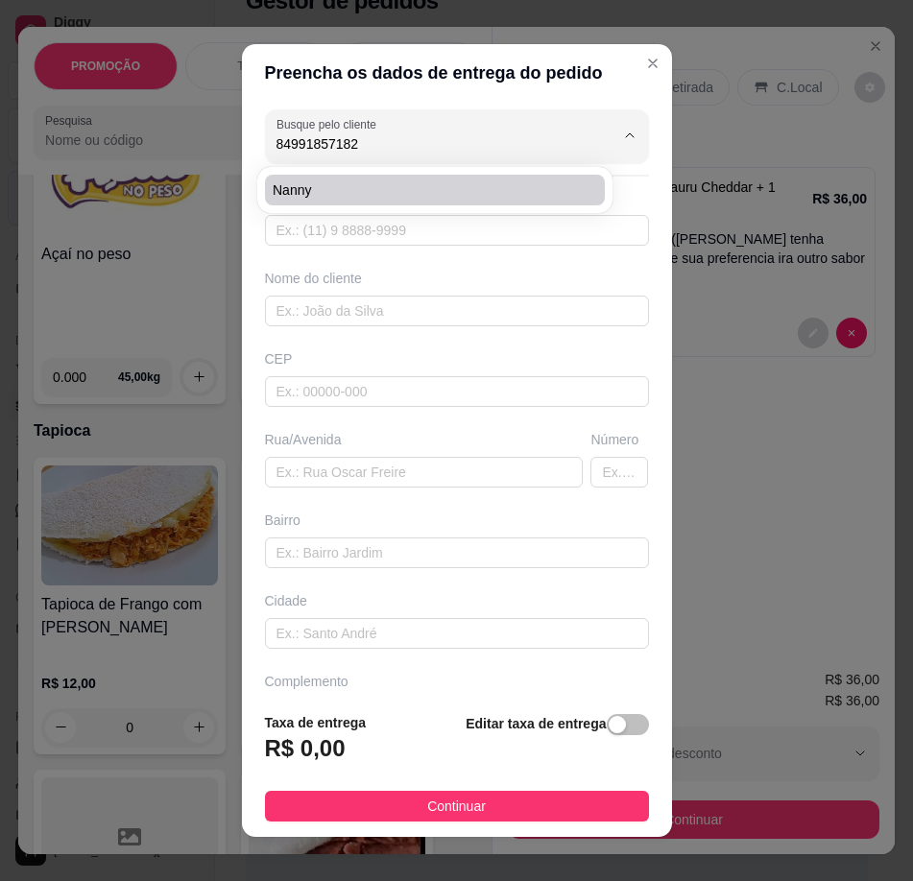
click at [406, 188] on span "Nanny" at bounding box center [425, 190] width 305 height 19
type input "Nanny"
type input "84991857182"
type input "Nanny"
type input "Rua [PERSON_NAME]"
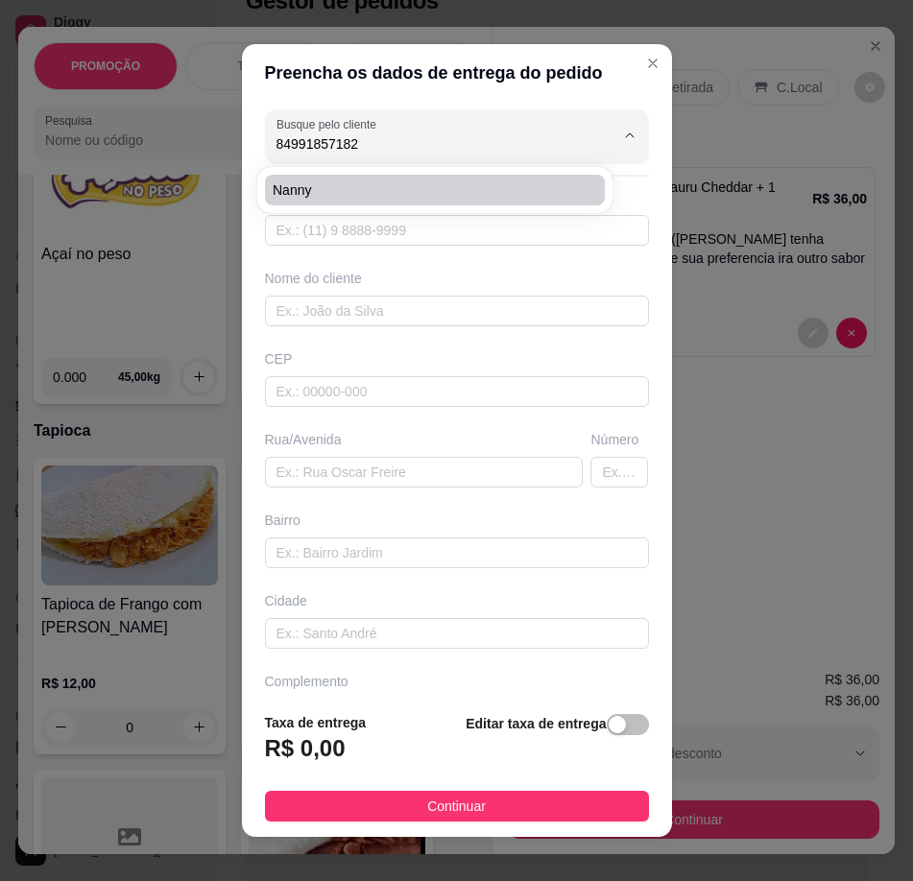
type input "409"
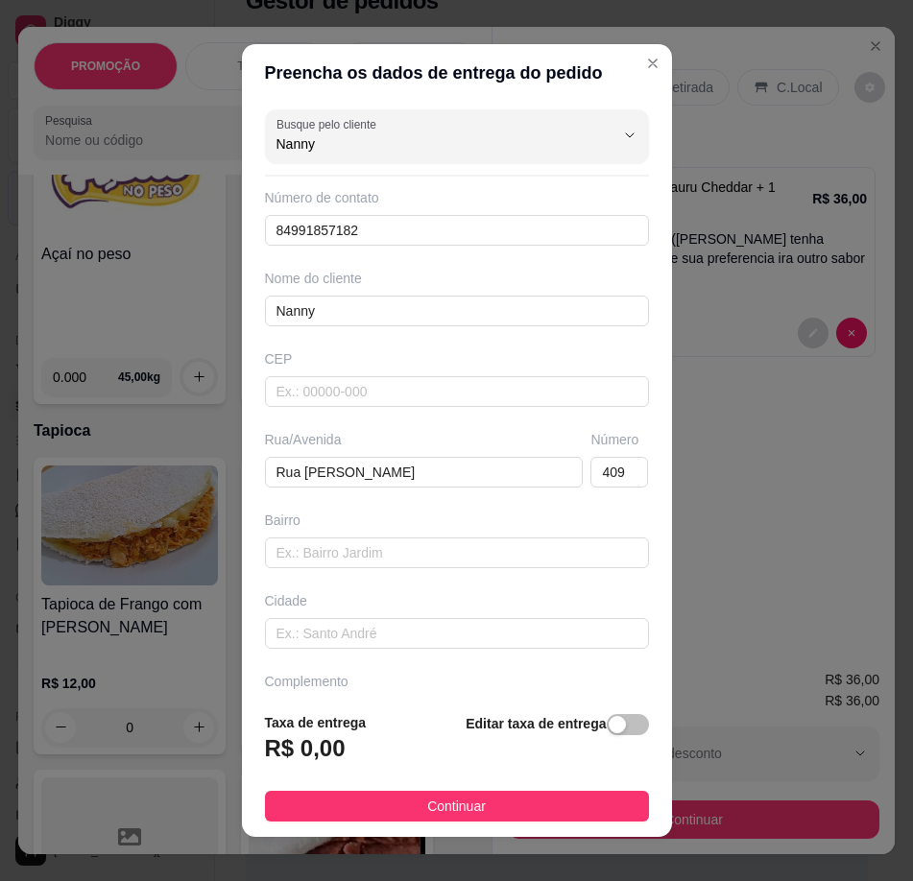
type input "Nanny"
click at [609, 729] on div "button" at bounding box center [617, 724] width 17 height 17
drag, startPoint x: 463, startPoint y: 736, endPoint x: 431, endPoint y: 742, distance: 32.4
click at [472, 737] on span "button" at bounding box center [493, 744] width 42 height 21
click at [607, 726] on button "button" at bounding box center [628, 724] width 42 height 21
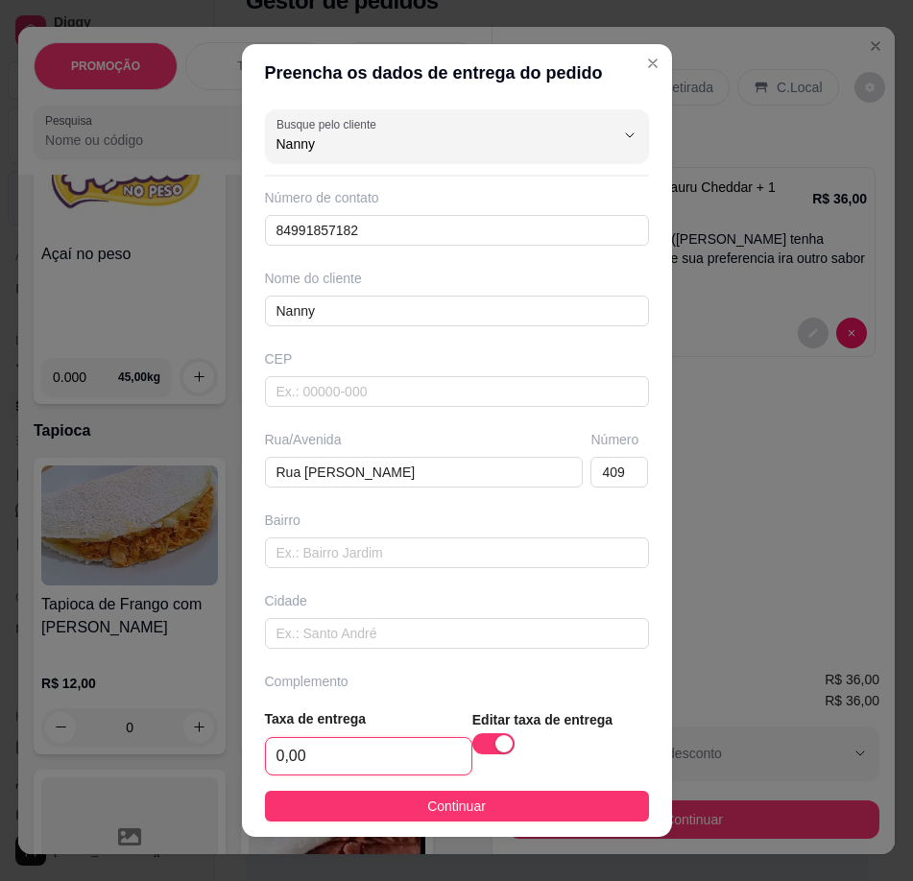
click at [374, 758] on input "0,00" at bounding box center [368, 756] width 205 height 36
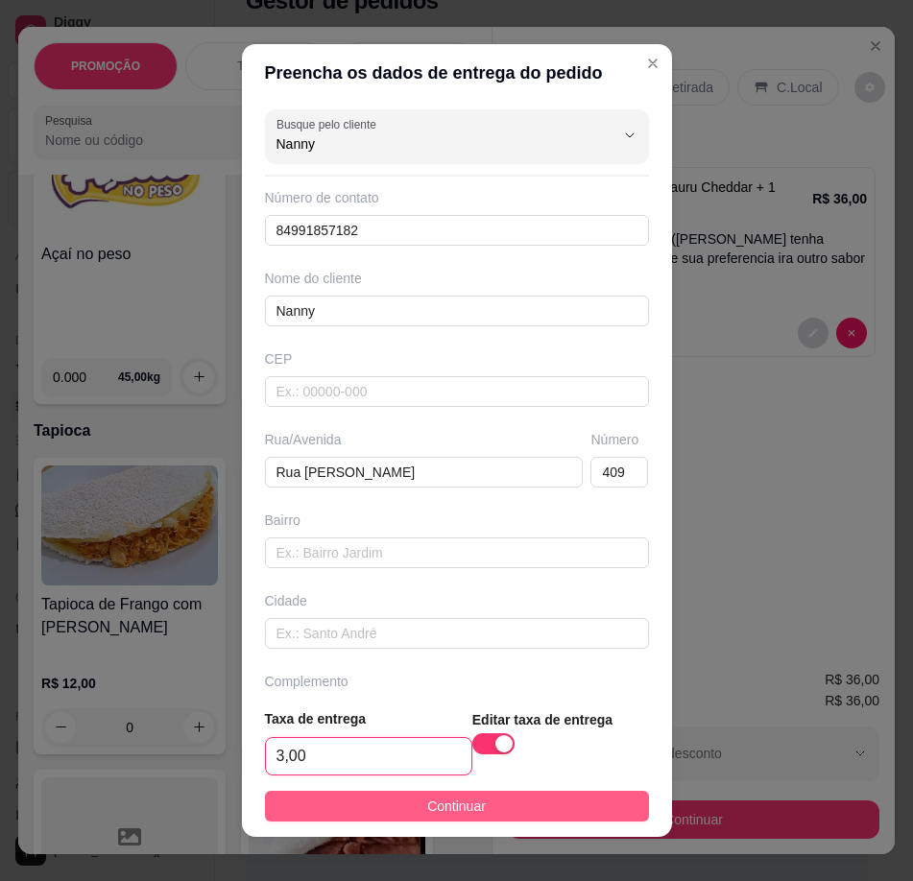
type input "3,00"
click at [378, 810] on button "Continuar" at bounding box center [457, 806] width 384 height 31
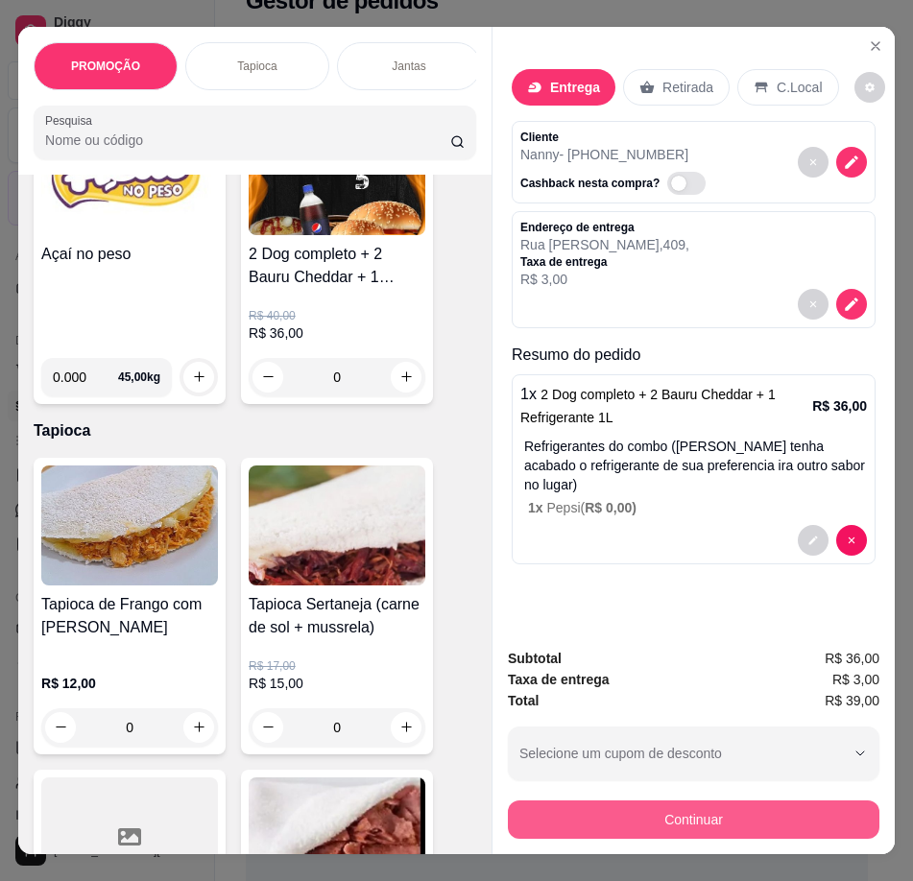
click at [537, 805] on button "Continuar" at bounding box center [694, 820] width 372 height 38
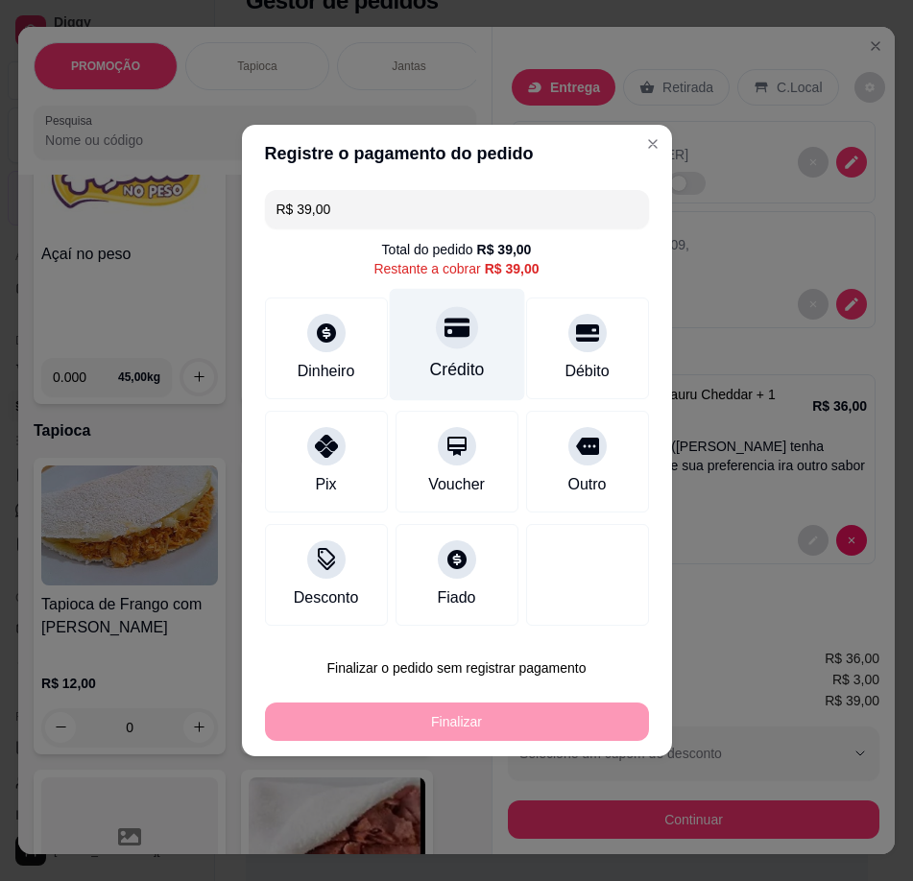
click at [492, 333] on div "Crédito" at bounding box center [456, 345] width 135 height 112
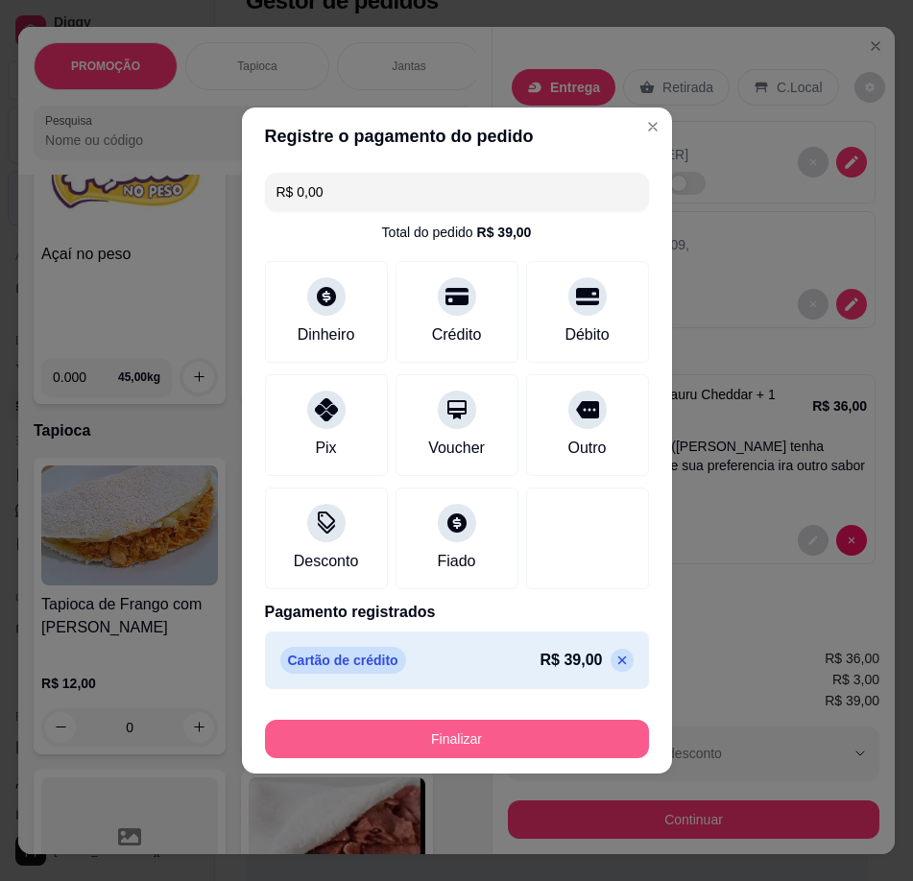
click at [566, 733] on button "Finalizar" at bounding box center [457, 739] width 384 height 38
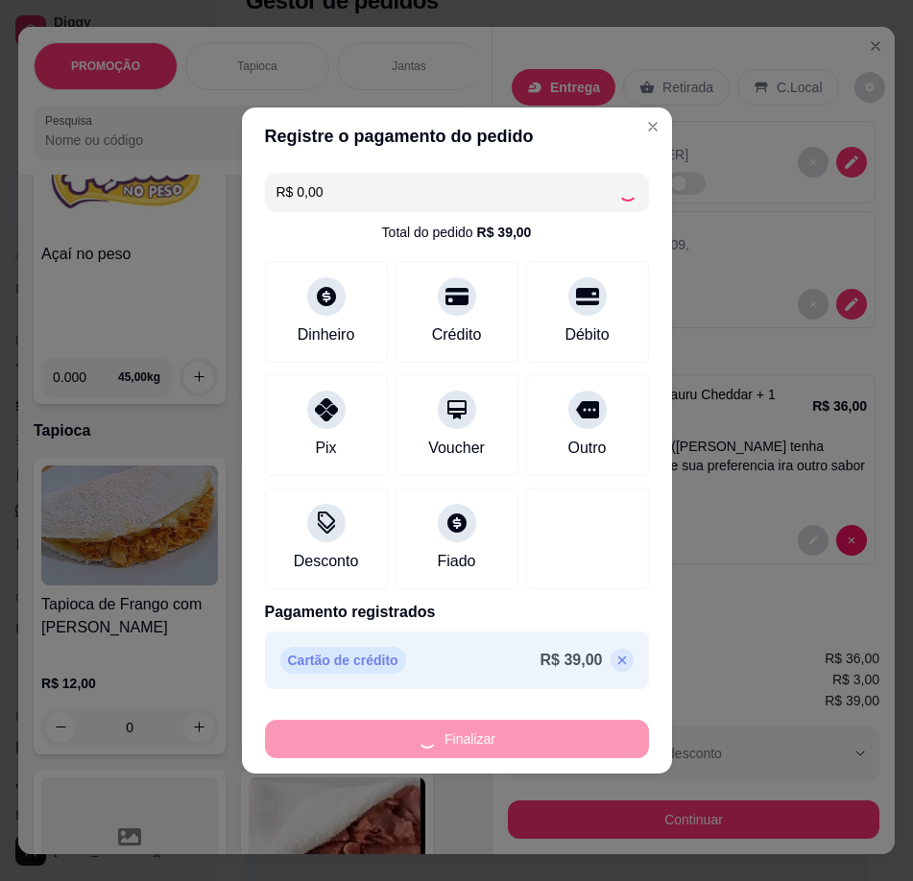
type input "-R$ 39,00"
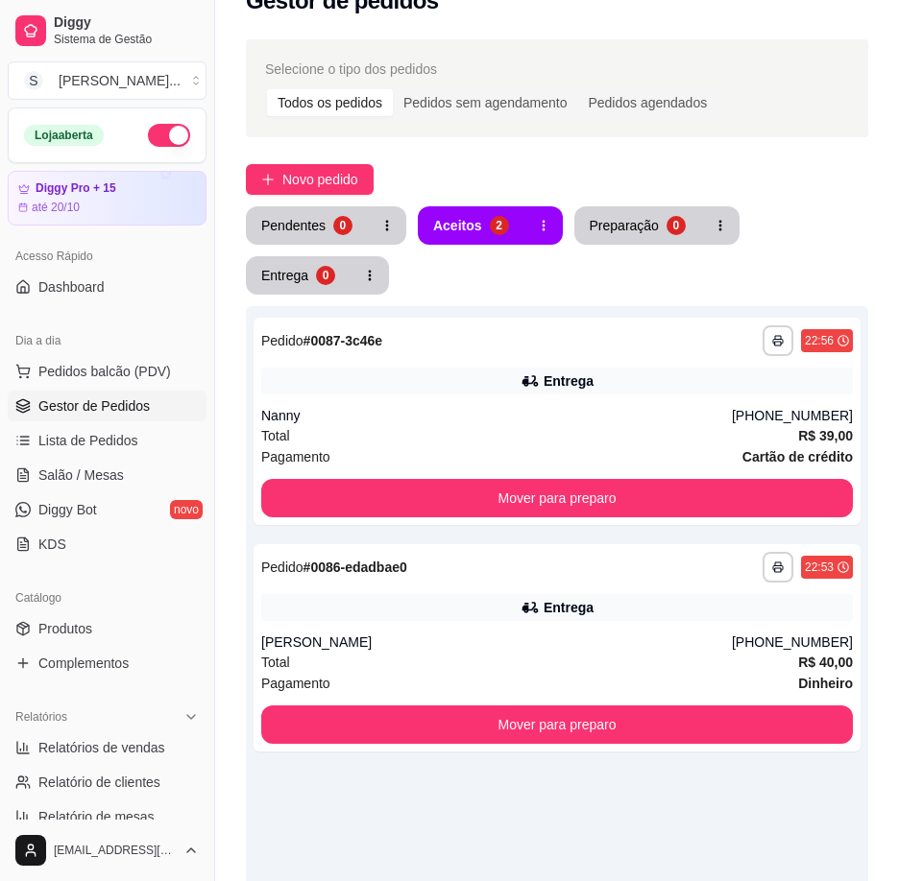
click at [563, 733] on button "Mover para preparo" at bounding box center [556, 725] width 591 height 38
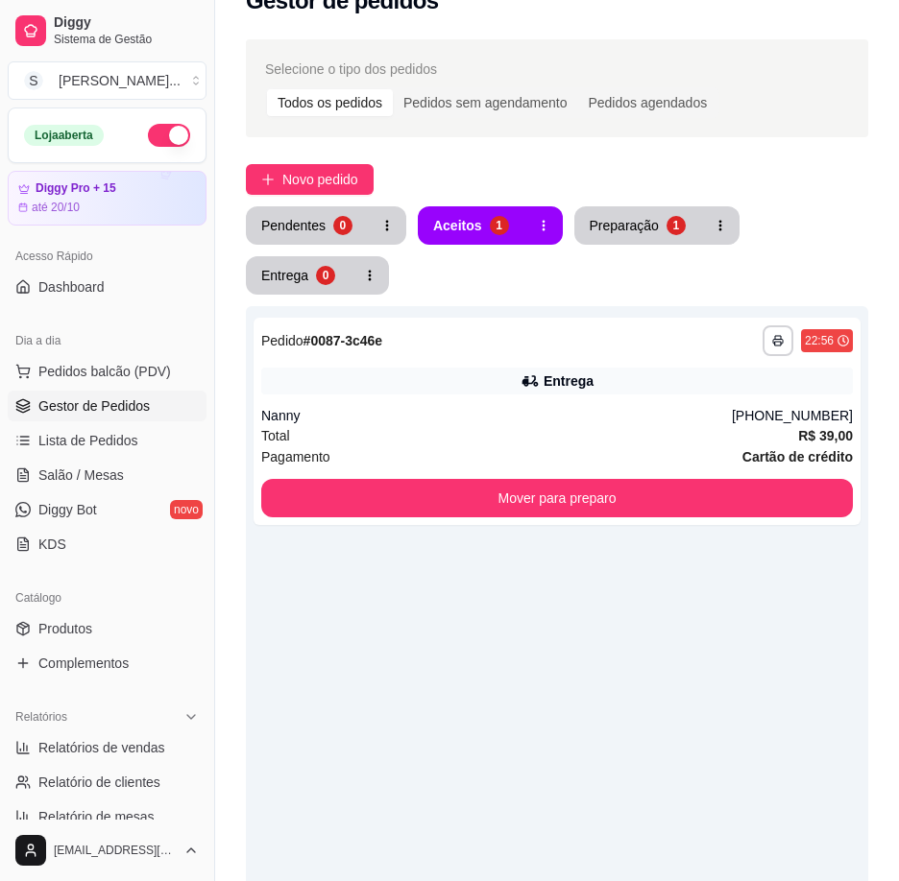
click at [162, 136] on button "button" at bounding box center [169, 135] width 42 height 23
click at [691, 348] on div "**********" at bounding box center [556, 341] width 591 height 31
click at [613, 219] on div "Preparação" at bounding box center [624, 225] width 67 height 18
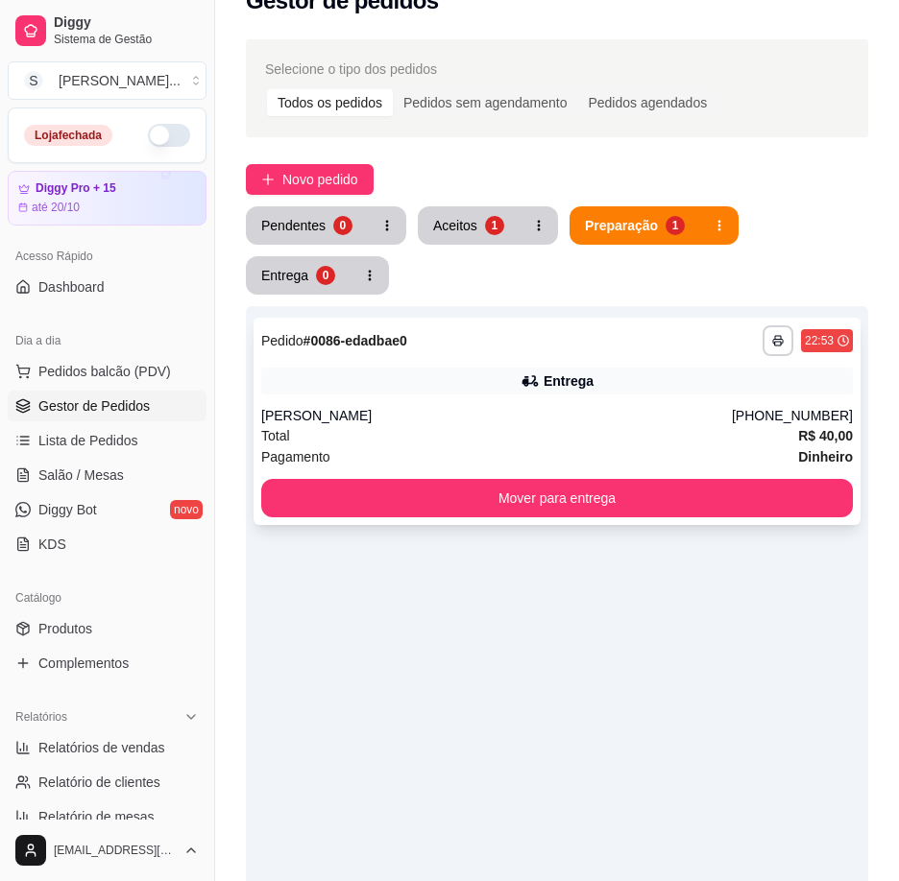
click at [633, 414] on div "[PERSON_NAME]" at bounding box center [496, 415] width 471 height 19
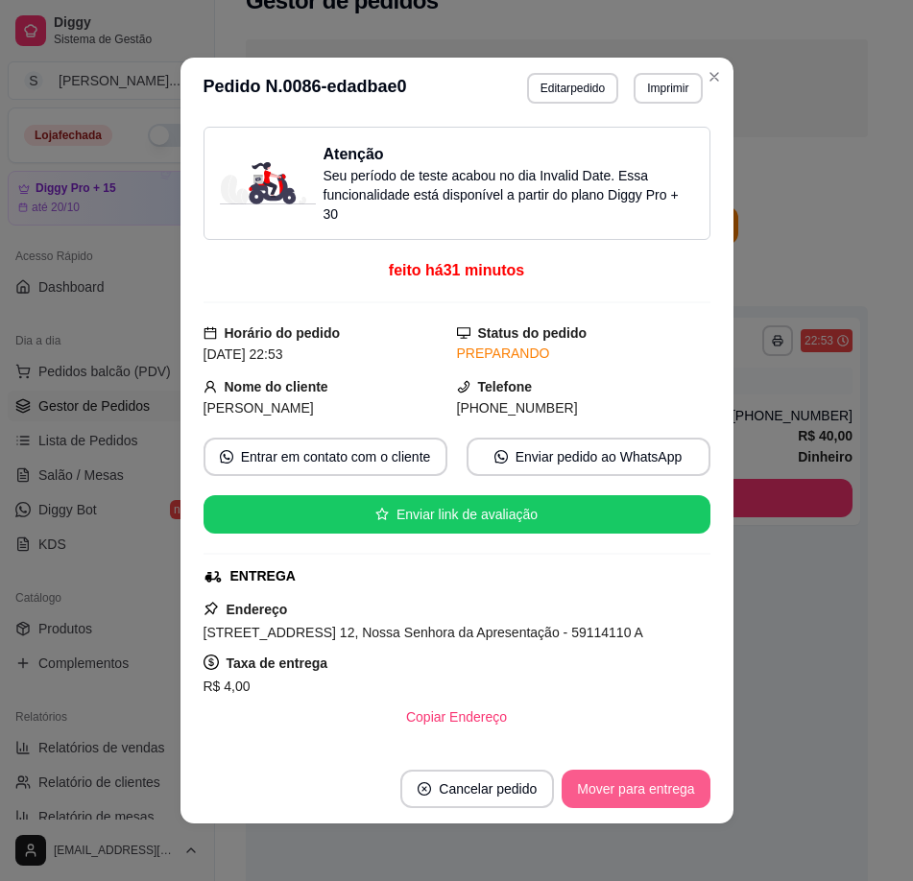
click at [683, 791] on button "Mover para entrega" at bounding box center [636, 789] width 148 height 38
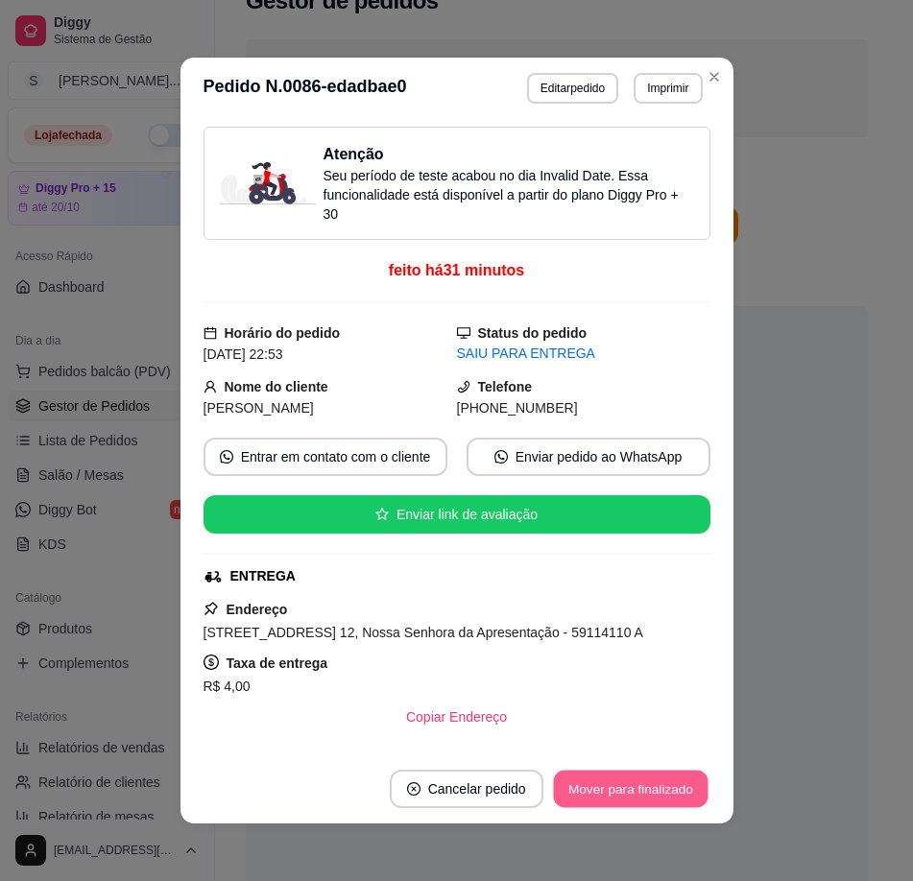
click at [645, 781] on button "Mover para finalizado" at bounding box center [630, 789] width 155 height 37
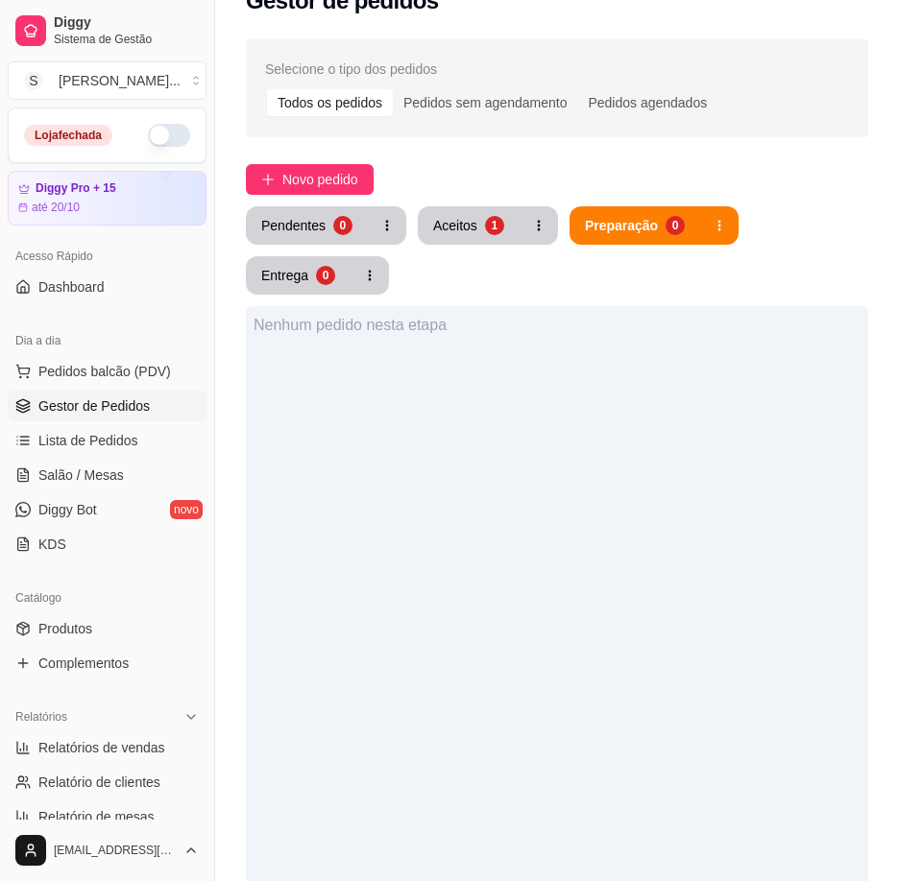
click at [448, 246] on div "Pendentes 0 Aceitos 1 Preparação 0 Entrega 0" at bounding box center [557, 250] width 622 height 88
drag, startPoint x: 469, startPoint y: 205, endPoint x: 481, endPoint y: 263, distance: 58.9
click at [469, 205] on div "Selecione o tipo dos pedidos Todos os pedidos Pedidos sem agendamento Pedidos a…" at bounding box center [557, 619] width 684 height 1183
click at [483, 265] on div "Pendentes 0 Aceitos 1 Preparação 0 Entrega 0" at bounding box center [557, 250] width 622 height 88
click at [476, 250] on div "Pendentes 0 Aceitos 1 Preparação 0 Entrega 0" at bounding box center [557, 250] width 622 height 88
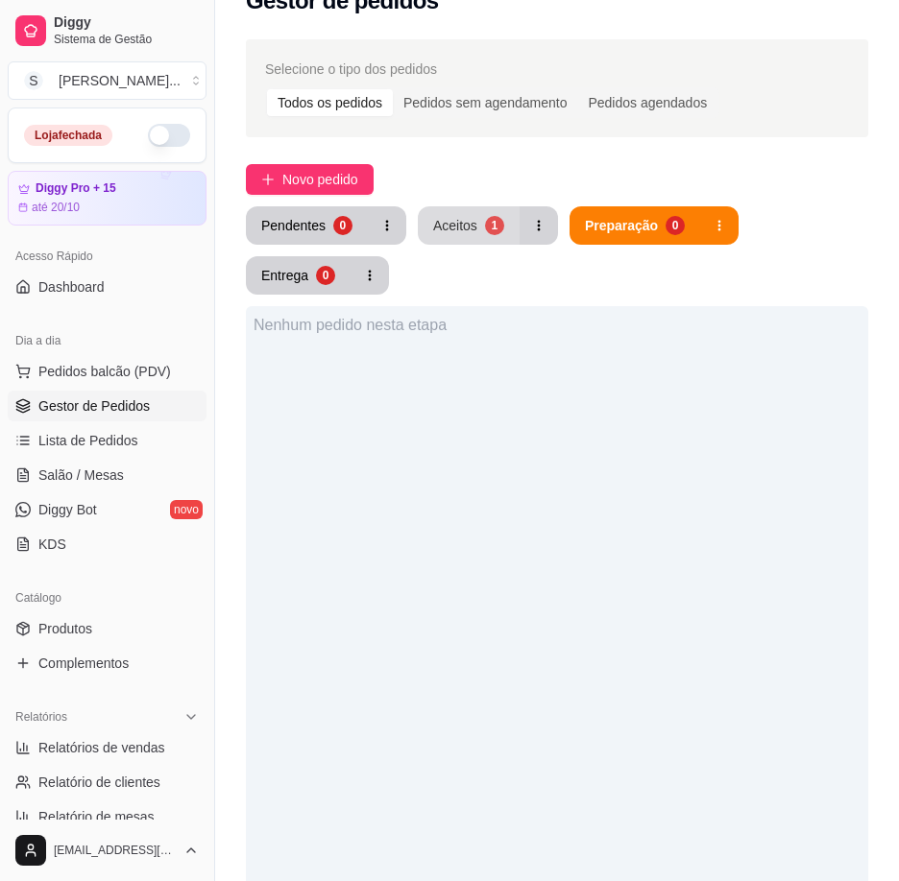
click at [476, 243] on button "Aceitos 1" at bounding box center [469, 225] width 102 height 38
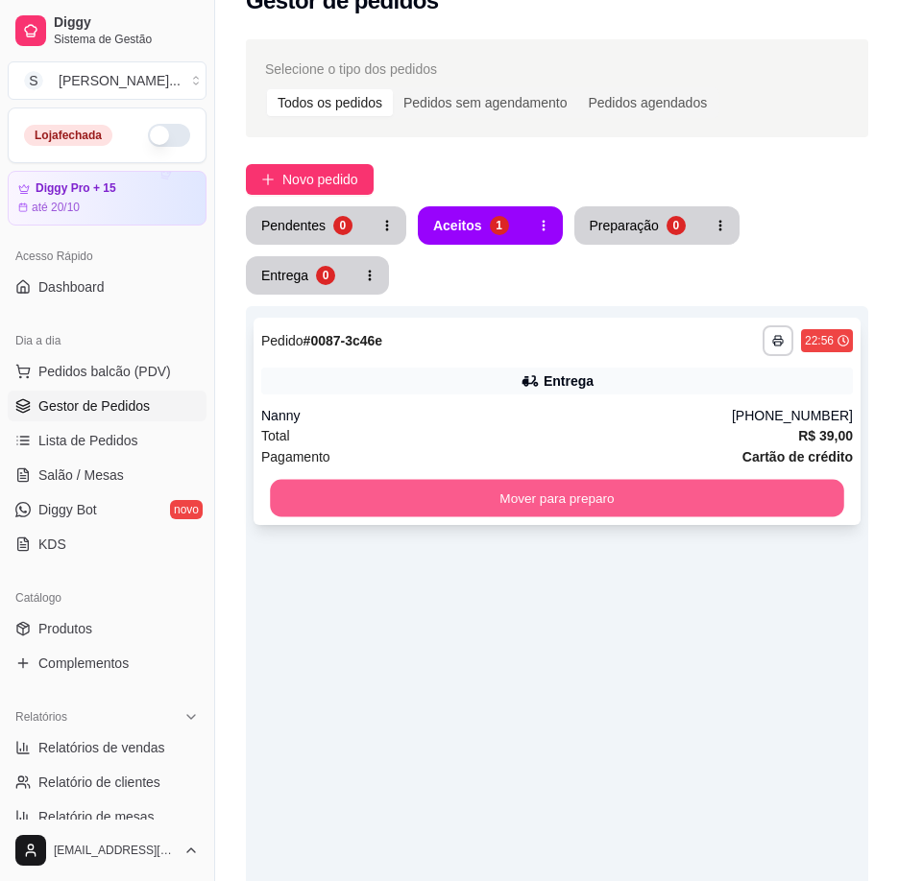
click at [492, 510] on button "Mover para preparo" at bounding box center [557, 498] width 574 height 37
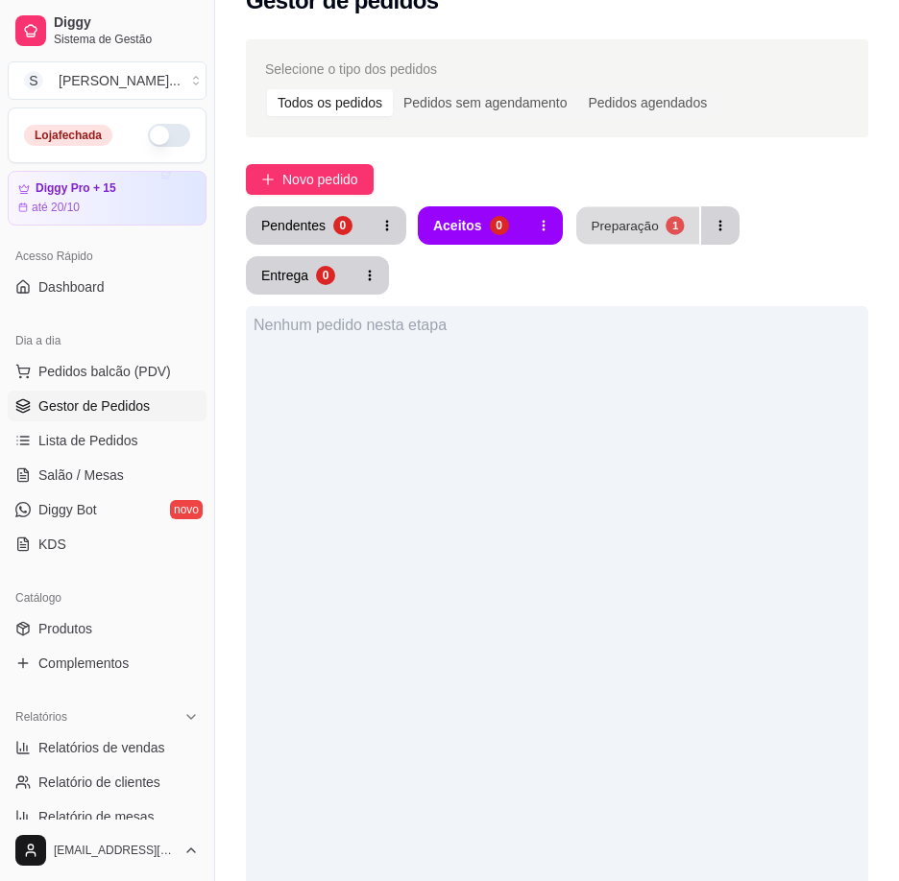
click at [594, 224] on div "Preparação" at bounding box center [624, 225] width 67 height 18
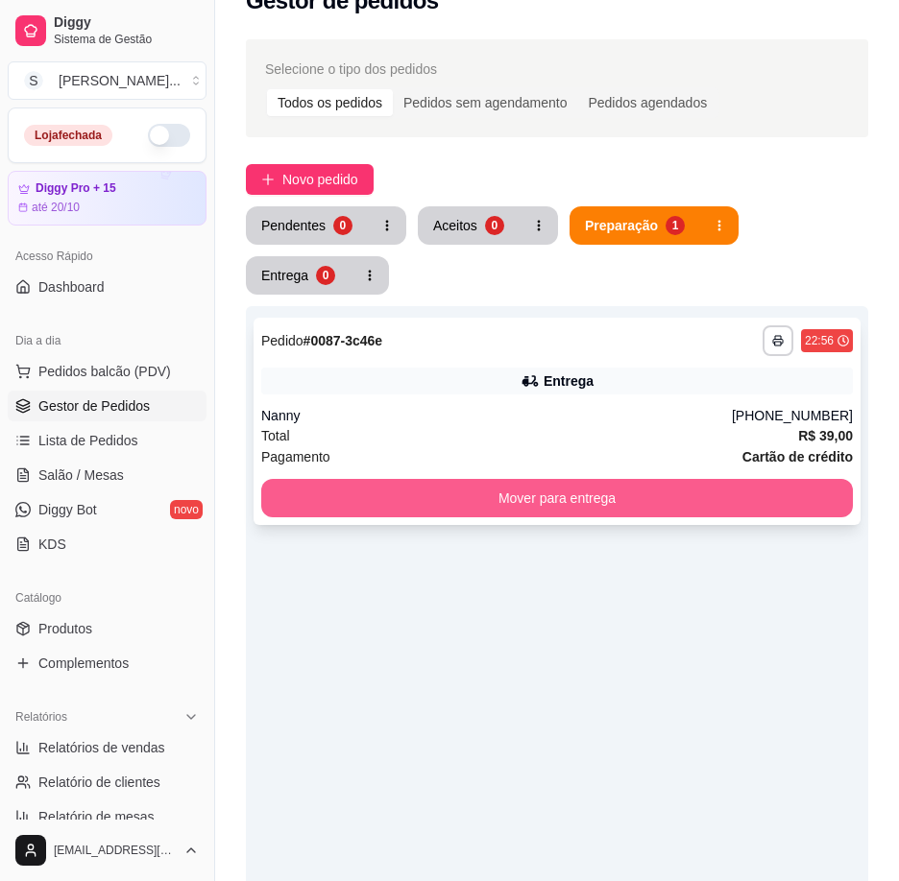
click at [530, 466] on div "**********" at bounding box center [556, 421] width 607 height 207
click at [574, 491] on button "Mover para entrega" at bounding box center [556, 498] width 591 height 38
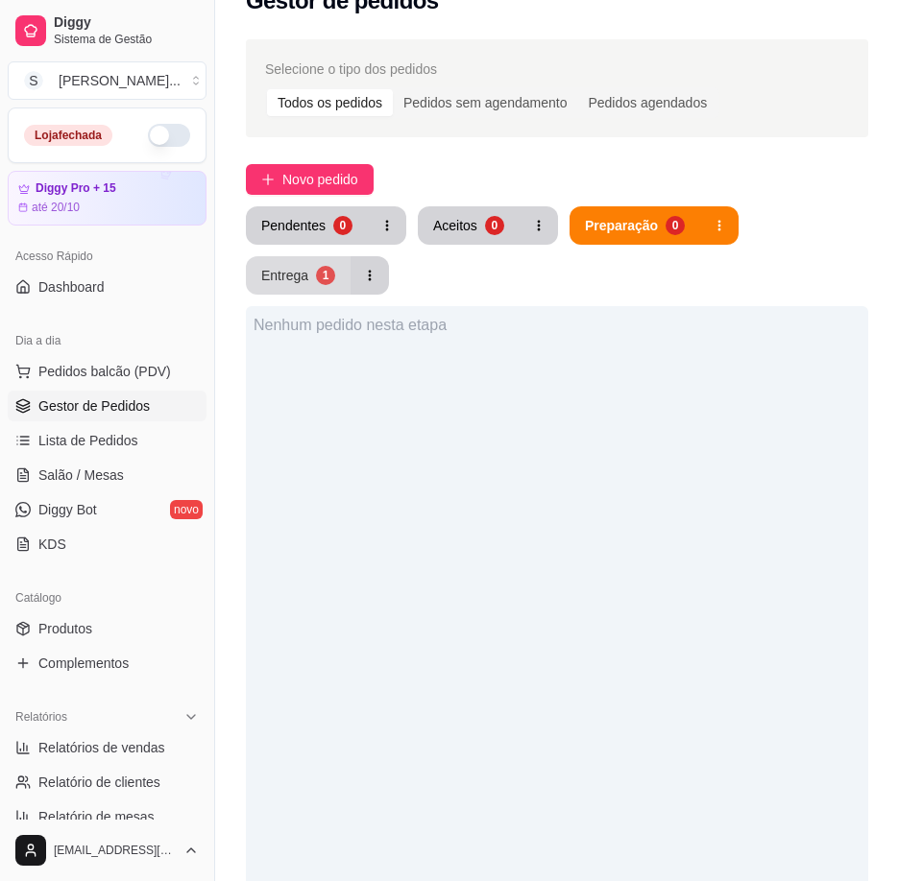
click at [328, 281] on div "1" at bounding box center [325, 275] width 19 height 19
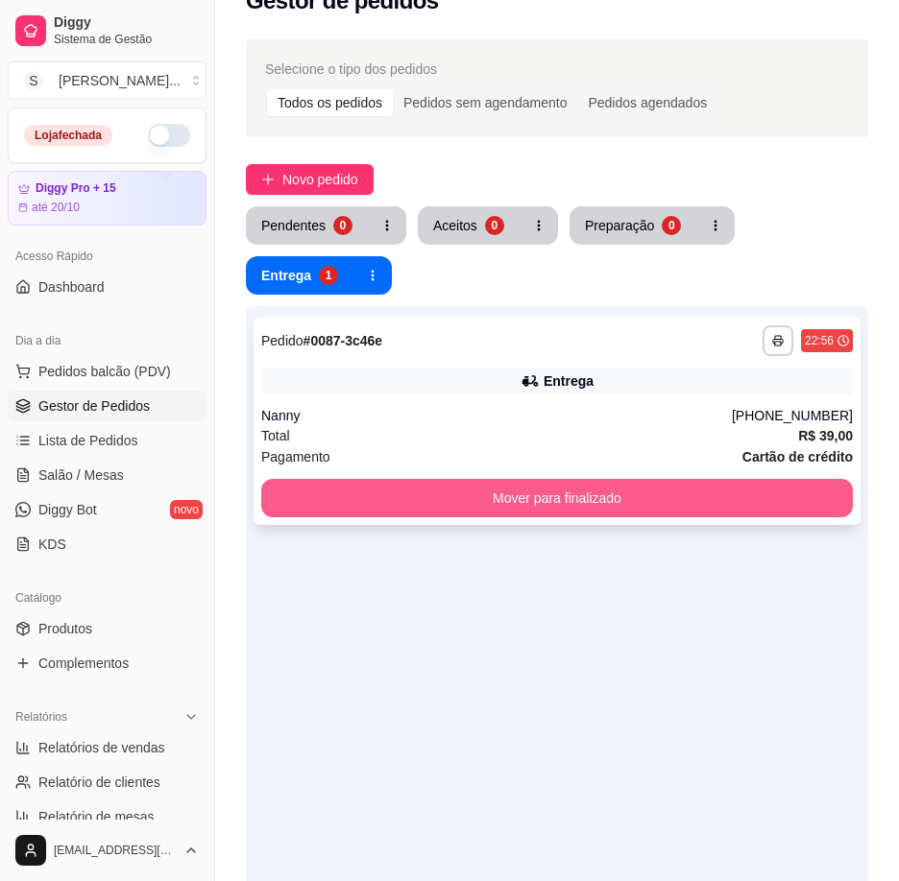
click at [450, 495] on button "Mover para finalizado" at bounding box center [556, 498] width 591 height 38
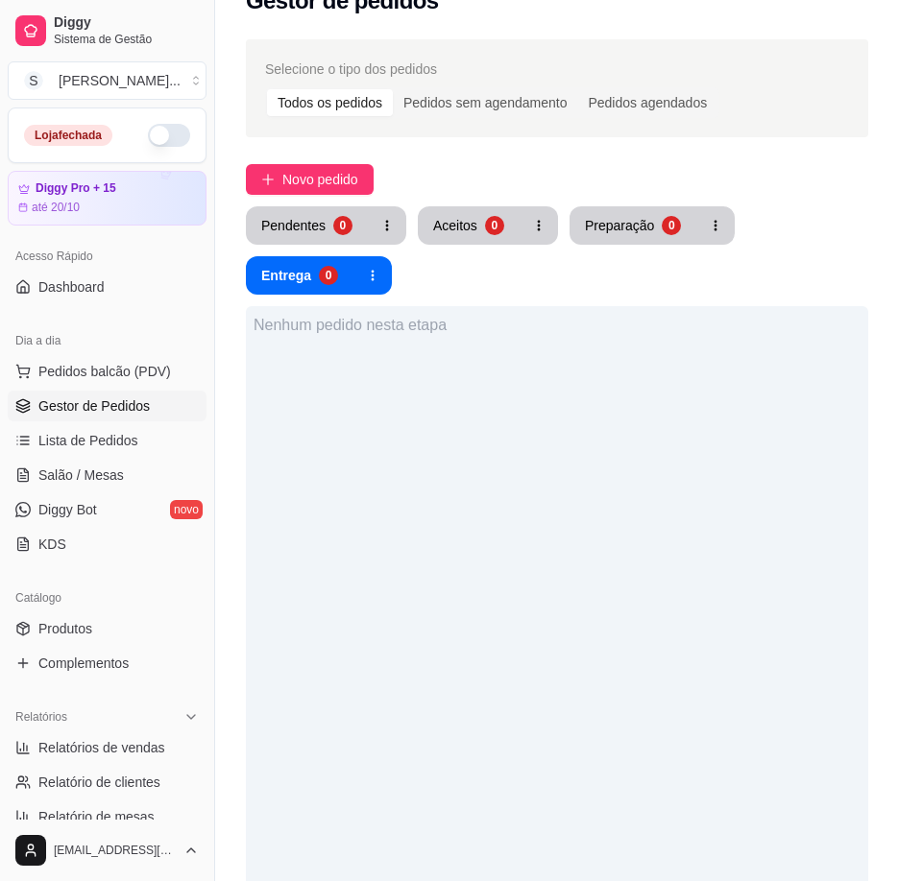
click at [154, 130] on button "button" at bounding box center [169, 135] width 42 height 23
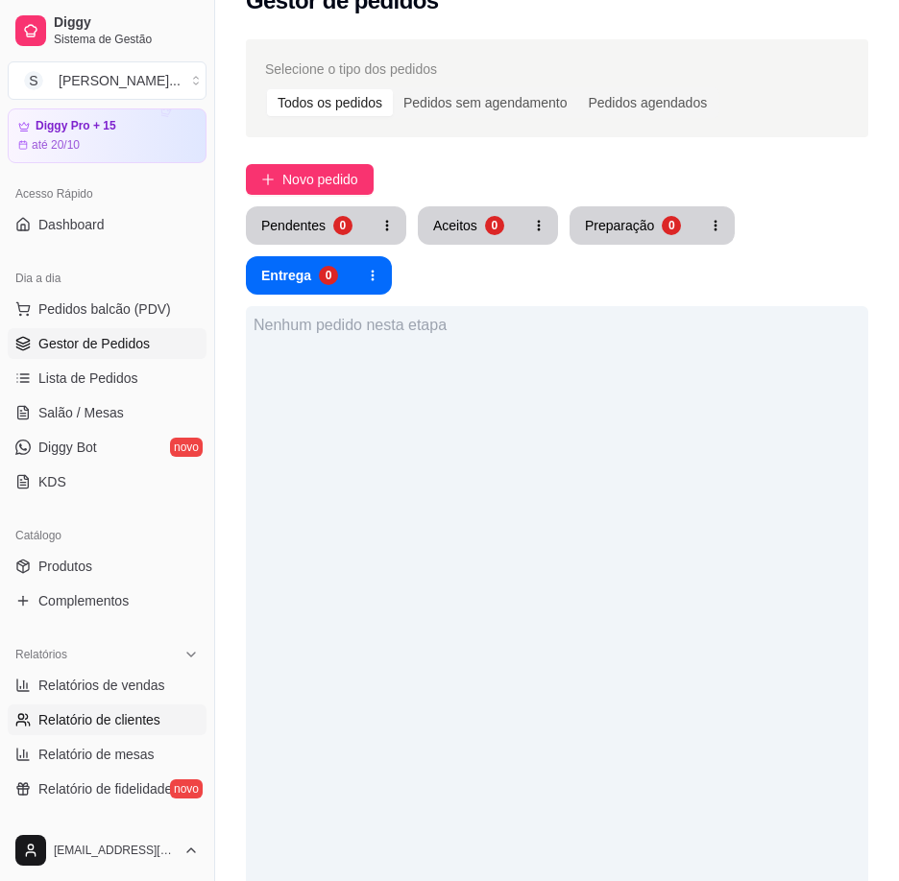
scroll to position [96, 0]
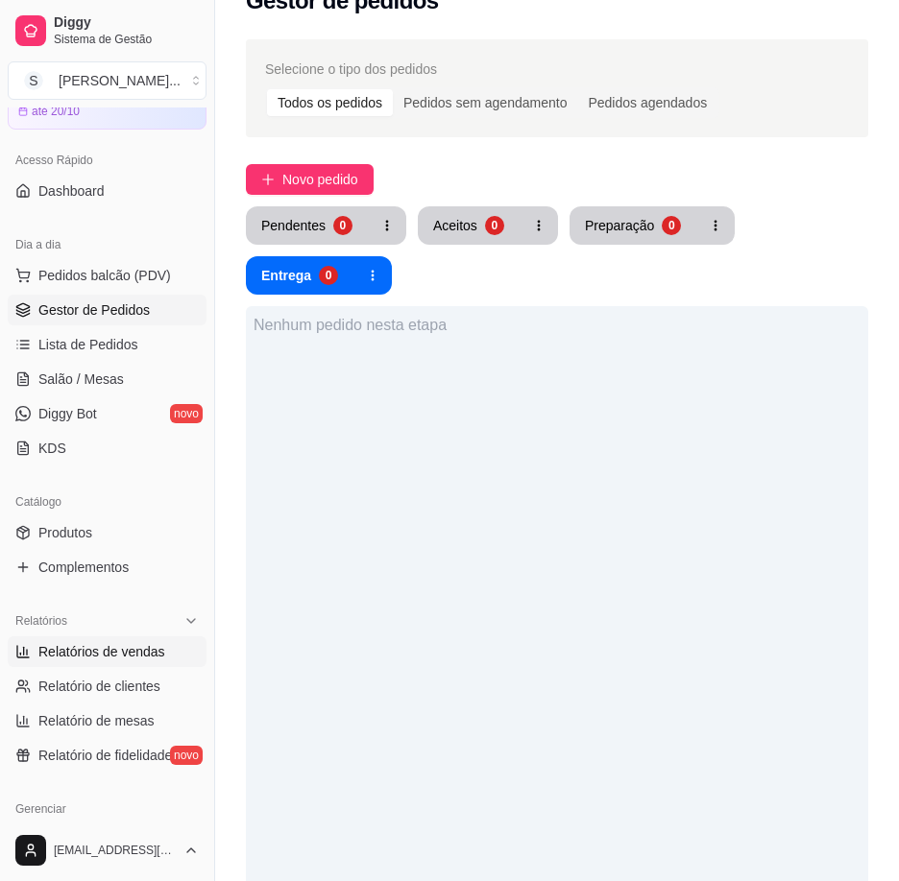
click at [126, 662] on link "Relatórios de vendas" at bounding box center [107, 652] width 199 height 31
select select "ALL"
select select "0"
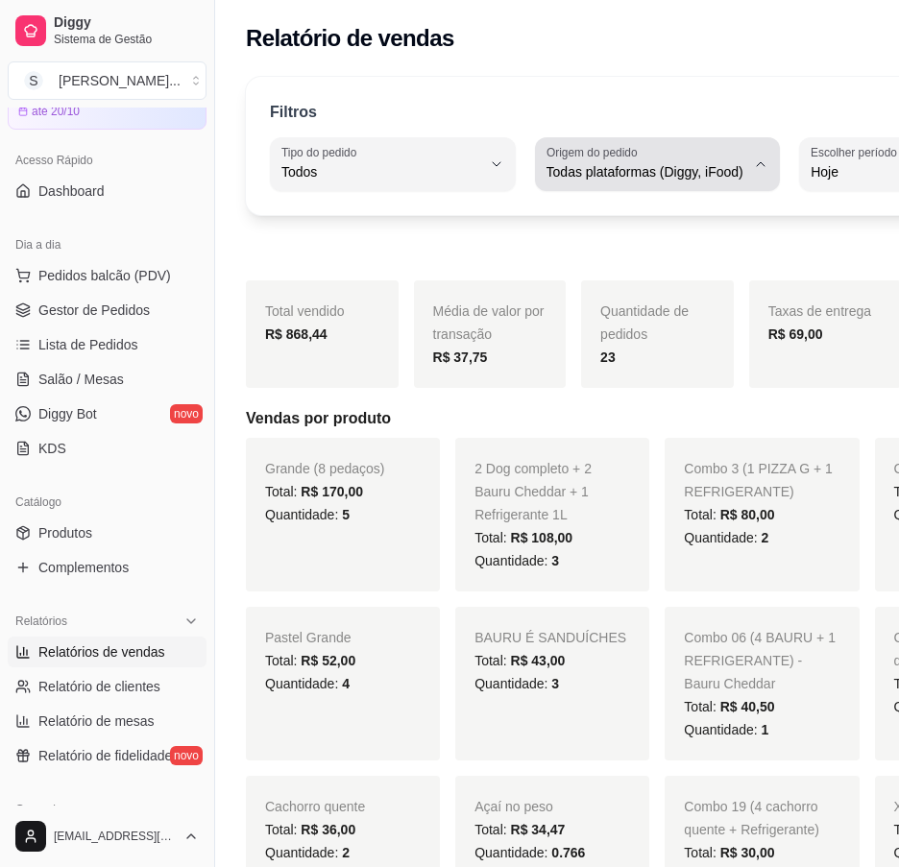
click at [696, 172] on button "Origem do pedido Todas plataformas (Diggy, iFood)" at bounding box center [658, 164] width 246 height 54
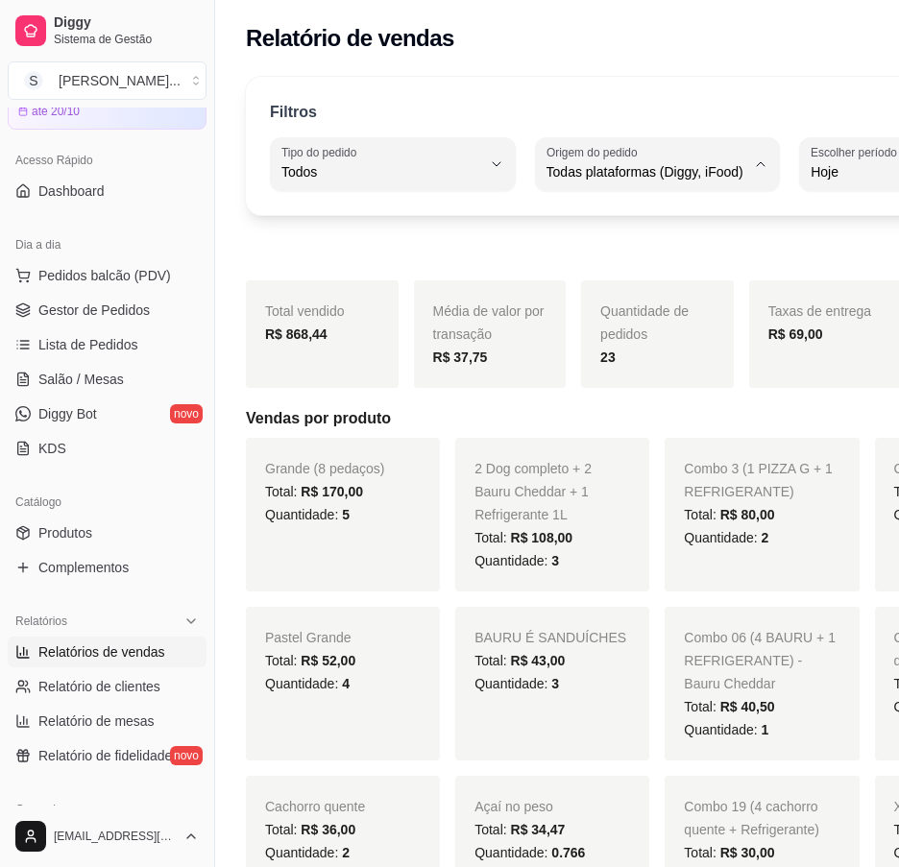
click at [597, 258] on span "Diggy" at bounding box center [599, 249] width 157 height 18
type input "DIGGY"
select select "DIGGY"
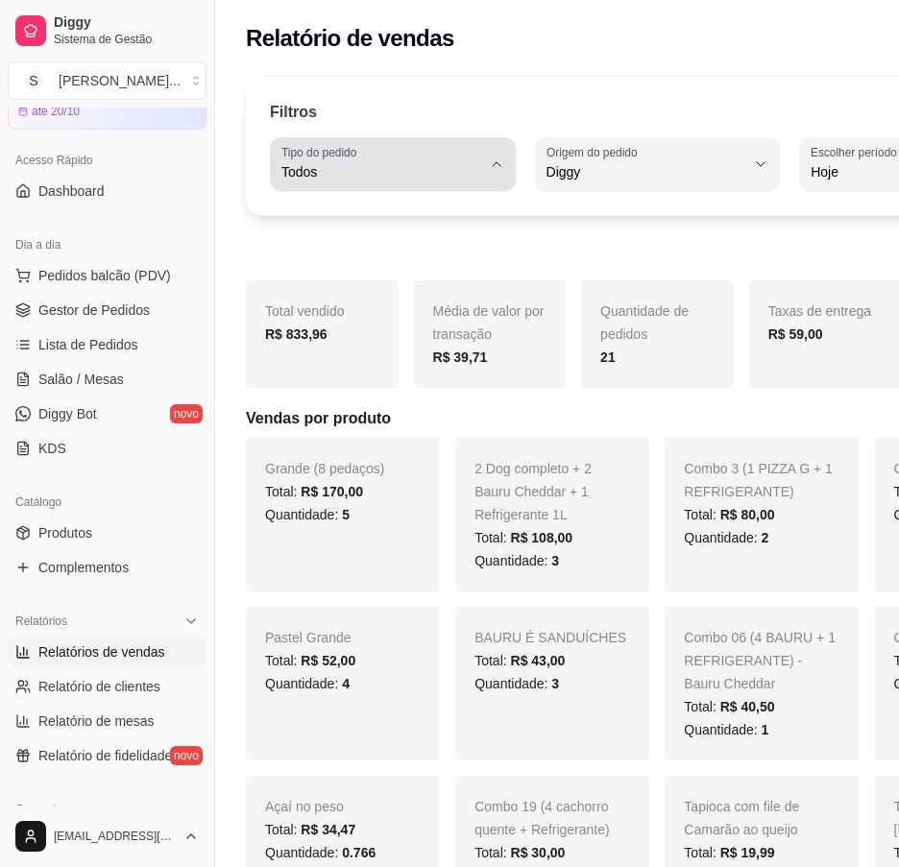
click at [489, 163] on icon "button" at bounding box center [496, 164] width 15 height 15
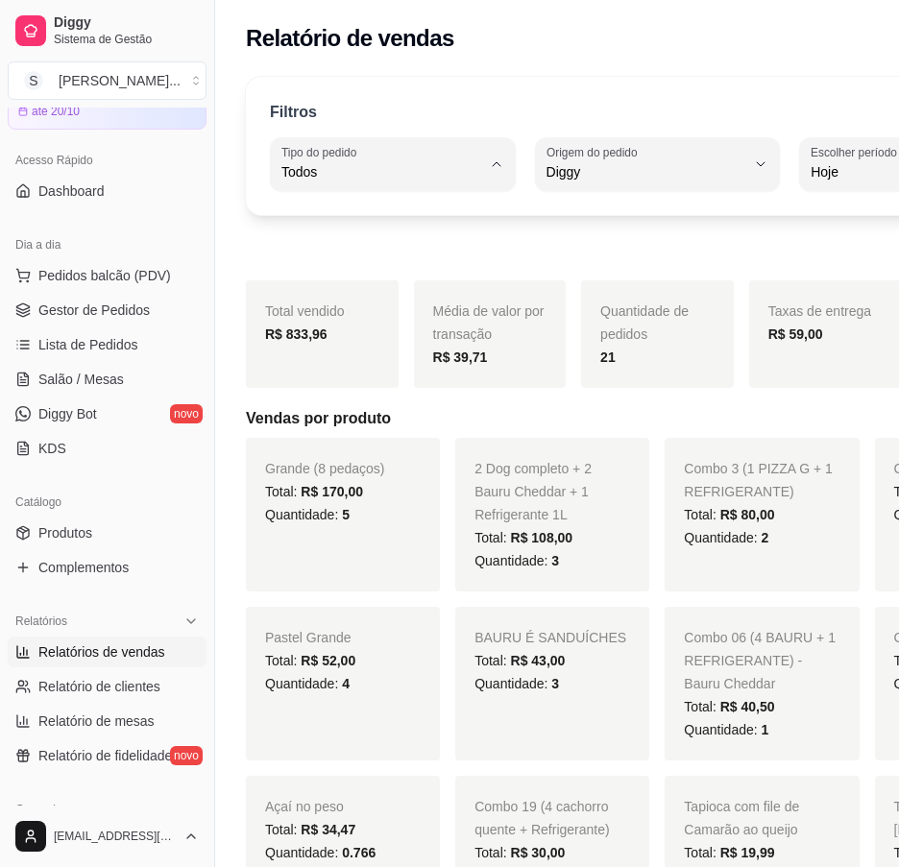
click at [356, 263] on li "Entrega" at bounding box center [376, 249] width 190 height 30
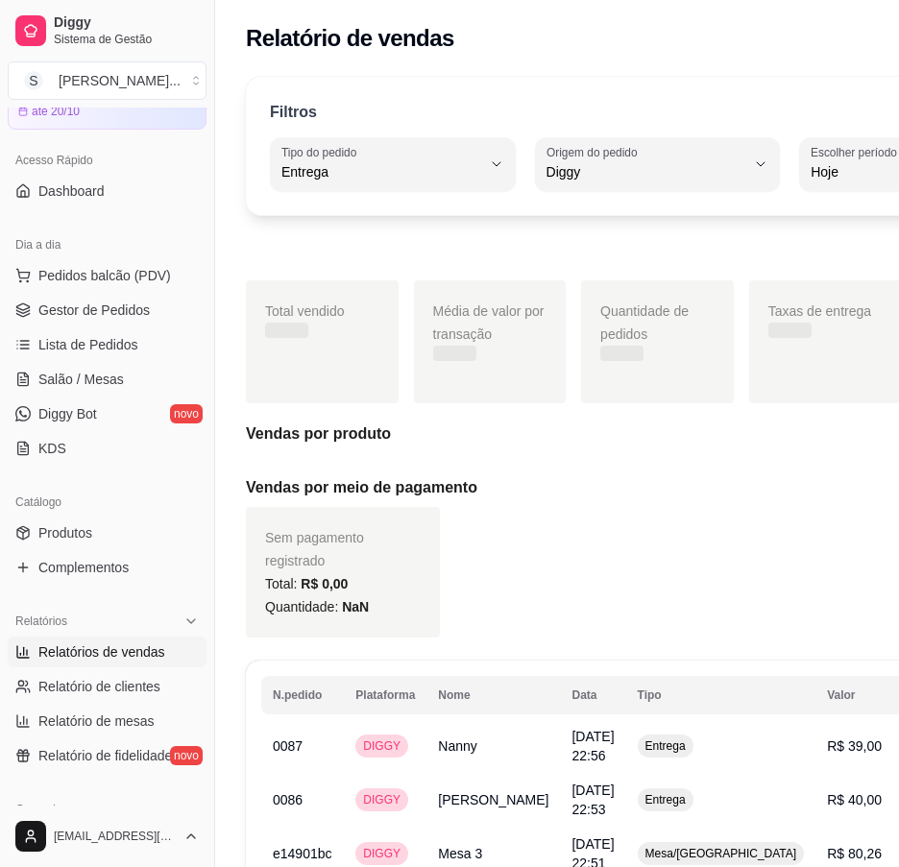
type input "DELIVERY"
select select "DELIVERY"
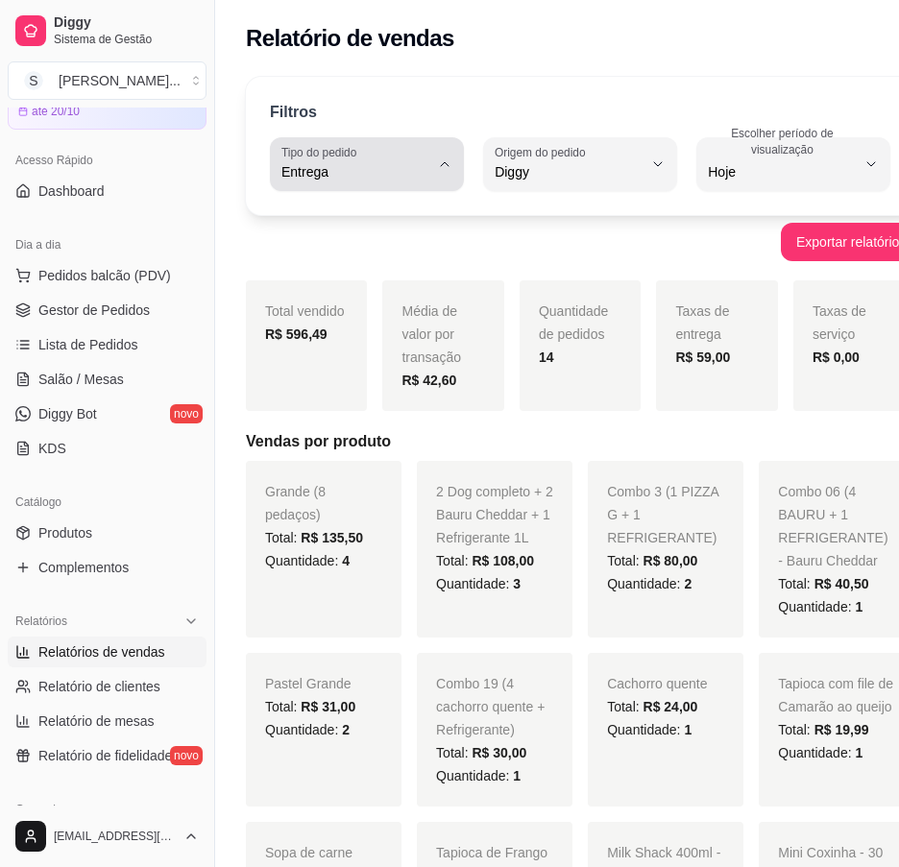
click at [426, 159] on button "Tipo do pedido Entrega" at bounding box center [367, 164] width 194 height 54
click at [342, 284] on span "Retirada" at bounding box center [353, 281] width 131 height 18
type input "PICKUP"
select select "PICKUP"
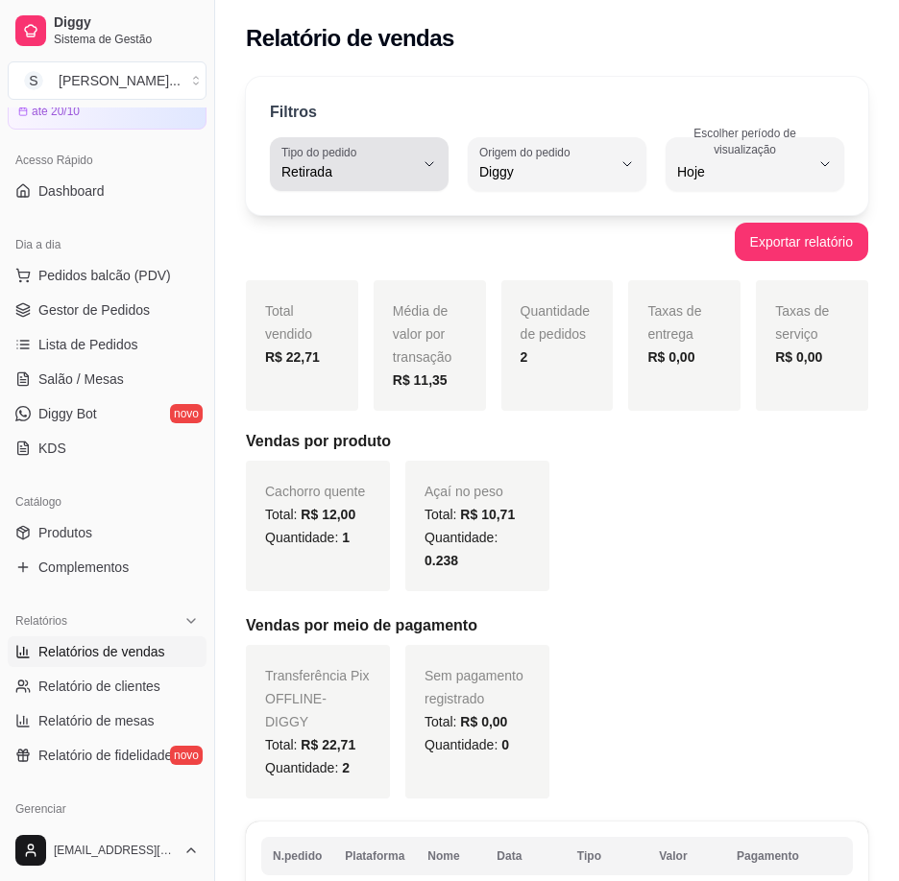
click at [424, 169] on icon "button" at bounding box center [429, 164] width 15 height 15
click at [354, 321] on span "Mesa" at bounding box center [350, 311] width 124 height 18
type input "IN_STORE"
select select "IN_STORE"
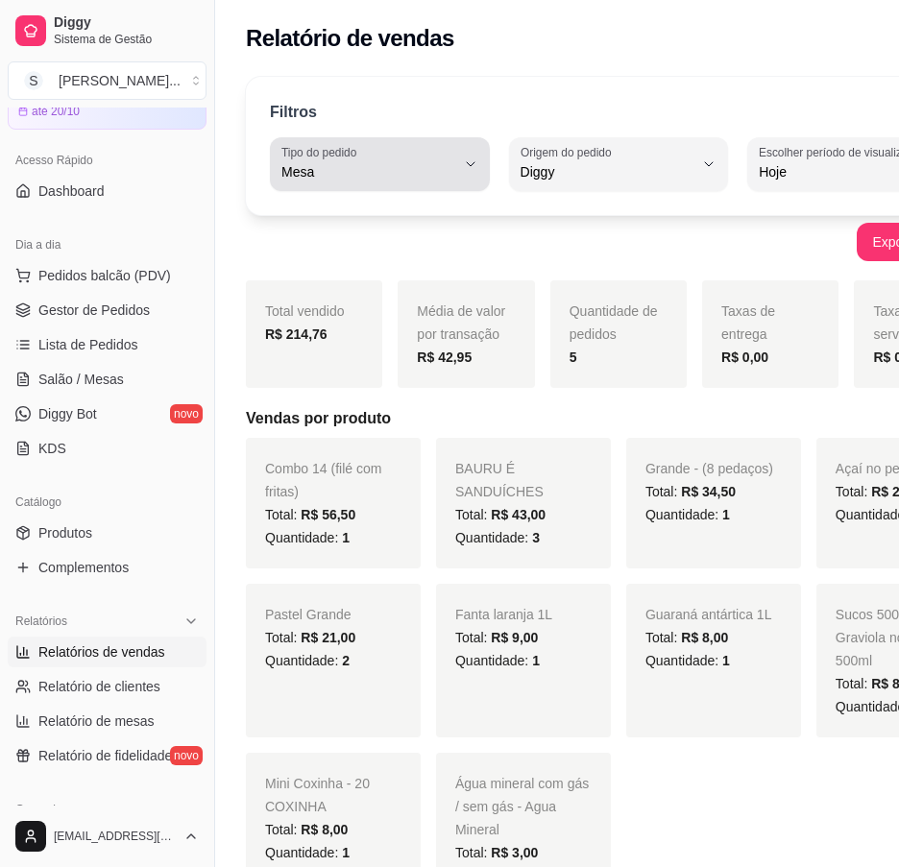
click at [438, 162] on button "Tipo do pedido Mesa" at bounding box center [380, 164] width 220 height 54
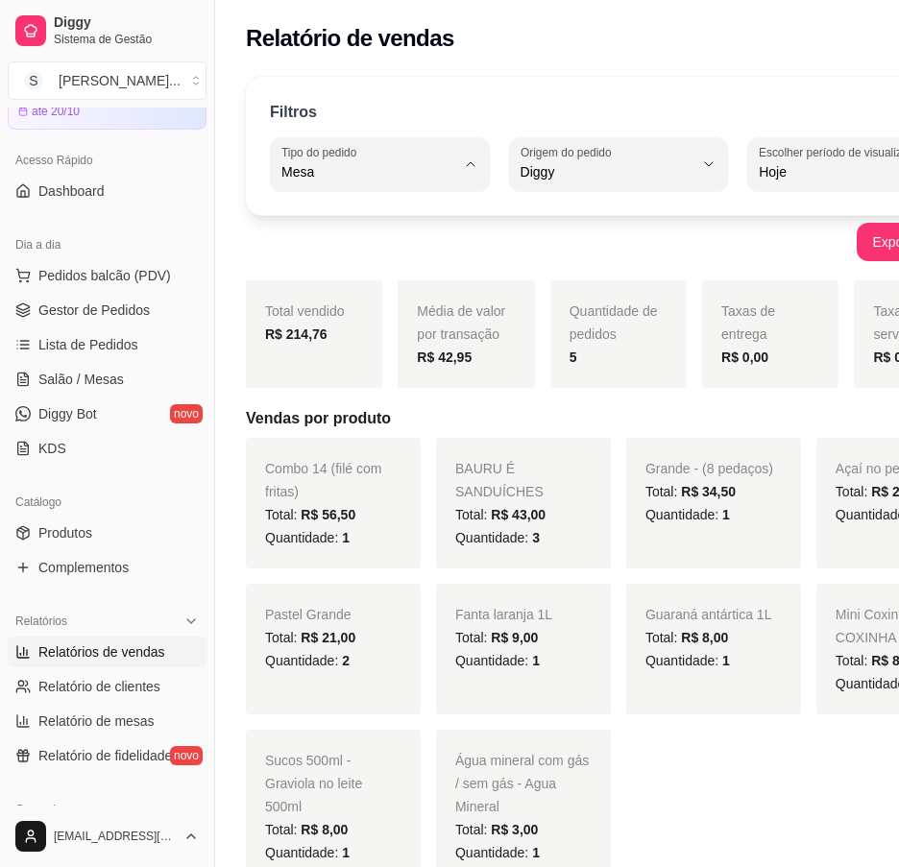
click at [392, 342] on span "Consumo local" at bounding box center [362, 343] width 146 height 18
type input "EAT_IN"
select select "EAT_IN"
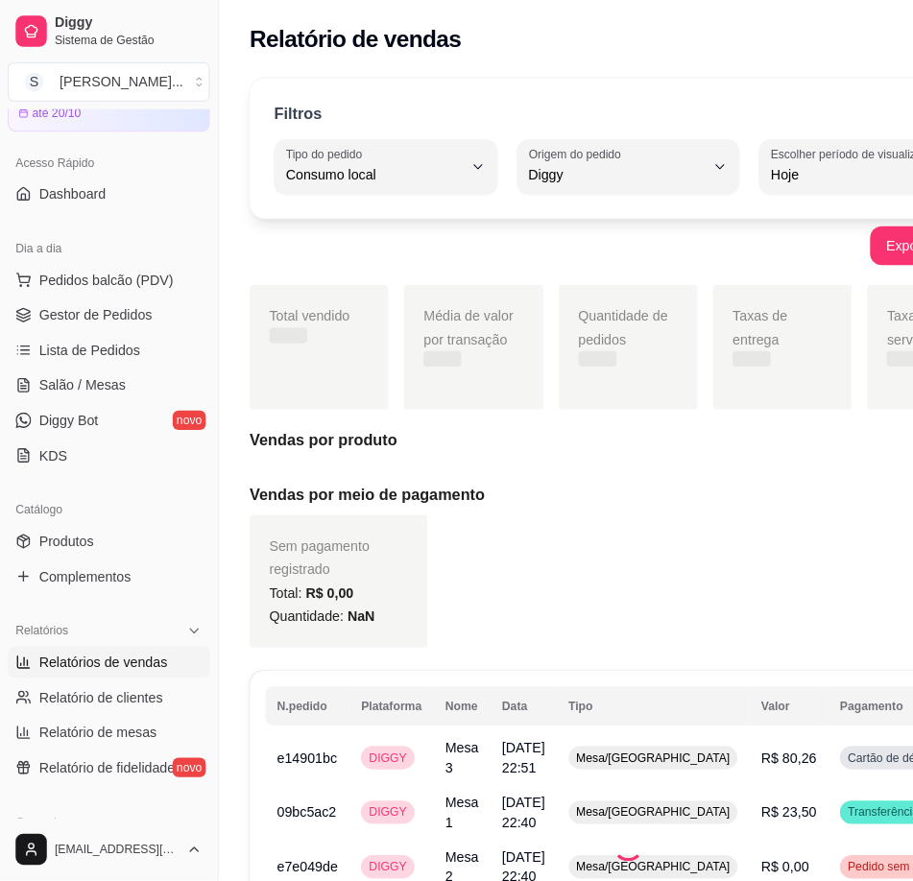
scroll to position [18, 0]
